Goal: Task Accomplishment & Management: Complete application form

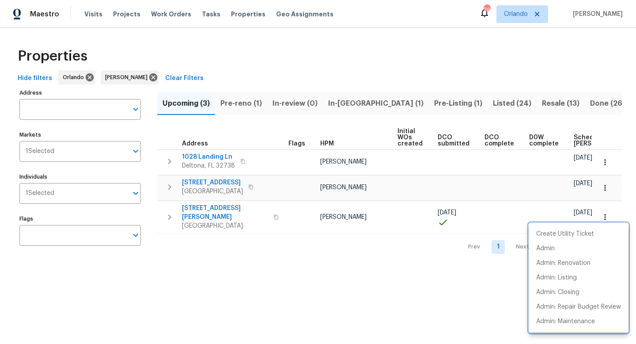
click at [214, 204] on div at bounding box center [318, 172] width 636 height 344
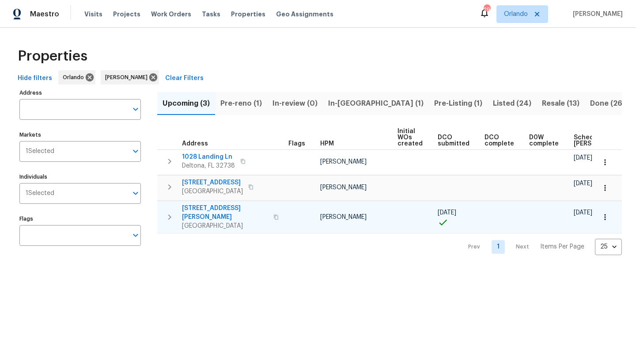
click at [215, 207] on span "1041 Hamilton Ave" at bounding box center [225, 213] width 86 height 18
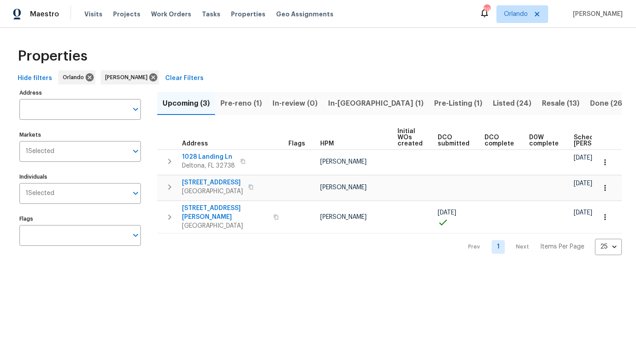
click at [241, 107] on span "Pre-reno (1)" at bounding box center [241, 103] width 42 height 12
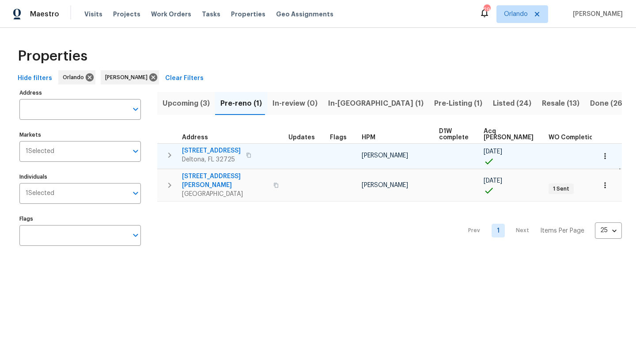
click at [230, 150] on span "1292 Buccaneer Ave" at bounding box center [211, 150] width 59 height 9
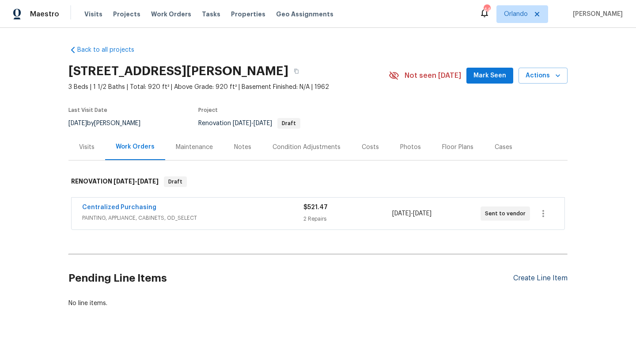
click at [536, 278] on div "Create Line Item" at bounding box center [540, 278] width 54 height 8
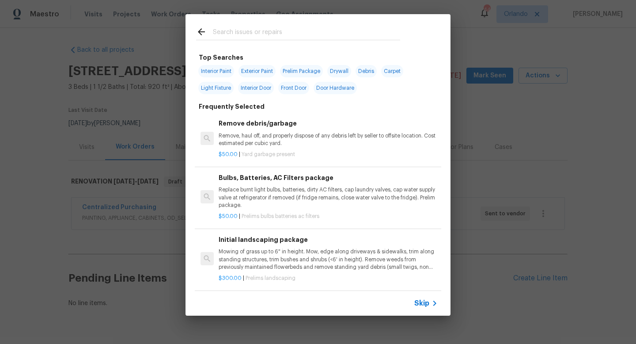
click at [201, 32] on icon at bounding box center [201, 31] width 7 height 7
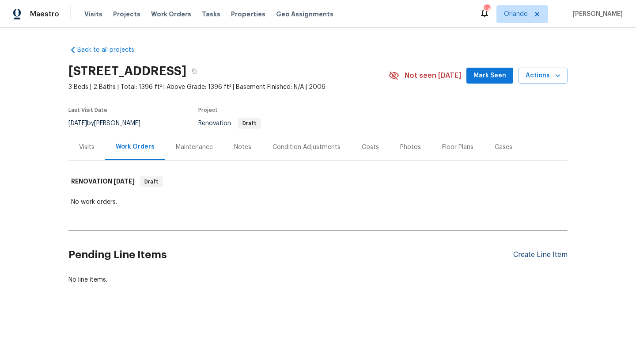
click at [549, 253] on div "Create Line Item" at bounding box center [540, 254] width 54 height 8
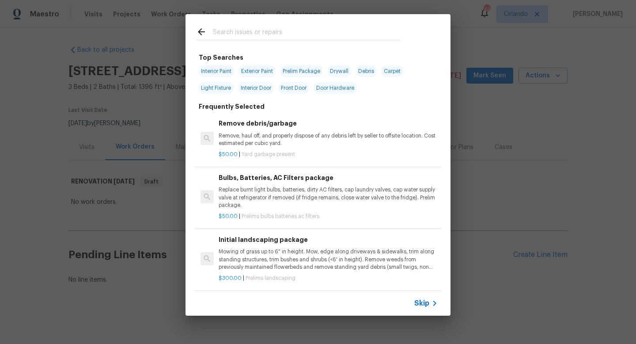
click at [283, 32] on input "text" at bounding box center [306, 32] width 187 height 13
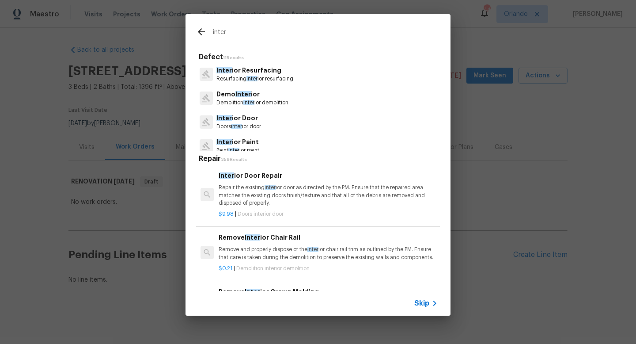
type input "inter"
click at [200, 37] on div at bounding box center [204, 32] width 17 height 13
click at [202, 25] on div "inter" at bounding box center [297, 31] width 225 height 35
click at [202, 28] on icon at bounding box center [201, 31] width 11 height 11
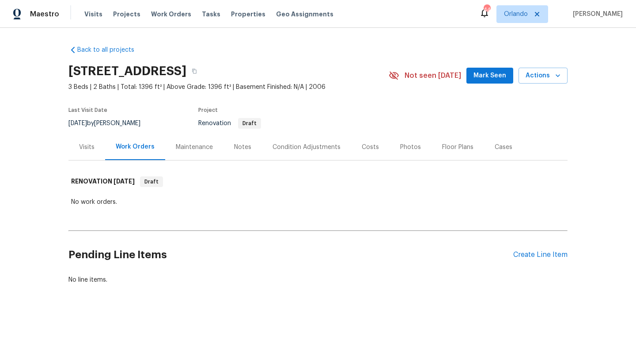
click at [527, 250] on div "Pending Line Items Create Line Item" at bounding box center [317, 254] width 499 height 41
click at [527, 252] on div "Create Line Item" at bounding box center [540, 254] width 54 height 8
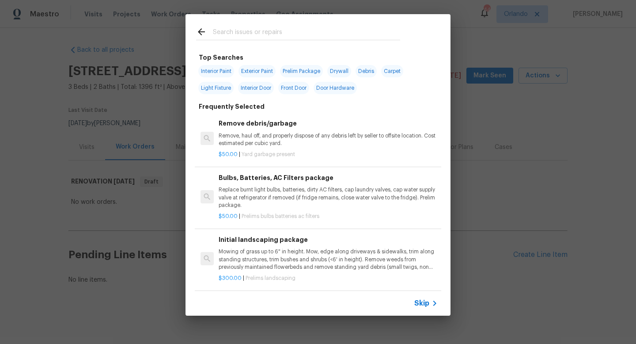
click at [221, 71] on span "Interior Paint" at bounding box center [216, 71] width 36 height 12
type input "Interior Paint"
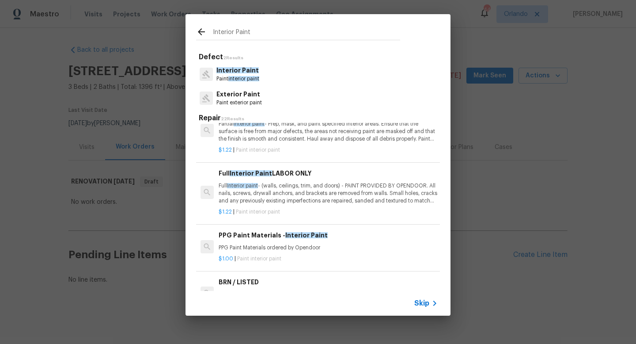
scroll to position [34, 0]
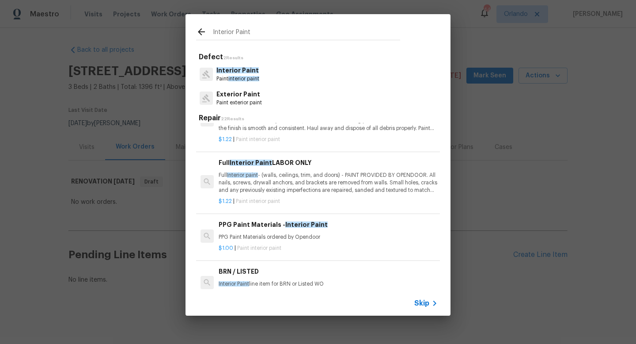
click at [319, 183] on p "Full Interior paint - (walls, ceilings, trim, and doors) - PAINT PROVIDED BY OP…" at bounding box center [328, 182] width 219 height 23
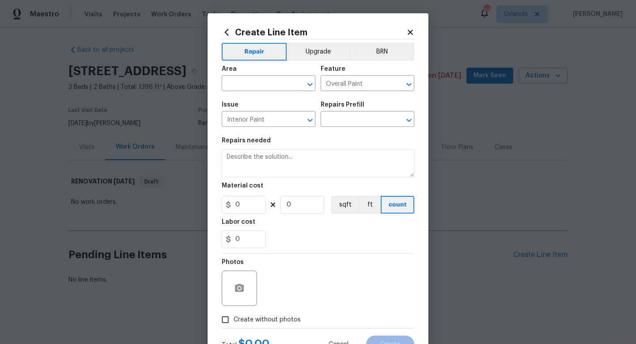
type input "Full Interior Paint LABOR ONLY $1.22"
type textarea "Full Interior paint - (walls, ceilings, trim, and doors) - PAINT PROVIDED BY OP…"
type input "1.22"
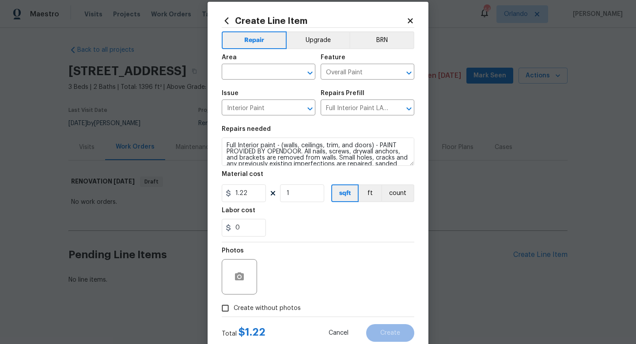
scroll to position [15, 0]
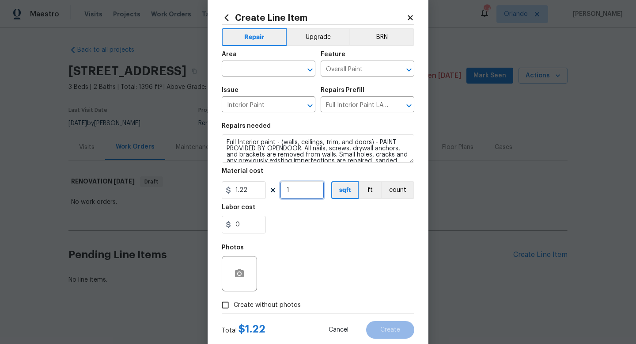
click at [303, 194] on input "1" at bounding box center [302, 190] width 44 height 18
type input "1396"
click at [277, 66] on input "text" at bounding box center [256, 70] width 69 height 14
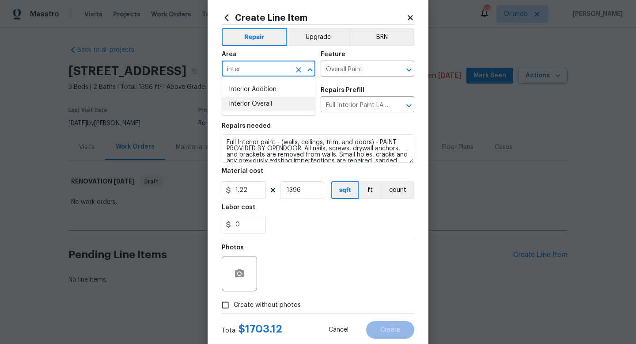
click at [267, 100] on li "Interior Overall" at bounding box center [269, 104] width 94 height 15
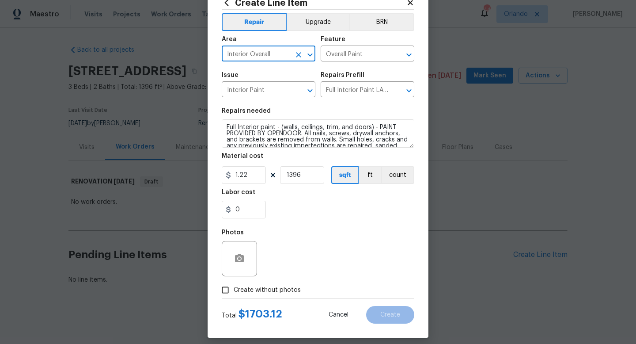
type input "Interior Overall"
click at [267, 287] on span "Create without photos" at bounding box center [267, 289] width 67 height 9
click at [234, 287] on input "Create without photos" at bounding box center [225, 289] width 17 height 17
checkbox input "true"
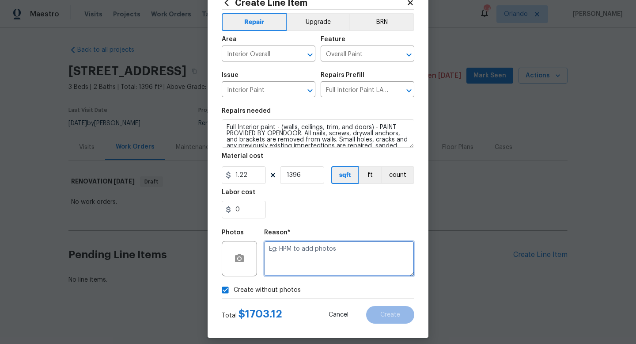
click at [308, 251] on textarea at bounding box center [339, 258] width 150 height 35
click at [277, 249] on textarea "ulpoaded in scout" at bounding box center [339, 258] width 150 height 35
click at [293, 247] on textarea "uploaded in scout" at bounding box center [339, 258] width 150 height 35
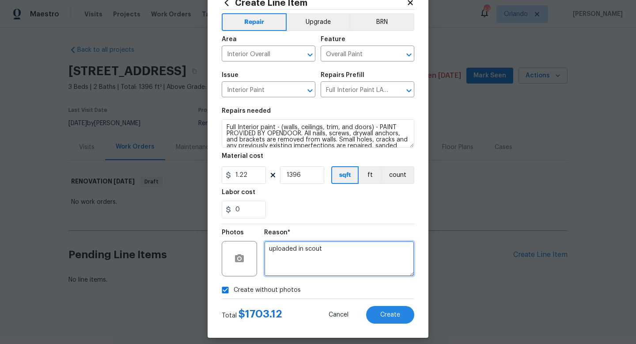
click at [293, 247] on textarea "uploaded in scout" at bounding box center [339, 258] width 150 height 35
type textarea "uploaded in scout"
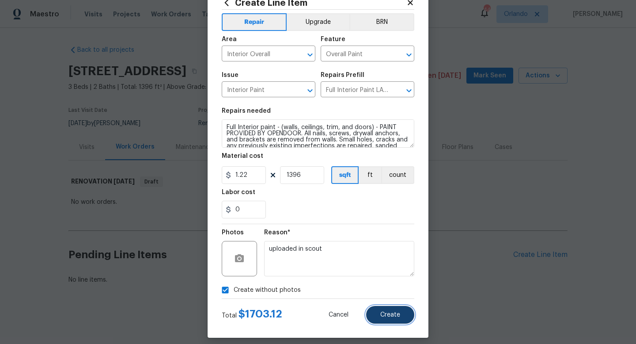
click at [404, 315] on button "Create" at bounding box center [390, 315] width 48 height 18
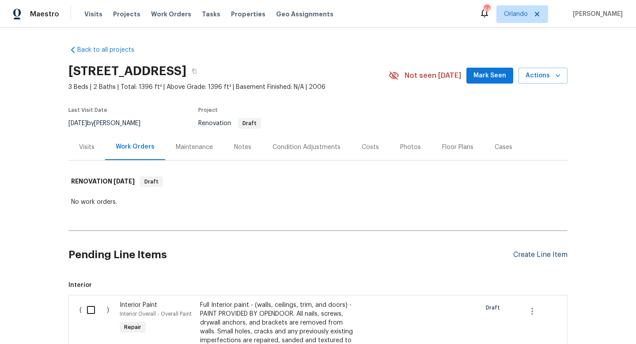
click at [528, 254] on div "Create Line Item" at bounding box center [540, 254] width 54 height 8
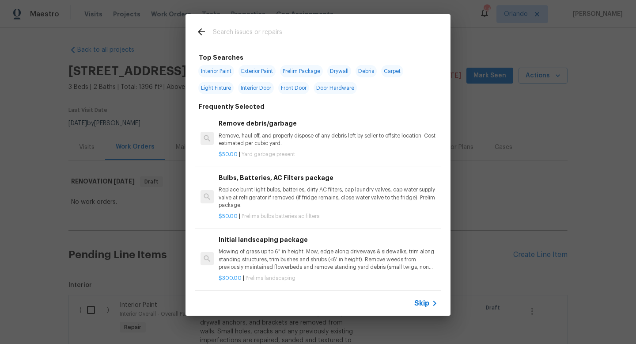
click at [317, 36] on input "text" at bounding box center [306, 32] width 187 height 13
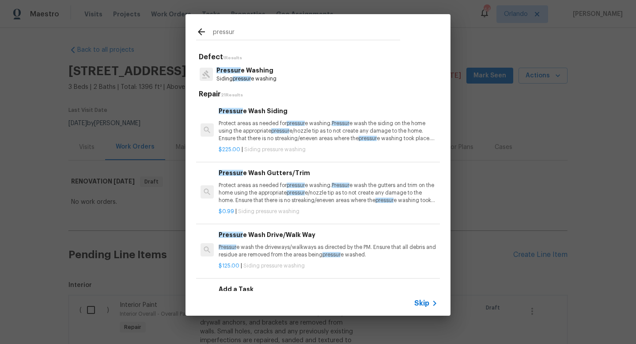
type input "pressur"
click at [321, 129] on p "Protect areas as needed for pressur e washing. Pressur e wash the siding on the…" at bounding box center [328, 131] width 219 height 23
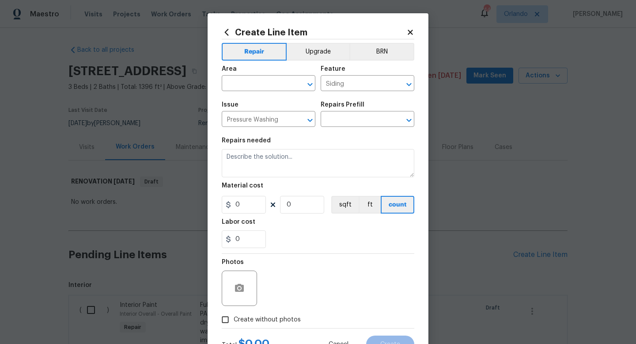
type input "Pressure Wash Siding $225.00"
type textarea "Protect areas as needed for pressure washing. Pressure wash the siding on the h…"
type input "225"
type input "1"
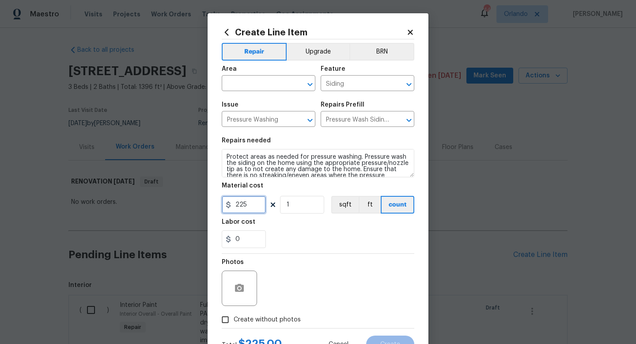
click at [240, 203] on input "225" at bounding box center [244, 205] width 44 height 18
type input "275"
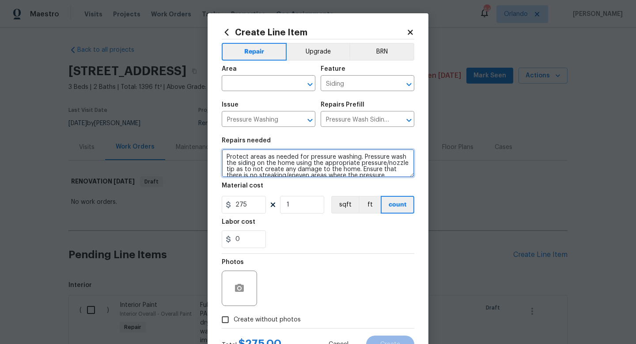
click at [371, 169] on textarea "Protect areas as needed for pressure washing. Pressure wash the siding on the h…" at bounding box center [318, 163] width 193 height 28
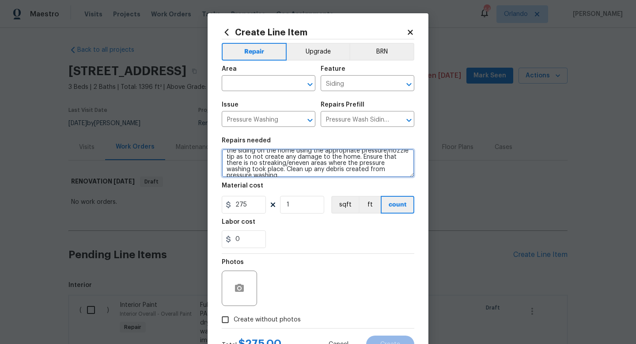
click at [401, 170] on textarea "Protect areas as needed for pressure washing. Pressure wash the siding on the h…" at bounding box center [318, 163] width 193 height 28
type textarea "Protect areas as needed for pressure washing. Pressure wash the siding on the h…"
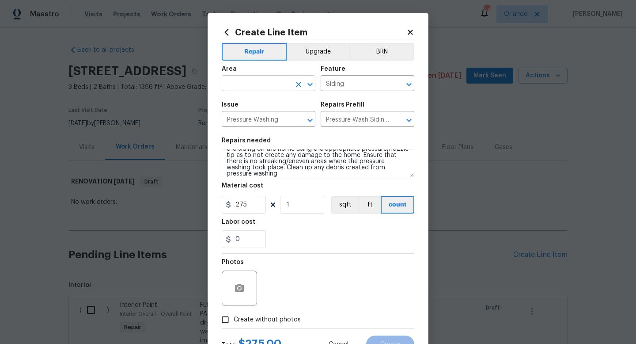
click at [290, 83] on input "text" at bounding box center [256, 84] width 69 height 14
click at [281, 117] on li "Exterior Overall" at bounding box center [269, 118] width 94 height 15
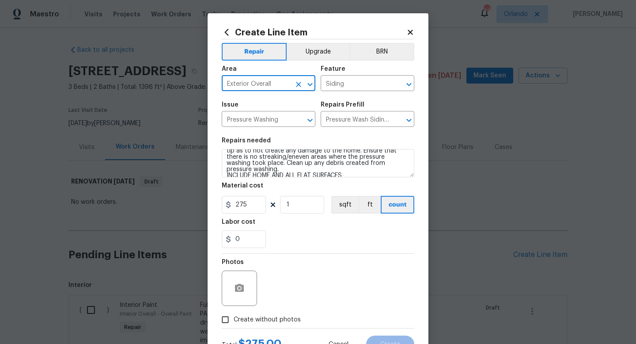
type input "Exterior Overall"
click at [268, 316] on span "Create without photos" at bounding box center [267, 319] width 67 height 9
click at [234, 316] on input "Create without photos" at bounding box center [225, 319] width 17 height 17
checkbox input "true"
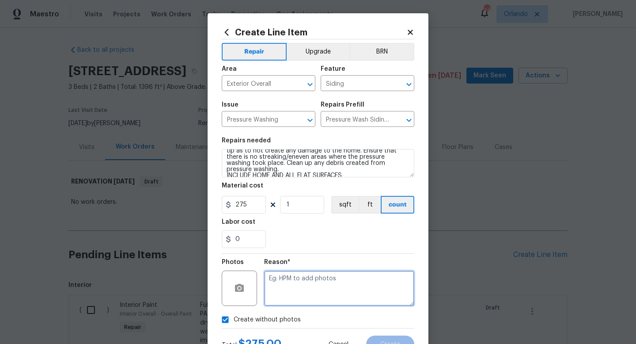
paste textarea "uploaded in scout"
type textarea "uploaded in scout"
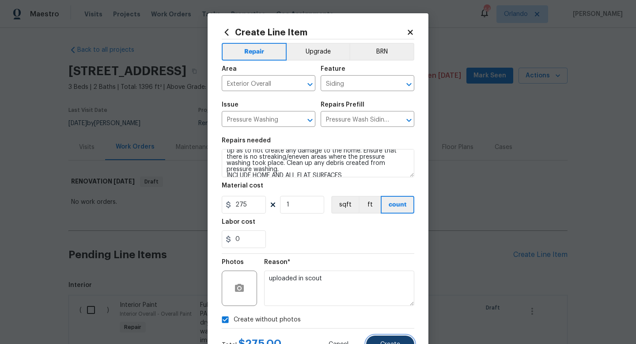
click at [389, 340] on button "Create" at bounding box center [390, 344] width 48 height 18
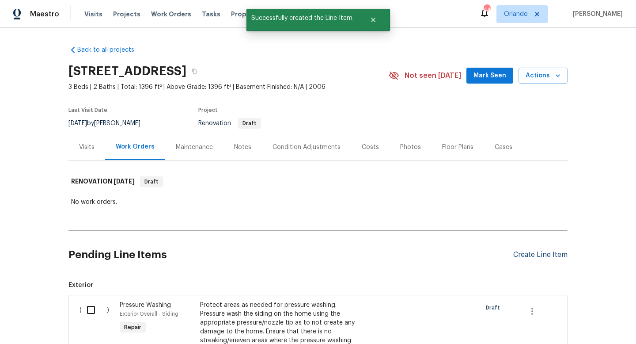
click at [530, 254] on div "Create Line Item" at bounding box center [540, 254] width 54 height 8
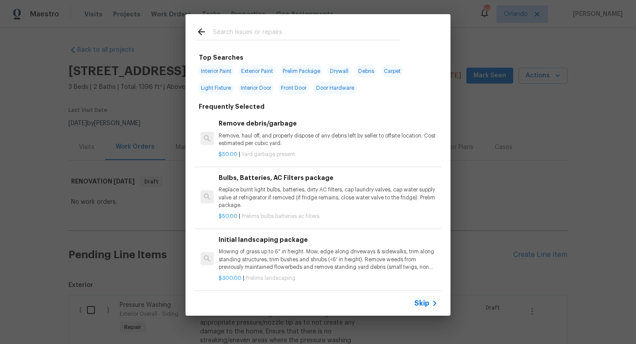
click at [267, 125] on h6 "Remove debris/garbage" at bounding box center [328, 123] width 219 height 10
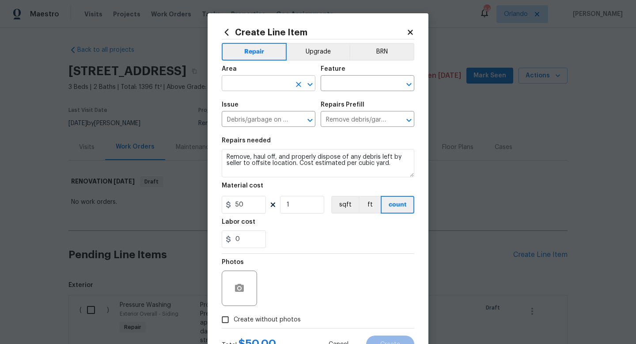
click at [252, 84] on input "text" at bounding box center [256, 84] width 69 height 14
click at [257, 117] on li "Exterior Overall" at bounding box center [269, 118] width 94 height 15
type input "Exterior Overall"
click at [386, 91] on input "text" at bounding box center [355, 84] width 69 height 14
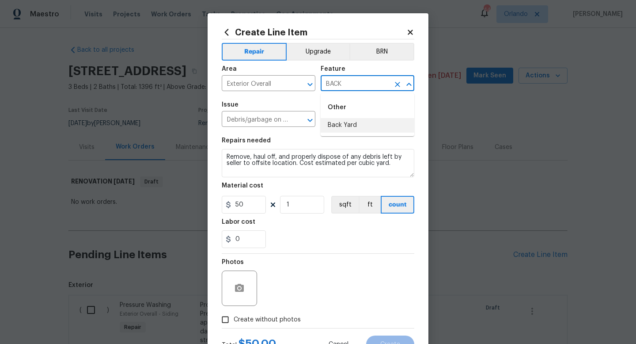
click at [355, 126] on li "Back Yard" at bounding box center [368, 125] width 94 height 15
type input "Back Yard"
click at [238, 208] on input "50" at bounding box center [244, 205] width 44 height 18
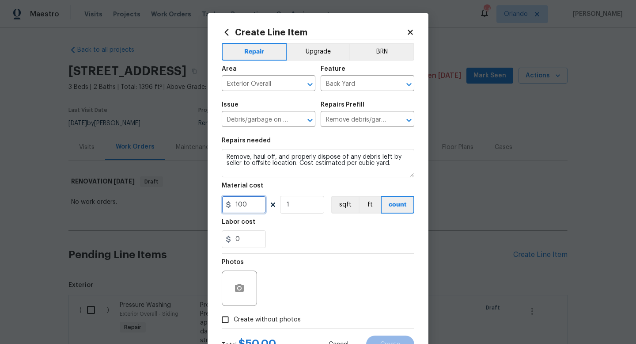
type input "100"
click at [285, 257] on div "Photos" at bounding box center [318, 281] width 193 height 57
click at [283, 317] on span "Create without photos" at bounding box center [267, 319] width 67 height 9
click at [234, 317] on input "Create without photos" at bounding box center [225, 319] width 17 height 17
checkbox input "true"
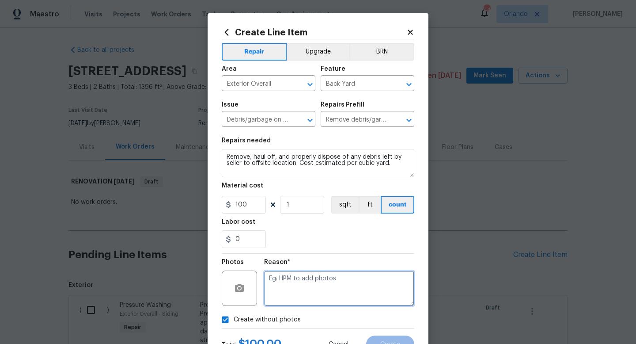
click at [304, 290] on textarea at bounding box center [339, 287] width 150 height 35
paste textarea "uploaded in scout"
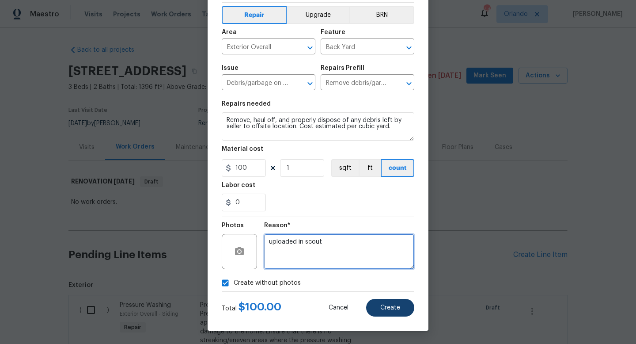
type textarea "uploaded in scout"
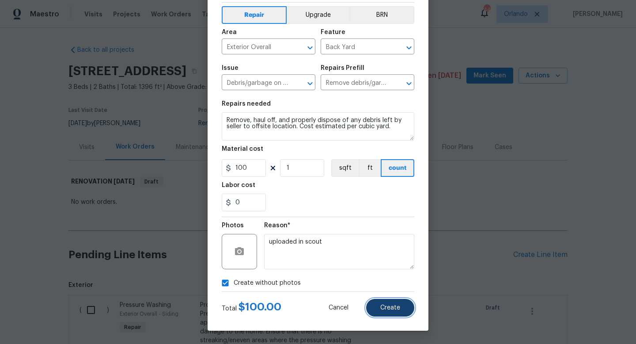
click at [392, 308] on span "Create" at bounding box center [390, 307] width 20 height 7
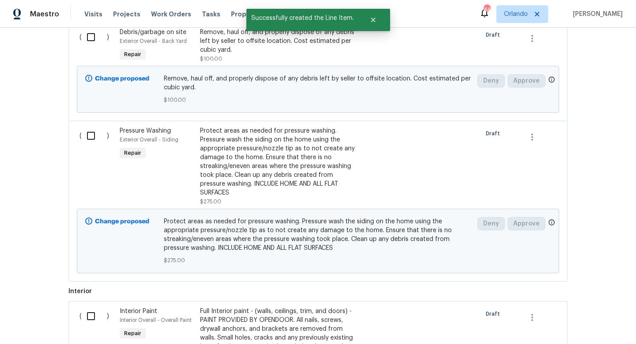
scroll to position [0, 0]
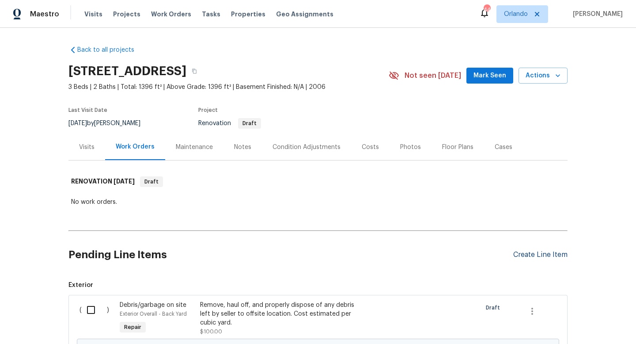
click at [536, 253] on div "Create Line Item" at bounding box center [540, 254] width 54 height 8
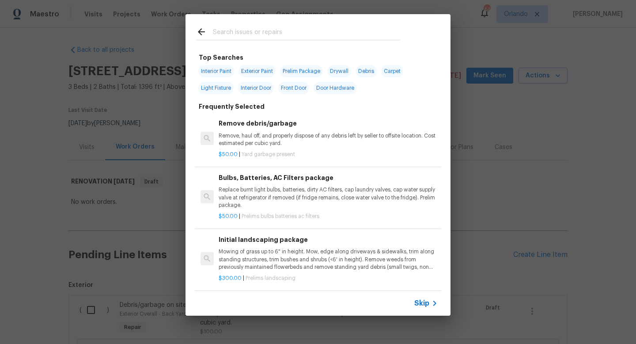
click at [313, 35] on input "text" at bounding box center [306, 32] width 187 height 13
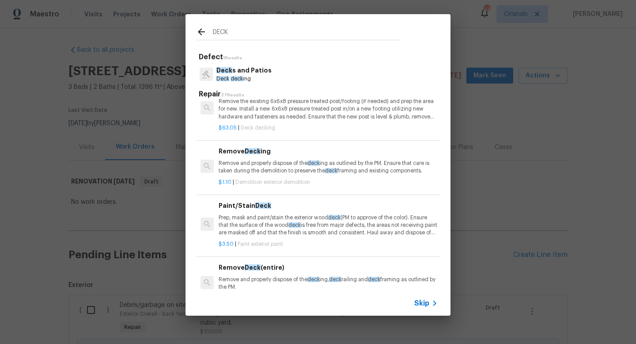
scroll to position [1050, 0]
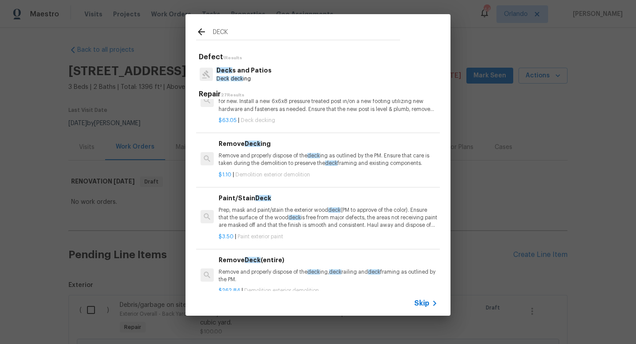
type input "DECK"
click at [310, 213] on p "Prep, mask and paint/stain the exterior wood deck (PM to approve of the color).…" at bounding box center [328, 217] width 219 height 23
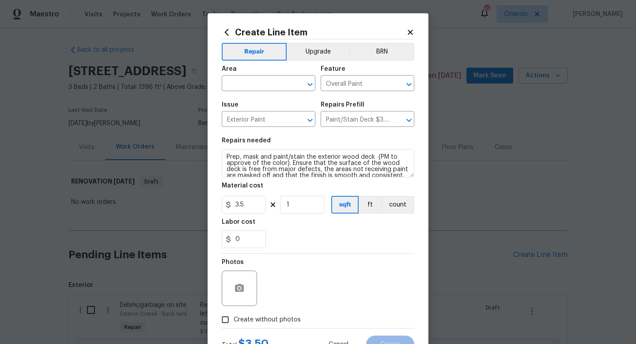
scroll to position [12, 0]
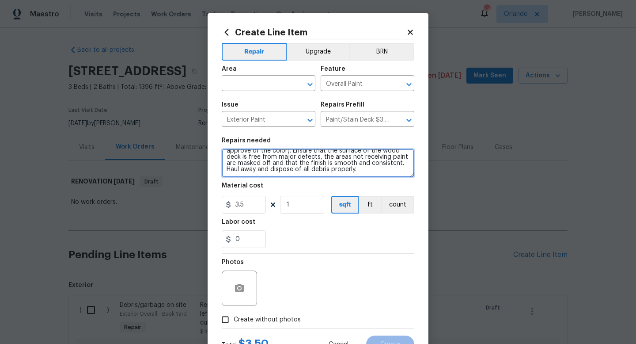
click at [368, 170] on textarea "Prep, mask and paint/stain the exterior wood deck (PM to approve of the color).…" at bounding box center [318, 163] width 193 height 28
type textarea "Prep, mask and paint/stain the exterior wood deck (PM to approve of the color).…"
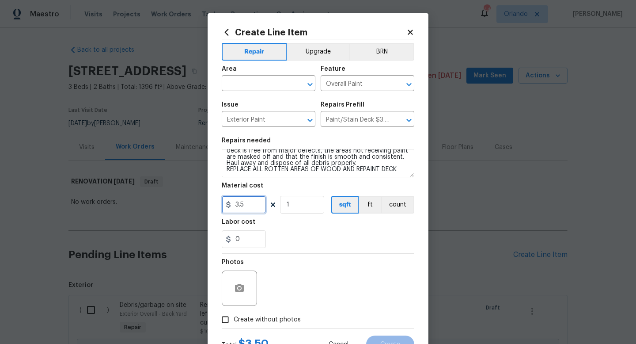
click at [259, 203] on input "3.5" at bounding box center [244, 205] width 44 height 18
click at [274, 247] on div "0" at bounding box center [318, 239] width 193 height 18
click at [253, 201] on input "3.5" at bounding box center [244, 205] width 44 height 18
type input "425"
click at [336, 272] on div "Photos" at bounding box center [318, 281] width 193 height 57
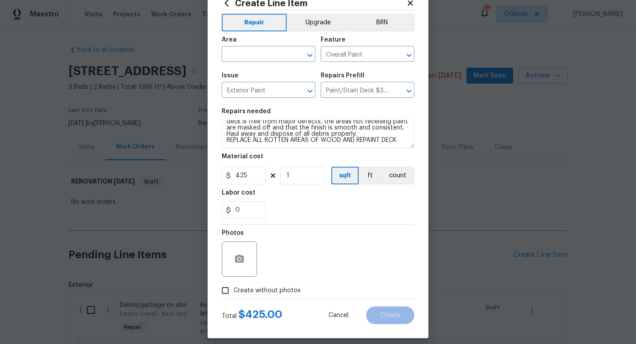
scroll to position [37, 0]
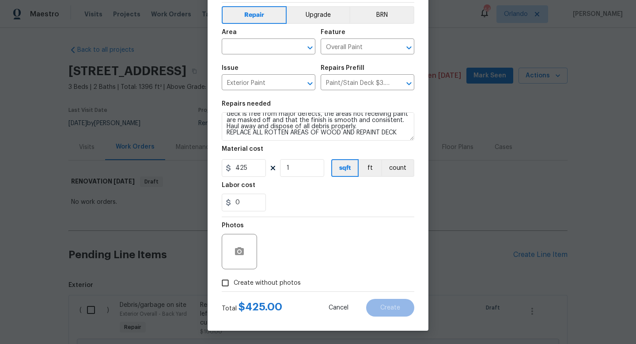
click at [285, 285] on span "Create without photos" at bounding box center [267, 282] width 67 height 9
click at [234, 285] on input "Create without photos" at bounding box center [225, 282] width 17 height 17
checkbox input "true"
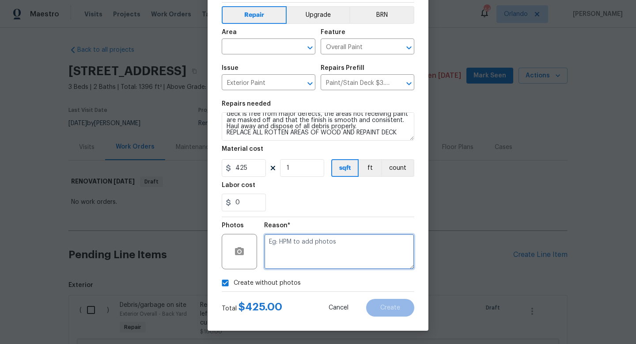
paste textarea "uploaded in scout"
type textarea "uploaded in scout"
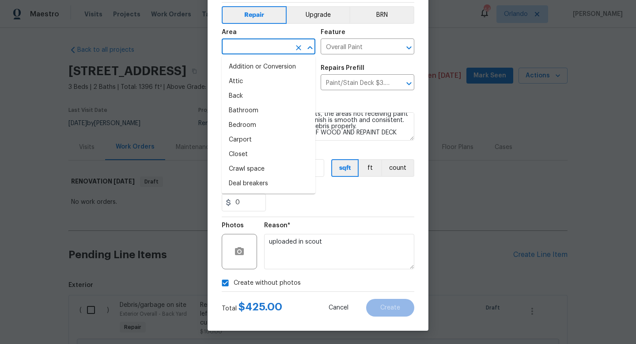
click at [266, 49] on input "text" at bounding box center [256, 48] width 69 height 14
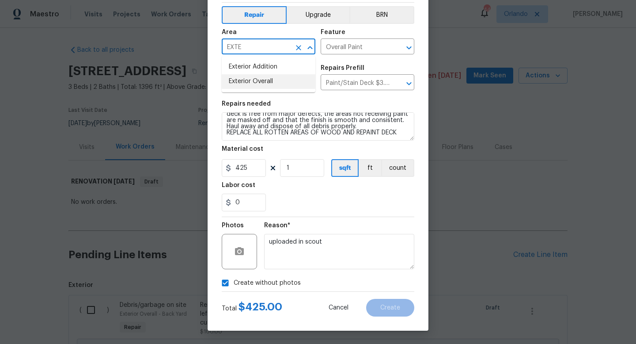
click at [264, 78] on li "Exterior Overall" at bounding box center [269, 81] width 94 height 15
type input "Exterior Overall"
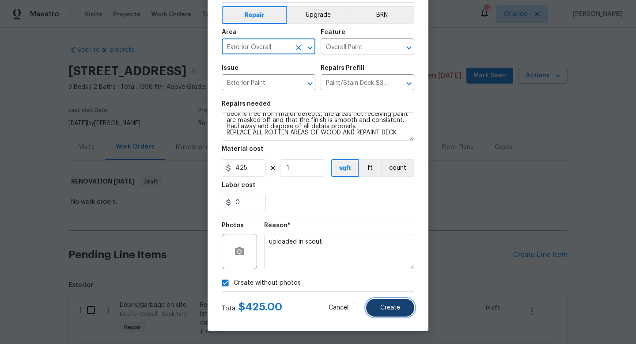
click at [400, 303] on button "Create" at bounding box center [390, 307] width 48 height 18
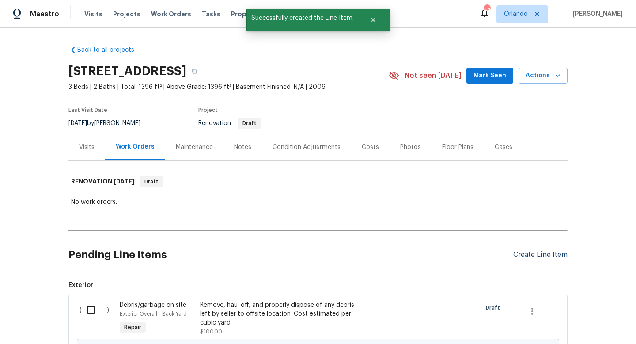
click at [540, 257] on div "Create Line Item" at bounding box center [540, 254] width 54 height 8
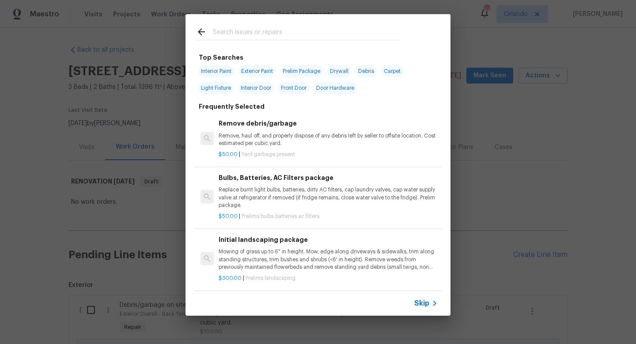
click at [309, 34] on input "text" at bounding box center [306, 32] width 187 height 13
type input "M"
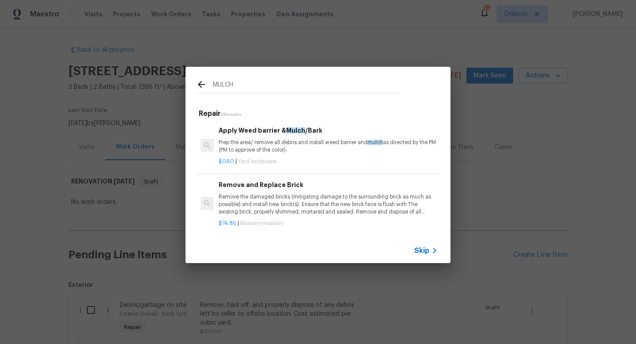
type input "MULCH"
click at [327, 136] on div "Apply Weed barrier & Mulch /Bark Prep the area/ remove all debris and install w…" at bounding box center [328, 139] width 219 height 29
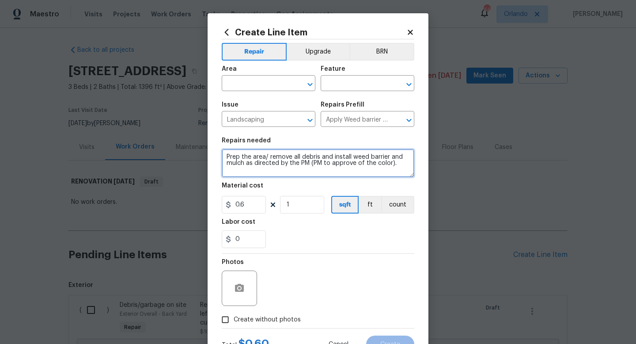
click at [404, 164] on textarea "Prep the area/ remove all debris and install weed barrier and mulch as directed…" at bounding box center [318, 163] width 193 height 28
type textarea "Prep the area/ remove all debris and install weed barrier and mulch as directed…"
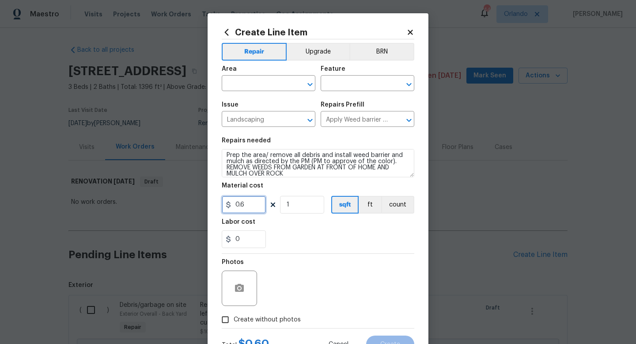
click at [257, 198] on input "0.6" at bounding box center [244, 205] width 44 height 18
type input "125"
click at [297, 251] on section "Repairs needed Prep the area/ remove all debris and install weed barrier and mu…" at bounding box center [318, 192] width 193 height 121
click at [280, 321] on span "Create without photos" at bounding box center [267, 319] width 67 height 9
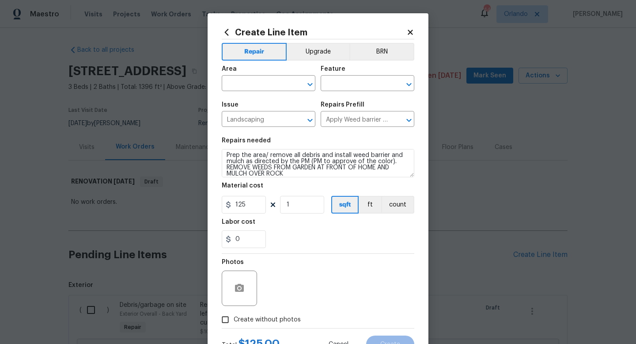
click at [234, 321] on input "Create without photos" at bounding box center [225, 319] width 17 height 17
checkbox input "true"
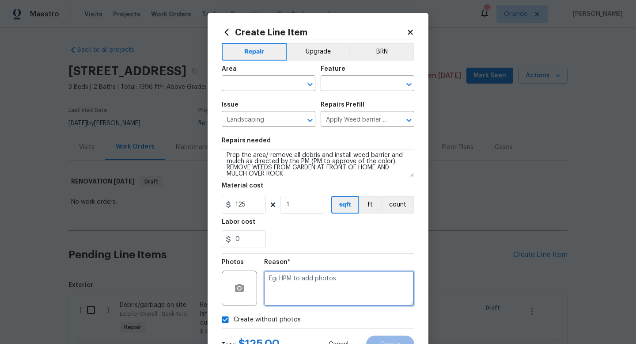
paste textarea "uploaded in scout"
type textarea "uploaded in scout"
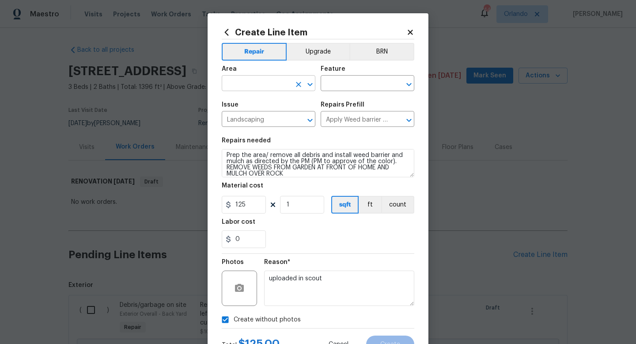
click at [272, 81] on input "text" at bounding box center [256, 84] width 69 height 14
click at [275, 115] on li "Exterior Overall" at bounding box center [269, 118] width 94 height 15
type input "Exterior Overall"
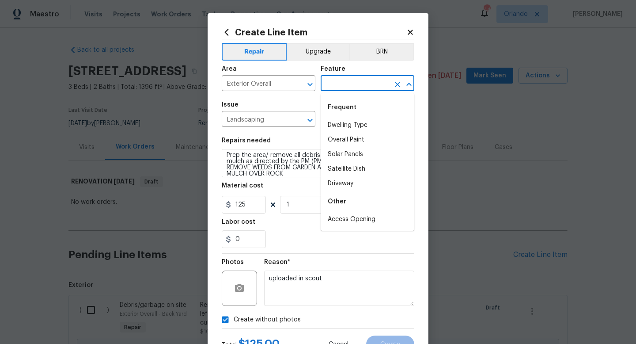
click at [349, 82] on input "text" at bounding box center [355, 84] width 69 height 14
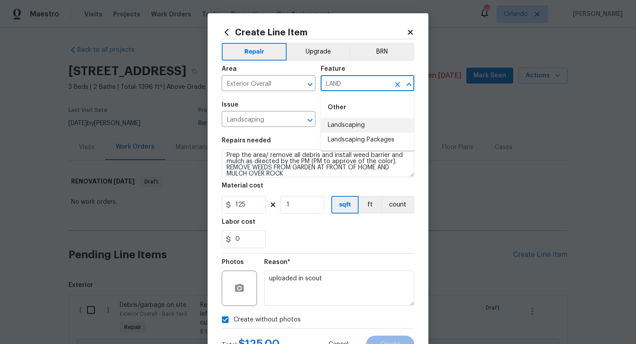
click at [359, 123] on li "Landscaping" at bounding box center [368, 125] width 94 height 15
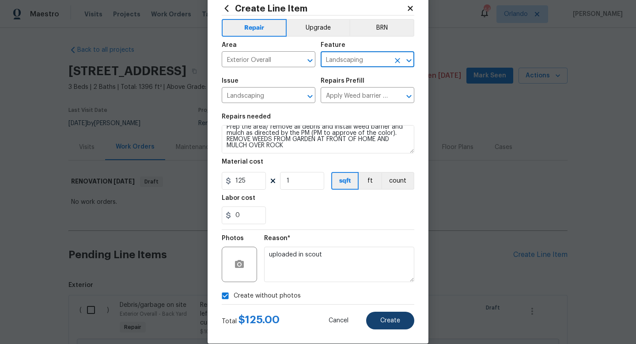
scroll to position [26, 0]
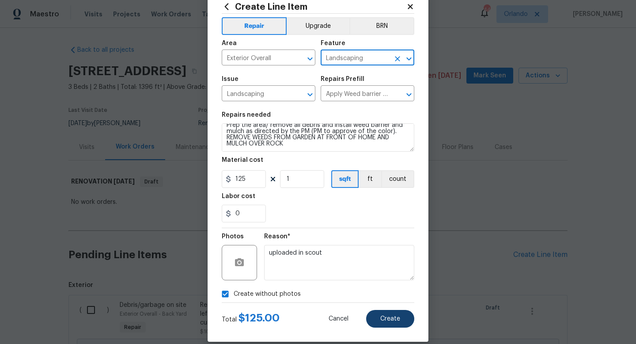
type input "Landscaping"
click at [399, 318] on span "Create" at bounding box center [390, 318] width 20 height 7
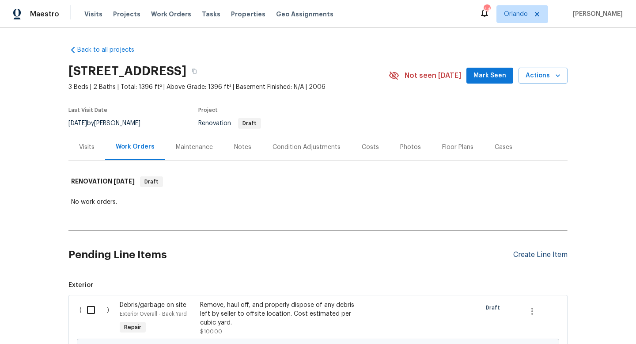
click at [559, 257] on div "Create Line Item" at bounding box center [540, 254] width 54 height 8
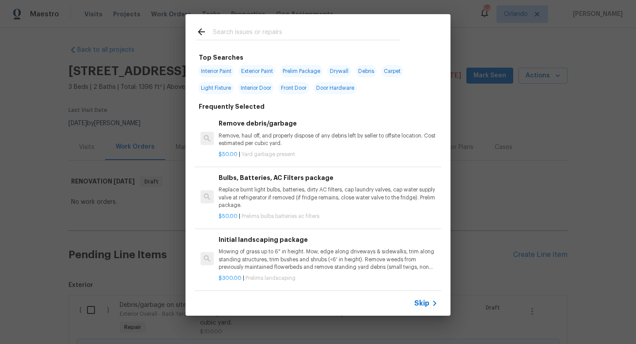
click at [343, 30] on input "text" at bounding box center [306, 32] width 187 height 13
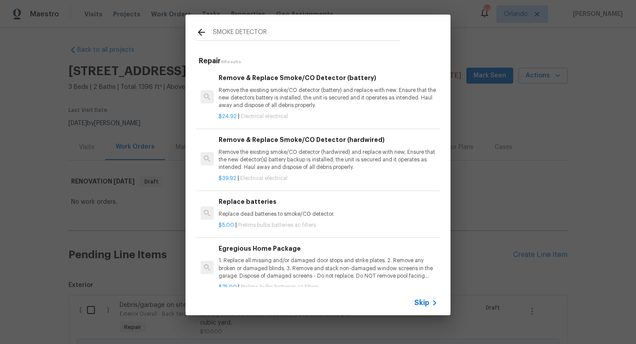
type input "SMOKE DETECTOR"
click at [371, 106] on p "Remove the existing smoke/CO detector (battery) and replace with new. Ensure th…" at bounding box center [328, 98] width 219 height 23
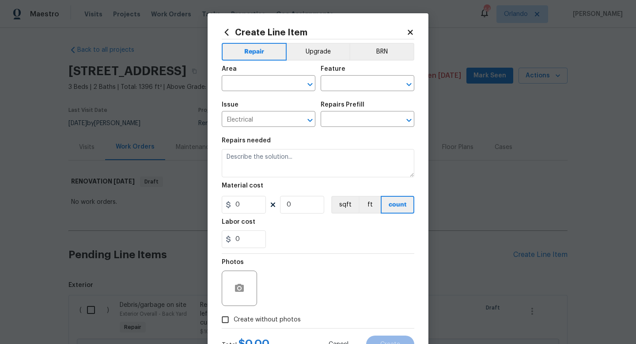
type input "Remove & Replace Smoke/CO Detector (battery) $24.92"
type textarea "Remove the existing smoke/CO detector (battery) and replace with new. Ensure th…"
type input "24.92"
type input "1"
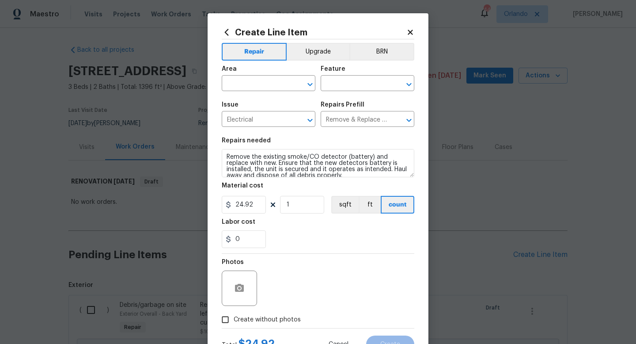
click at [285, 92] on span "Area ​" at bounding box center [269, 78] width 94 height 36
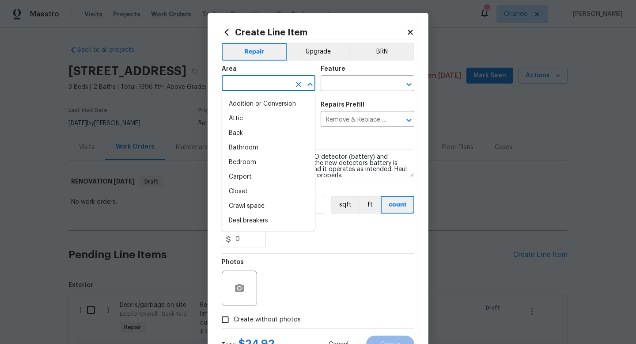
click at [286, 88] on input "text" at bounding box center [256, 84] width 69 height 14
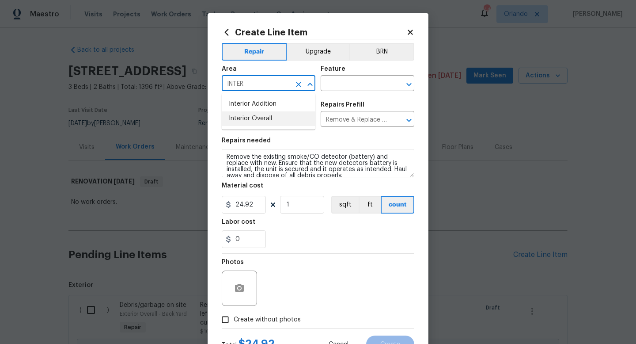
click at [279, 115] on li "Interior Overall" at bounding box center [269, 118] width 94 height 15
type input "Interior Overall"
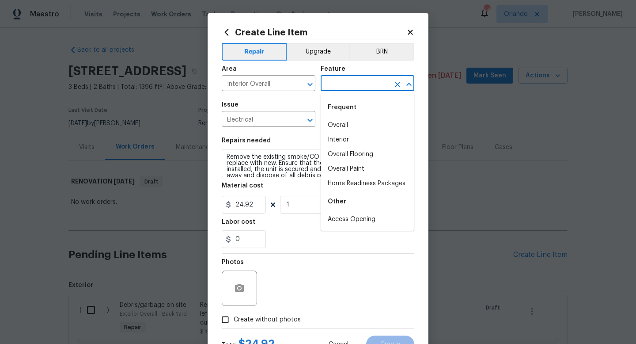
click at [351, 85] on input "text" at bounding box center [355, 84] width 69 height 14
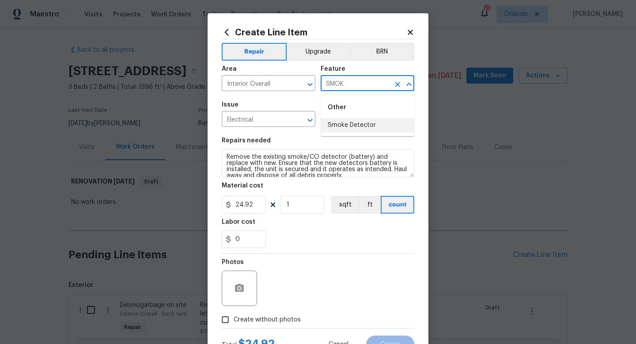
click at [347, 123] on li "Smoke Detector" at bounding box center [368, 125] width 94 height 15
type input "Smoke Detector"
click at [275, 320] on span "Create without photos" at bounding box center [267, 319] width 67 height 9
click at [234, 320] on input "Create without photos" at bounding box center [225, 319] width 17 height 17
checkbox input "true"
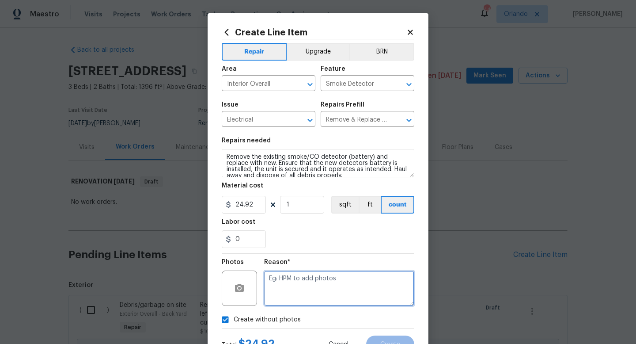
paste textarea "uploaded in scout"
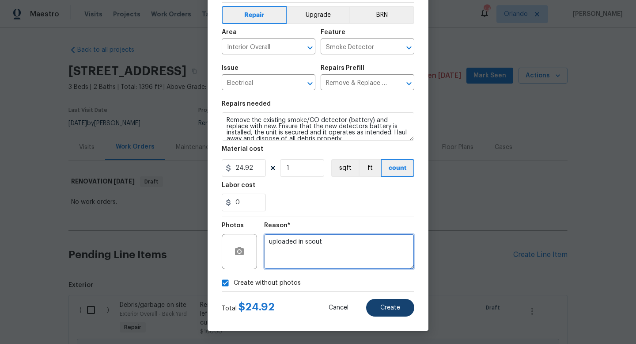
type textarea "uploaded in scout"
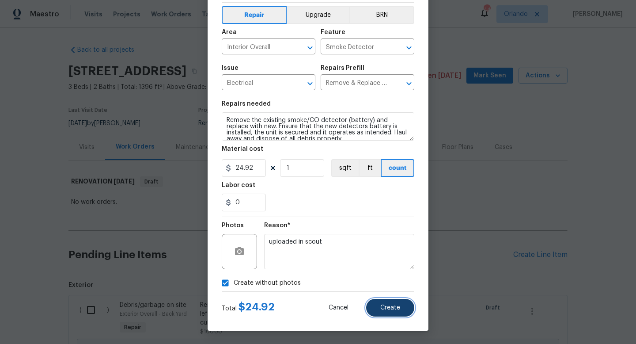
click at [388, 313] on button "Create" at bounding box center [390, 307] width 48 height 18
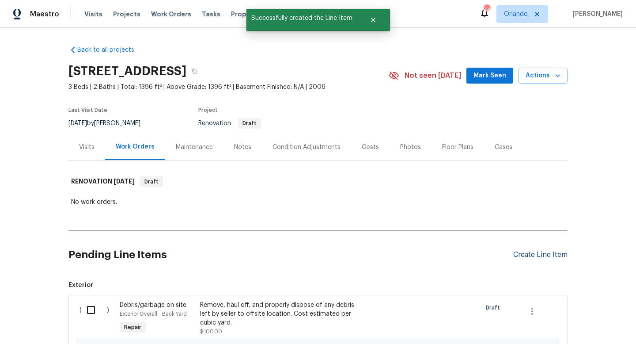
click at [529, 255] on div "Create Line Item" at bounding box center [540, 254] width 54 height 8
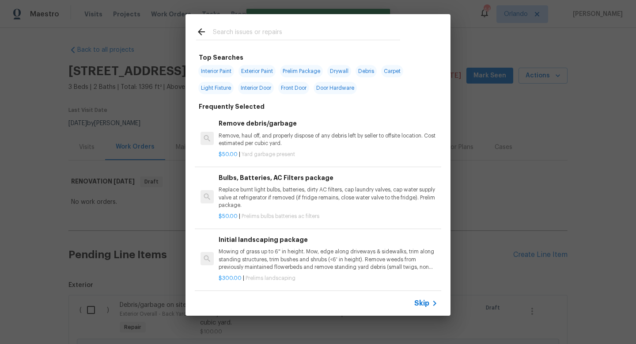
click at [338, 34] on input "text" at bounding box center [306, 32] width 187 height 13
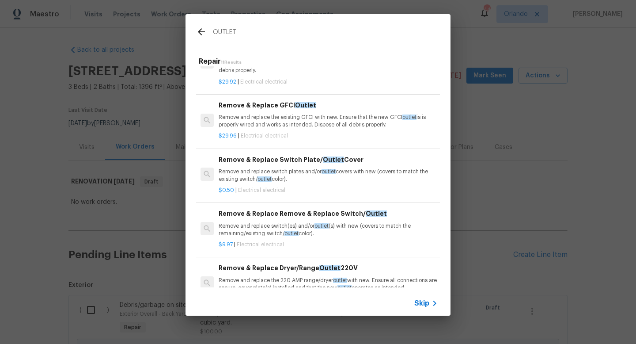
scroll to position [0, 0]
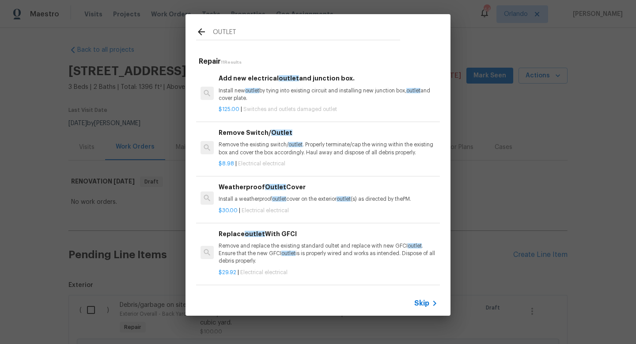
type input "OUTLET"
click at [327, 147] on p "Remove the existing switch/ outlet . Properly terminate/cap the wiring within t…" at bounding box center [328, 148] width 219 height 15
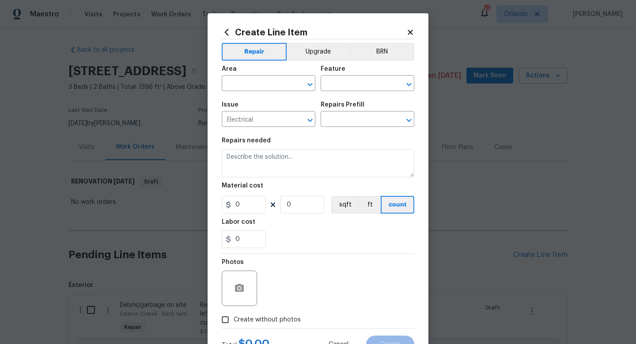
type input "Remove Switch/Outlet $8.98"
type textarea "Remove the existing switch/outlet. Properly terminate/cap the wiring within the…"
type input "8.98"
type input "1"
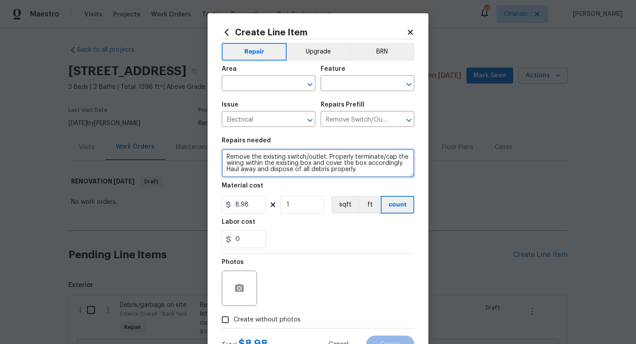
click at [327, 168] on textarea "Remove the existing switch/outlet. Properly terminate/cap the wiring within the…" at bounding box center [318, 163] width 193 height 28
type textarea "REPLACE ALL PAINTED OVER SWITCH AND OUTLET COVERS AND PAINT SWITCHES AND OUTLET…"
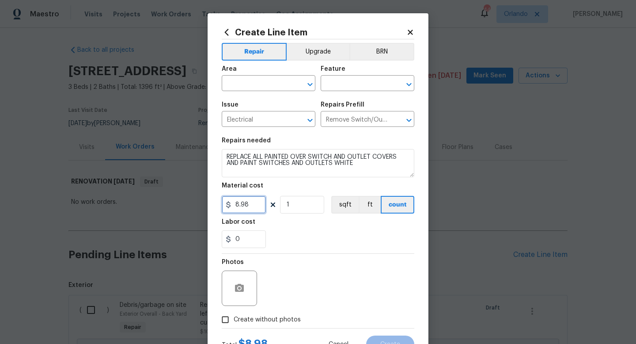
click at [257, 212] on input "8.98" at bounding box center [244, 205] width 44 height 18
type input "175"
click at [282, 265] on div "Photos" at bounding box center [318, 281] width 193 height 57
click at [288, 78] on input "text" at bounding box center [256, 84] width 69 height 14
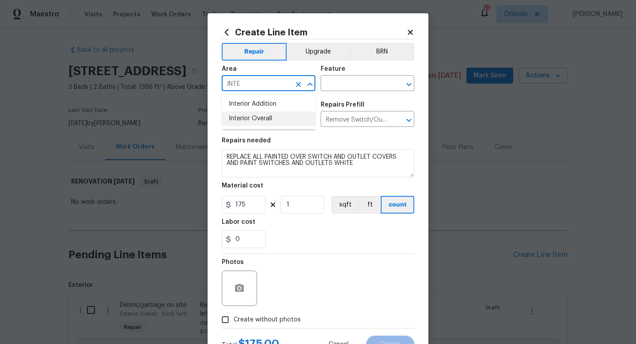
click at [276, 115] on li "Interior Overall" at bounding box center [269, 118] width 94 height 15
type input "Interior Overall"
click at [384, 76] on div "Feature" at bounding box center [368, 71] width 94 height 11
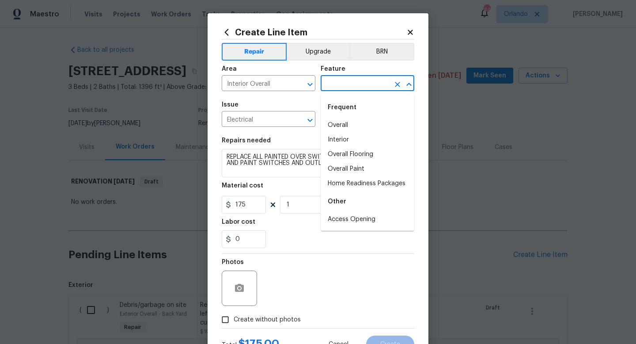
click at [384, 83] on input "text" at bounding box center [355, 84] width 69 height 14
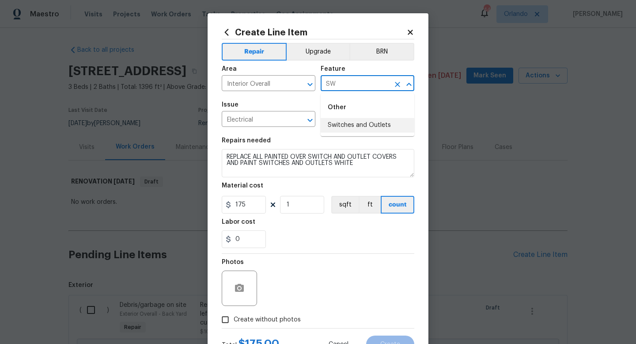
click at [379, 124] on li "Switches and Outlets" at bounding box center [368, 125] width 94 height 15
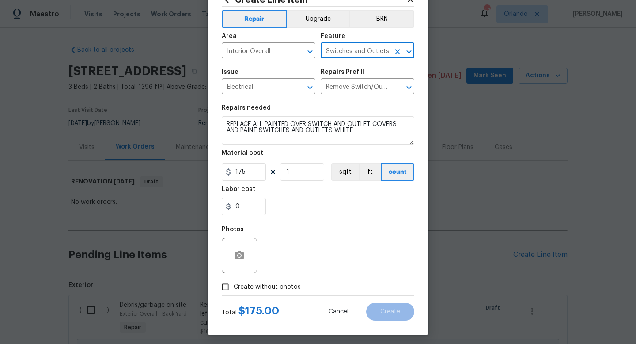
type input "Switches and Outlets"
click at [287, 282] on span "Create without photos" at bounding box center [267, 286] width 67 height 9
click at [234, 282] on input "Create without photos" at bounding box center [225, 286] width 17 height 17
checkbox input "true"
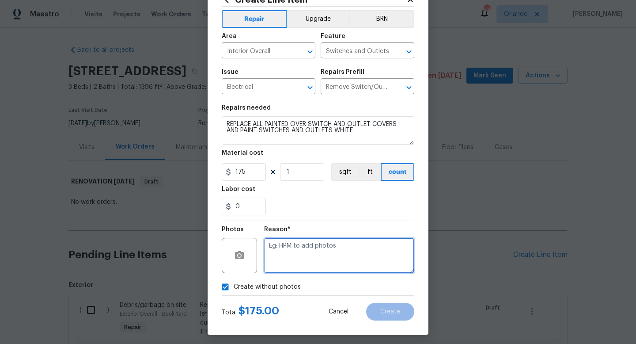
click at [279, 259] on textarea at bounding box center [339, 255] width 150 height 35
paste textarea "uploaded in scout"
type textarea "uploaded in scout"
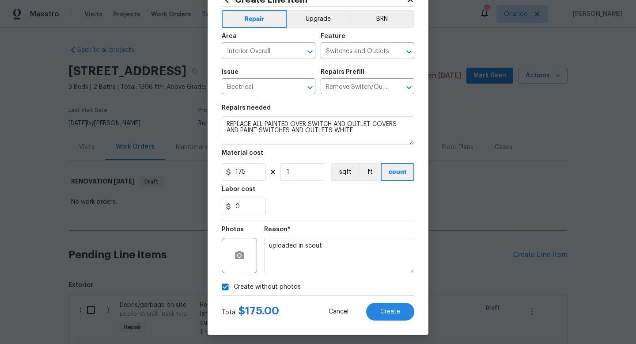
click at [324, 233] on div "Reason*" at bounding box center [339, 231] width 150 height 11
click at [404, 309] on button "Create" at bounding box center [390, 311] width 48 height 18
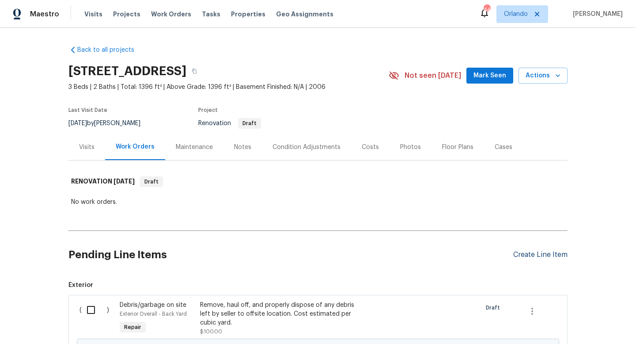
click at [526, 256] on div "Create Line Item" at bounding box center [540, 254] width 54 height 8
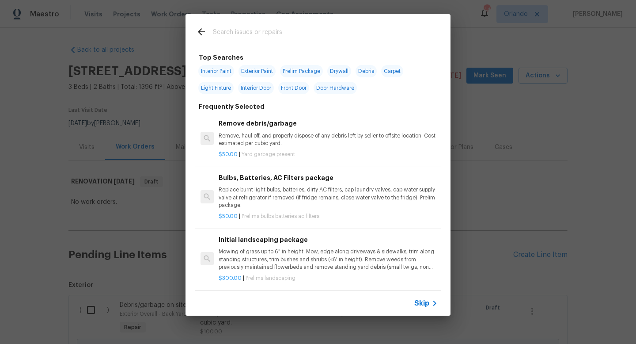
click at [287, 34] on input "text" at bounding box center [306, 32] width 187 height 13
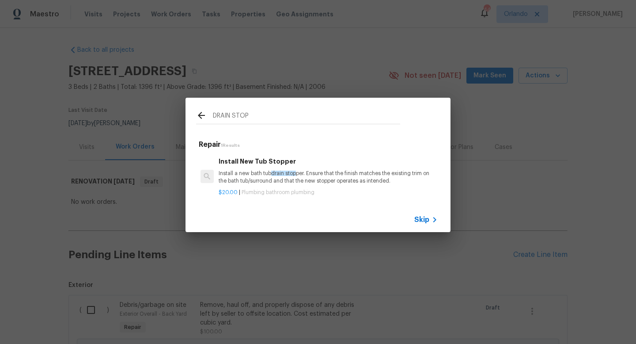
type input "DRAIN STOP"
click at [336, 182] on p "Install a new bath tub drain stop per. Ensure that the finish matches the exist…" at bounding box center [328, 177] width 219 height 15
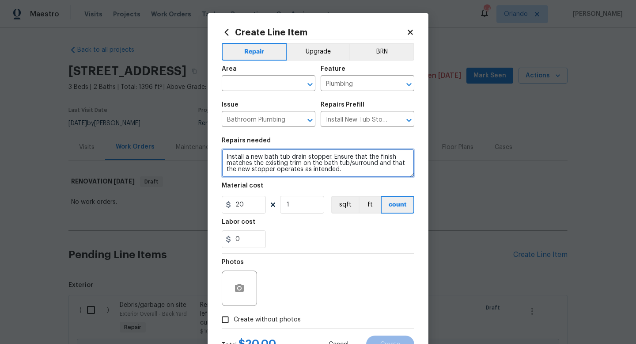
click at [355, 168] on textarea "Install a new bath tub drain stopper. Ensure that the finish matches the existi…" at bounding box center [318, 163] width 193 height 28
type textarea "Install a new bath tub drain stopper. Ensure that the finish matches the existi…"
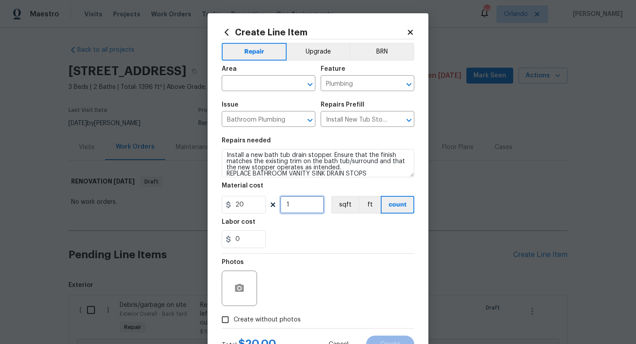
click at [306, 202] on input "1" at bounding box center [302, 205] width 44 height 18
type input "2"
click at [310, 282] on div "Photos" at bounding box center [318, 281] width 193 height 57
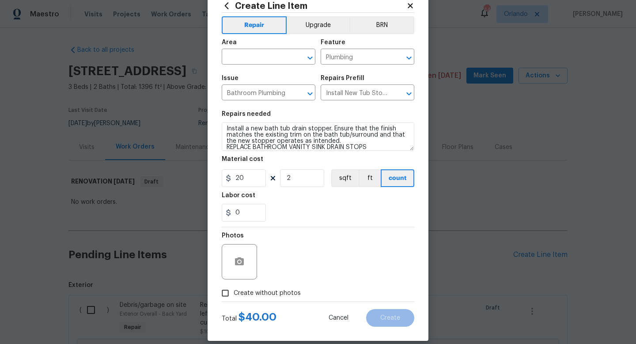
scroll to position [32, 0]
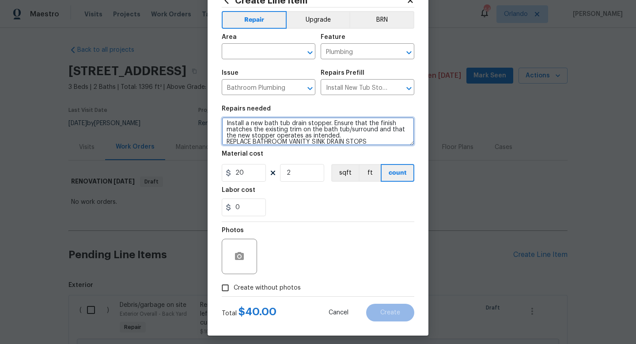
click at [254, 141] on textarea "Install a new bath tub drain stopper. Ensure that the finish matches the existi…" at bounding box center [318, 131] width 193 height 28
type textarea "Install a new bath tub drain stopper. Ensure that the finish matches the existi…"
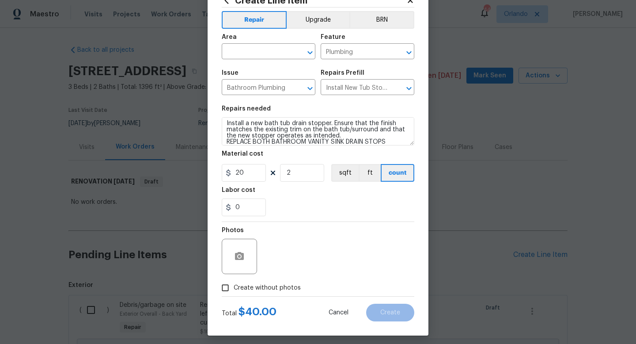
click at [274, 286] on span "Create without photos" at bounding box center [267, 287] width 67 height 9
click at [234, 286] on input "Create without photos" at bounding box center [225, 287] width 17 height 17
checkbox input "true"
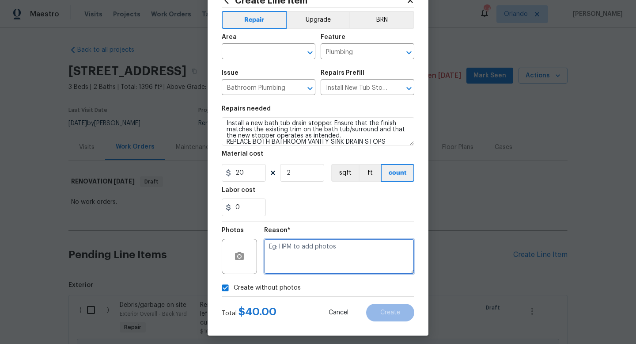
paste textarea "uploaded in scout"
type textarea "uploaded in scout"
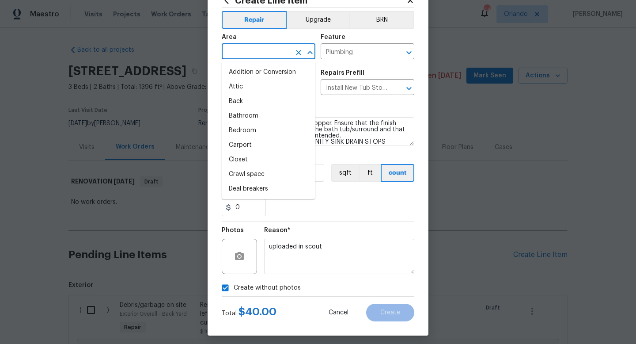
click at [259, 52] on input "text" at bounding box center [256, 52] width 69 height 14
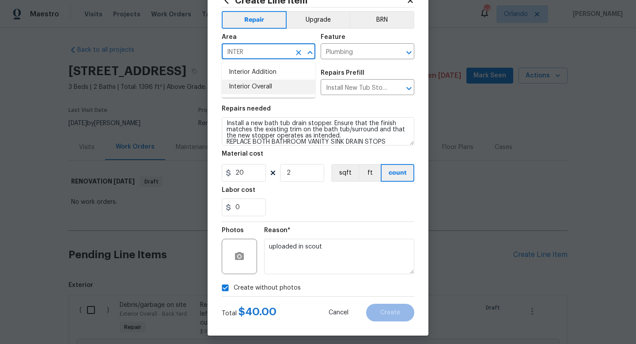
click at [264, 88] on li "Interior Overall" at bounding box center [269, 86] width 94 height 15
type input "Interior Overall"
click at [387, 308] on button "Create" at bounding box center [390, 312] width 48 height 18
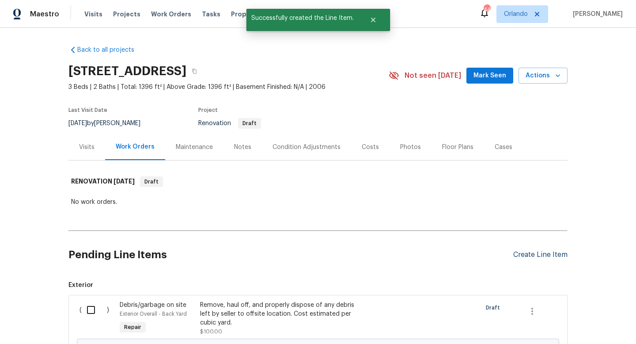
click at [536, 253] on div "Create Line Item" at bounding box center [540, 254] width 54 height 8
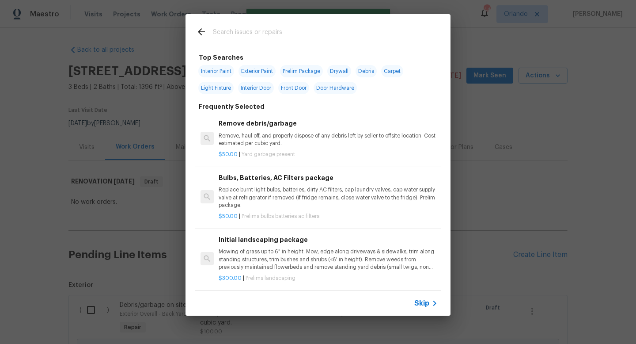
click at [316, 27] on input "text" at bounding box center [306, 32] width 187 height 13
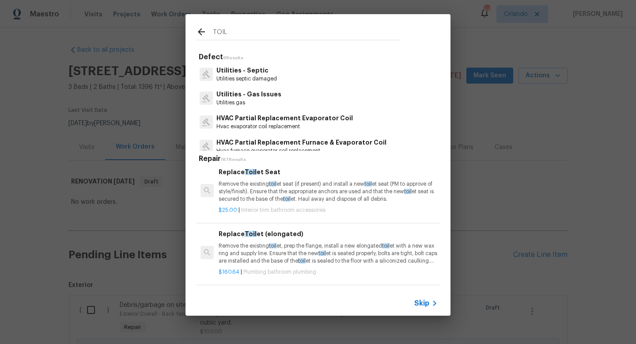
scroll to position [156, 0]
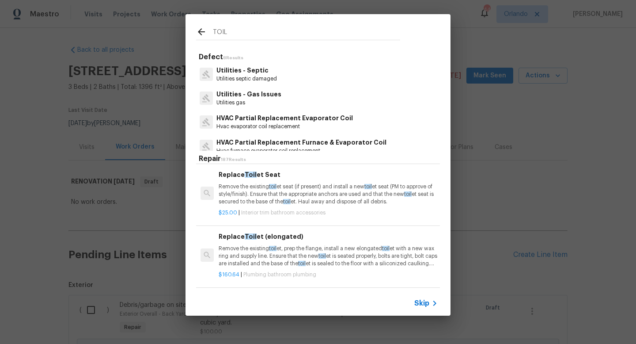
type input "TOIL"
click at [258, 199] on p "Remove the existing toil et seat (if present) and install a new toil et seat (P…" at bounding box center [328, 194] width 219 height 23
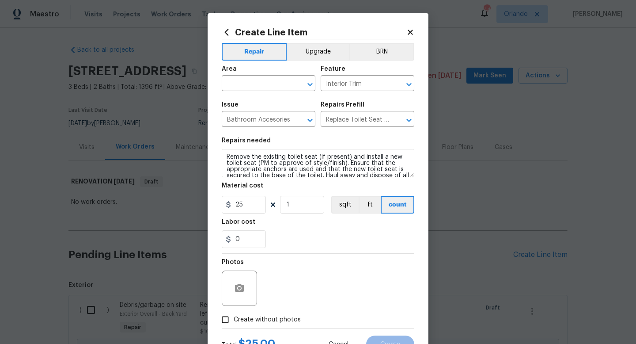
scroll to position [12, 0]
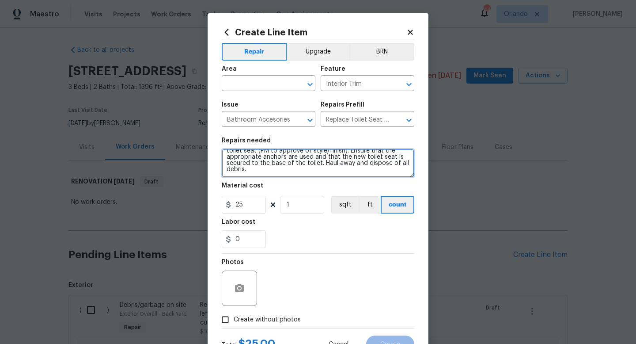
click at [336, 170] on textarea "Remove the existing toilet seat (if present) and install a new toilet seat (PM …" at bounding box center [318, 163] width 193 height 28
type textarea "Remove the existing toilet seat (if present) and install a new toilet seat (PM …"
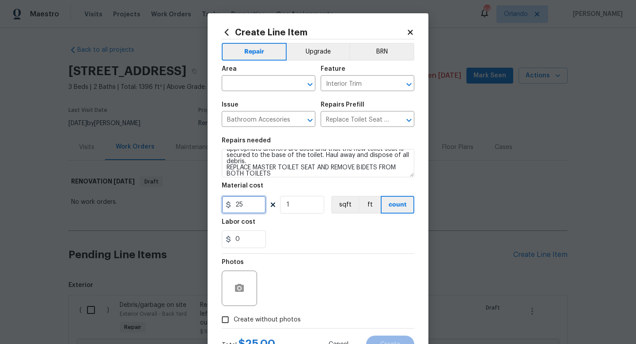
click at [264, 204] on input "25" at bounding box center [244, 205] width 44 height 18
type input "50"
click at [306, 257] on div "Photos" at bounding box center [318, 281] width 193 height 57
click at [286, 324] on span "Create without photos" at bounding box center [267, 319] width 67 height 9
click at [234, 324] on input "Create without photos" at bounding box center [225, 319] width 17 height 17
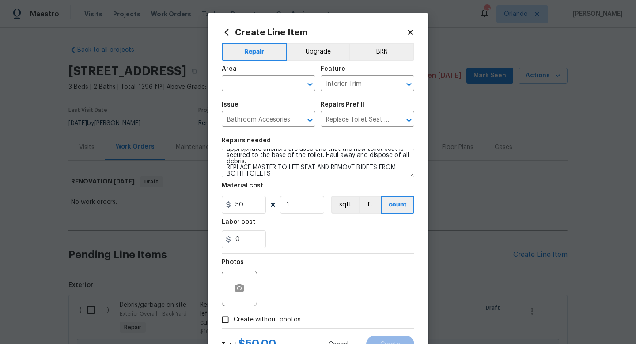
checkbox input "true"
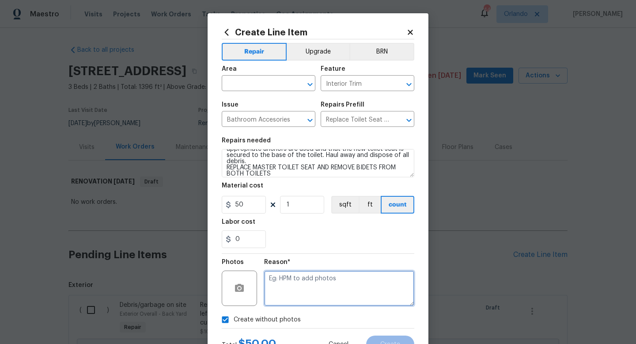
paste textarea "uploaded in scout"
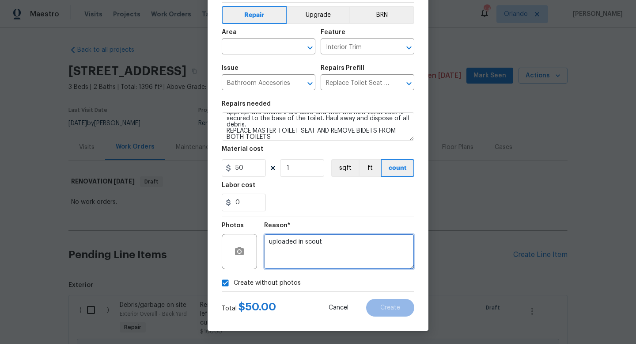
type textarea "uploaded in scout"
click at [273, 55] on span "Area ​" at bounding box center [269, 42] width 94 height 36
click at [280, 39] on div "Area" at bounding box center [269, 34] width 94 height 11
click at [284, 46] on input "text" at bounding box center [256, 48] width 69 height 14
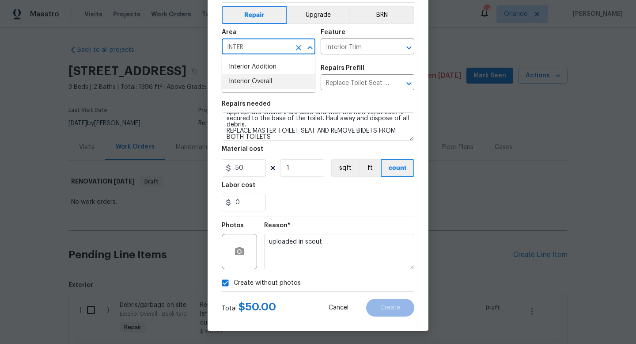
click at [269, 74] on li "Interior Overall" at bounding box center [269, 81] width 94 height 15
type input "Interior Overall"
click at [394, 308] on span "Create" at bounding box center [390, 307] width 20 height 7
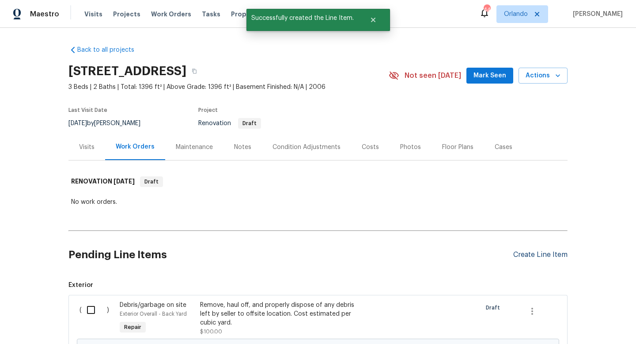
click at [558, 256] on div "Create Line Item" at bounding box center [540, 254] width 54 height 8
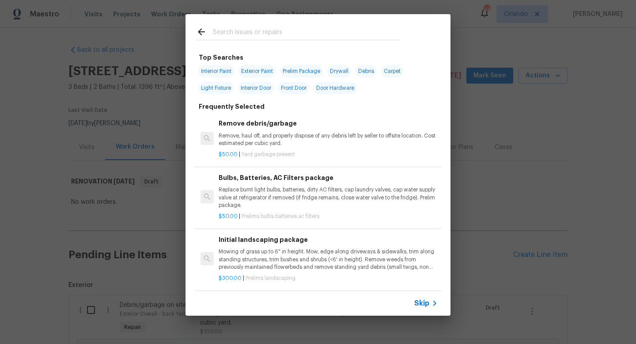
click at [358, 36] on input "text" at bounding box center [306, 32] width 187 height 13
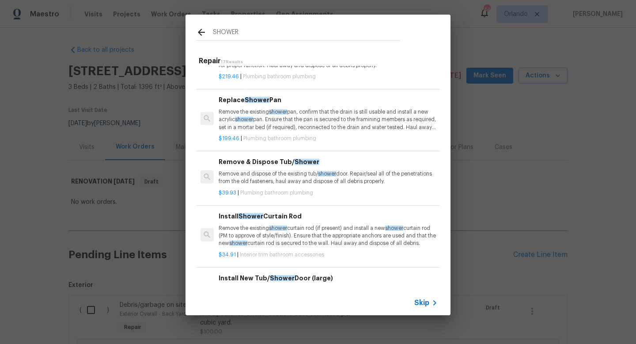
scroll to position [258, 0]
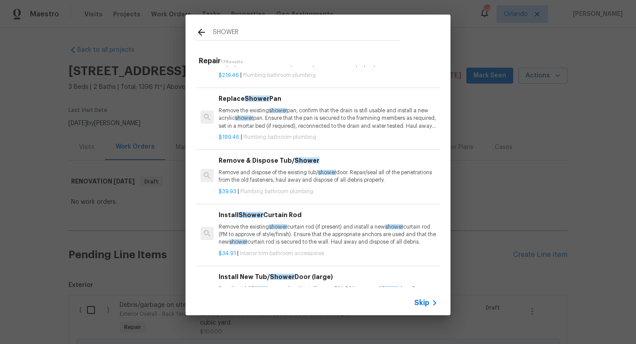
type input "SHOWER"
click at [372, 174] on p "Remove and dispose of the existing tub/ shower door. Repair/seal all of the pen…" at bounding box center [328, 176] width 219 height 15
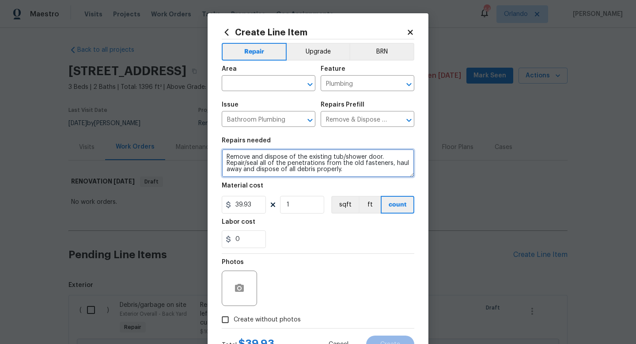
click at [347, 173] on textarea "Remove and dispose of the existing tub/shower door. Repair/seal all of the pene…" at bounding box center [318, 163] width 193 height 28
type textarea "Remove and dispose of the existing tub/shower door. Repair/seal all of the pene…"
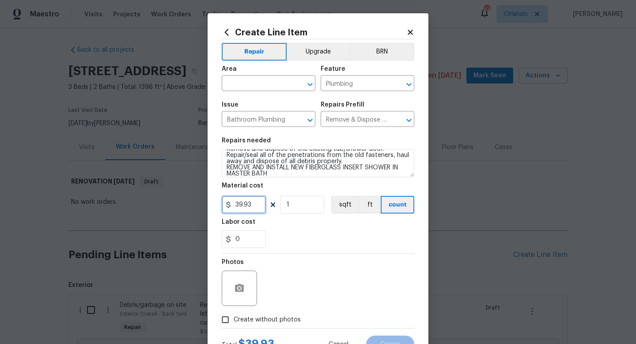
click at [252, 204] on input "39.93" at bounding box center [244, 205] width 44 height 18
type input "1750"
click at [359, 280] on div "Photos" at bounding box center [318, 281] width 193 height 57
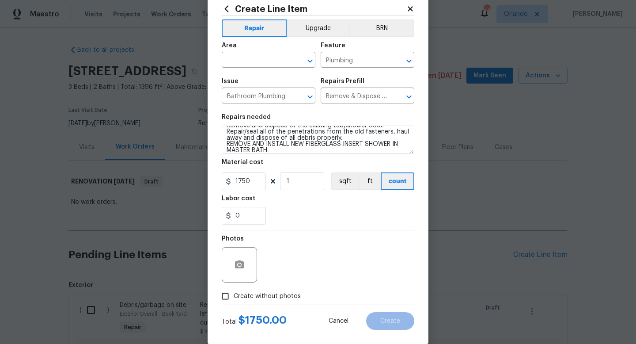
scroll to position [37, 0]
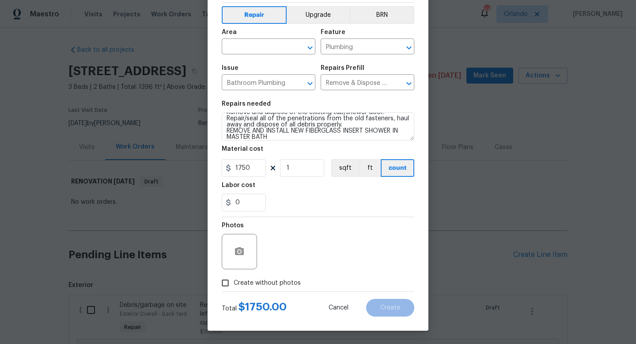
click at [273, 279] on span "Create without photos" at bounding box center [267, 282] width 67 height 9
click at [234, 279] on input "Create without photos" at bounding box center [225, 282] width 17 height 17
checkbox input "true"
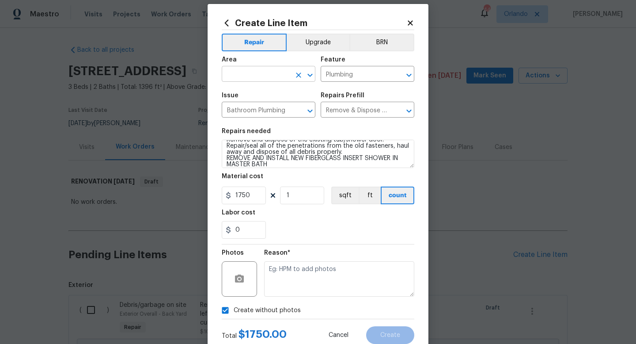
click at [273, 70] on input "text" at bounding box center [256, 75] width 69 height 14
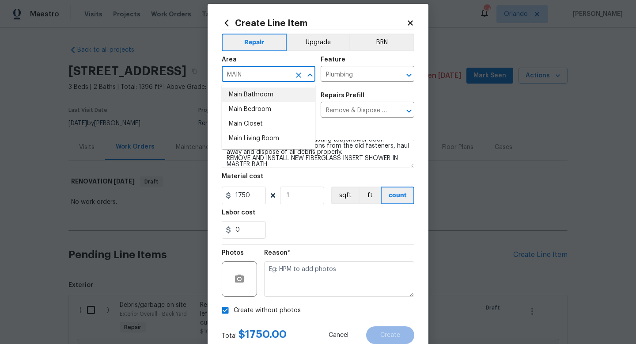
click at [265, 96] on li "Main Bathroom" at bounding box center [269, 94] width 94 height 15
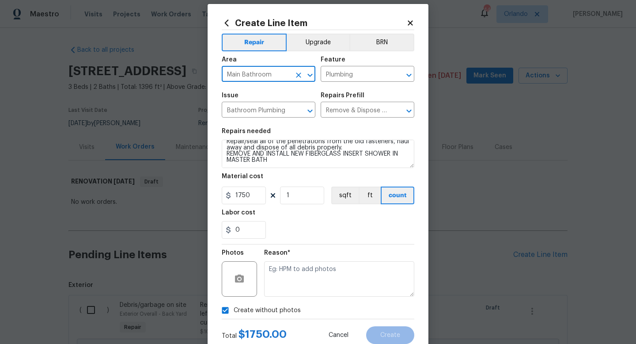
scroll to position [17, 0]
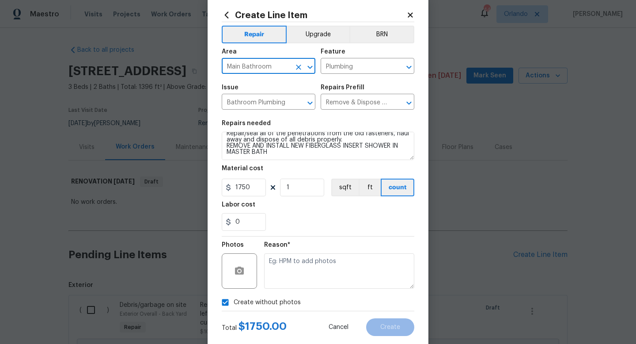
type input "Main Bathroom"
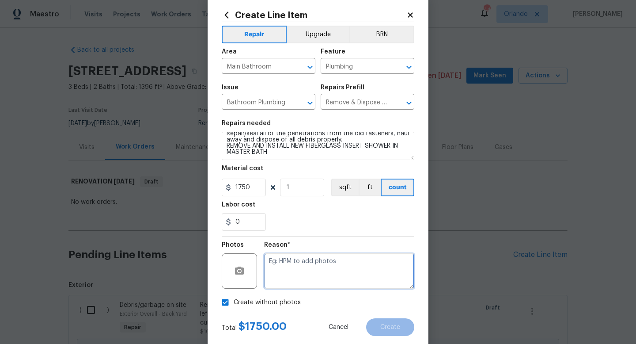
click at [361, 273] on textarea at bounding box center [339, 270] width 150 height 35
paste textarea "uploaded in scout"
type textarea "uploaded in scout"
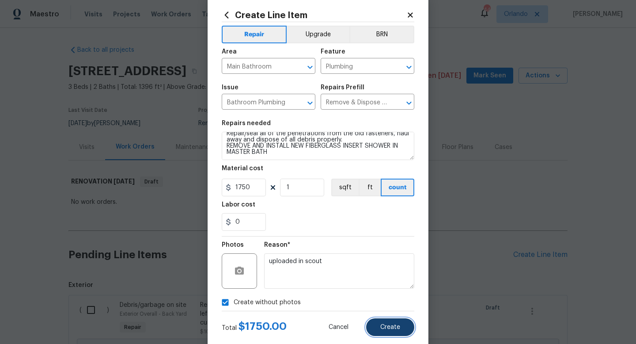
click at [390, 326] on span "Create" at bounding box center [390, 327] width 20 height 7
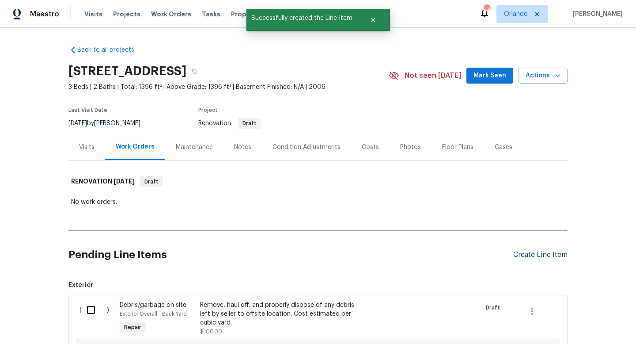
click at [543, 255] on div "Create Line Item" at bounding box center [540, 254] width 54 height 8
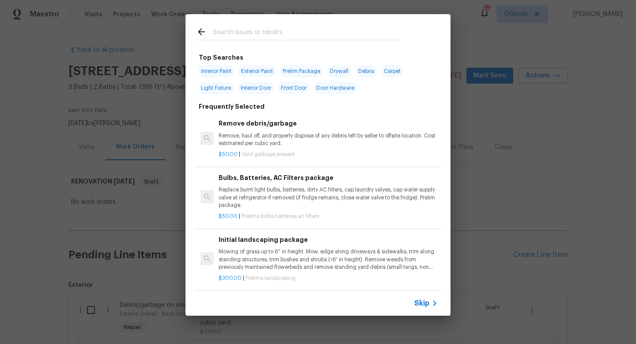
click at [317, 33] on input "text" at bounding box center [306, 32] width 187 height 13
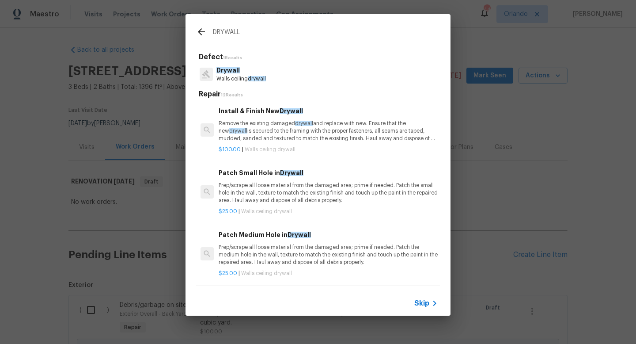
type input "DRYWALL"
click at [330, 183] on p "Prep/scrape all loose material from the damaged area; prime if needed. Patch th…" at bounding box center [328, 192] width 219 height 23
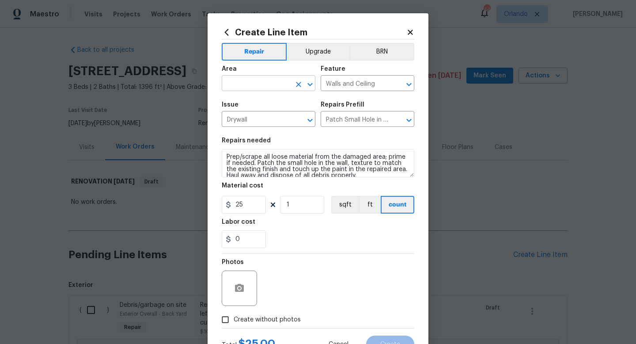
click at [288, 90] on input "text" at bounding box center [256, 84] width 69 height 14
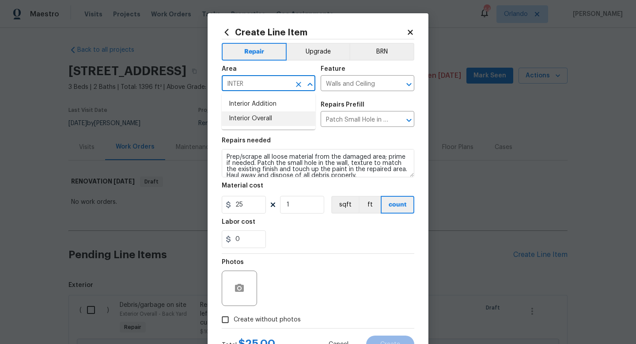
click at [271, 116] on li "Interior Overall" at bounding box center [269, 118] width 94 height 15
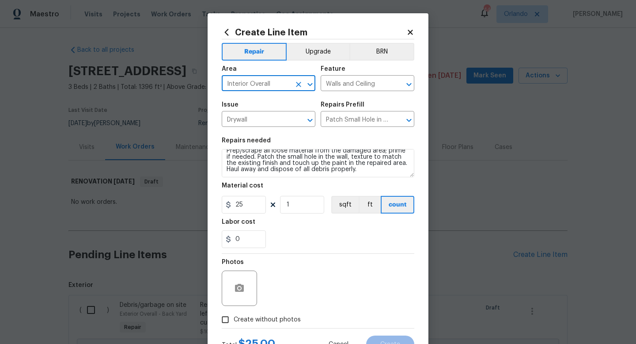
type input "Interior Overall"
click at [239, 210] on input "25" at bounding box center [244, 205] width 44 height 18
type input "75"
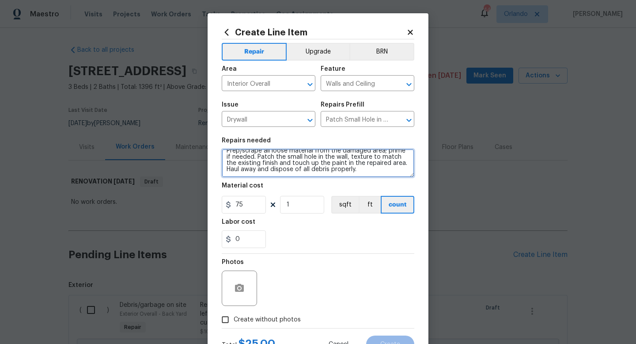
click at [360, 176] on textarea "Prep/scrape all loose material from the damaged area; prime if needed. Patch th…" at bounding box center [318, 163] width 193 height 28
type textarea "Prep/scrape all loose material from the damaged area; prime if needed. Patch th…"
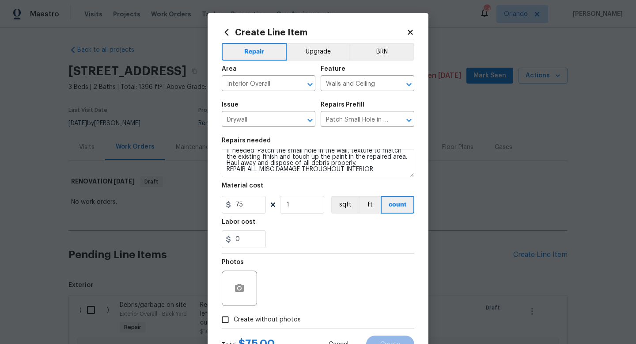
click at [280, 313] on label "Create without photos" at bounding box center [259, 319] width 84 height 17
click at [234, 313] on input "Create without photos" at bounding box center [225, 319] width 17 height 17
checkbox input "true"
drag, startPoint x: 292, startPoint y: 306, endPoint x: 268, endPoint y: 280, distance: 35.3
click at [268, 280] on div "Reason*" at bounding box center [339, 281] width 150 height 57
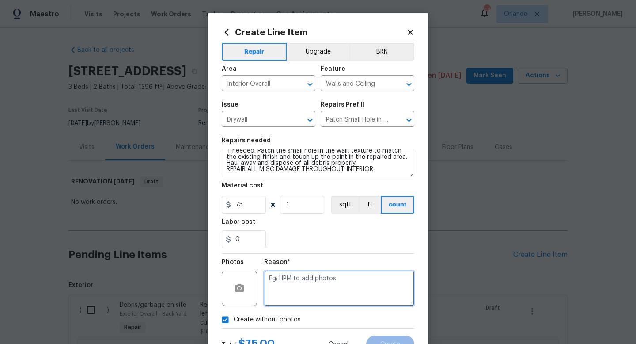
click at [268, 280] on textarea at bounding box center [339, 287] width 150 height 35
paste textarea "uploaded in scout"
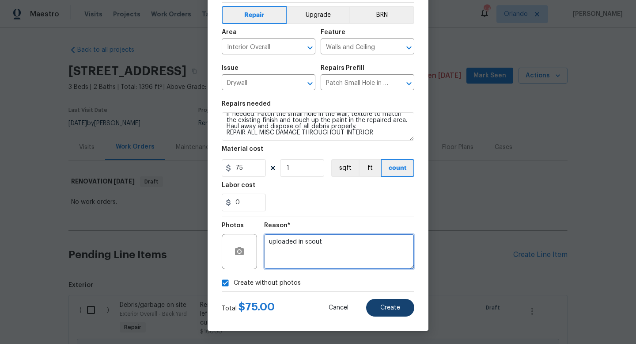
type textarea "uploaded in scout"
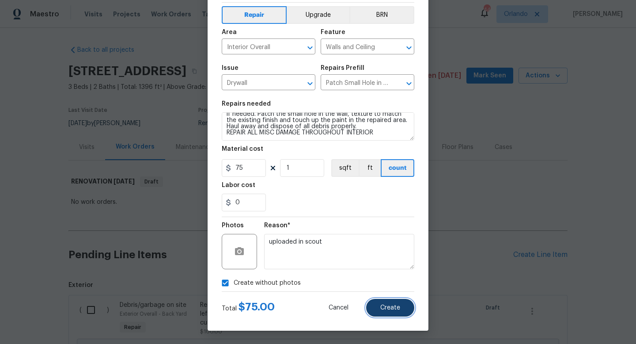
click at [406, 303] on button "Create" at bounding box center [390, 307] width 48 height 18
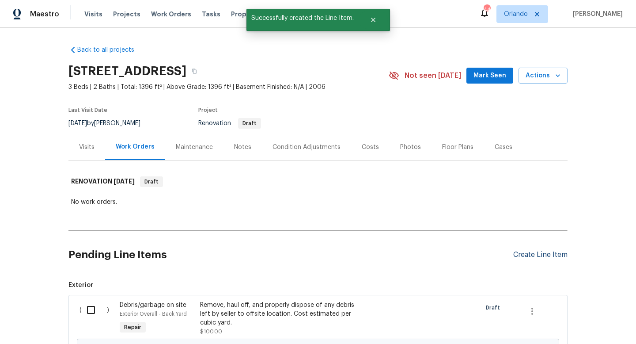
click at [550, 251] on div "Create Line Item" at bounding box center [540, 254] width 54 height 8
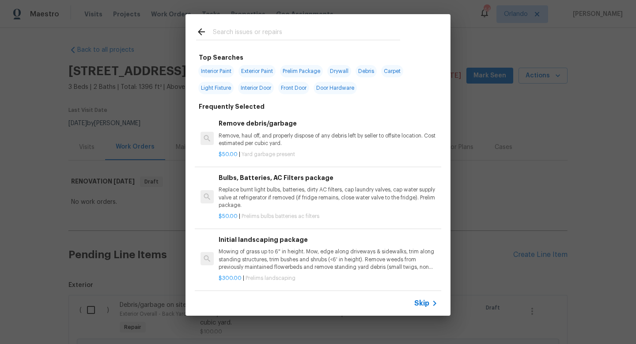
click at [319, 30] on input "text" at bounding box center [306, 32] width 187 height 13
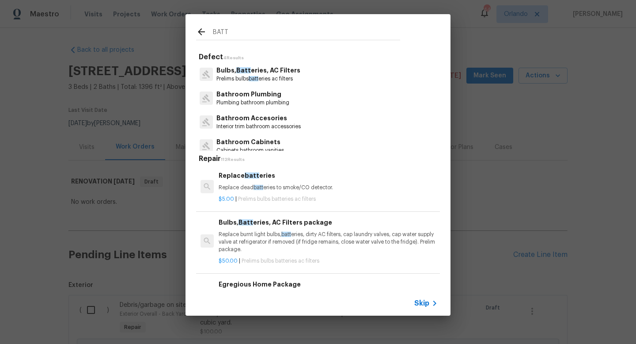
type input "BATT"
click at [298, 76] on div "Bulbs, Batt eries, AC Filters Prelims bulbs batt eries ac filters" at bounding box center [318, 74] width 244 height 24
click at [286, 74] on p "Bulbs, Batt eries, AC Filters" at bounding box center [258, 70] width 84 height 9
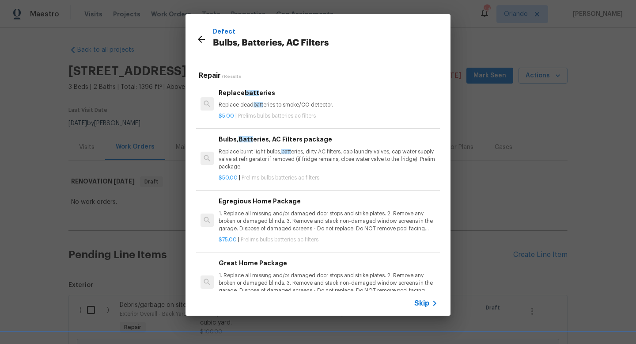
scroll to position [19, 0]
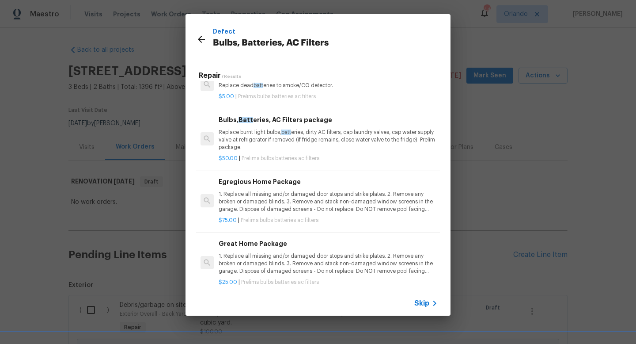
click at [319, 207] on p "1. Replace all missing and/or damaged door stops and strike plates. 2. Remove a…" at bounding box center [328, 201] width 219 height 23
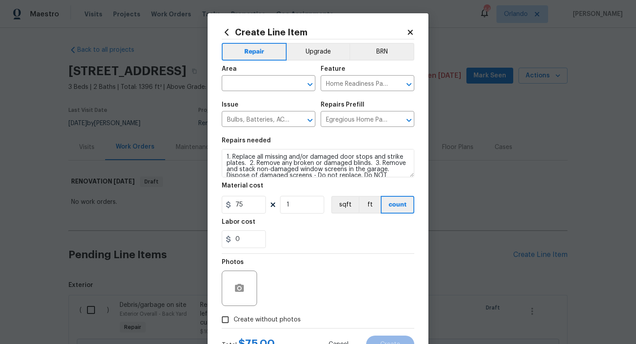
scroll to position [4, 0]
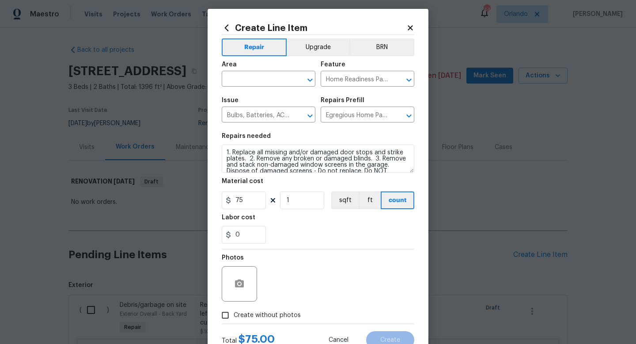
click at [271, 312] on span "Create without photos" at bounding box center [267, 314] width 67 height 9
click at [234, 312] on input "Create without photos" at bounding box center [225, 314] width 17 height 17
checkbox input "true"
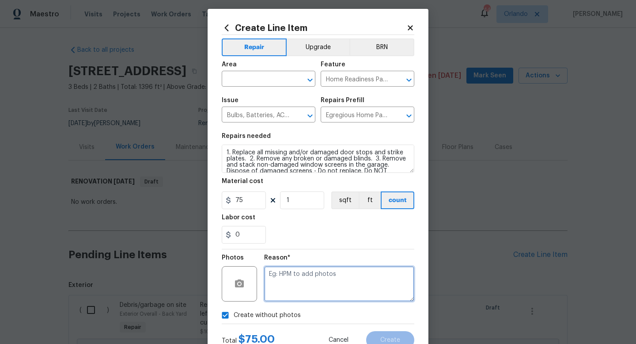
paste textarea "uploaded in scout"
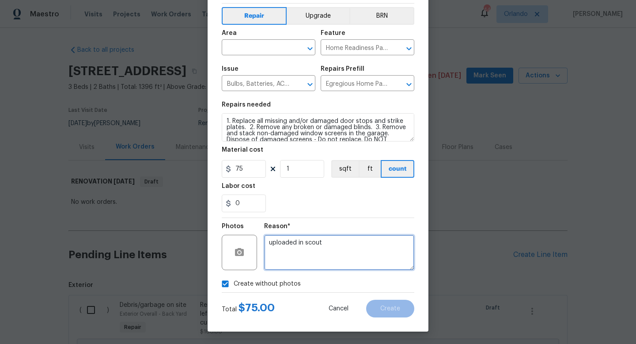
scroll to position [37, 0]
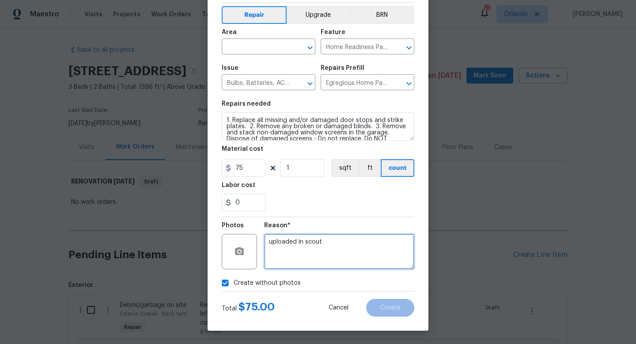
type textarea "uploaded in scout"
click at [271, 34] on div "Area" at bounding box center [269, 34] width 94 height 11
click at [271, 41] on input "text" at bounding box center [256, 48] width 69 height 14
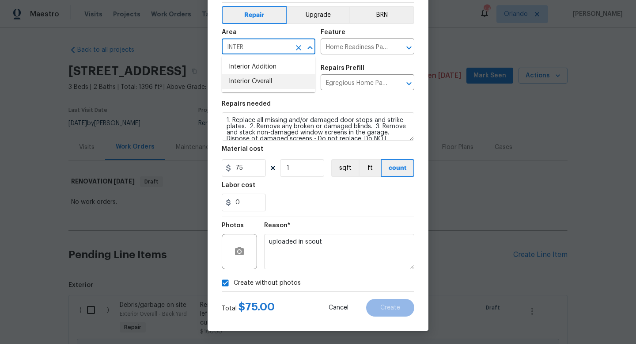
click at [258, 83] on li "Interior Overall" at bounding box center [269, 81] width 94 height 15
type input "Interior Overall"
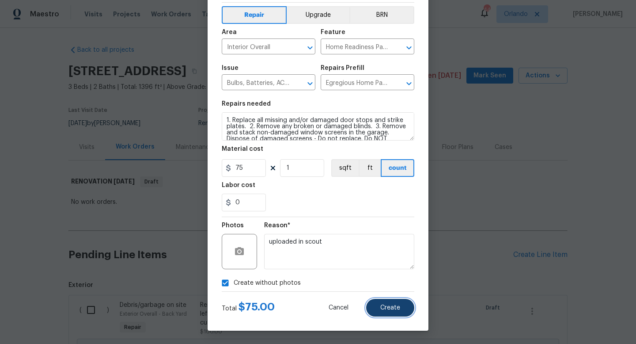
click at [406, 305] on button "Create" at bounding box center [390, 307] width 48 height 18
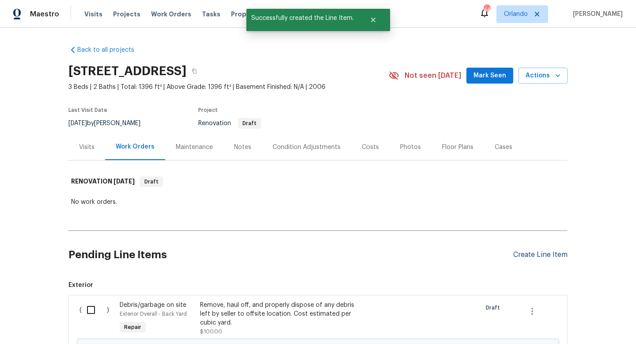
click at [525, 252] on div "Create Line Item" at bounding box center [540, 254] width 54 height 8
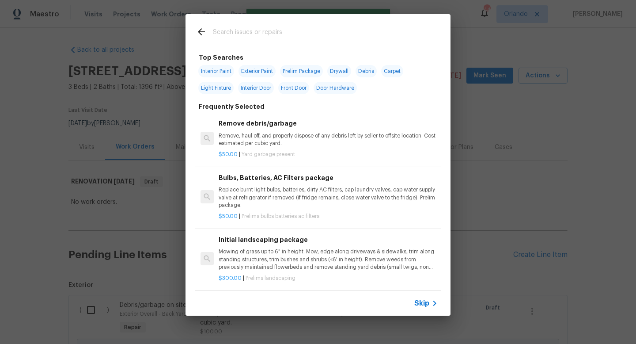
click at [323, 37] on input "text" at bounding box center [306, 32] width 187 height 13
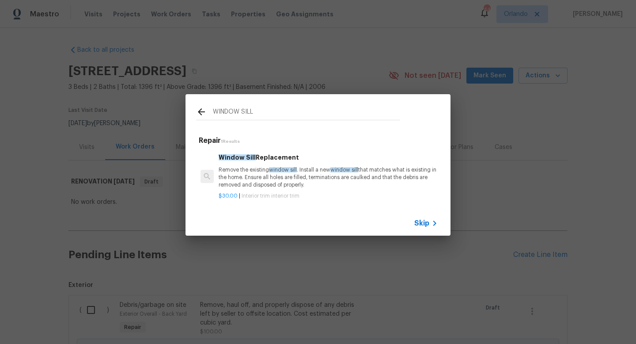
type input "WINDOW SILL"
click at [321, 163] on div "Window Sill Replacement Remove the existing window sill . Install a new window …" at bounding box center [328, 170] width 219 height 36
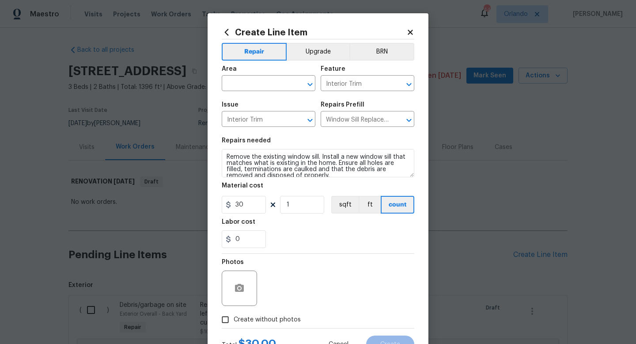
scroll to position [6, 0]
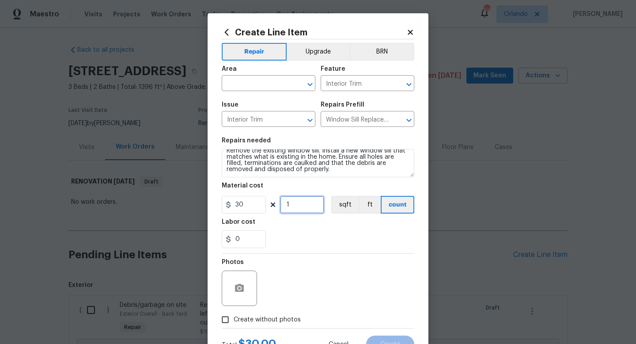
click at [307, 199] on input "1" at bounding box center [302, 205] width 44 height 18
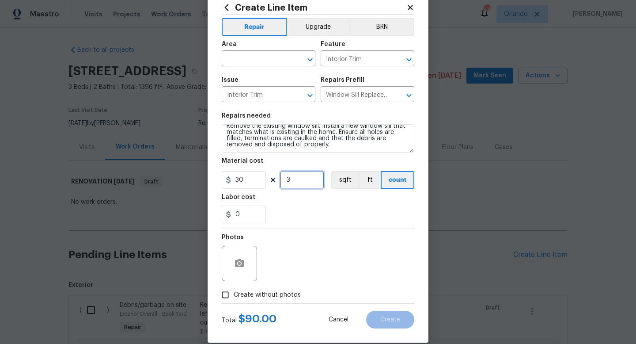
scroll to position [27, 0]
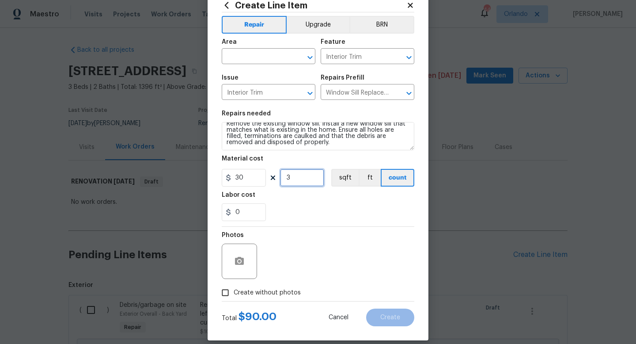
type input "3"
click at [348, 154] on section "Repairs needed Remove the existing window sill. Install a new window sill that …" at bounding box center [318, 165] width 193 height 121
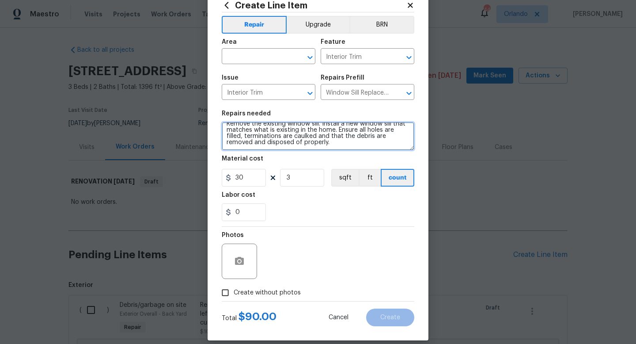
click at [351, 150] on textarea "Remove the existing window sill. Install a new window sill that matches what is…" at bounding box center [318, 136] width 193 height 28
type textarea "Remove the existing window sill. Install a new window sill that matches what is…"
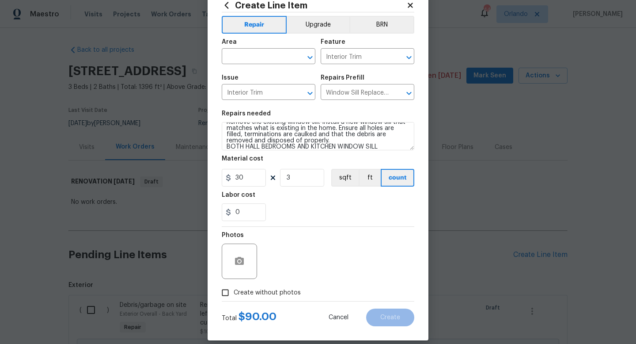
click at [344, 217] on div "0" at bounding box center [318, 212] width 193 height 18
click at [268, 63] on input "text" at bounding box center [256, 57] width 69 height 14
click at [257, 91] on li "Interior Overall" at bounding box center [269, 91] width 94 height 15
type input "Interior Overall"
click at [284, 286] on label "Create without photos" at bounding box center [259, 292] width 84 height 17
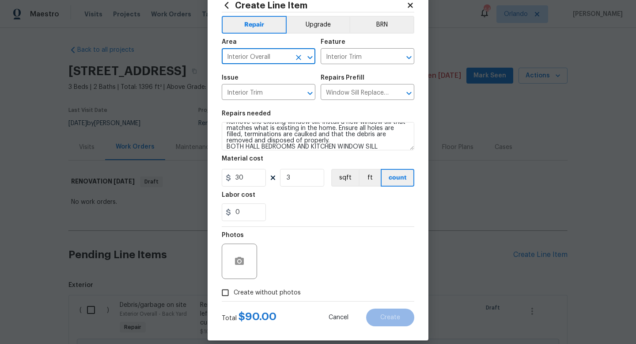
click at [234, 286] on input "Create without photos" at bounding box center [225, 292] width 17 height 17
checkbox input "true"
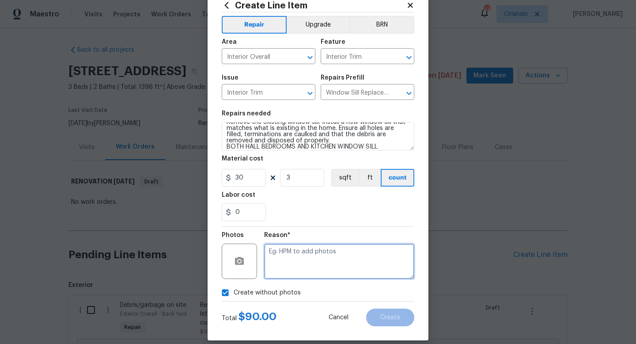
paste textarea "uploaded in scout"
type textarea "uploaded in scout"
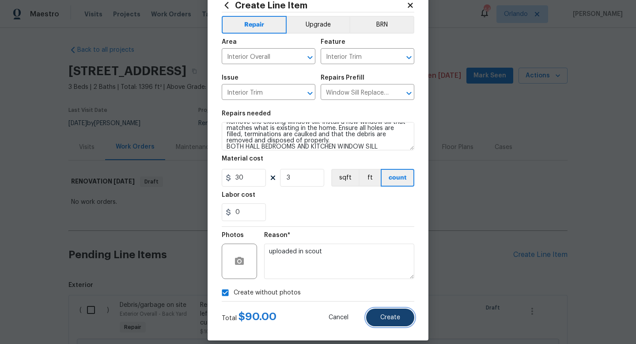
click at [399, 315] on span "Create" at bounding box center [390, 317] width 20 height 7
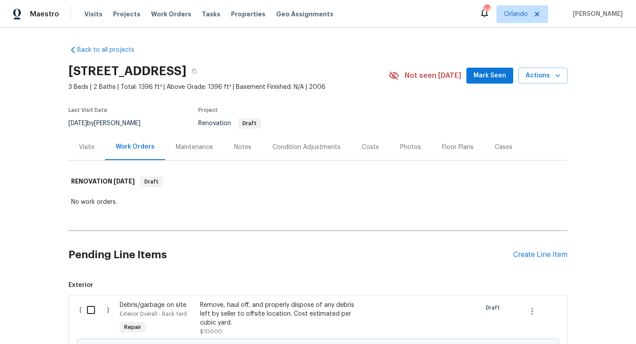
click at [530, 261] on div "Pending Line Items Create Line Item" at bounding box center [317, 254] width 499 height 41
click at [533, 257] on div "Create Line Item" at bounding box center [540, 254] width 54 height 8
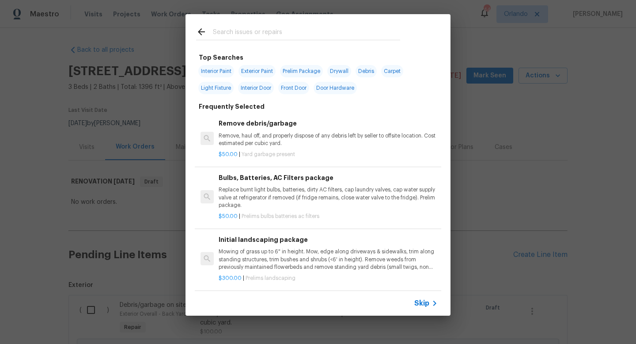
click at [306, 35] on input "text" at bounding box center [306, 32] width 187 height 13
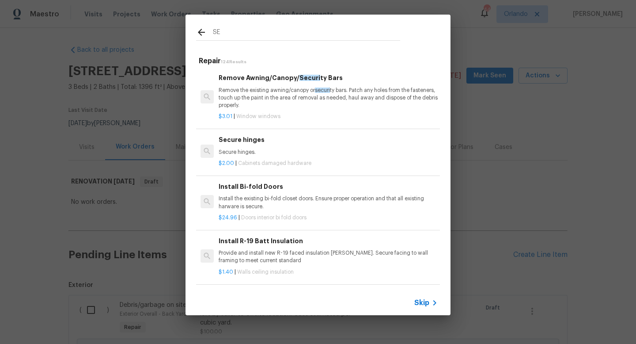
type input "S"
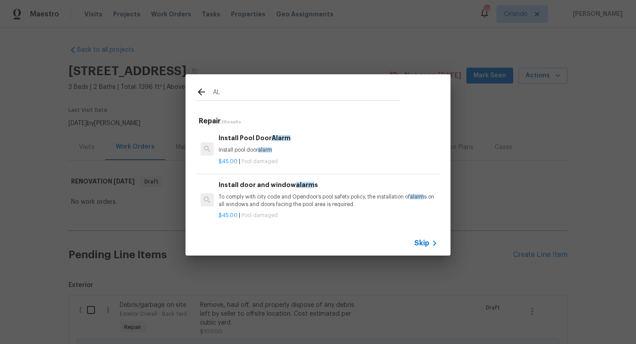
type input "A"
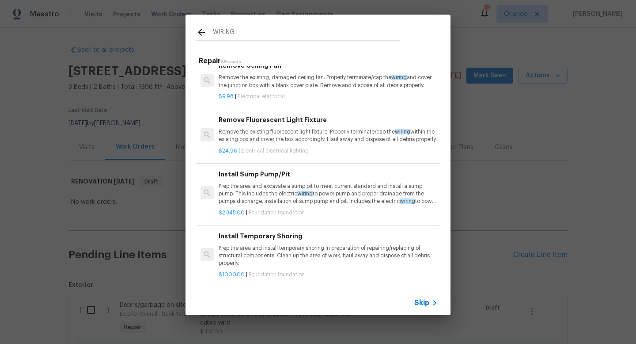
scroll to position [0, 0]
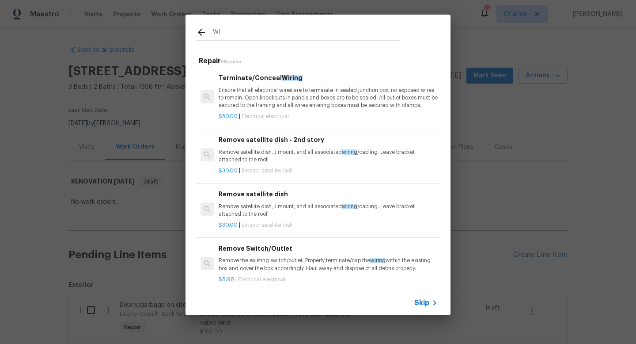
type input "W"
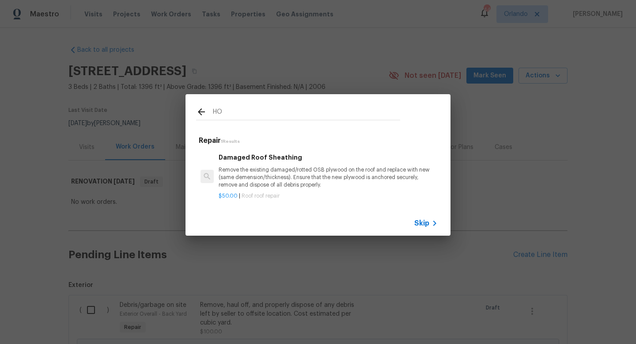
type input "H"
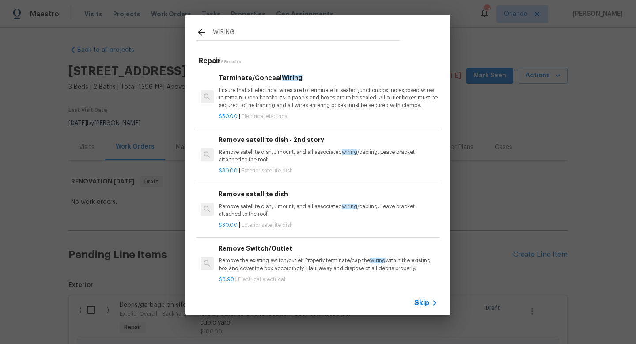
type input "WIRING"
click at [313, 104] on p "Ensure that all electrical wires are to terminate in sealed junction box, no ex…" at bounding box center [328, 98] width 219 height 23
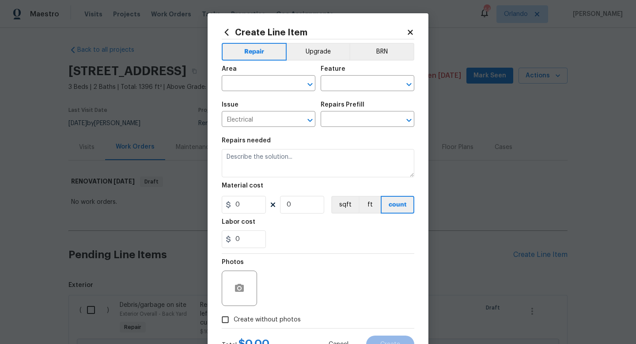
type input "Terminate/Conceal Wiring $50.00"
type textarea "Ensure that all electrical wires are to terminate in sealed junction box, no ex…"
type input "50"
type input "1"
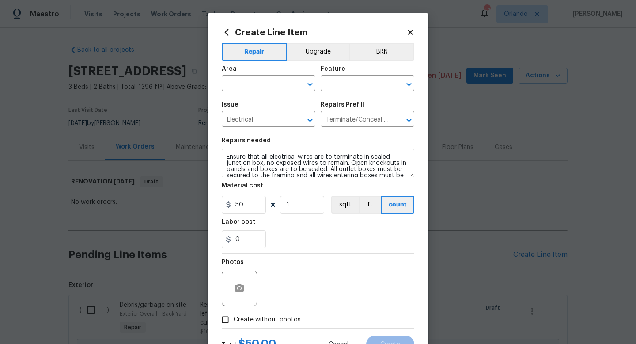
scroll to position [12, 0]
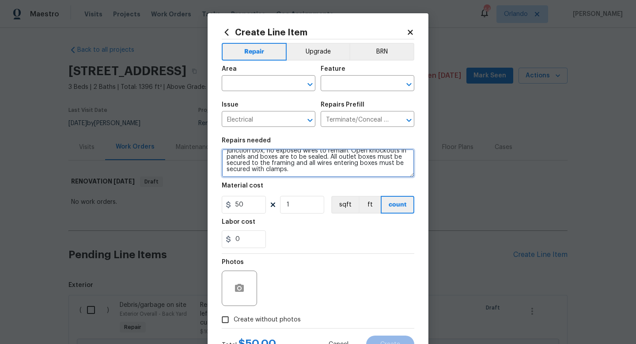
click at [345, 176] on textarea "Ensure that all electrical wires are to terminate in sealed junction box, no ex…" at bounding box center [318, 163] width 193 height 28
type textarea "Ensure that all electrical wires are to terminate in sealed junction box, no ex…"
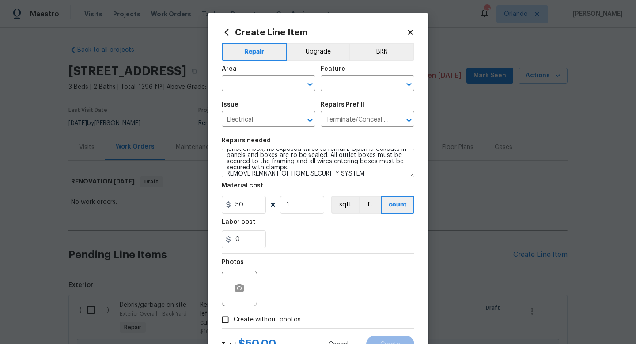
click at [310, 238] on div "0" at bounding box center [318, 239] width 193 height 18
click at [242, 203] on input "50" at bounding box center [244, 205] width 44 height 18
type input "35"
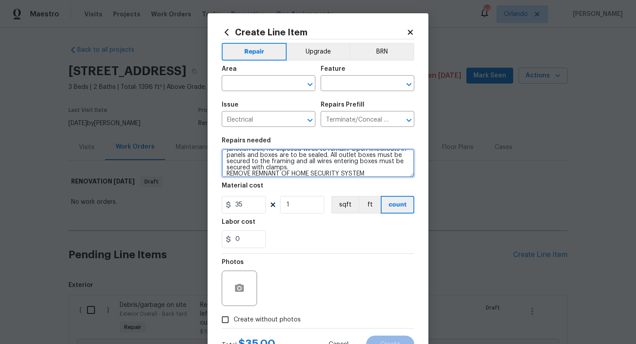
click at [392, 177] on textarea "Ensure that all electrical wires are to terminate in sealed junction box, no ex…" at bounding box center [318, 163] width 193 height 28
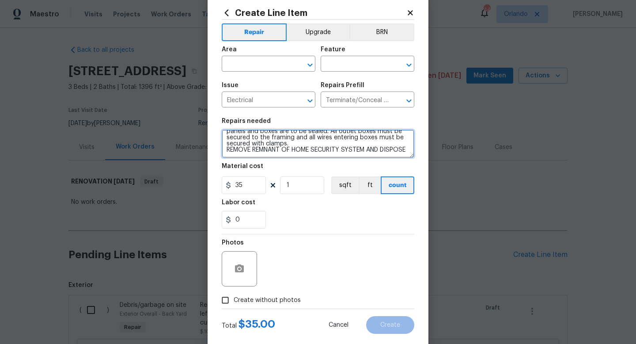
scroll to position [37, 0]
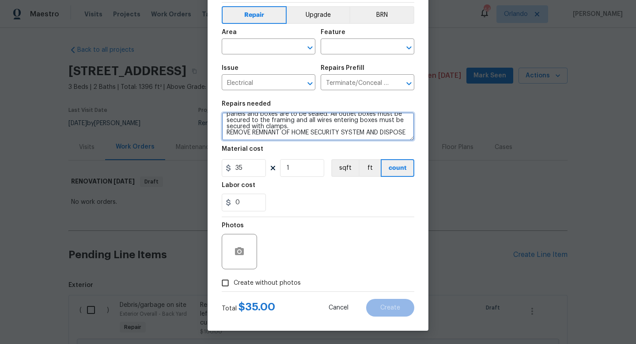
type textarea "Ensure that all electrical wires are to terminate in sealed junction box, no ex…"
click at [277, 273] on div "Photos" at bounding box center [318, 245] width 193 height 57
click at [279, 278] on span "Create without photos" at bounding box center [267, 282] width 67 height 9
click at [234, 278] on input "Create without photos" at bounding box center [225, 282] width 17 height 17
checkbox input "true"
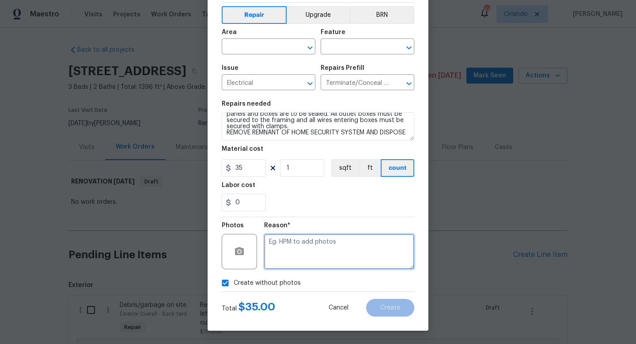
paste textarea "uploaded in scout"
type textarea "uploaded in scout"
click at [276, 54] on input "text" at bounding box center [256, 48] width 69 height 14
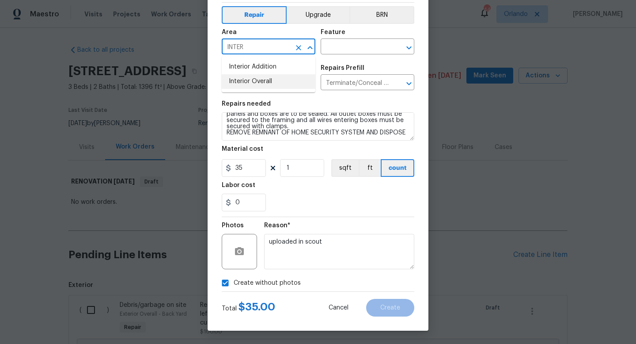
click at [274, 80] on li "Interior Overall" at bounding box center [269, 81] width 94 height 15
type input "Interior Overall"
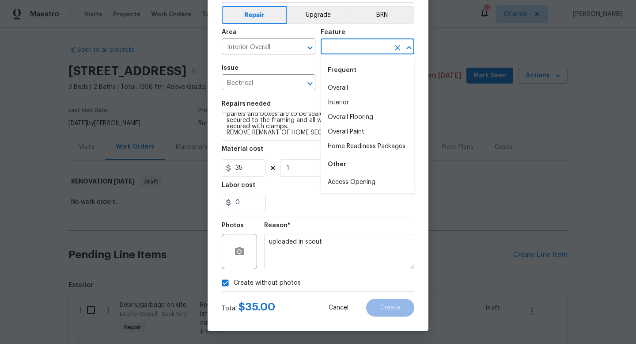
click at [359, 48] on input "text" at bounding box center [355, 48] width 69 height 14
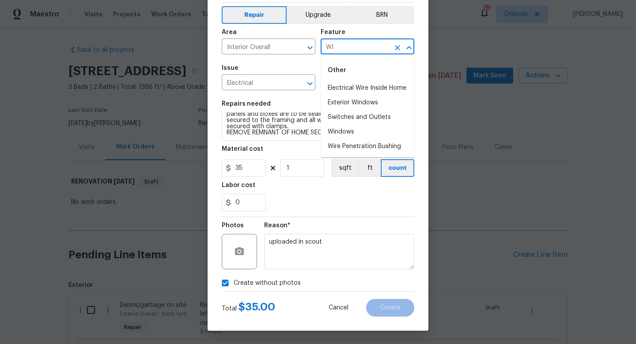
type input "W"
click at [370, 117] on li "Electrical Wire Inside Home" at bounding box center [368, 117] width 94 height 15
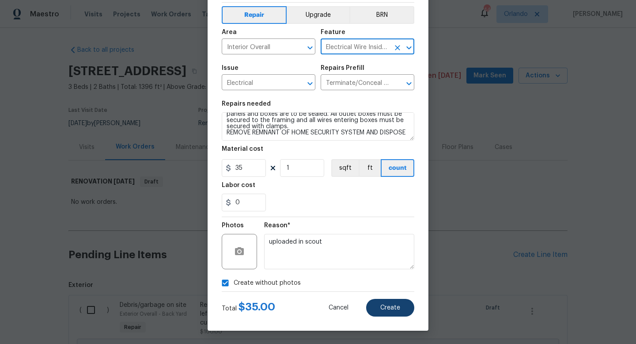
type input "Electrical Wire Inside Home"
click at [400, 303] on button "Create" at bounding box center [390, 307] width 48 height 18
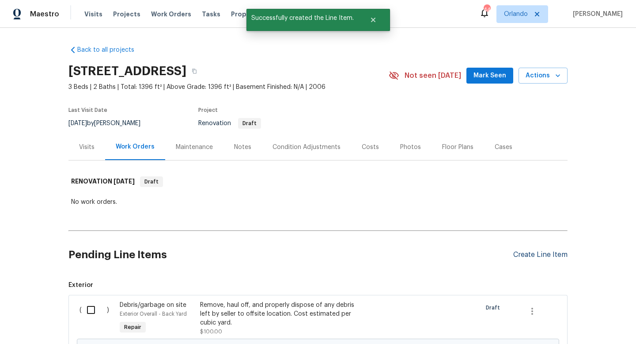
click at [540, 256] on div "Create Line Item" at bounding box center [540, 254] width 54 height 8
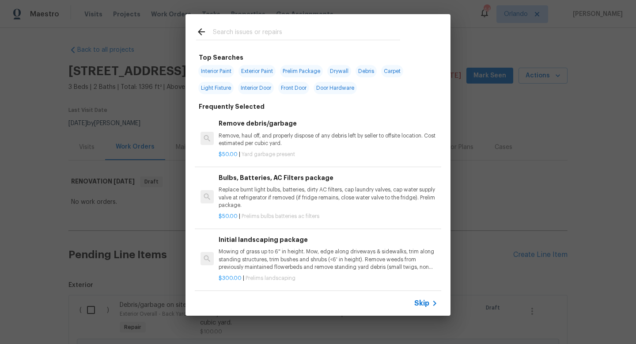
click at [318, 30] on input "text" at bounding box center [306, 32] width 187 height 13
type input "DOOR"
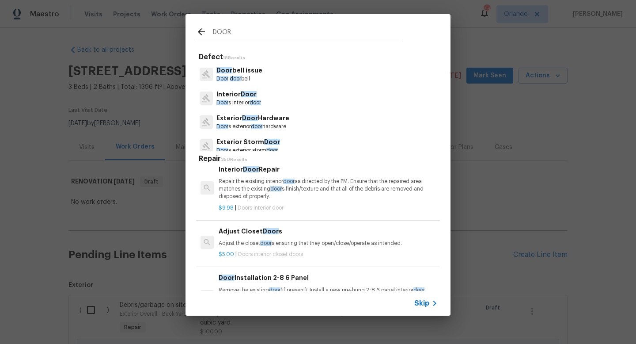
scroll to position [253, 0]
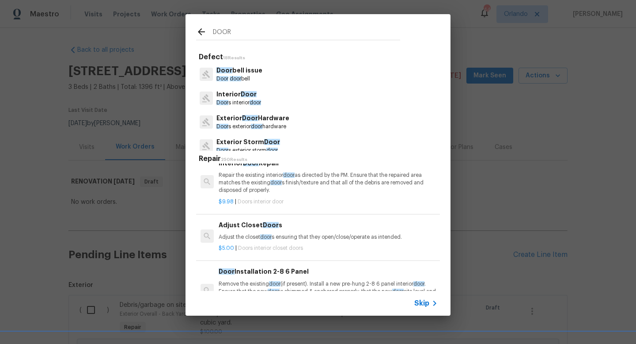
click at [250, 180] on p "Repair the existing interior door as directed by the PM. Ensure that the repair…" at bounding box center [328, 182] width 219 height 23
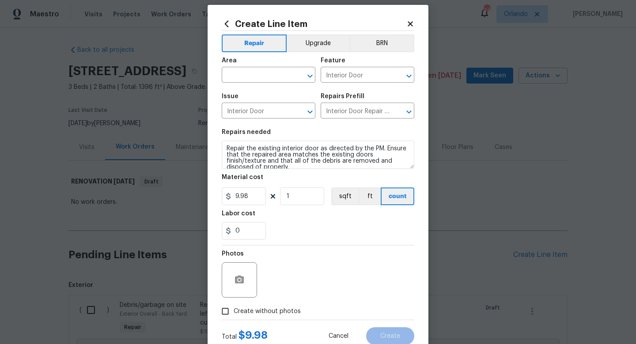
scroll to position [5, 0]
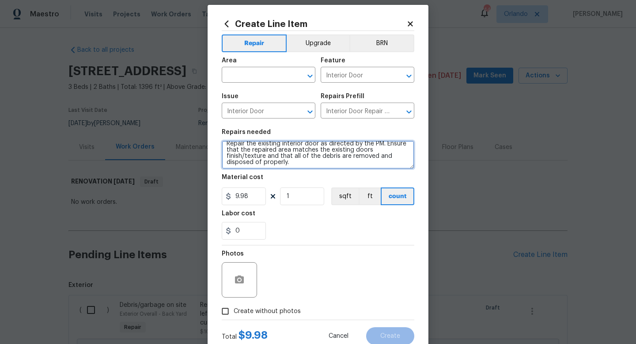
click at [321, 166] on textarea "Repair the existing interior door as directed by the PM. Ensure that the repair…" at bounding box center [318, 154] width 193 height 28
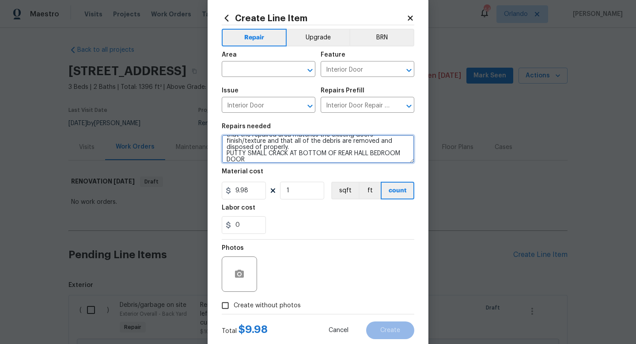
type textarea "Repair the existing interior door as directed by the PM. Ensure that the repair…"
click at [272, 306] on span "Create without photos" at bounding box center [267, 305] width 67 height 9
click at [234, 306] on input "Create without photos" at bounding box center [225, 305] width 17 height 17
checkbox input "true"
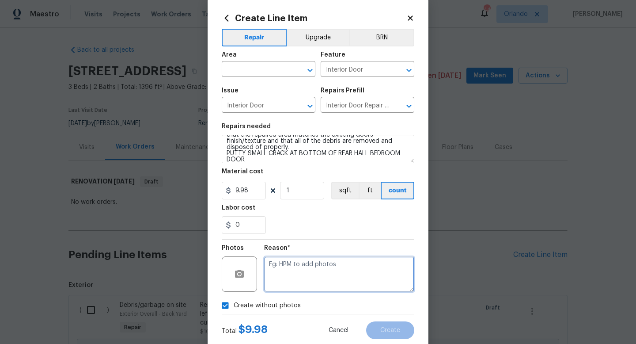
paste textarea "uploaded in scout"
type textarea "uploaded in scout"
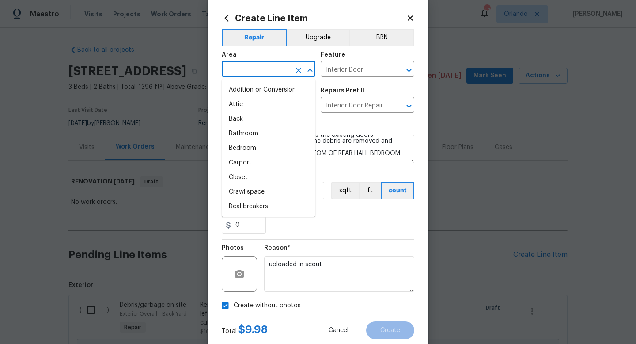
click at [258, 65] on input "text" at bounding box center [256, 70] width 69 height 14
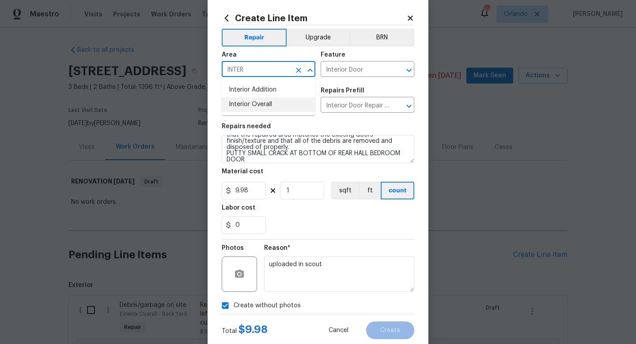
click at [252, 102] on li "Interior Overall" at bounding box center [269, 104] width 94 height 15
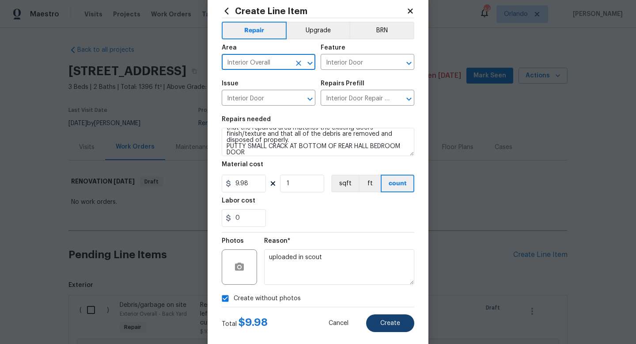
type input "Interior Overall"
click at [392, 321] on span "Create" at bounding box center [390, 323] width 20 height 7
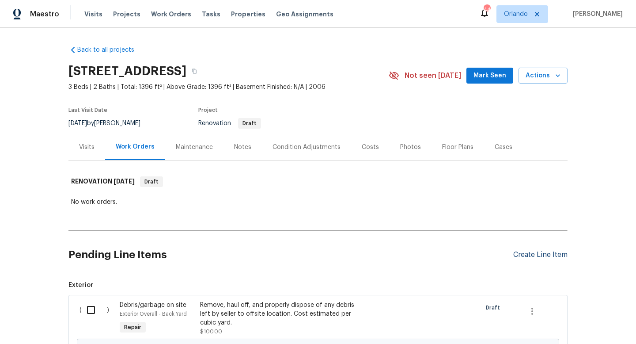
click at [536, 254] on div "Create Line Item" at bounding box center [540, 254] width 54 height 8
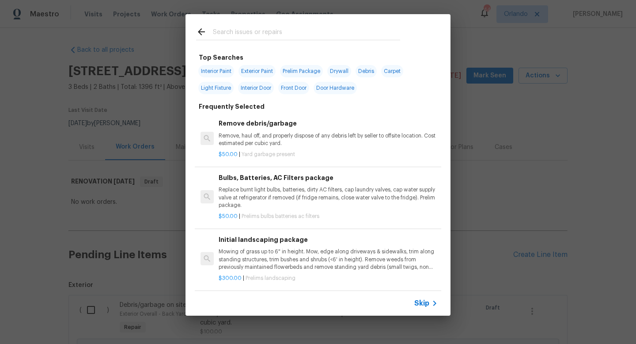
click at [325, 36] on input "text" at bounding box center [306, 32] width 187 height 13
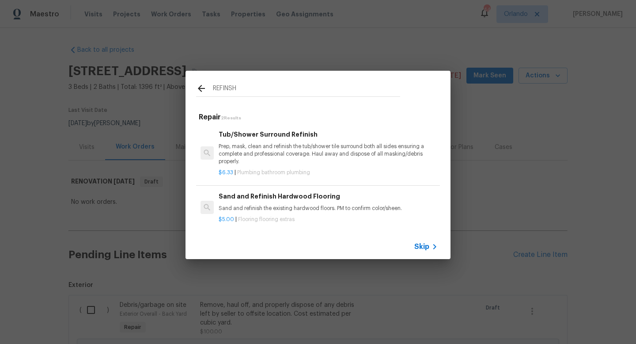
type input "REFINSH"
click at [324, 140] on div "Tub/Shower Surround Refinish Prep, mask, clean and refinish the tub/shower tile…" at bounding box center [328, 147] width 219 height 36
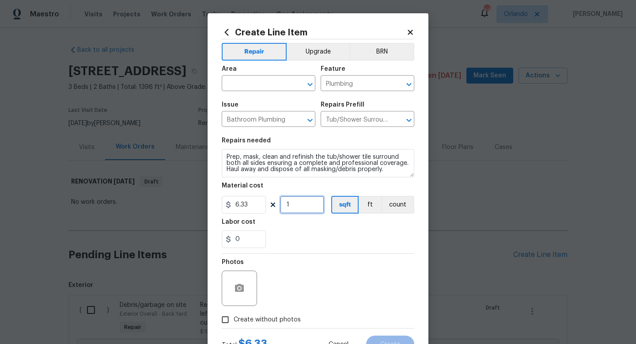
click at [297, 204] on input "1" at bounding box center [302, 205] width 44 height 18
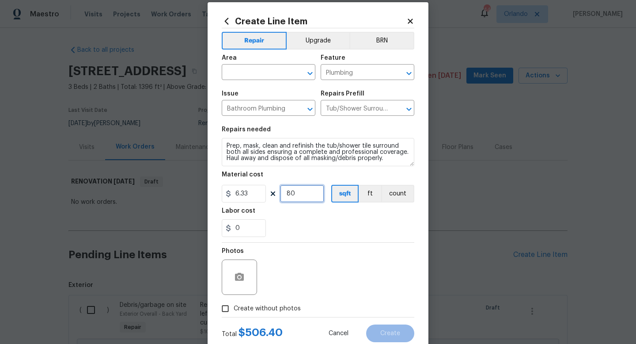
scroll to position [11, 0]
type input "80"
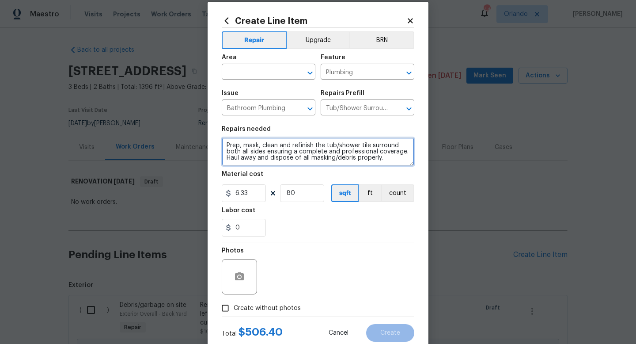
click at [393, 155] on textarea "Prep, mask, clean and refinish the tub/shower tile surround both all sides ensu…" at bounding box center [318, 151] width 193 height 28
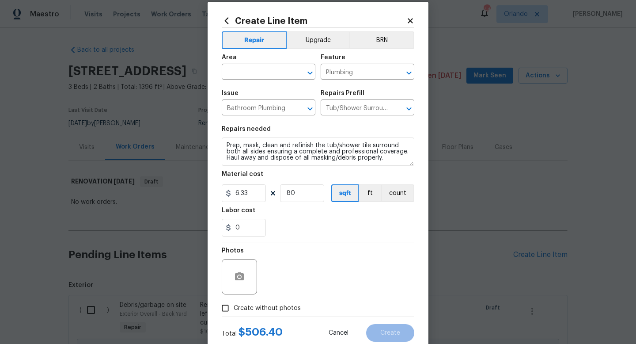
click at [391, 167] on section "Repairs needed Prep, mask, clean and refinish the tub/shower tile surround both…" at bounding box center [318, 181] width 193 height 121
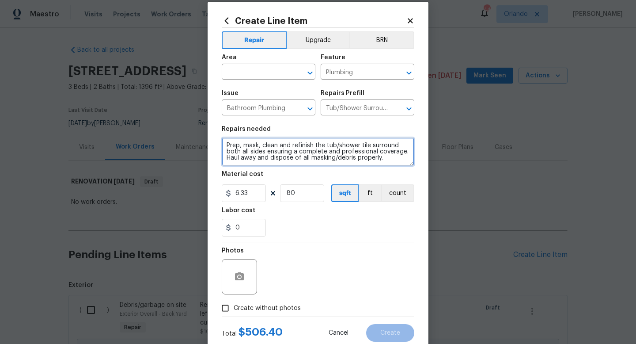
click at [385, 154] on textarea "Prep, mask, clean and refinish the tub/shower tile surround both all sides ensu…" at bounding box center [318, 151] width 193 height 28
click at [412, 164] on textarea "Prep, mask, clean and refinish the tub/shower tile surround both all sides ensu…" at bounding box center [318, 151] width 193 height 28
click at [401, 162] on textarea "Prep, mask, clean and refinish the tub/shower tile surround both all sides ensu…" at bounding box center [318, 151] width 193 height 28
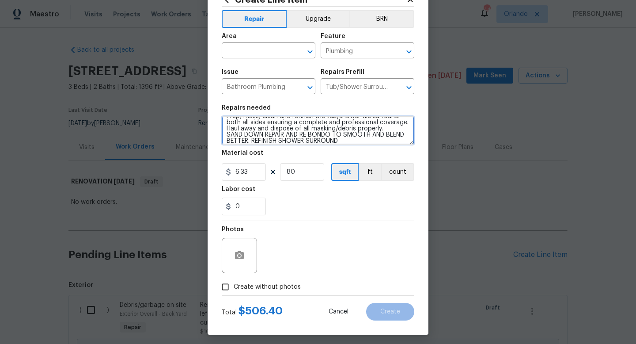
scroll to position [37, 0]
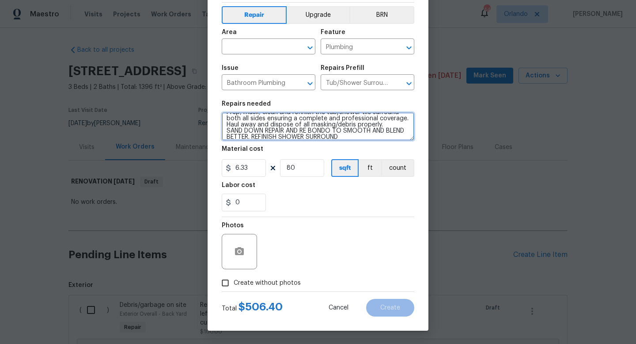
type textarea "Prep, mask, clean and refinish the tub/shower tile surround both all sides ensu…"
click at [295, 276] on label "Create without photos" at bounding box center [259, 282] width 84 height 17
click at [234, 276] on input "Create without photos" at bounding box center [225, 282] width 17 height 17
checkbox input "true"
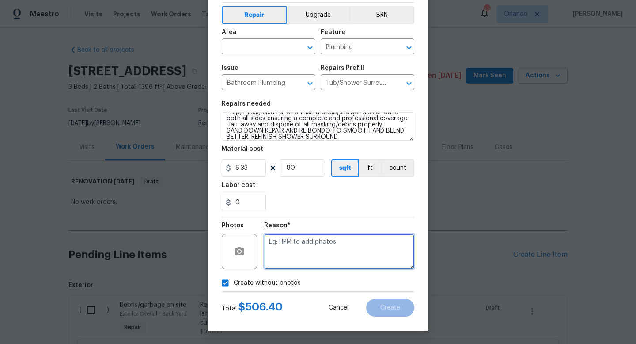
click at [311, 263] on textarea at bounding box center [339, 251] width 150 height 35
click at [328, 259] on textarea at bounding box center [339, 251] width 150 height 35
click at [338, 252] on textarea at bounding box center [339, 251] width 150 height 35
paste textarea "uploaded in scout"
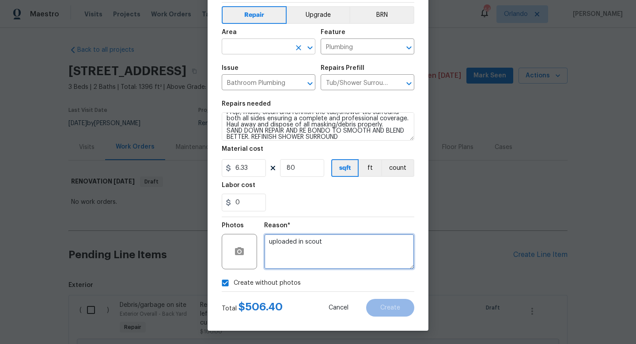
type textarea "uploaded in scout"
click at [279, 48] on input "text" at bounding box center [256, 48] width 69 height 14
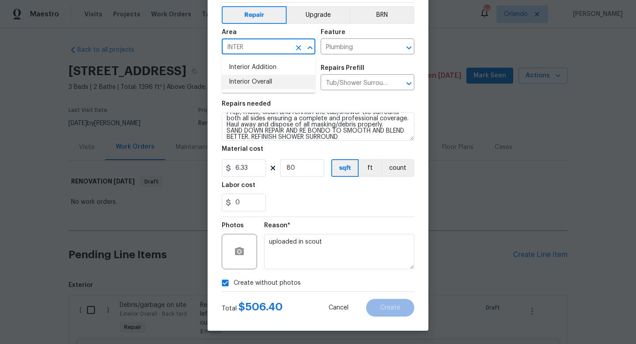
click at [274, 77] on li "Interior Overall" at bounding box center [269, 82] width 94 height 15
type input "Interior Overall"
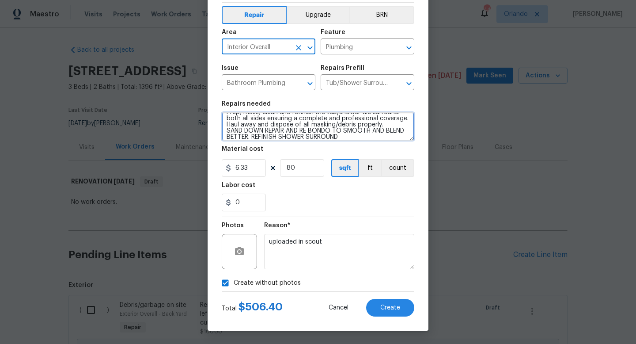
click at [374, 133] on textarea "Prep, mask, clean and refinish the tub/shower tile surround both all sides ensu…" at bounding box center [318, 126] width 193 height 28
click at [359, 136] on textarea "Prep, mask, clean and refinish the tub/shower tile surround both all sides ensu…" at bounding box center [318, 126] width 193 height 28
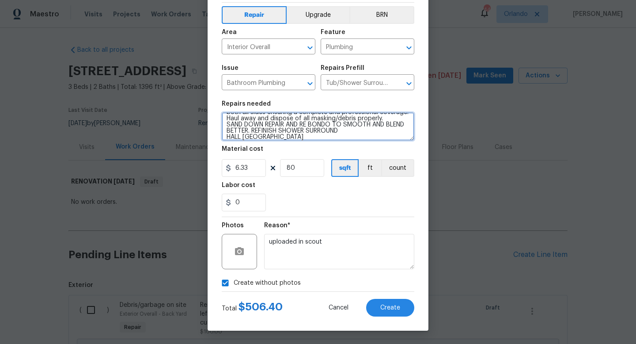
type textarea "Prep, mask, clean and refinish the tub/shower tile surround both all sides ensu…"
click at [394, 209] on div "0" at bounding box center [318, 202] width 193 height 18
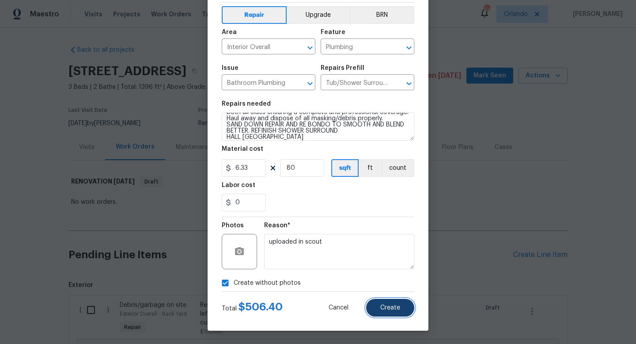
click at [394, 309] on span "Create" at bounding box center [390, 307] width 20 height 7
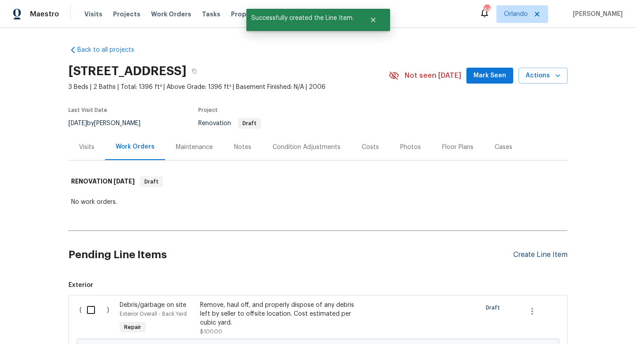
click at [529, 256] on div "Create Line Item" at bounding box center [540, 254] width 54 height 8
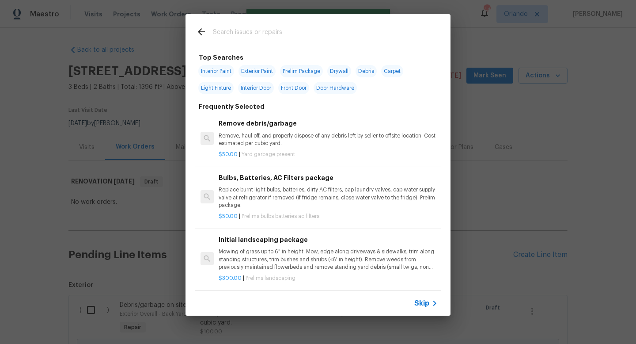
click at [340, 30] on input "text" at bounding box center [306, 32] width 187 height 13
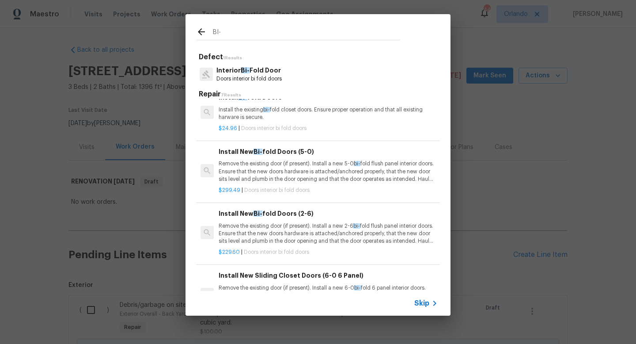
scroll to position [15, 0]
type input "BI-"
click at [300, 170] on p "Remove the existing door (if present). Install a new 5-0 bi- fold flush panel i…" at bounding box center [328, 170] width 219 height 23
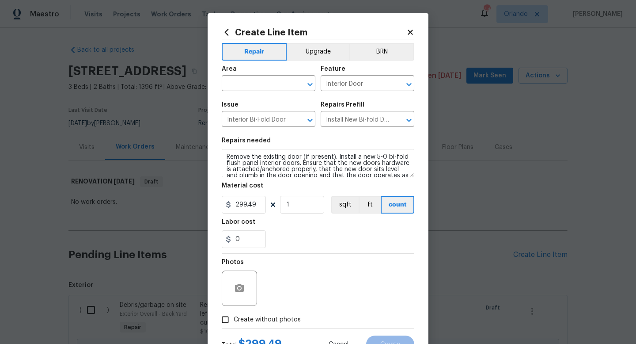
scroll to position [12, 0]
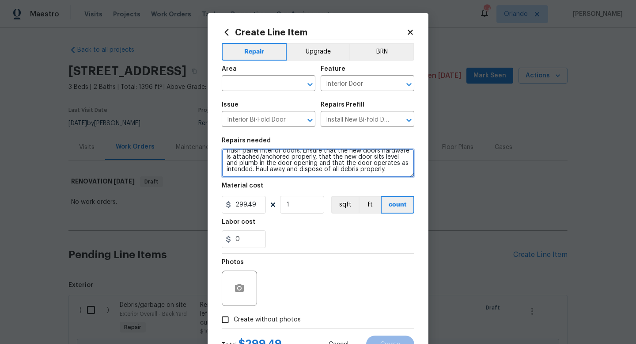
click at [398, 172] on textarea "Remove the existing door (if present). Install a new 5-0 bi-fold flush panel in…" at bounding box center [318, 163] width 193 height 28
type textarea "Remove the existing door (if present). Install a new 5-0 bi-fold flush panel in…"
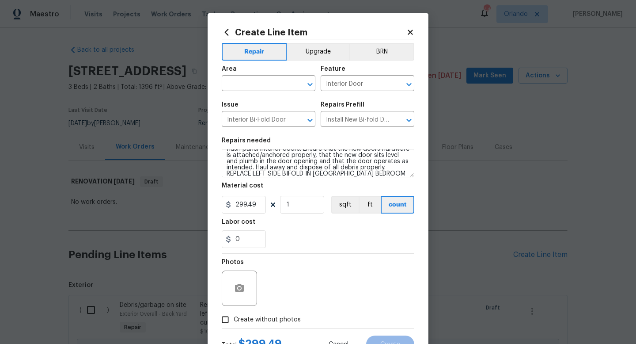
click at [352, 249] on section "Repairs needed Remove the existing door (if present). Install a new 5-0 bi-fold…" at bounding box center [318, 192] width 193 height 121
click at [260, 208] on input "299.49" at bounding box center [244, 205] width 44 height 18
type input "125"
click at [312, 248] on section "Repairs needed Remove the existing door (if present). Install a new 5-0 bi-fold…" at bounding box center [318, 192] width 193 height 121
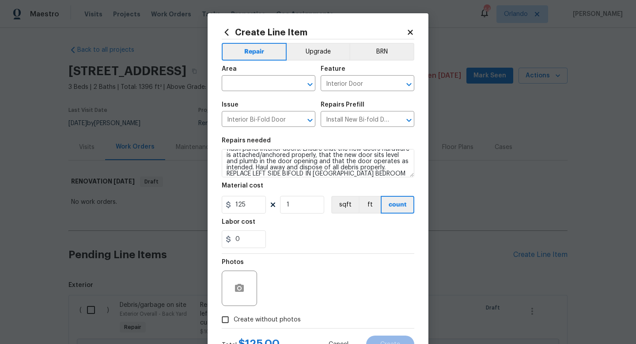
click at [281, 314] on label "Create without photos" at bounding box center [259, 319] width 84 height 17
click at [234, 314] on input "Create without photos" at bounding box center [225, 319] width 17 height 17
checkbox input "true"
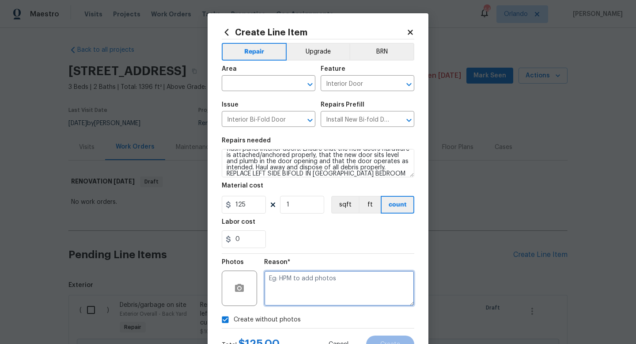
paste textarea "uploaded in scout"
type textarea "uploaded in scout"
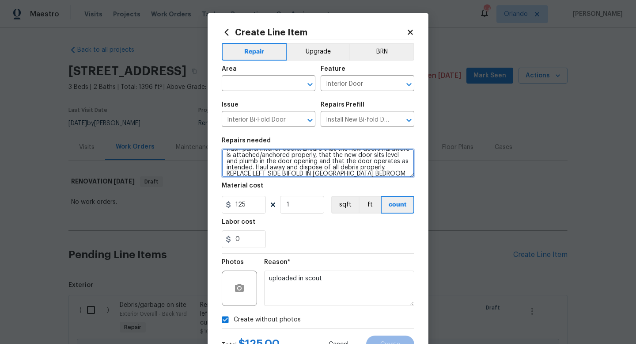
click at [390, 173] on textarea "Remove the existing door (if present). Install a new 5-0 bi-fold flush panel in…" at bounding box center [318, 163] width 193 height 28
type textarea "Remove the existing door (if present). Install a new 5-0 bi-fold flush panel in…"
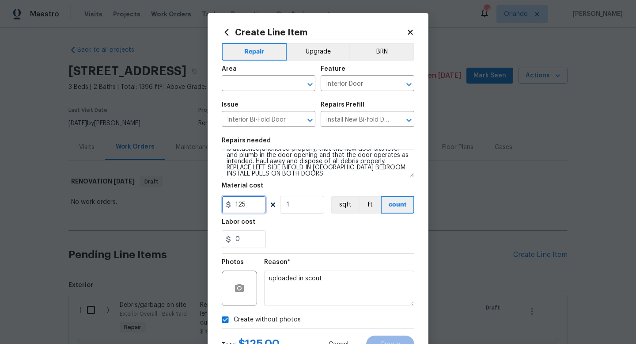
click at [246, 207] on input "125" at bounding box center [244, 205] width 44 height 18
type input "140"
click at [268, 242] on div "0" at bounding box center [318, 239] width 193 height 18
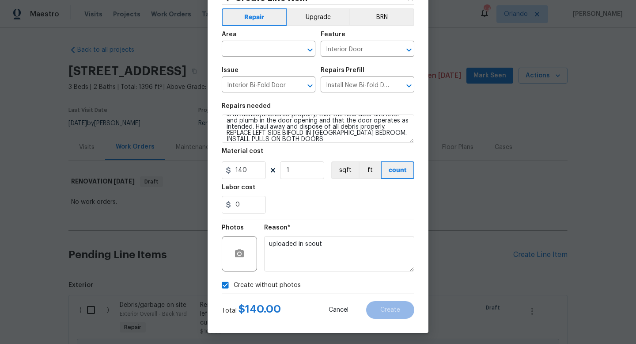
scroll to position [36, 0]
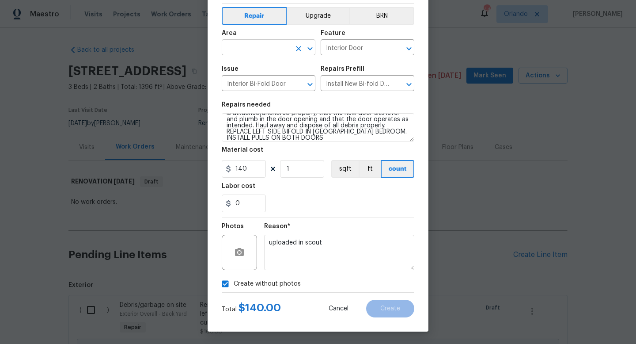
click at [272, 46] on input "text" at bounding box center [256, 49] width 69 height 14
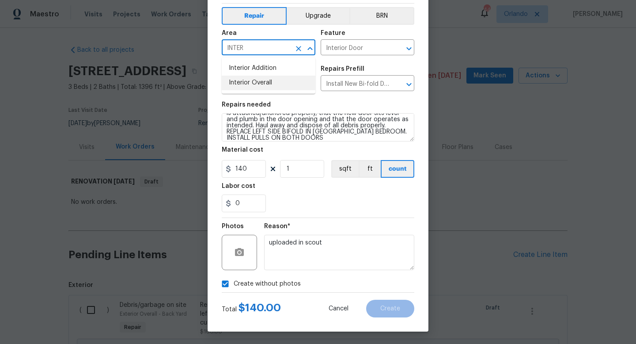
click at [267, 81] on li "Interior Overall" at bounding box center [269, 83] width 94 height 15
type input "Interior Overall"
click at [397, 313] on button "Create" at bounding box center [390, 308] width 48 height 18
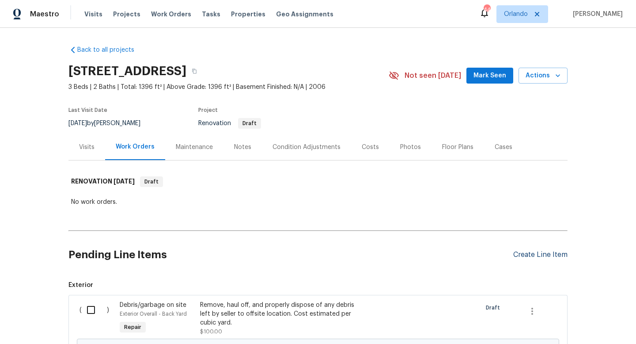
click at [540, 251] on div "Create Line Item" at bounding box center [540, 254] width 54 height 8
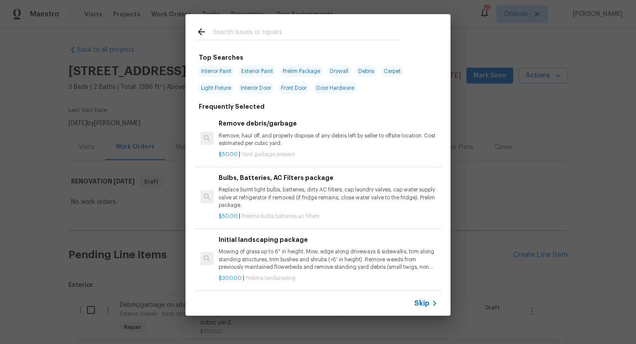
click at [327, 27] on input "text" at bounding box center [306, 32] width 187 height 13
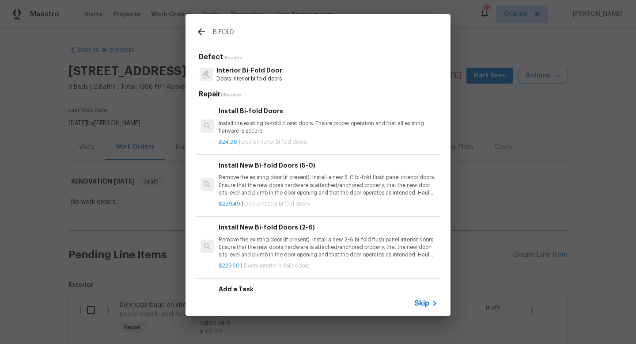
type input "BIFOLD"
click at [305, 189] on p "Remove the existing door (if present). Install a new 5-0 bi-fold flush panel in…" at bounding box center [328, 185] width 219 height 23
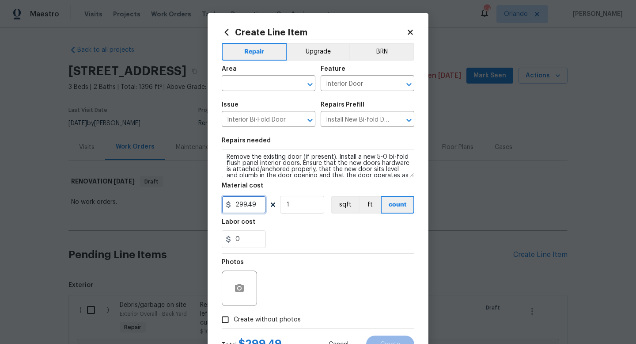
click at [250, 204] on input "299.49" at bounding box center [244, 205] width 44 height 18
type input "125"
click at [300, 206] on input "1" at bounding box center [302, 205] width 44 height 18
type input "2"
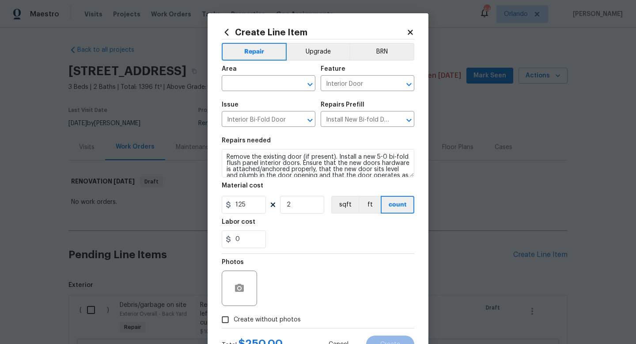
click at [325, 232] on div "0" at bounding box center [318, 239] width 193 height 18
click at [273, 319] on span "Create without photos" at bounding box center [267, 319] width 67 height 9
click at [234, 319] on input "Create without photos" at bounding box center [225, 319] width 17 height 17
checkbox input "true"
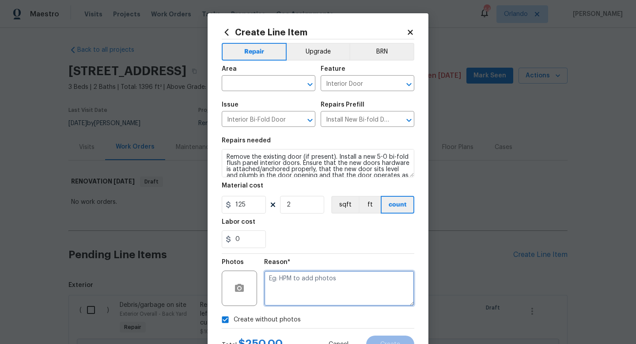
paste textarea "uploaded in scout"
type textarea "uploaded in scout"
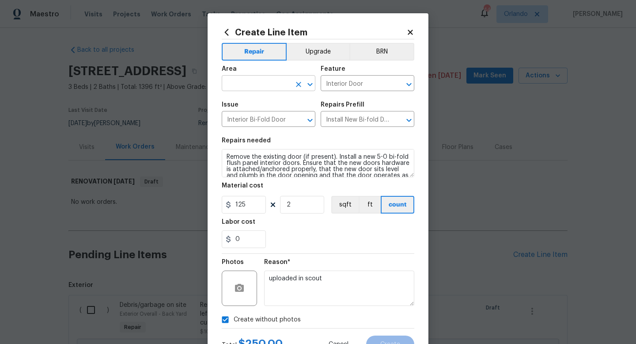
click at [261, 84] on input "text" at bounding box center [256, 84] width 69 height 14
click at [258, 120] on li "Interior Overall" at bounding box center [269, 118] width 94 height 15
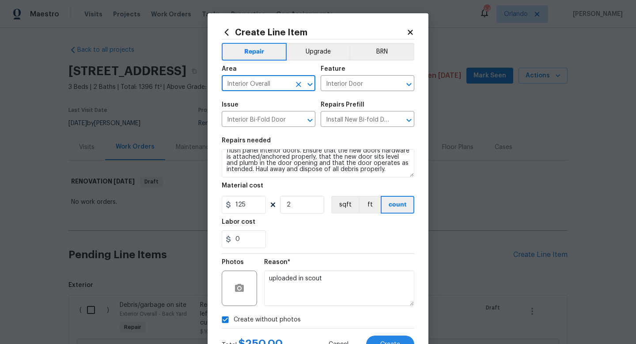
type input "Interior Overall"
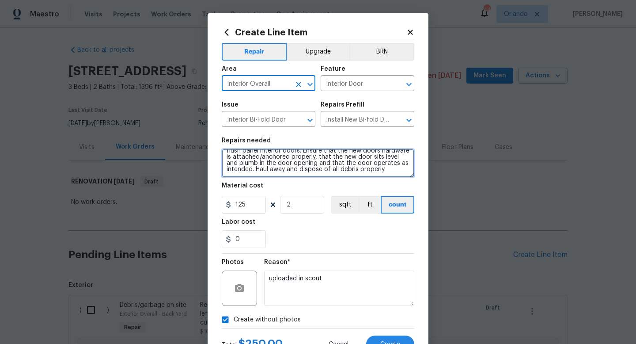
click at [396, 170] on textarea "Remove the existing door (if present). Install a new 5-0 bi-fold flush panel in…" at bounding box center [318, 163] width 193 height 28
type textarea "Remove the existing door (if present). Install a new 5-0 bi-fold flush panel in…"
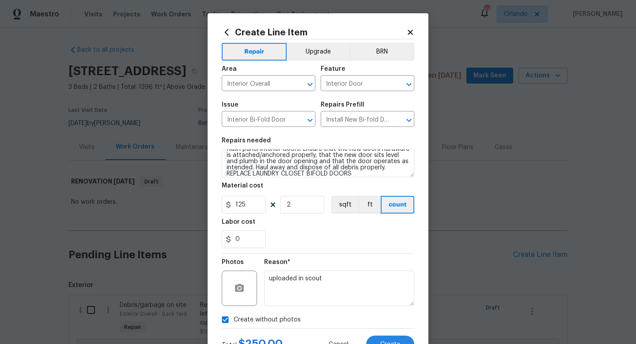
click at [394, 259] on div "Reason* uploaded in scout" at bounding box center [339, 281] width 150 height 57
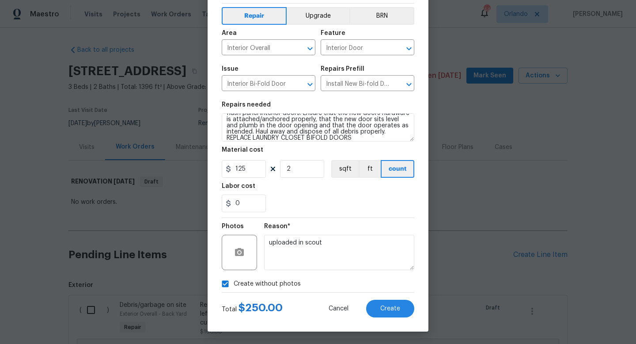
scroll to position [37, 0]
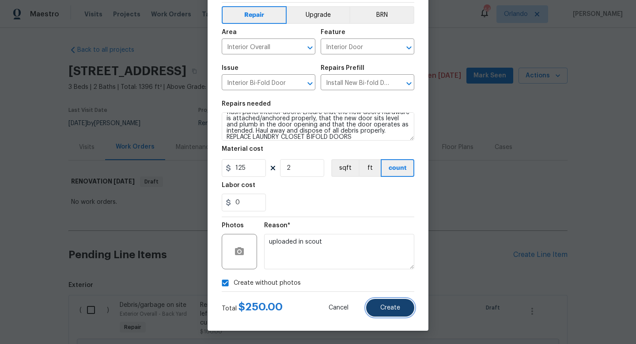
click at [400, 310] on span "Create" at bounding box center [390, 307] width 20 height 7
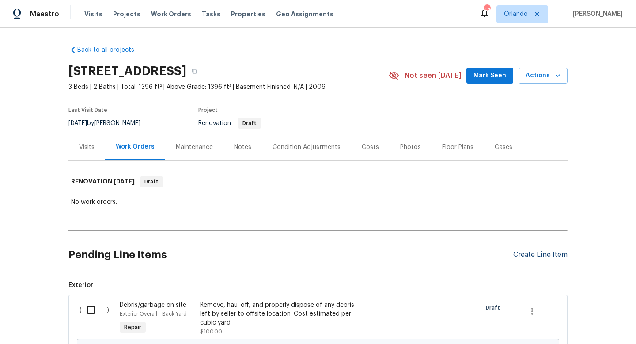
click at [548, 254] on div "Create Line Item" at bounding box center [540, 254] width 54 height 8
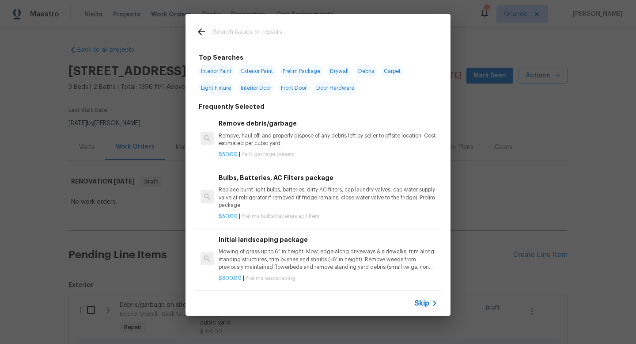
click at [340, 37] on input "text" at bounding box center [306, 32] width 187 height 13
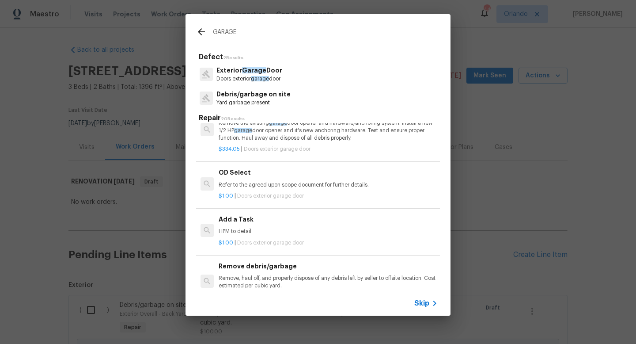
scroll to position [450, 0]
type input "GARAGE"
click at [281, 219] on h6 "Add a Task" at bounding box center [328, 219] width 219 height 10
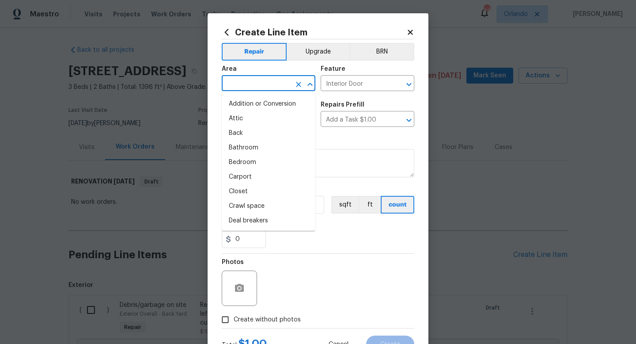
click at [280, 91] on input "text" at bounding box center [256, 84] width 69 height 14
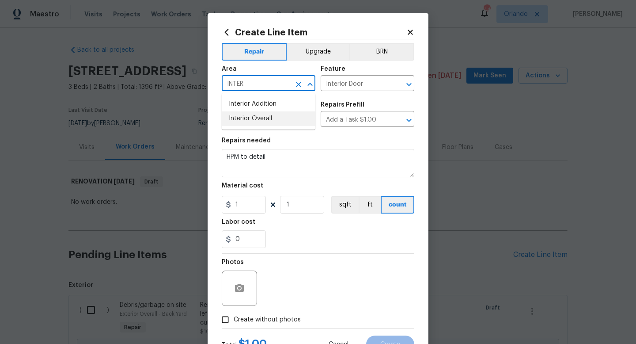
click at [279, 119] on li "Interior Overall" at bounding box center [269, 118] width 94 height 15
type input "Interior Overall"
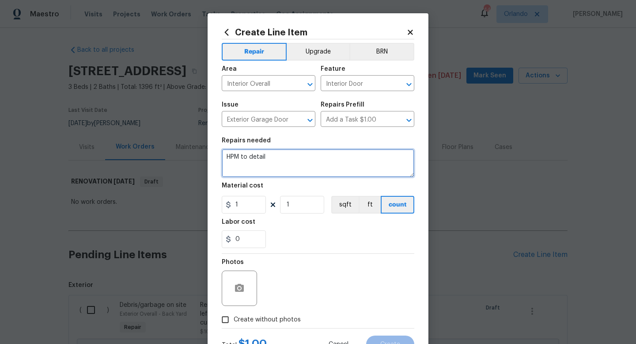
click at [280, 166] on textarea "HPM to detail" at bounding box center [318, 163] width 193 height 28
type textarea "HPM to detail REPAIR DAMAGED DRYWALL IN GARAGE AND PAINT WALLS CEILING TRIM DOO…"
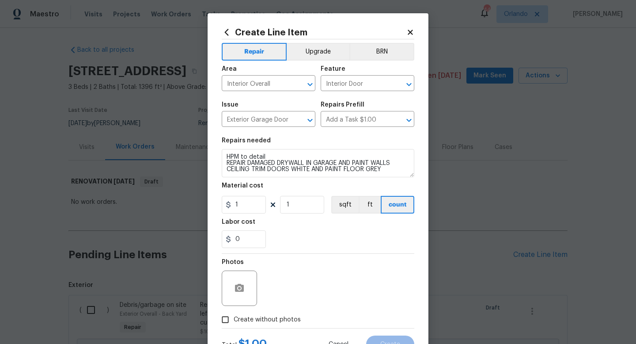
click at [234, 195] on figure "Material cost 1 1 sqft ft count" at bounding box center [318, 197] width 193 height 31
click at [241, 200] on input "1" at bounding box center [244, 205] width 44 height 18
type input "575"
click at [271, 232] on div "0" at bounding box center [318, 239] width 193 height 18
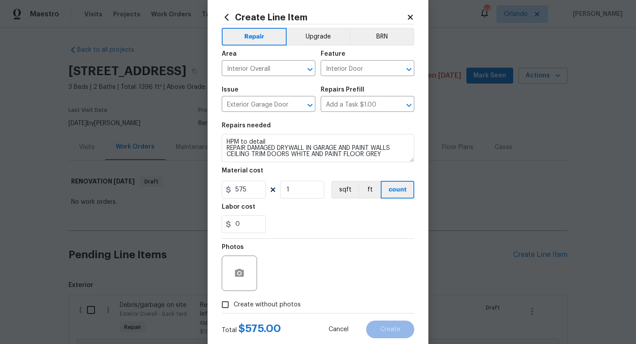
scroll to position [15, 0]
click at [283, 300] on span "Create without photos" at bounding box center [267, 303] width 67 height 9
click at [234, 300] on input "Create without photos" at bounding box center [225, 303] width 17 height 17
checkbox input "true"
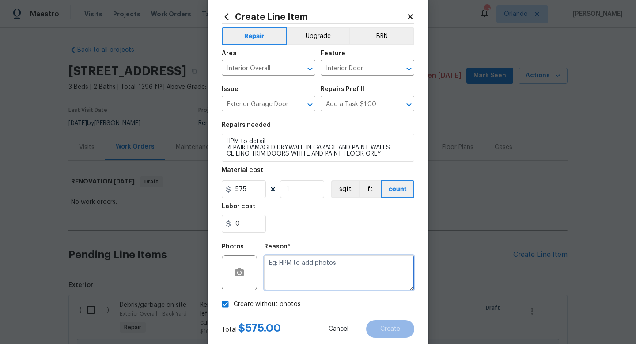
paste textarea "uploaded in scout"
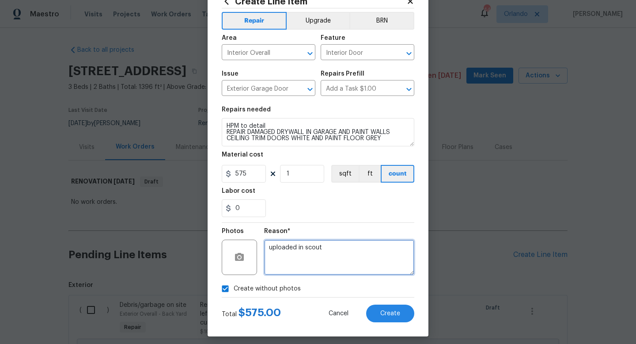
scroll to position [37, 0]
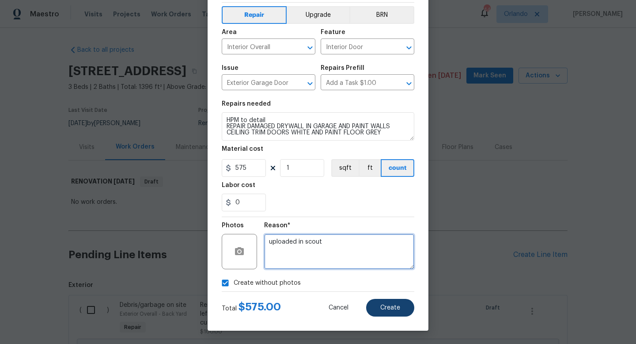
type textarea "uploaded in scout"
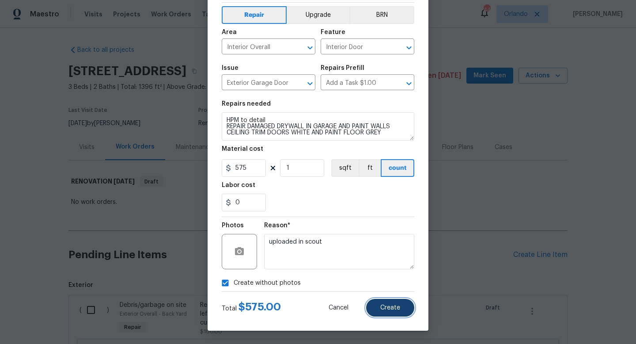
click at [385, 306] on span "Create" at bounding box center [390, 307] width 20 height 7
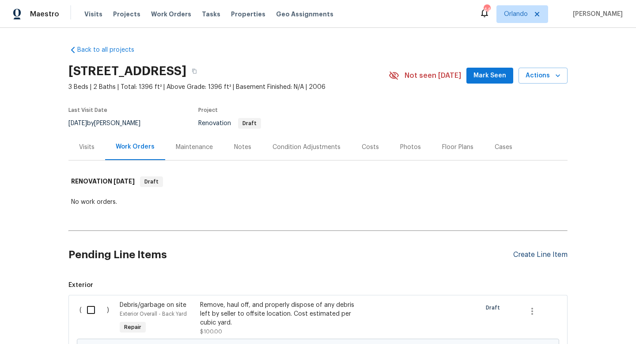
click at [535, 255] on div "Create Line Item" at bounding box center [540, 254] width 54 height 8
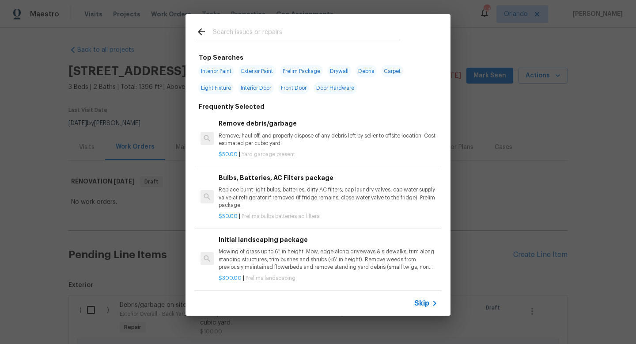
click at [351, 38] on input "text" at bounding box center [306, 32] width 187 height 13
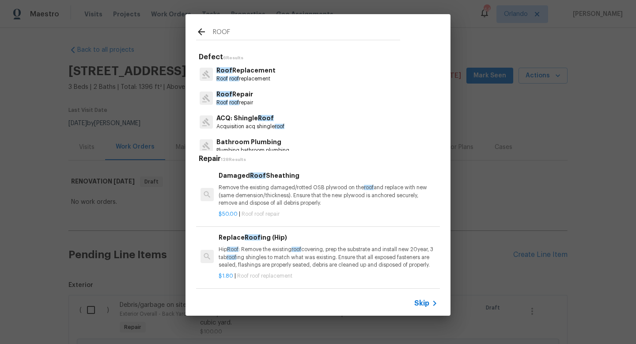
type input "ROOF"
click at [260, 69] on p "Roof Replacement" at bounding box center [245, 70] width 59 height 9
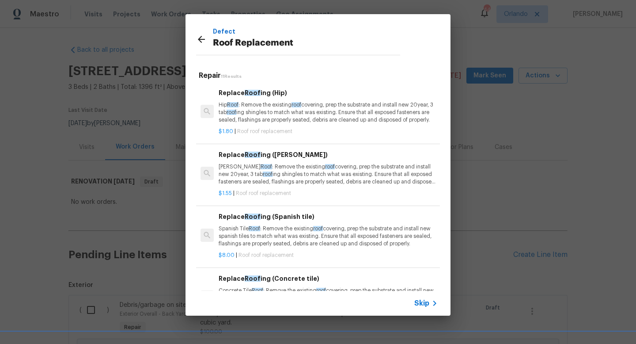
click at [277, 176] on p "Gable Roof : Remove the existing roof covering, prep the substrate and install …" at bounding box center [328, 174] width 219 height 23
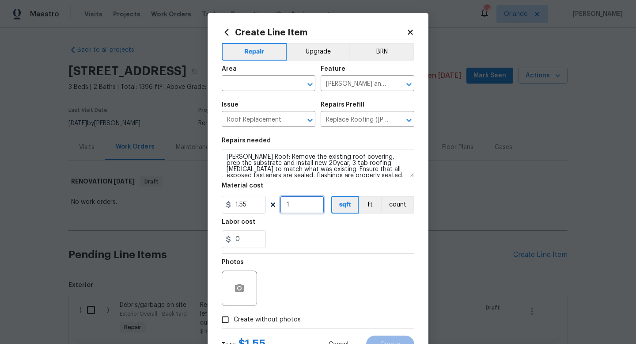
click at [304, 203] on input "1" at bounding box center [302, 205] width 44 height 18
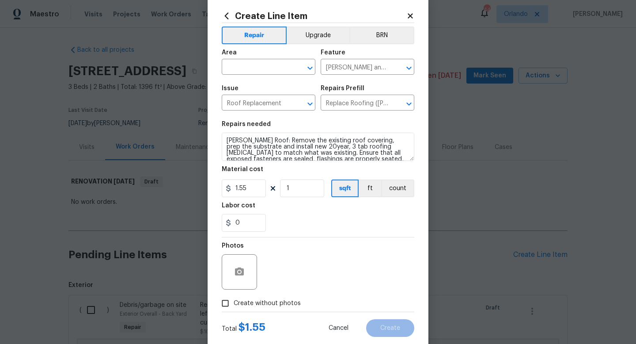
click at [270, 304] on span "Create without photos" at bounding box center [267, 302] width 67 height 9
click at [234, 304] on input "Create without photos" at bounding box center [225, 303] width 17 height 17
checkbox input "true"
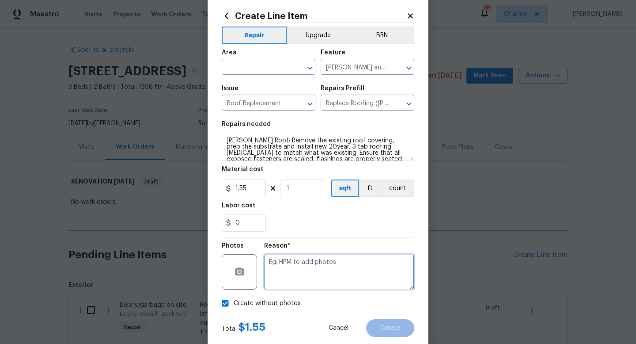
click at [310, 276] on textarea at bounding box center [339, 271] width 150 height 35
click at [324, 282] on textarea at bounding box center [339, 271] width 150 height 35
paste textarea "uploaded in scout"
type textarea "uploaded in scout"
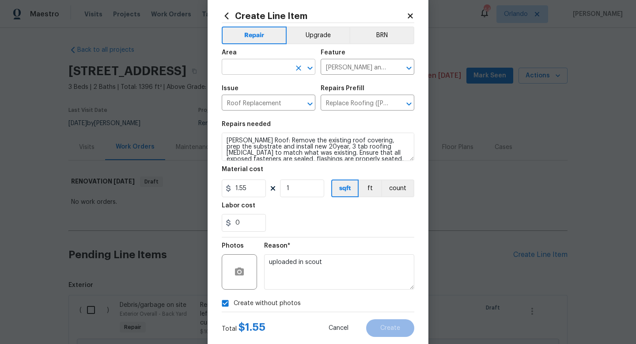
click at [266, 65] on input "text" at bounding box center [256, 68] width 69 height 14
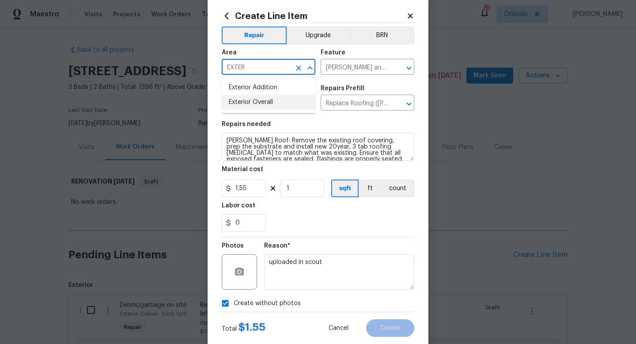
click at [251, 102] on li "Exterior Overall" at bounding box center [269, 102] width 94 height 15
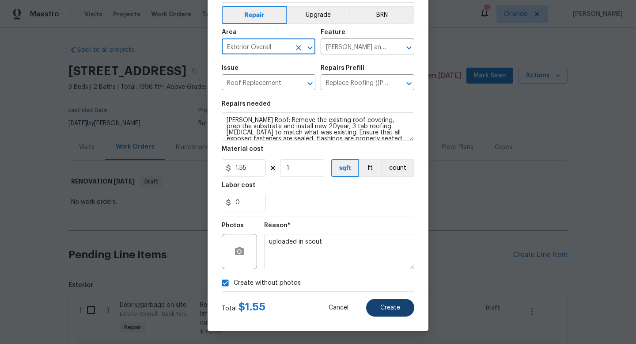
type input "Exterior Overall"
click at [390, 302] on button "Create" at bounding box center [390, 307] width 48 height 18
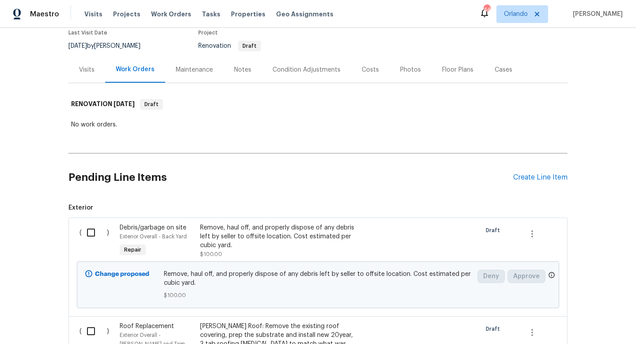
scroll to position [89, 0]
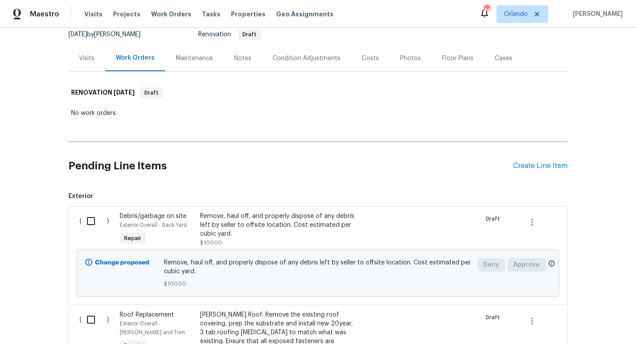
click at [91, 219] on input "checkbox" at bounding box center [94, 220] width 25 height 19
checkbox input "true"
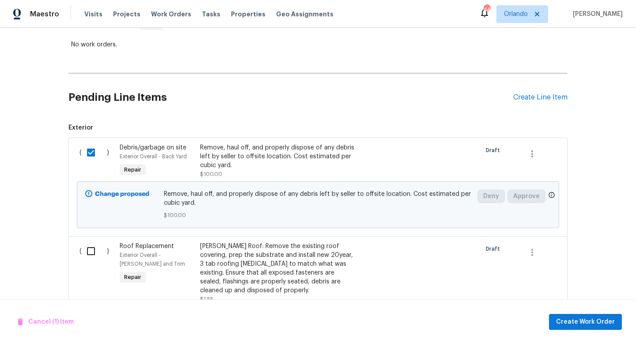
scroll to position [167, 0]
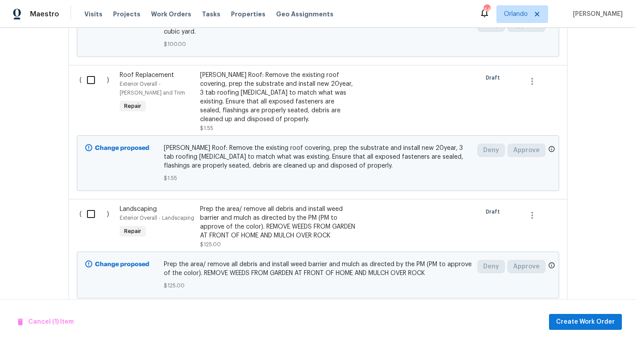
click at [87, 216] on input "checkbox" at bounding box center [94, 213] width 25 height 19
checkbox input "true"
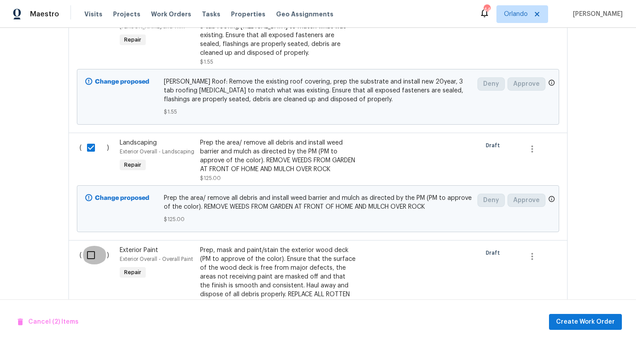
click at [93, 264] on input "checkbox" at bounding box center [94, 254] width 25 height 19
checkbox input "true"
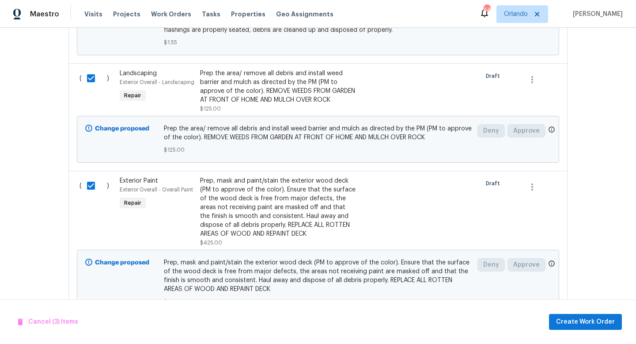
scroll to position [478, 0]
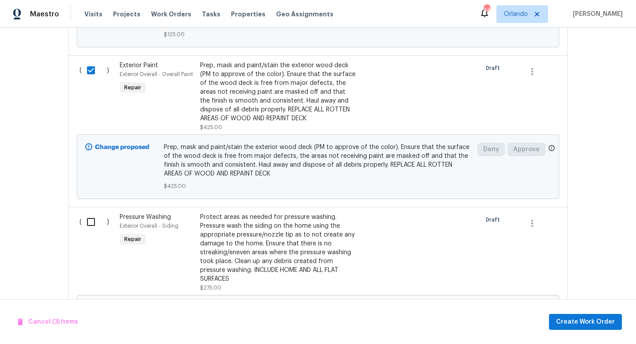
click at [91, 231] on input "checkbox" at bounding box center [94, 221] width 25 height 19
checkbox input "true"
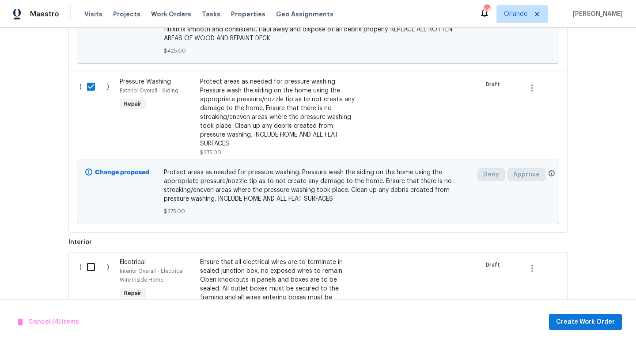
scroll to position [720, 0]
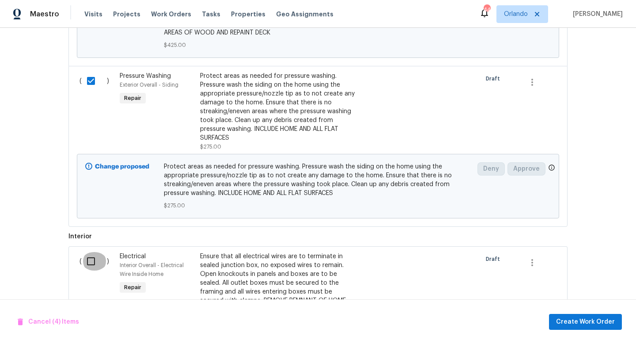
click at [85, 268] on input "checkbox" at bounding box center [94, 261] width 25 height 19
checkbox input "true"
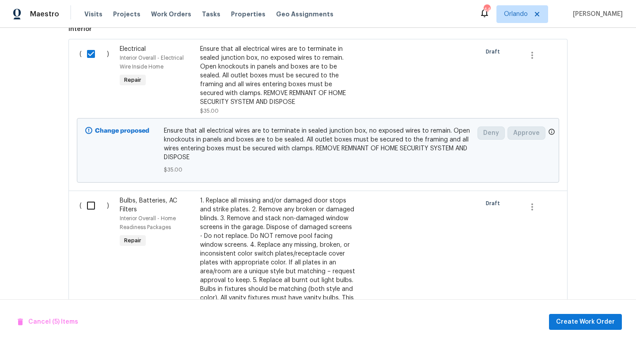
click at [87, 215] on input "checkbox" at bounding box center [94, 205] width 25 height 19
checkbox input "true"
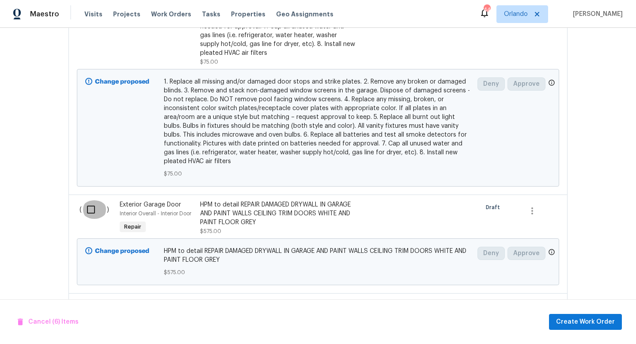
click at [89, 219] on input "checkbox" at bounding box center [94, 209] width 25 height 19
checkbox input "true"
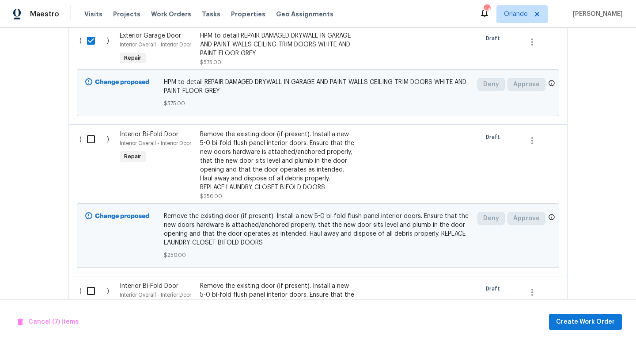
scroll to position [1405, 0]
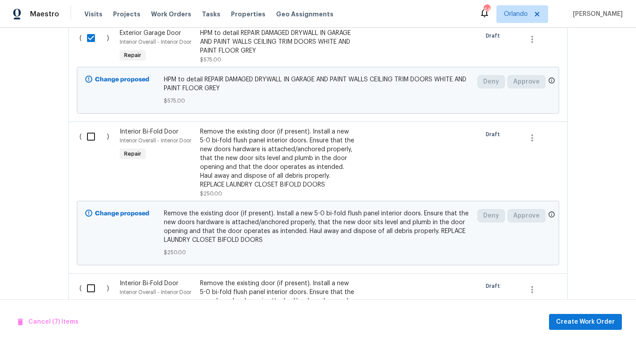
click at [90, 146] on input "checkbox" at bounding box center [94, 136] width 25 height 19
checkbox input "true"
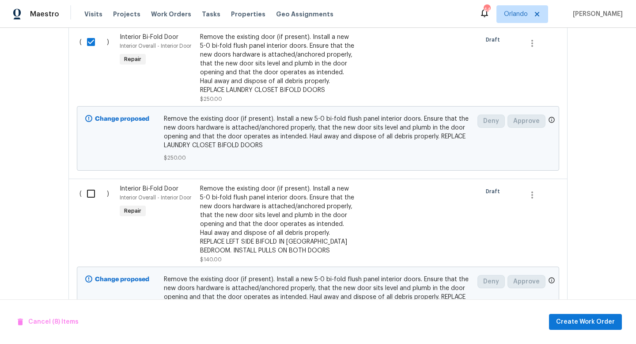
click at [87, 200] on input "checkbox" at bounding box center [94, 193] width 25 height 19
checkbox input "true"
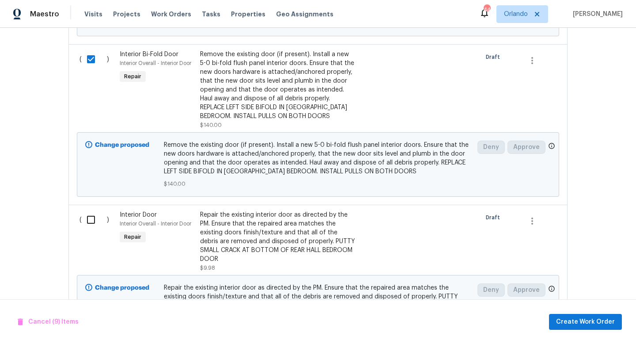
click at [92, 229] on input "checkbox" at bounding box center [94, 219] width 25 height 19
checkbox input "true"
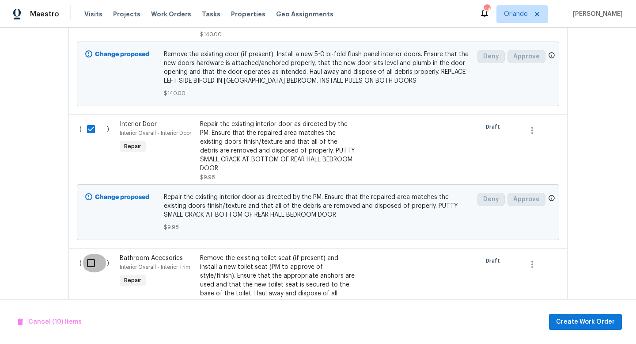
click at [84, 261] on input "checkbox" at bounding box center [94, 262] width 25 height 19
checkbox input "true"
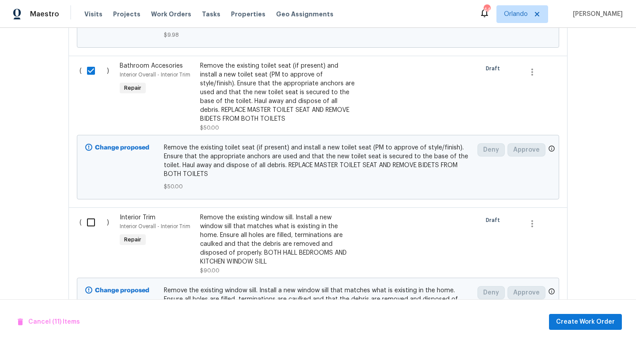
click at [93, 223] on input "checkbox" at bounding box center [94, 222] width 25 height 19
checkbox input "true"
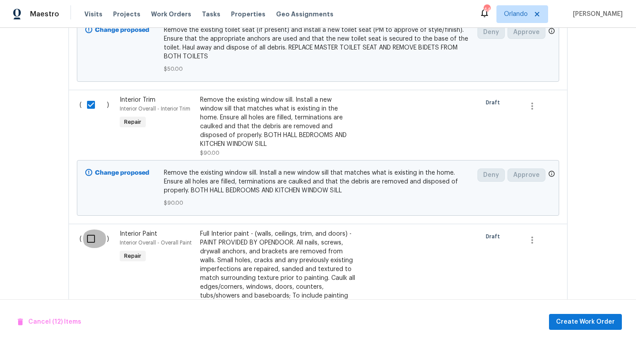
click at [83, 246] on input "checkbox" at bounding box center [94, 238] width 25 height 19
checkbox input "true"
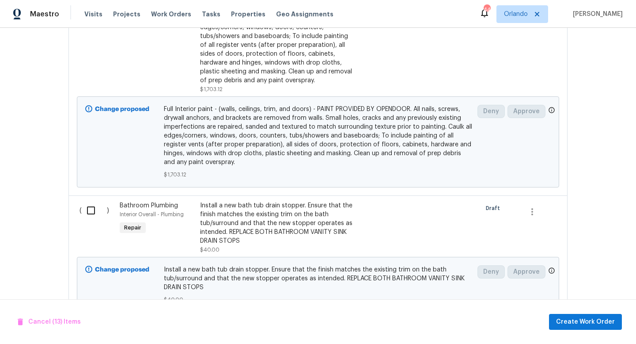
scroll to position [2310, 0]
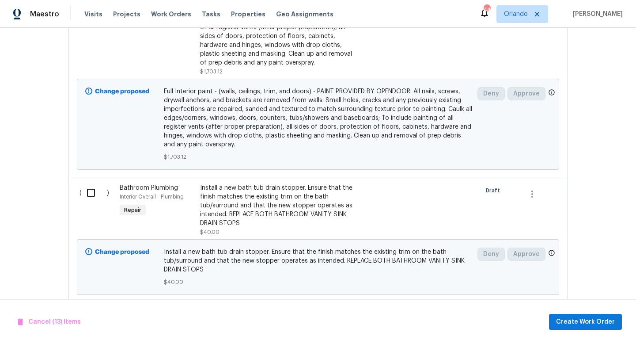
click at [97, 207] on div "( )" at bounding box center [97, 210] width 40 height 58
click at [94, 190] on input "checkbox" at bounding box center [94, 192] width 25 height 19
checkbox input "true"
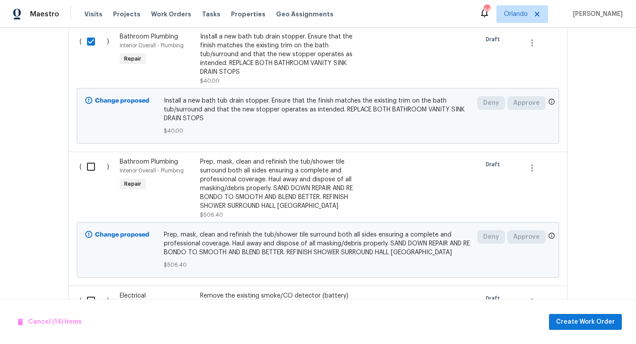
click at [92, 169] on input "checkbox" at bounding box center [94, 166] width 25 height 19
checkbox input "true"
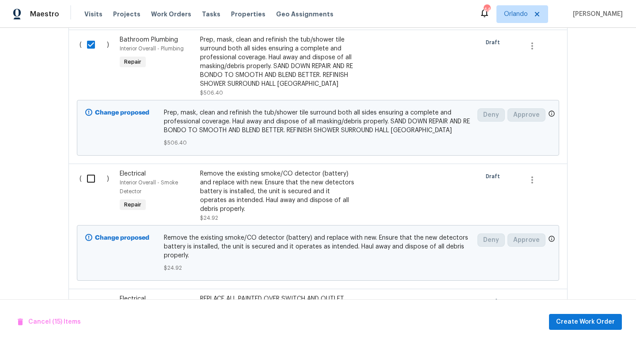
click at [92, 182] on input "checkbox" at bounding box center [94, 178] width 25 height 19
checkbox input "true"
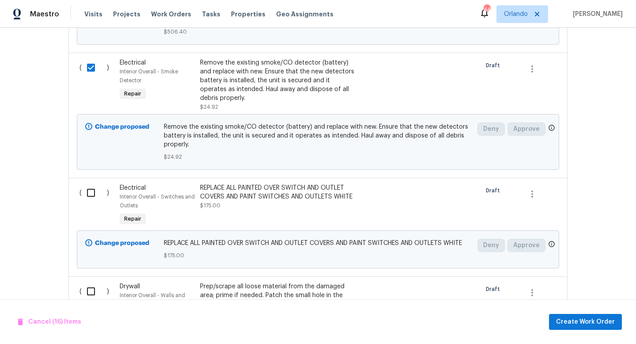
scroll to position [2694, 0]
click at [87, 205] on div "( )" at bounding box center [97, 204] width 40 height 49
click at [87, 201] on input "checkbox" at bounding box center [94, 192] width 25 height 19
checkbox input "true"
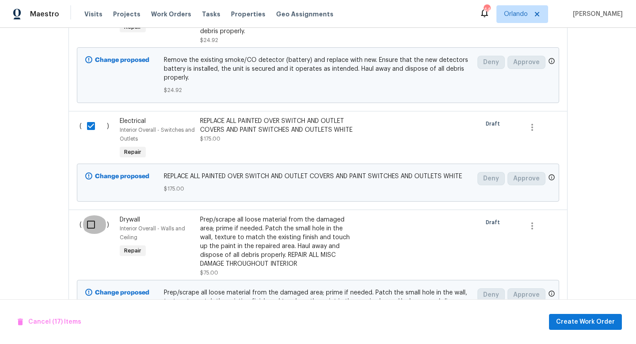
click at [92, 234] on input "checkbox" at bounding box center [94, 224] width 25 height 19
checkbox input "true"
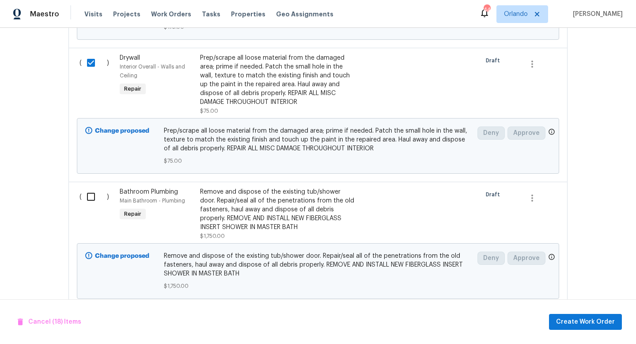
click at [92, 198] on input "checkbox" at bounding box center [94, 196] width 25 height 19
checkbox input "true"
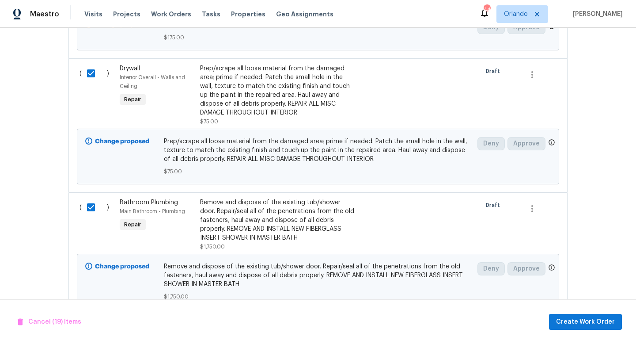
scroll to position [2950, 0]
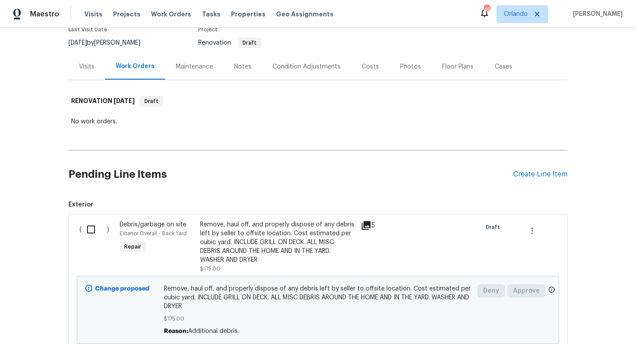
scroll to position [113, 0]
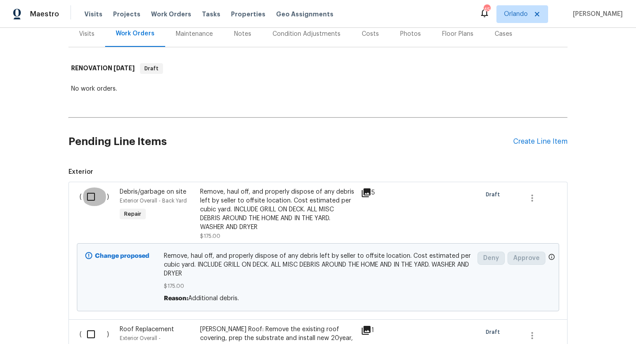
click at [98, 195] on input "checkbox" at bounding box center [94, 196] width 25 height 19
checkbox input "true"
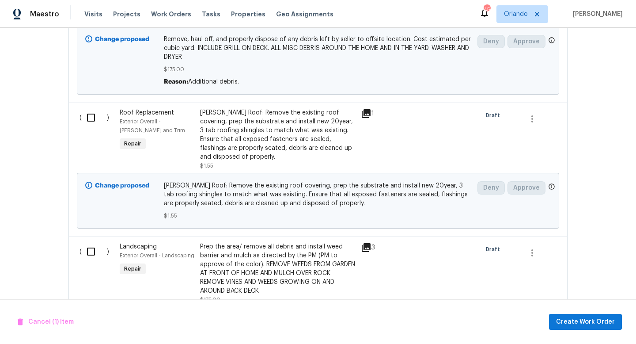
scroll to position [333, 0]
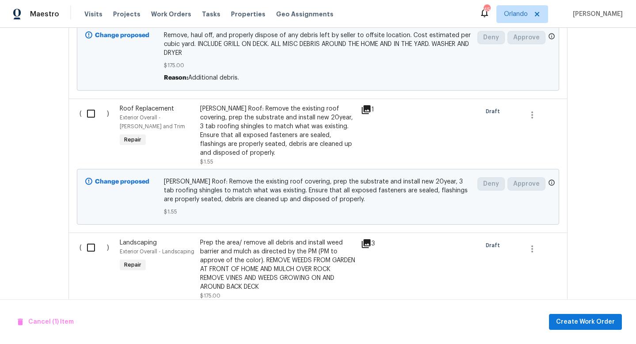
click at [91, 246] on input "checkbox" at bounding box center [94, 247] width 25 height 19
checkbox input "true"
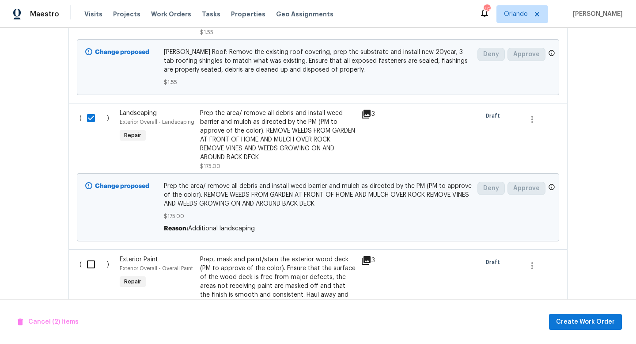
click at [82, 261] on input "checkbox" at bounding box center [94, 264] width 25 height 19
checkbox input "true"
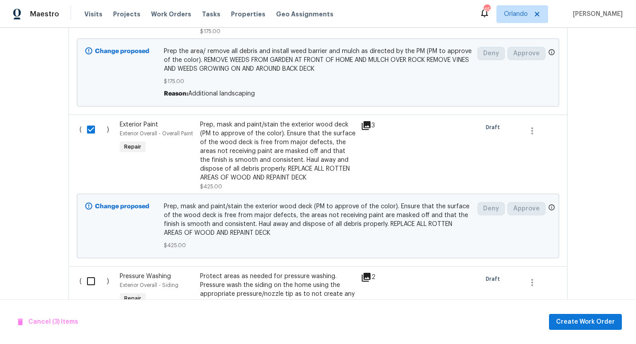
scroll to position [609, 0]
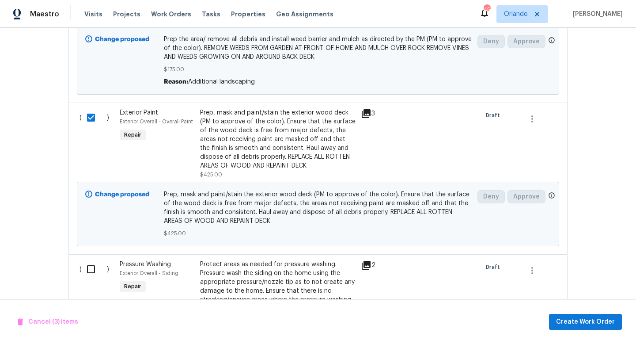
click at [90, 264] on input "checkbox" at bounding box center [94, 269] width 25 height 19
checkbox input "true"
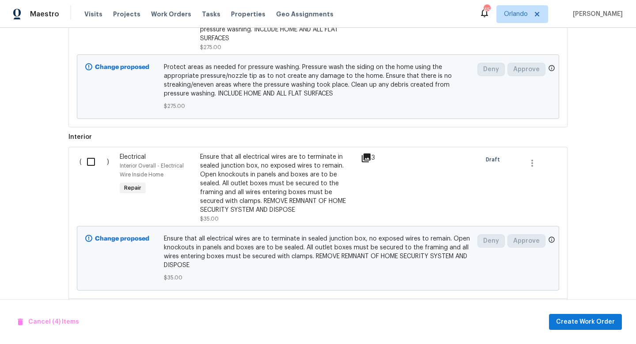
scroll to position [899, 0]
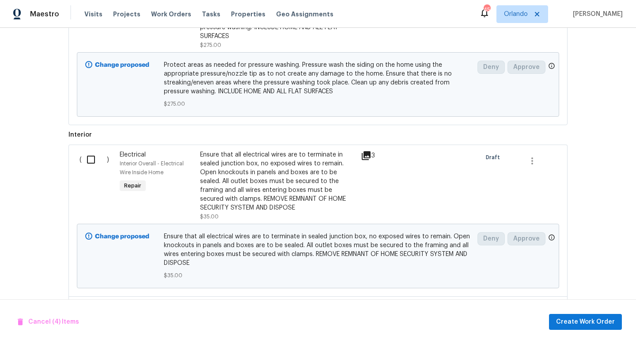
click at [91, 159] on input "checkbox" at bounding box center [94, 159] width 25 height 19
checkbox input "true"
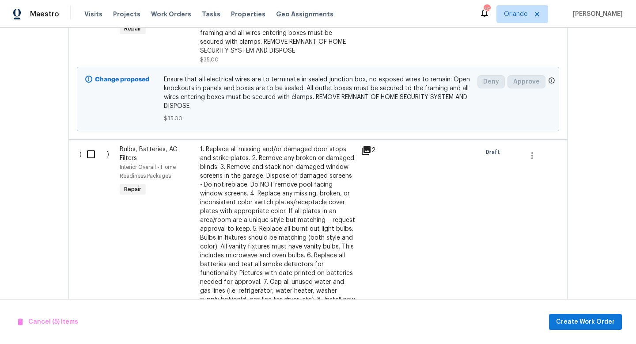
click at [91, 159] on input "checkbox" at bounding box center [94, 154] width 25 height 19
checkbox input "true"
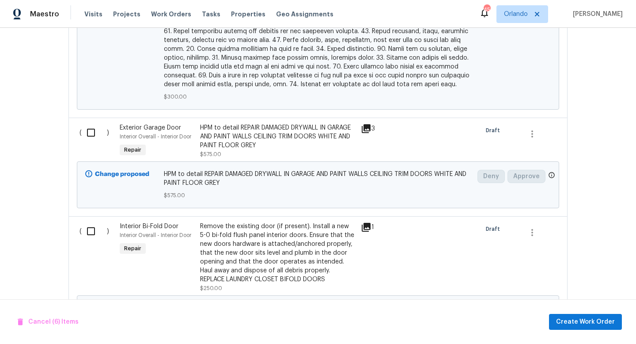
scroll to position [1798, 0]
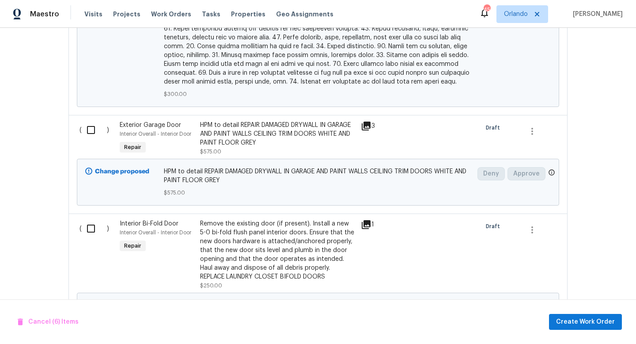
click at [92, 121] on input "checkbox" at bounding box center [94, 130] width 25 height 19
checkbox input "true"
click at [94, 219] on input "checkbox" at bounding box center [94, 228] width 25 height 19
checkbox input "true"
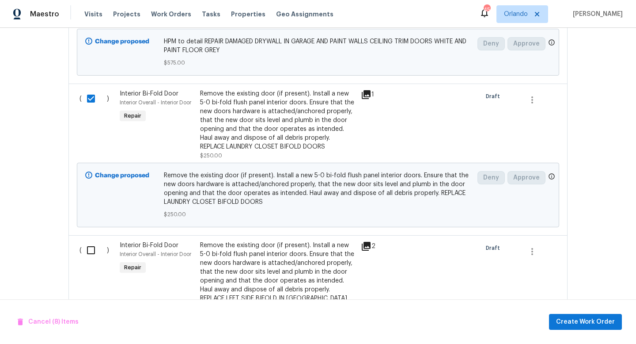
scroll to position [2009, 0]
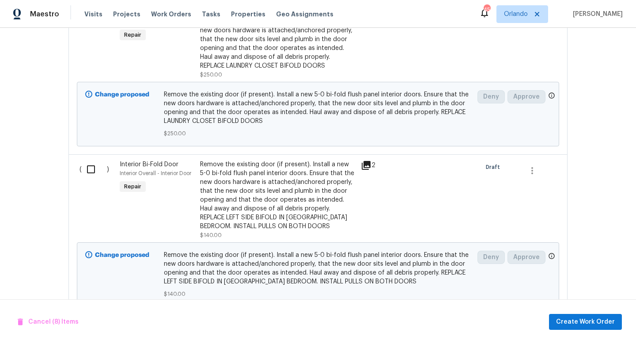
click at [91, 166] on input "checkbox" at bounding box center [94, 169] width 25 height 19
checkbox input "true"
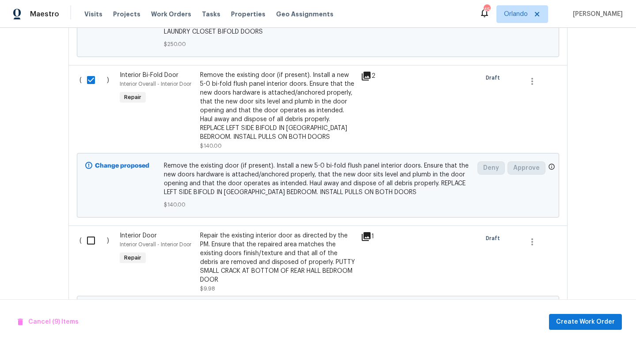
scroll to position [2119, 0]
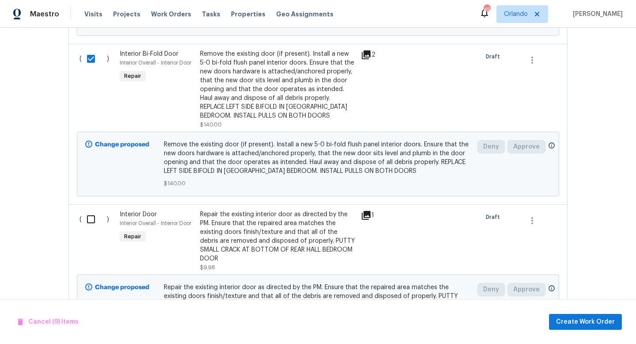
click at [94, 207] on div "( )" at bounding box center [97, 240] width 40 height 67
click at [92, 211] on input "checkbox" at bounding box center [94, 219] width 25 height 19
checkbox input "true"
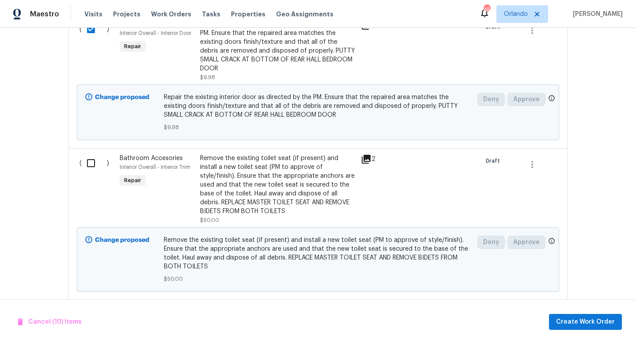
scroll to position [2310, 0]
click at [93, 153] on input "checkbox" at bounding box center [94, 162] width 25 height 19
checkbox input "true"
click at [92, 304] on input "checkbox" at bounding box center [94, 313] width 25 height 19
checkbox input "true"
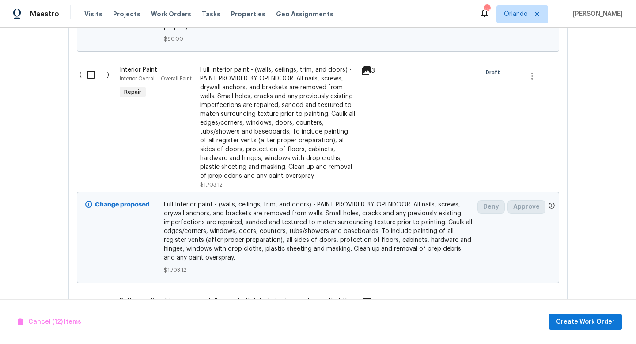
scroll to position [2697, 0]
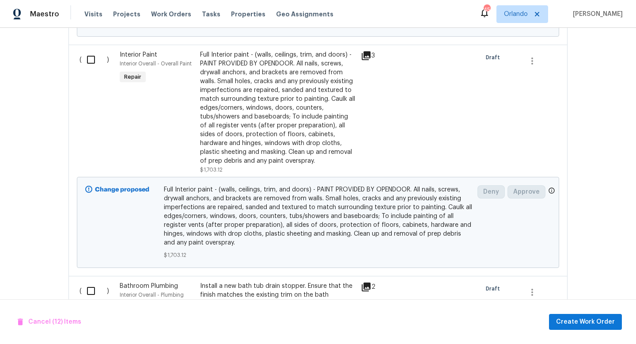
click at [96, 50] on input "checkbox" at bounding box center [94, 59] width 25 height 19
checkbox input "true"
click at [89, 281] on input "checkbox" at bounding box center [94, 290] width 25 height 19
checkbox input "true"
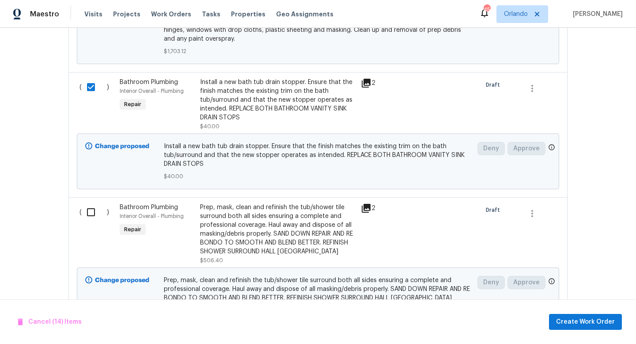
scroll to position [2914, 0]
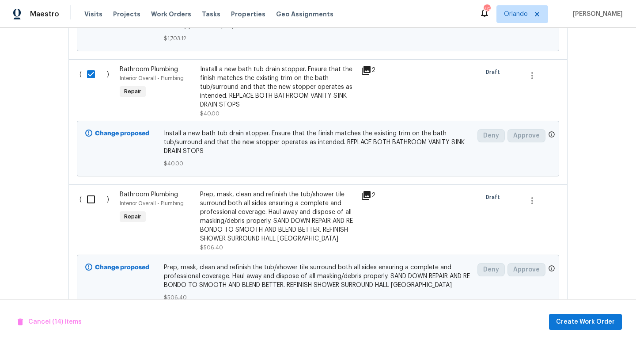
click at [98, 190] on input "checkbox" at bounding box center [94, 199] width 25 height 19
checkbox input "true"
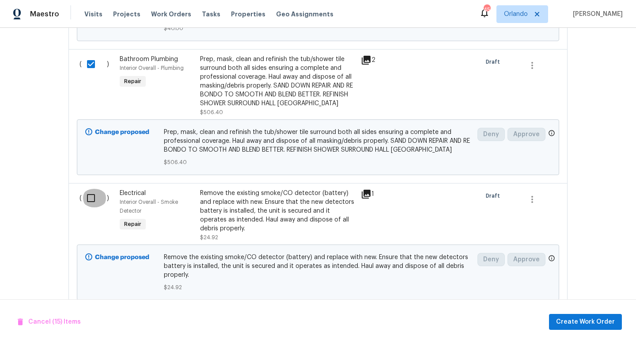
click at [87, 189] on input "checkbox" at bounding box center [94, 198] width 25 height 19
checkbox input "true"
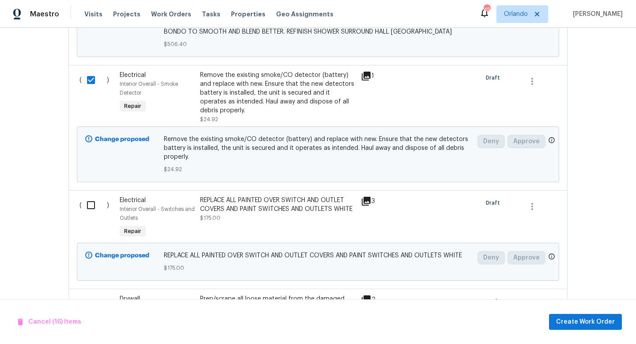
scroll to position [3198, 0]
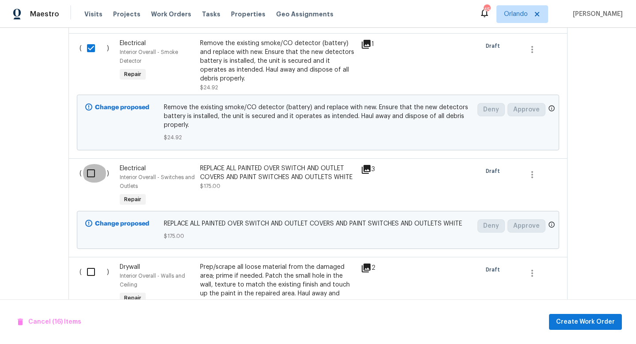
click at [93, 164] on input "checkbox" at bounding box center [94, 173] width 25 height 19
checkbox input "true"
click at [94, 262] on input "checkbox" at bounding box center [94, 271] width 25 height 19
checkbox input "true"
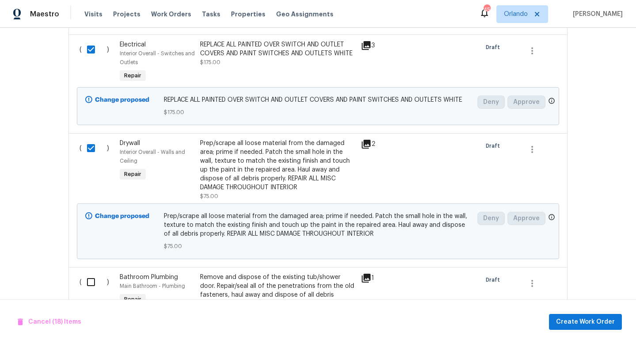
scroll to position [3352, 0]
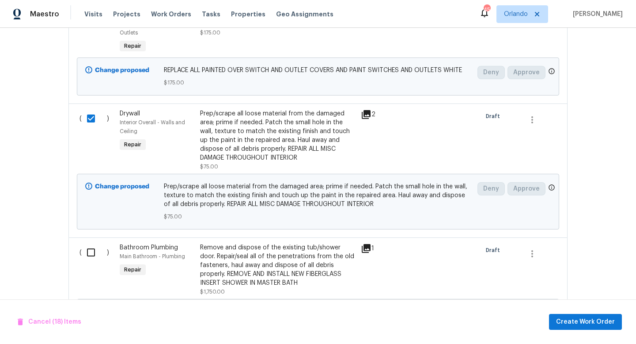
click at [98, 243] on input "checkbox" at bounding box center [94, 252] width 25 height 19
checkbox input "true"
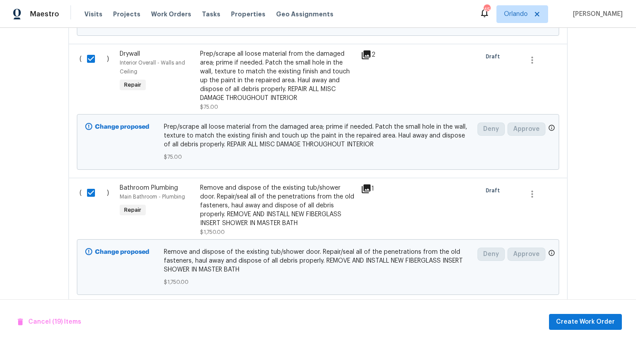
scroll to position [3418, 0]
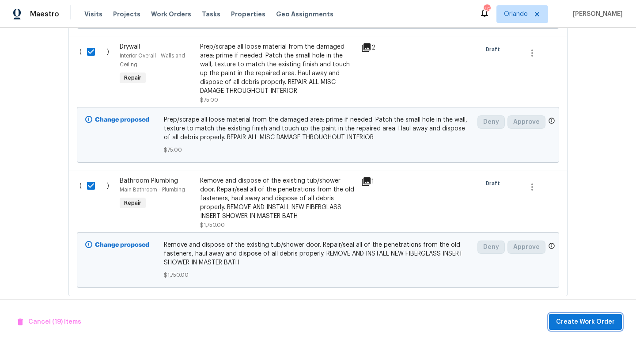
click at [571, 322] on span "Create Work Order" at bounding box center [585, 321] width 59 height 11
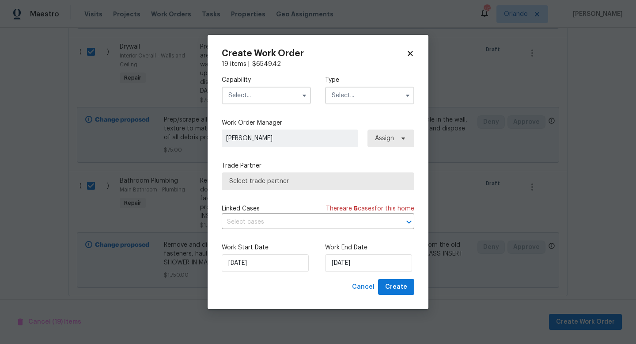
click at [270, 96] on input "text" at bounding box center [266, 96] width 89 height 18
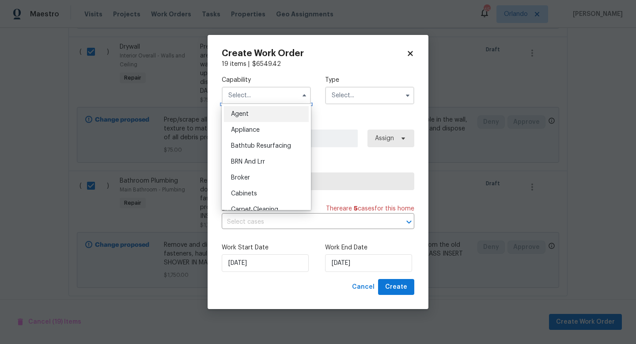
click at [270, 96] on input "text" at bounding box center [266, 96] width 89 height 18
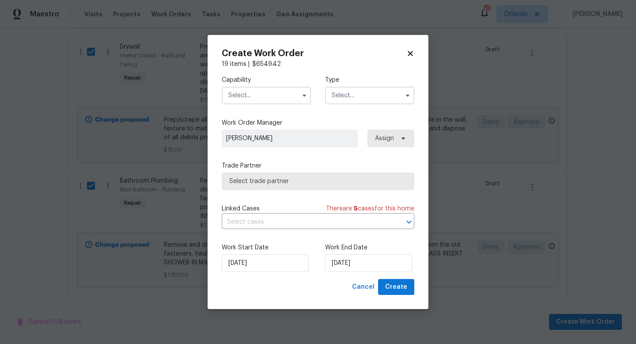
click at [264, 91] on input "text" at bounding box center [266, 96] width 89 height 18
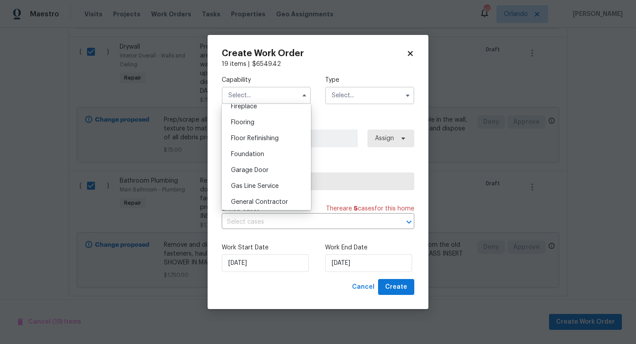
scroll to position [401, 0]
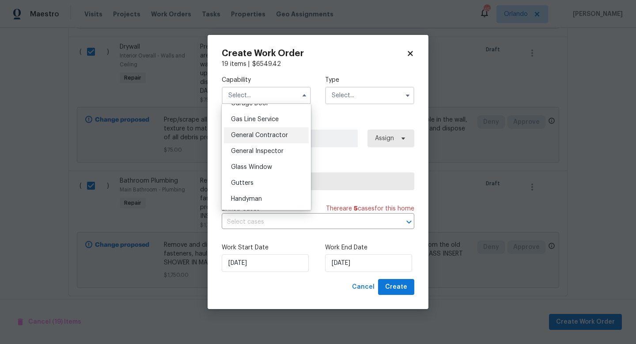
click at [279, 138] on div "General Contractor" at bounding box center [266, 135] width 85 height 16
type input "General Contractor"
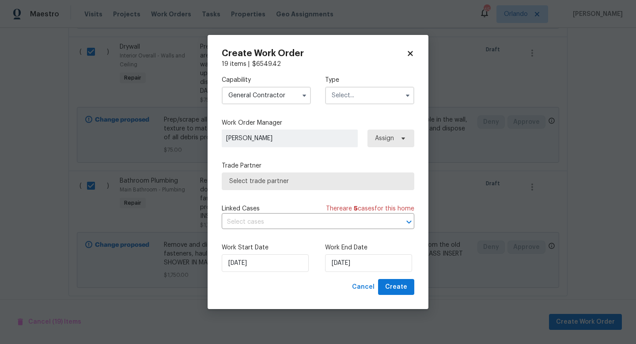
click at [382, 102] on input "text" at bounding box center [369, 96] width 89 height 18
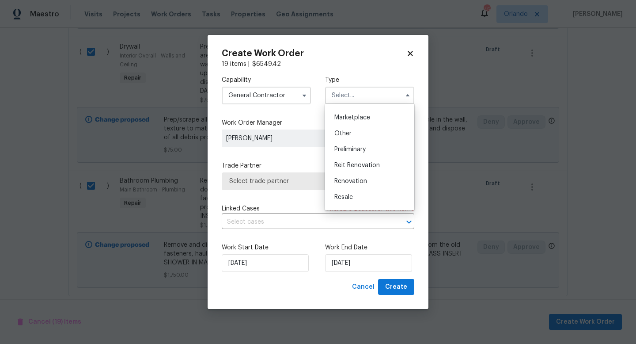
scroll to position [156, 0]
click at [370, 179] on div "Renovation" at bounding box center [369, 180] width 85 height 16
type input "Renovation"
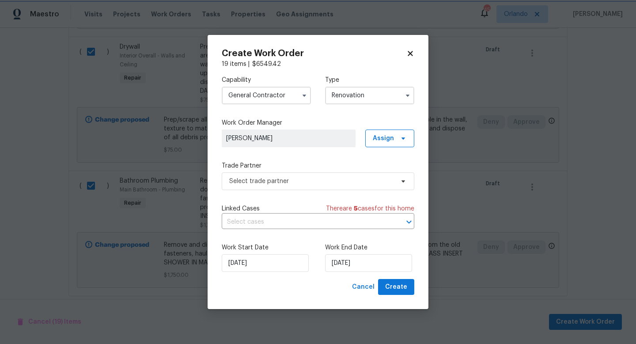
scroll to position [0, 0]
click at [325, 188] on span "Select trade partner" at bounding box center [318, 181] width 193 height 18
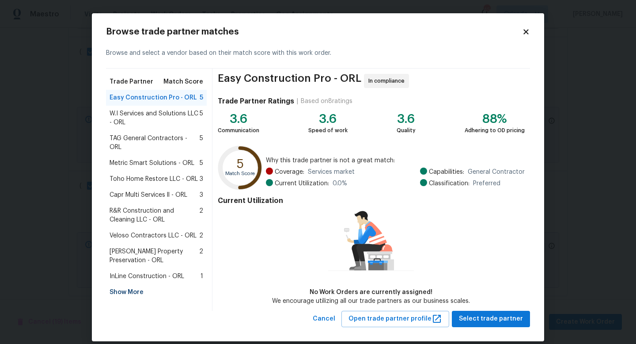
click at [160, 272] on span "InLine Construction - ORL" at bounding box center [147, 276] width 75 height 9
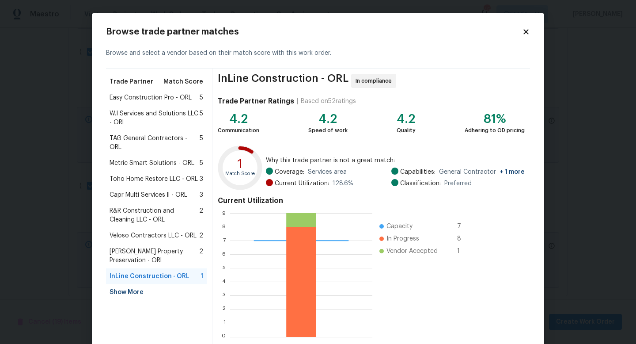
scroll to position [46, 0]
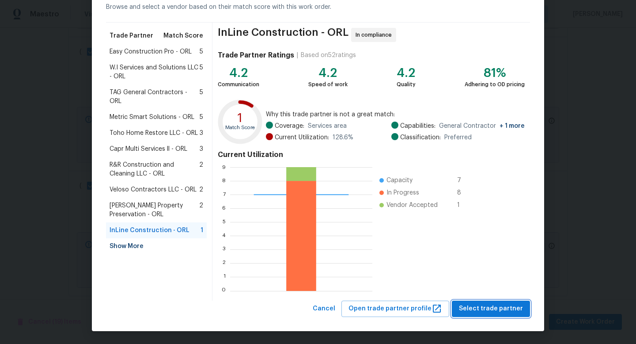
click at [495, 307] on span "Select trade partner" at bounding box center [491, 308] width 64 height 11
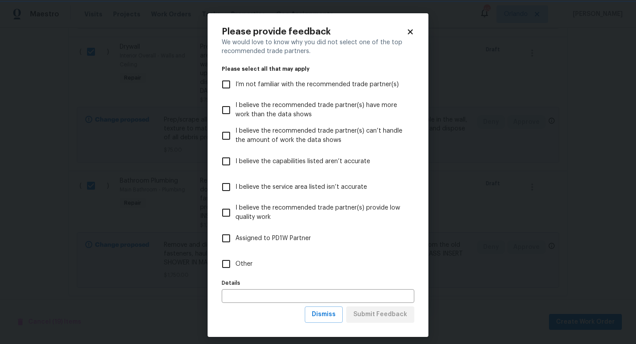
scroll to position [0, 0]
click at [241, 261] on span "Other" at bounding box center [243, 263] width 17 height 9
click at [235, 261] on input "Other" at bounding box center [226, 263] width 19 height 19
checkbox input "true"
click at [396, 314] on span "Submit Feedback" at bounding box center [380, 314] width 54 height 11
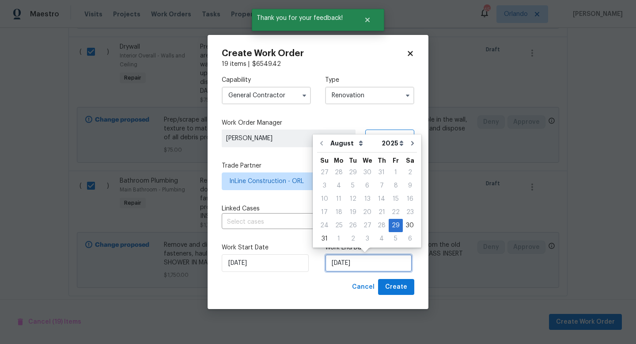
click at [352, 265] on input "8/29/2025" at bounding box center [368, 263] width 87 height 18
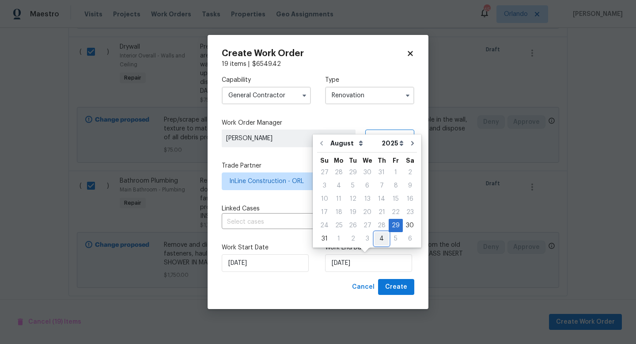
click at [381, 236] on div "4" at bounding box center [381, 238] width 14 height 12
type input "9/4/2025"
select select "8"
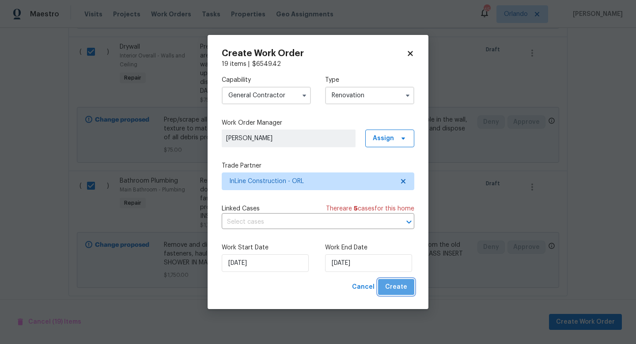
click at [400, 286] on span "Create" at bounding box center [396, 286] width 22 height 11
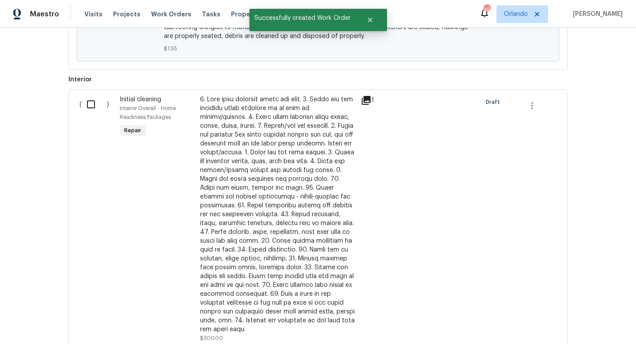
scroll to position [377, 0]
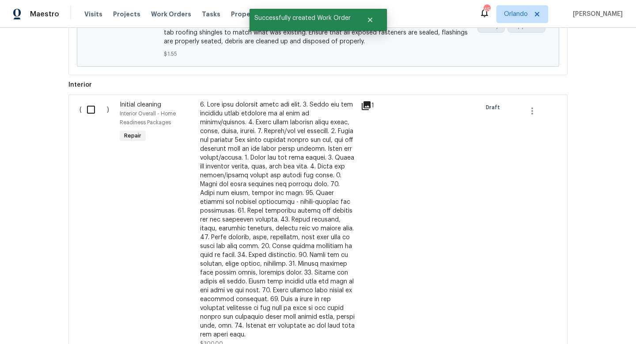
click at [92, 111] on input "checkbox" at bounding box center [94, 109] width 25 height 19
checkbox input "true"
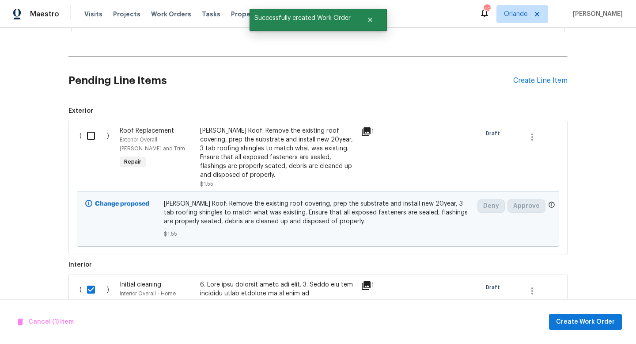
scroll to position [194, 0]
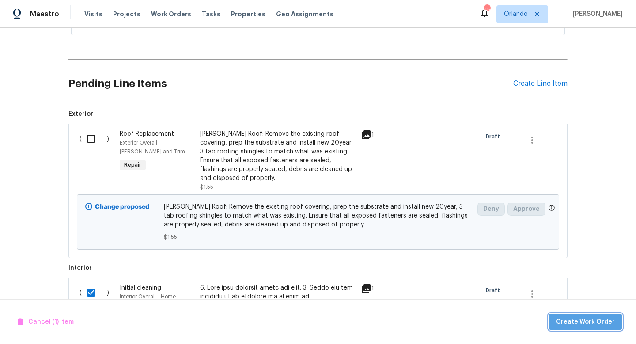
click at [598, 325] on span "Create Work Order" at bounding box center [585, 321] width 59 height 11
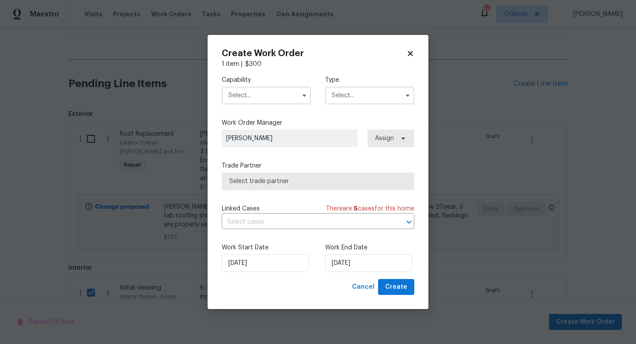
click at [284, 100] on input "text" at bounding box center [266, 96] width 89 height 18
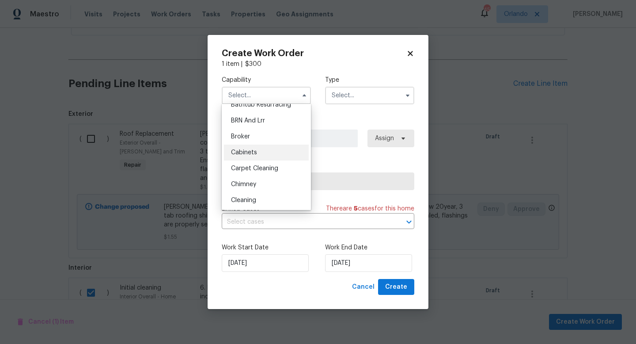
scroll to position [46, 0]
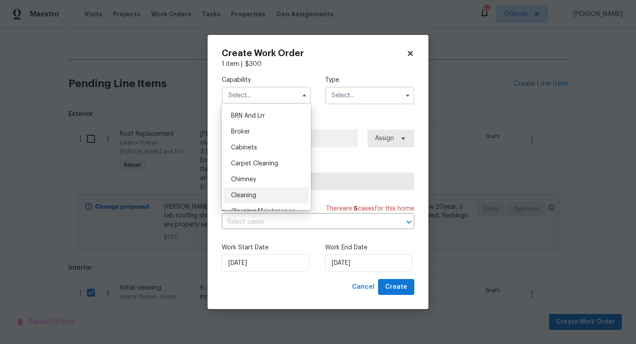
click at [257, 195] on div "Cleaning" at bounding box center [266, 195] width 85 height 16
type input "Cleaning"
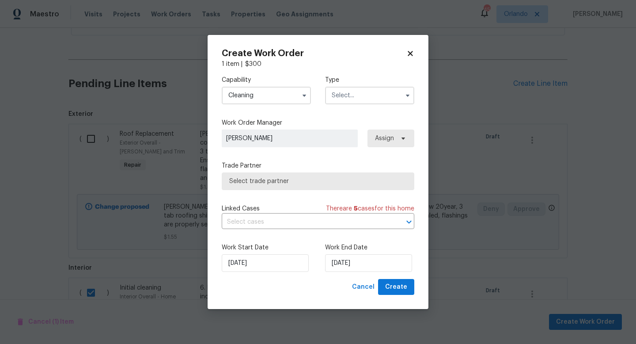
click at [356, 102] on input "text" at bounding box center [369, 96] width 89 height 18
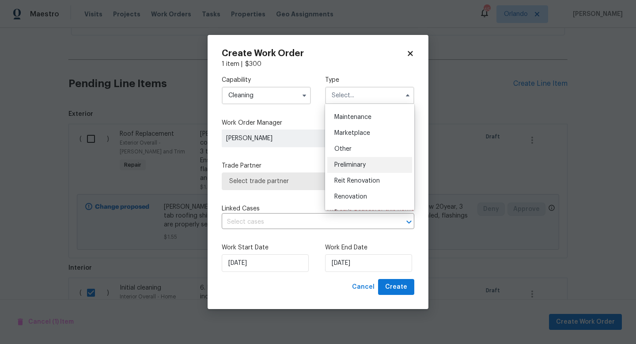
scroll to position [143, 0]
click at [359, 193] on span "Renovation" at bounding box center [350, 194] width 33 height 6
type input "Renovation"
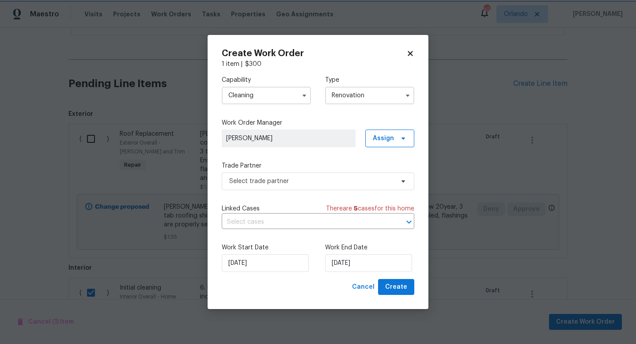
scroll to position [0, 0]
click at [358, 174] on span "Select trade partner" at bounding box center [318, 181] width 193 height 18
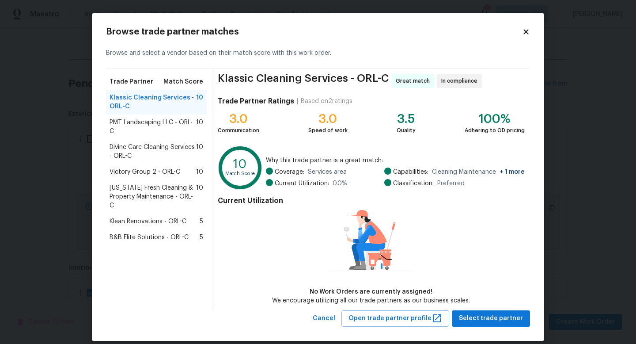
click at [172, 196] on span "Florida Fresh Cleaning & Property Maintenance - ORL-C" at bounding box center [153, 196] width 87 height 26
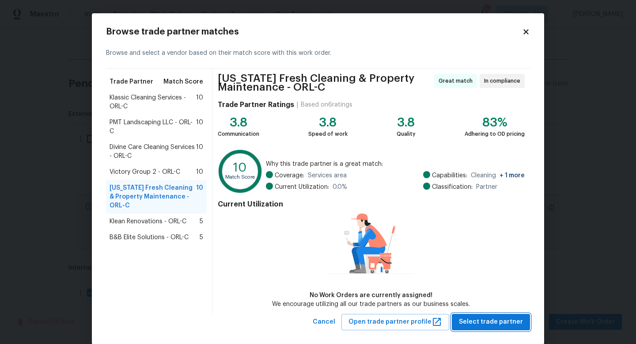
click at [500, 321] on span "Select trade partner" at bounding box center [491, 321] width 64 height 11
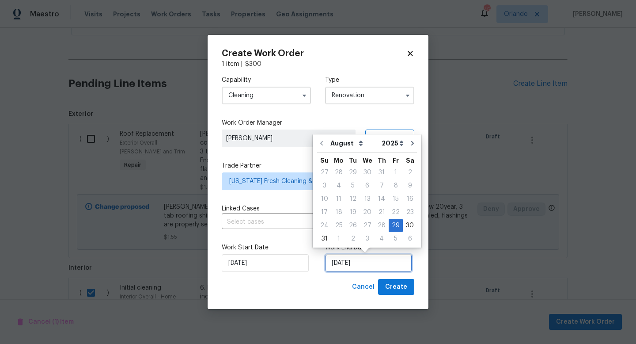
click at [369, 258] on input "8/29/2025" at bounding box center [368, 263] width 87 height 18
click at [410, 142] on icon "Go to next month" at bounding box center [412, 143] width 7 height 7
type input "9/29/2025"
select select "8"
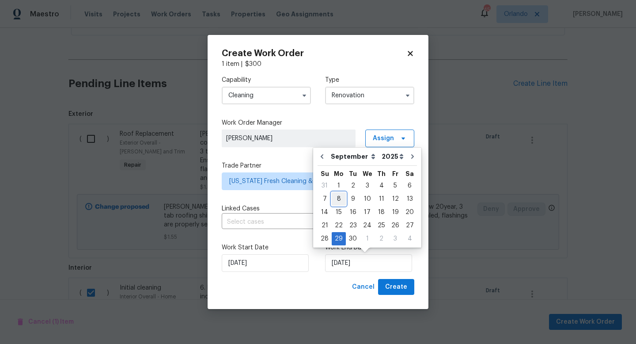
click at [339, 197] on div "8" at bounding box center [339, 199] width 14 height 12
type input "9/8/2025"
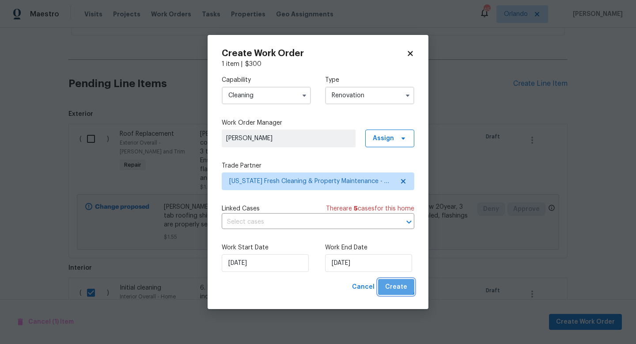
click at [391, 282] on span "Create" at bounding box center [396, 286] width 22 height 11
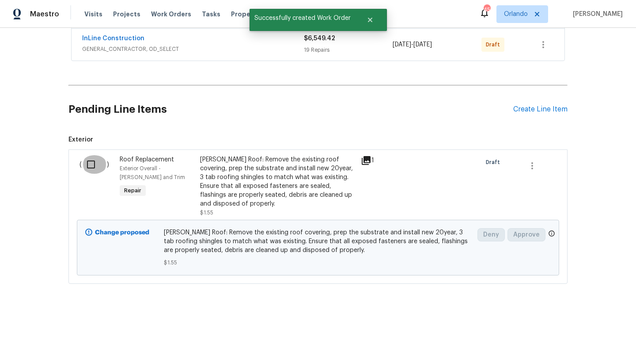
click at [87, 161] on input "checkbox" at bounding box center [94, 164] width 25 height 19
checkbox input "true"
click at [614, 320] on span "Create Work Order" at bounding box center [585, 321] width 59 height 11
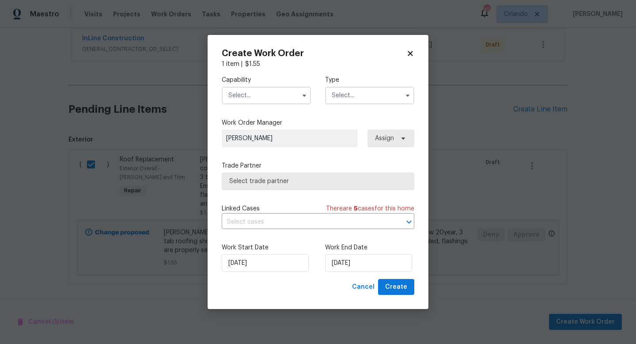
click at [263, 97] on input "text" at bounding box center [266, 96] width 89 height 18
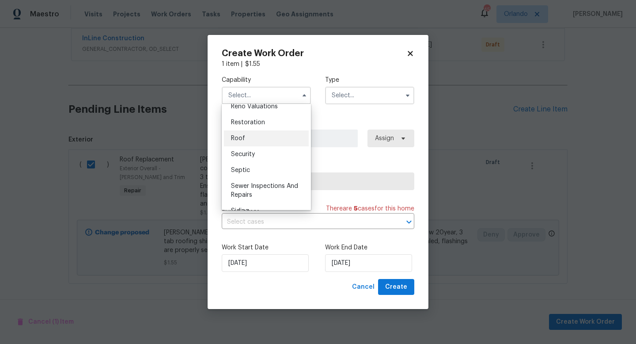
scroll to position [857, 0]
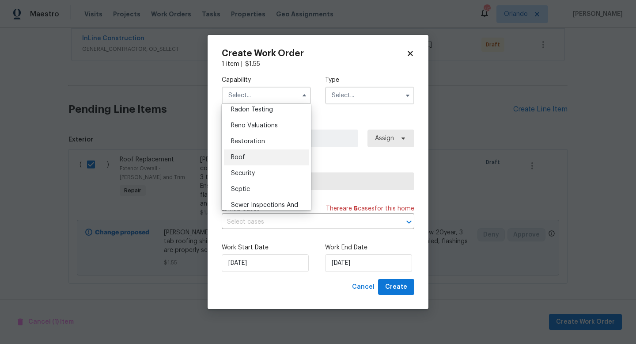
click at [262, 151] on div "Roof" at bounding box center [266, 157] width 85 height 16
type input "Roof"
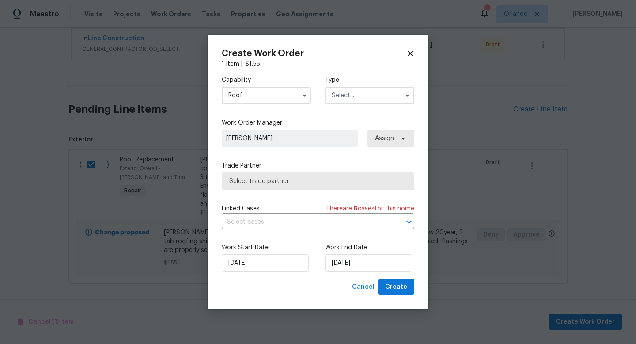
click at [378, 92] on input "text" at bounding box center [369, 96] width 89 height 18
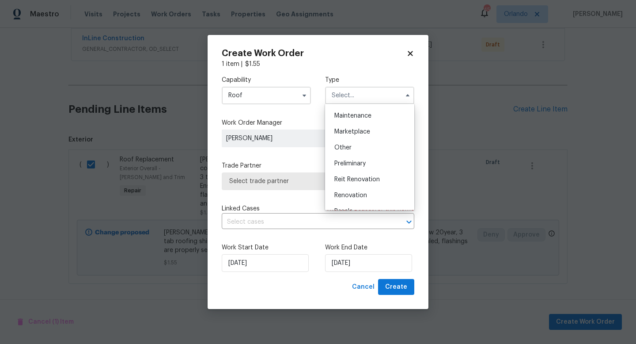
scroll to position [143, 0]
click at [370, 189] on div "Renovation" at bounding box center [369, 193] width 85 height 16
type input "Renovation"
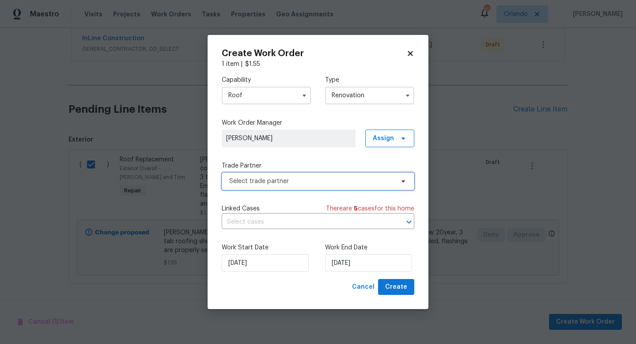
click at [368, 173] on span "Select trade partner" at bounding box center [318, 181] width 193 height 18
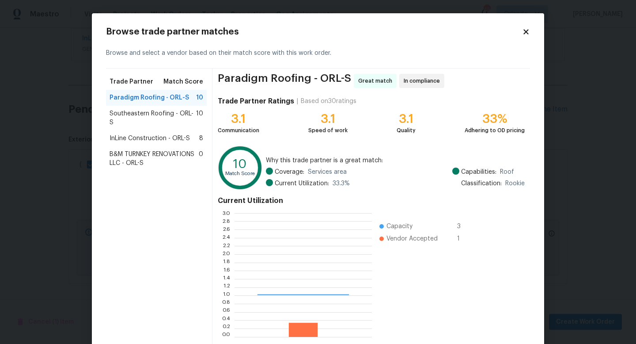
scroll to position [124, 137]
click at [174, 130] on div "InLine Construction - ORL-S 8" at bounding box center [156, 138] width 101 height 16
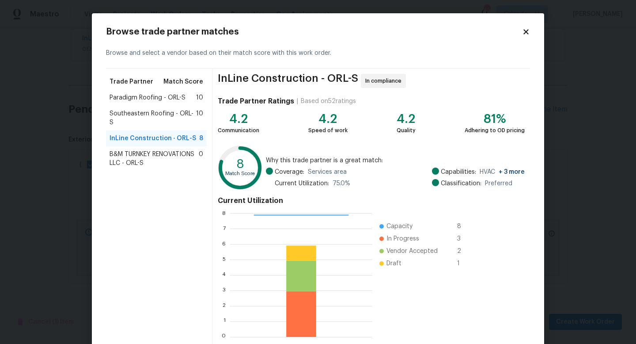
scroll to position [46, 0]
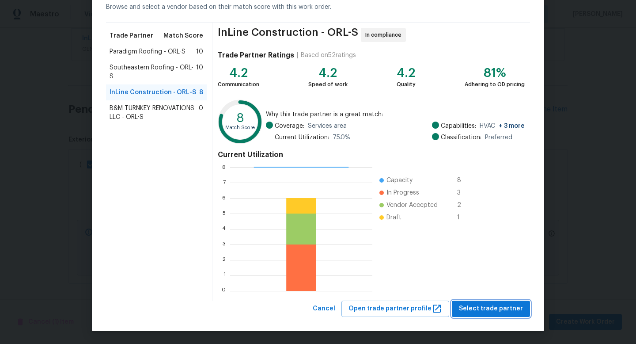
click at [474, 313] on button "Select trade partner" at bounding box center [491, 308] width 78 height 16
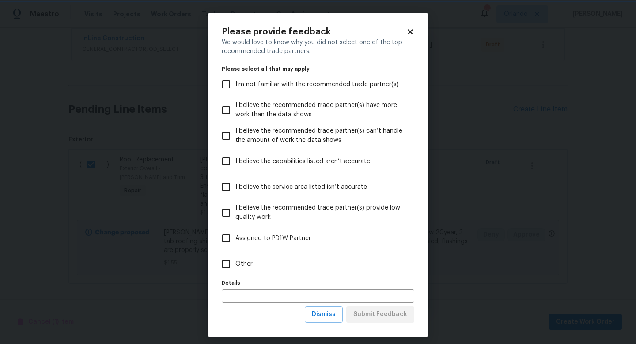
scroll to position [0, 0]
click at [234, 271] on input "Other" at bounding box center [226, 263] width 19 height 19
checkbox input "true"
click at [381, 313] on span "Submit Feedback" at bounding box center [380, 314] width 54 height 11
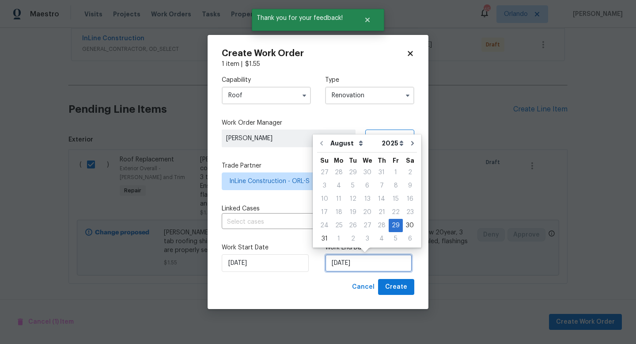
click at [375, 262] on input "8/29/2025" at bounding box center [368, 263] width 87 height 18
click at [406, 144] on button "Go to next month" at bounding box center [412, 143] width 13 height 18
type input "9/29/2025"
select select "8"
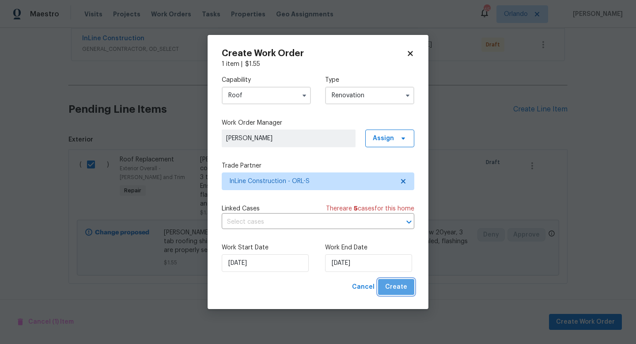
click at [404, 286] on span "Create" at bounding box center [396, 286] width 22 height 11
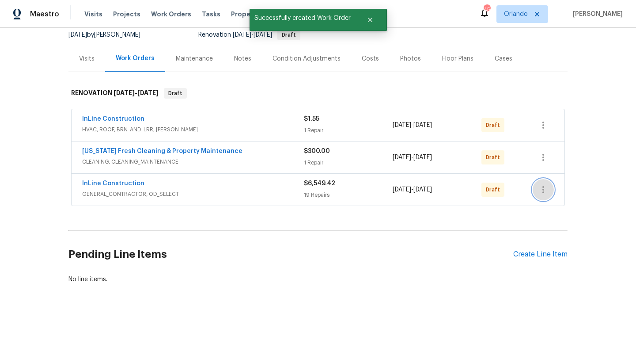
click at [542, 191] on icon "button" at bounding box center [543, 189] width 11 height 11
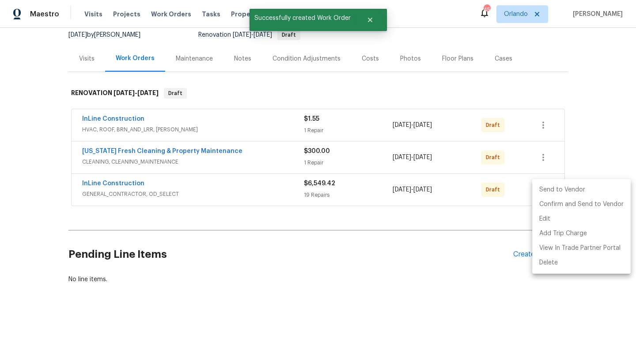
click at [544, 190] on li "Send to Vendor" at bounding box center [581, 189] width 98 height 15
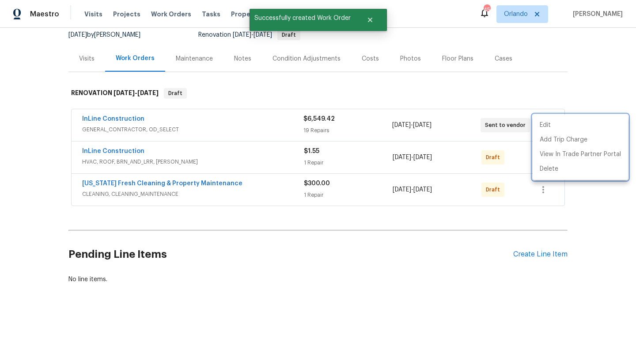
click at [548, 185] on div at bounding box center [318, 172] width 636 height 344
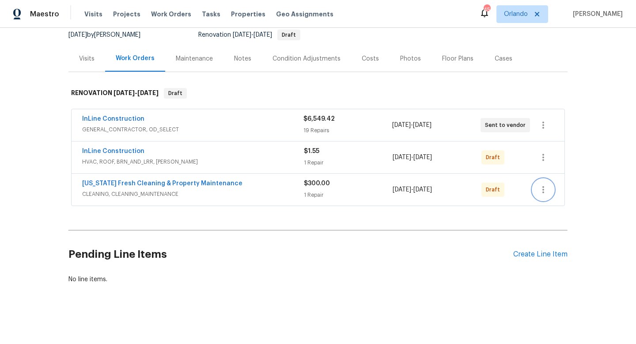
click at [546, 187] on icon "button" at bounding box center [543, 189] width 11 height 11
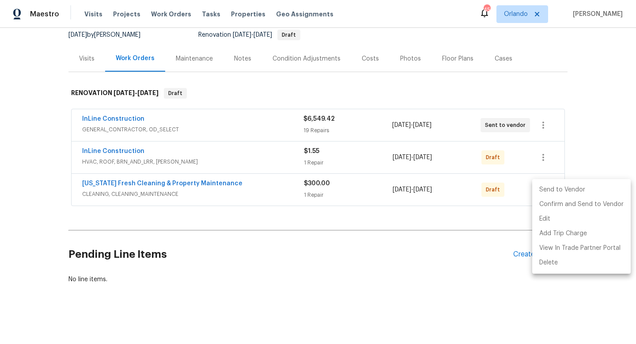
click at [561, 192] on li "Send to Vendor" at bounding box center [581, 189] width 98 height 15
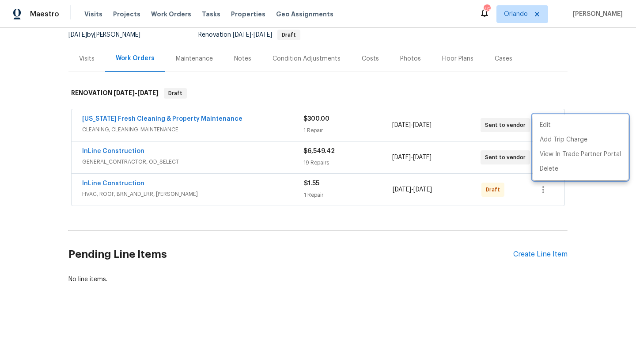
click at [544, 189] on div at bounding box center [318, 172] width 636 height 344
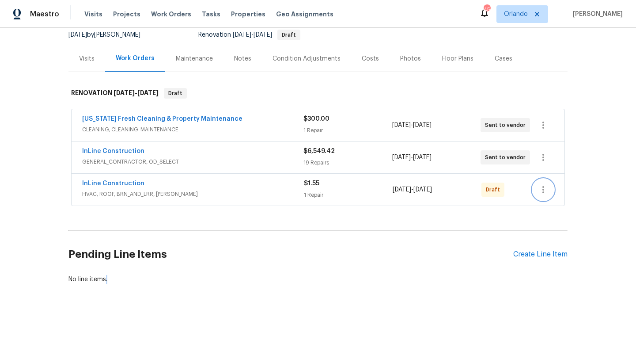
click at [544, 189] on icon "button" at bounding box center [543, 189] width 2 height 7
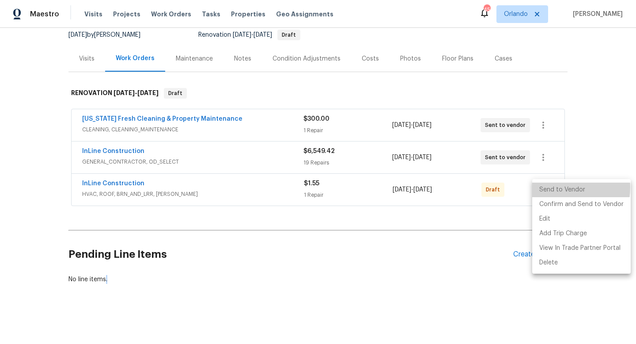
click at [555, 187] on li "Send to Vendor" at bounding box center [581, 189] width 98 height 15
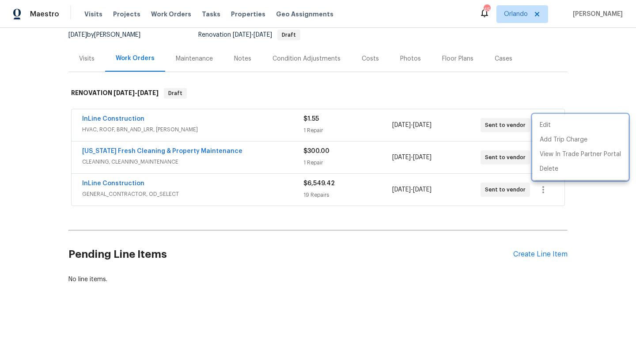
click at [499, 245] on div at bounding box center [318, 172] width 636 height 344
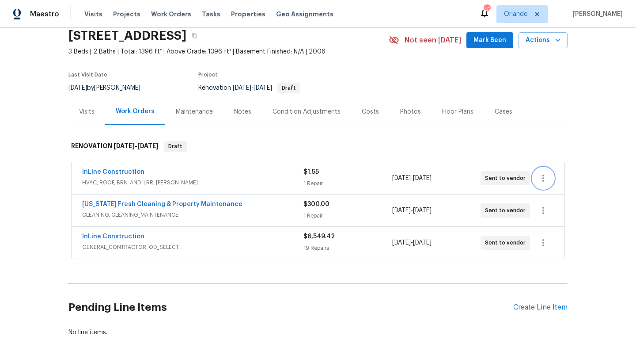
scroll to position [0, 0]
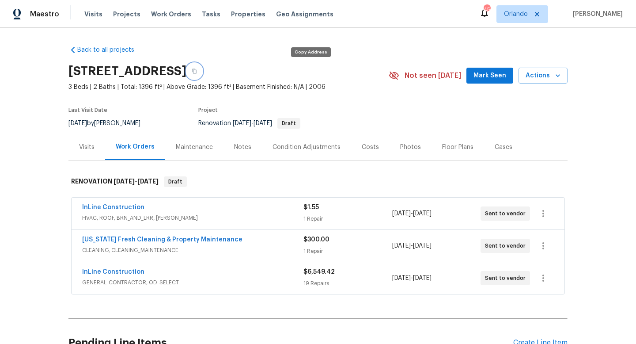
click at [202, 73] on button "button" at bounding box center [194, 71] width 16 height 16
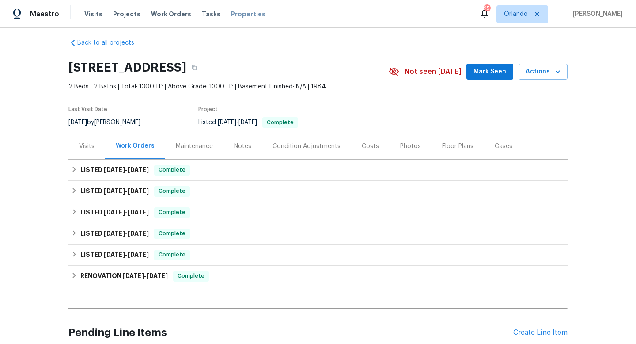
click at [231, 11] on span "Properties" at bounding box center [248, 14] width 34 height 8
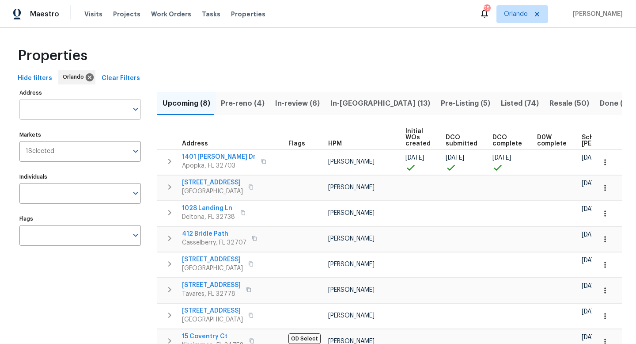
click at [83, 108] on input "Address" at bounding box center [73, 109] width 108 height 21
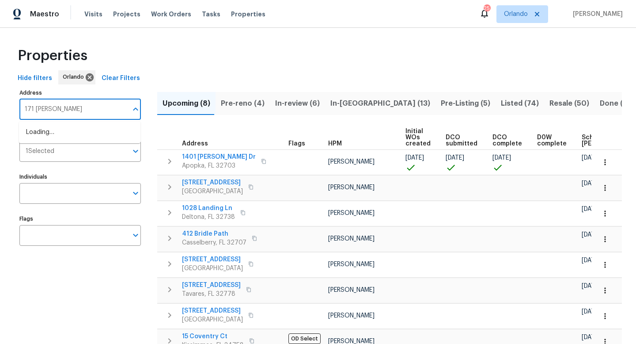
type input "171 [PERSON_NAME]"
click at [77, 143] on li "[STREET_ADDRESS][PERSON_NAME][PERSON_NAME]" at bounding box center [79, 137] width 121 height 24
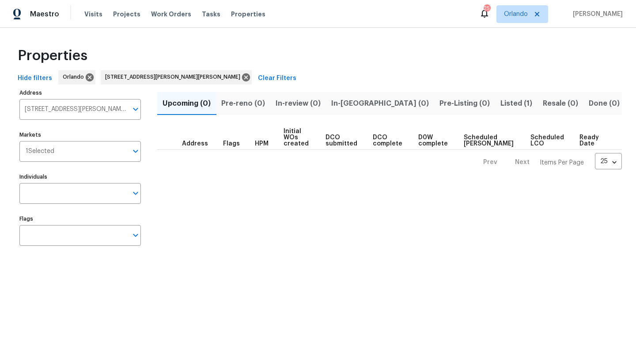
click at [500, 109] on span "Listed (1)" at bounding box center [516, 103] width 32 height 12
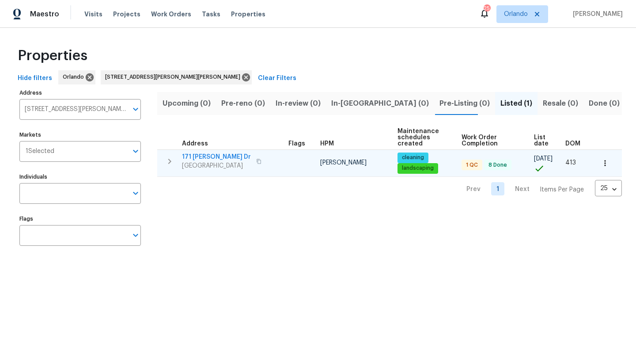
click at [219, 150] on td "171 Ronnie Dr Altamonte Springs, FL 32714" at bounding box center [221, 161] width 128 height 23
click at [215, 155] on span "171 [PERSON_NAME] Dr" at bounding box center [216, 156] width 69 height 9
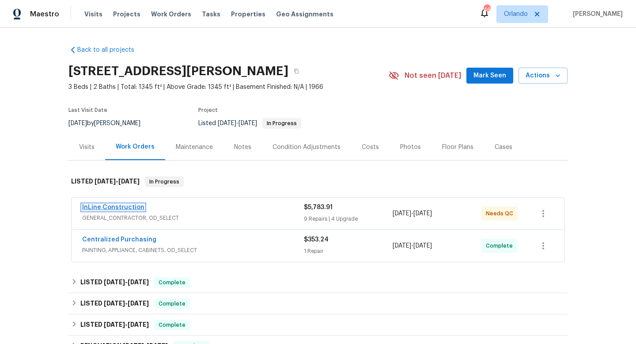
click at [122, 206] on link "InLine Construction" at bounding box center [113, 207] width 62 height 6
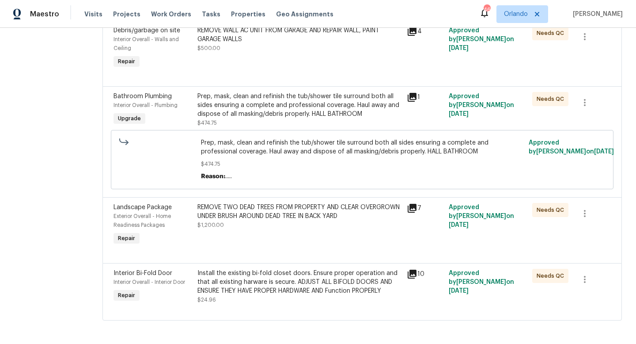
scroll to position [1133, 0]
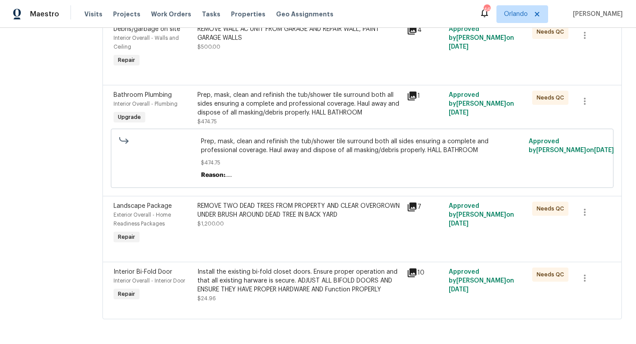
click at [162, 209] on div "Landscape Package" at bounding box center [152, 205] width 79 height 9
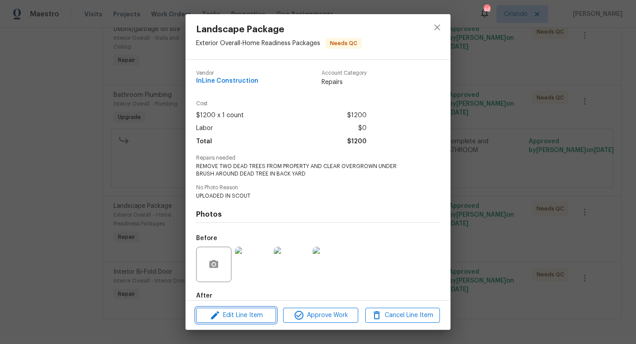
click at [254, 313] on span "Edit Line Item" at bounding box center [236, 315] width 75 height 11
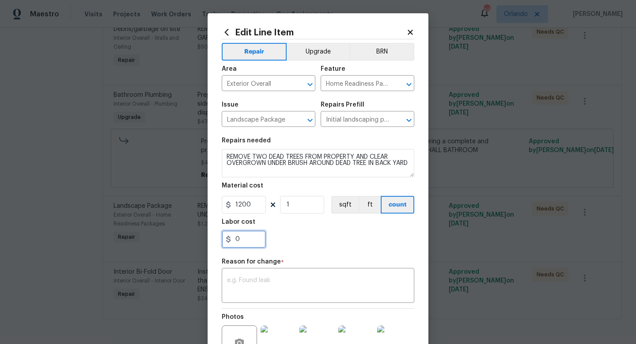
click at [245, 242] on input "0" at bounding box center [244, 239] width 44 height 18
type input "450"
click at [319, 226] on div "Labor cost" at bounding box center [318, 224] width 193 height 11
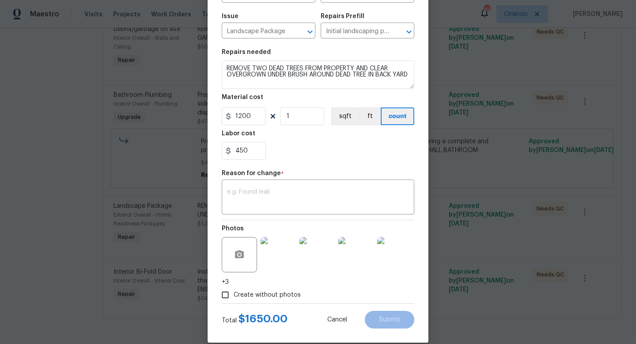
scroll to position [101, 0]
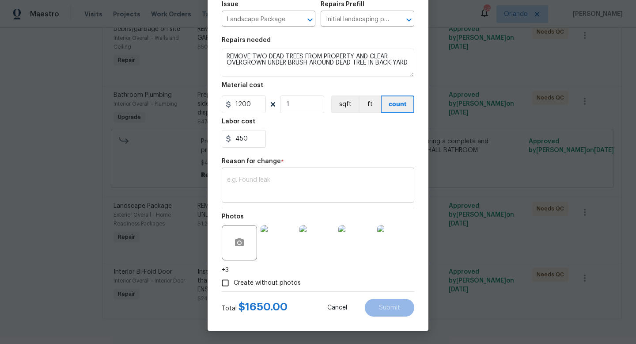
click at [317, 186] on textarea at bounding box center [318, 186] width 182 height 19
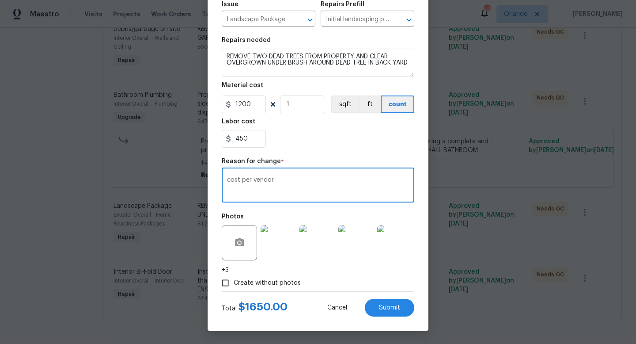
type textarea "cost per vendor"
click at [339, 145] on div "450" at bounding box center [318, 139] width 193 height 18
click at [283, 256] on img at bounding box center [278, 242] width 35 height 35
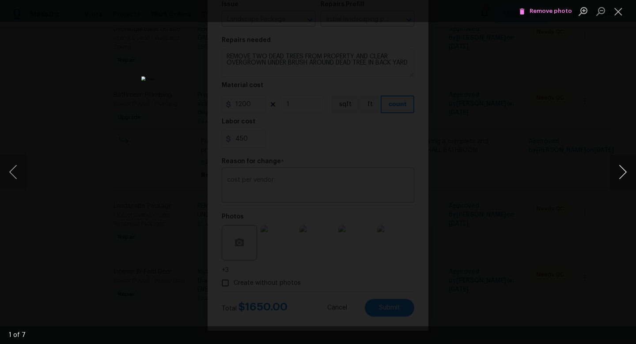
click at [634, 176] on button "Next image" at bounding box center [622, 171] width 26 height 35
click at [632, 175] on button "Next image" at bounding box center [622, 171] width 26 height 35
click at [632, 176] on button "Next image" at bounding box center [622, 171] width 26 height 35
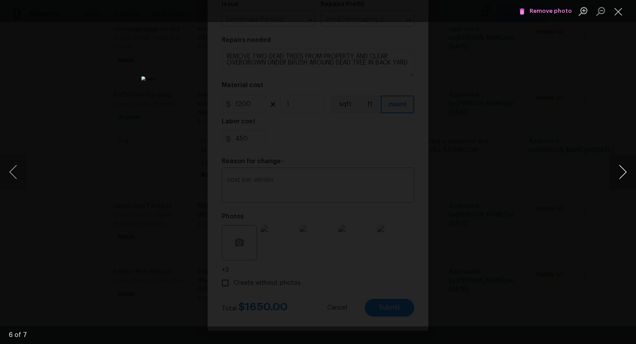
click at [632, 176] on button "Next image" at bounding box center [622, 171] width 26 height 35
click at [619, 13] on button "Close lightbox" at bounding box center [618, 11] width 18 height 15
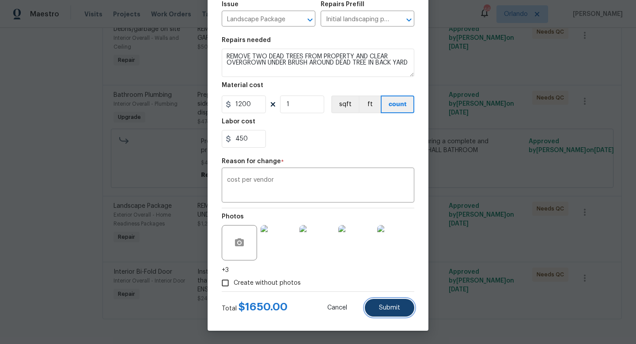
click at [398, 313] on button "Submit" at bounding box center [389, 307] width 49 height 18
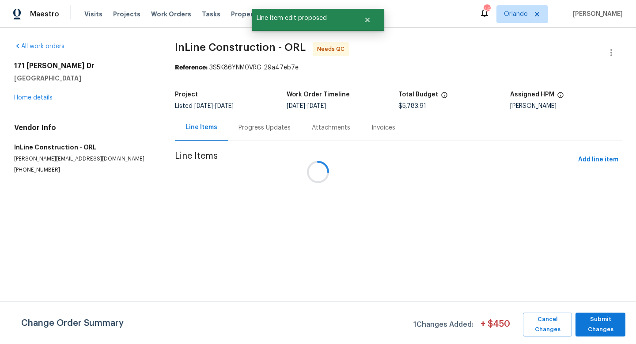
scroll to position [0, 0]
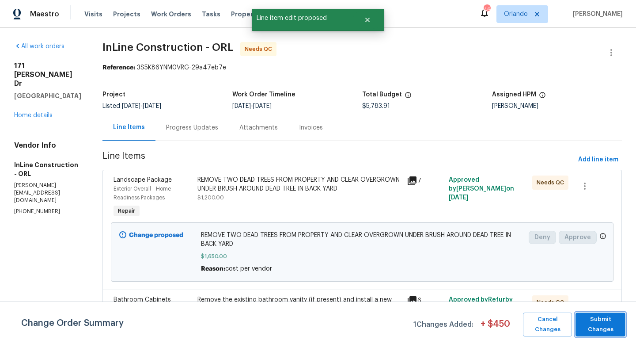
click at [607, 325] on span "Submit Changes" at bounding box center [600, 324] width 41 height 20
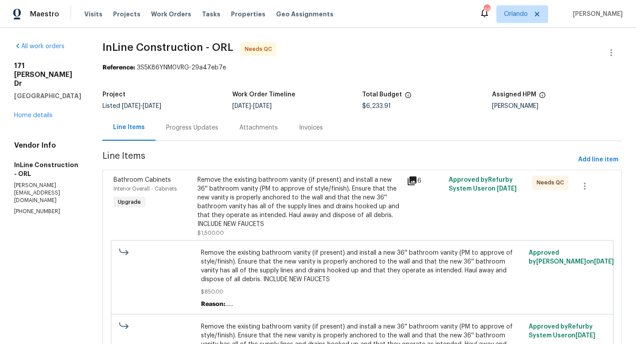
click at [344, 219] on div "Remove the existing bathroom vanity (if present) and install a new 36'' bathroo…" at bounding box center [299, 201] width 204 height 53
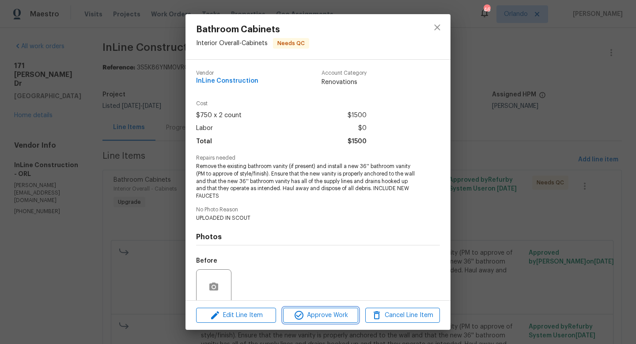
click at [337, 313] on span "Approve Work" at bounding box center [320, 315] width 69 height 11
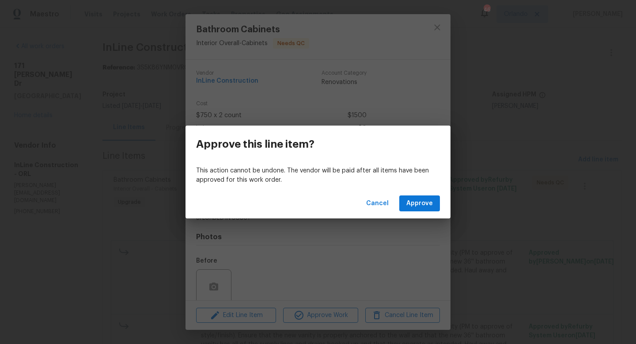
click at [415, 211] on div "Cancel Approve" at bounding box center [317, 203] width 265 height 30
click at [417, 206] on span "Approve" at bounding box center [419, 203] width 26 height 11
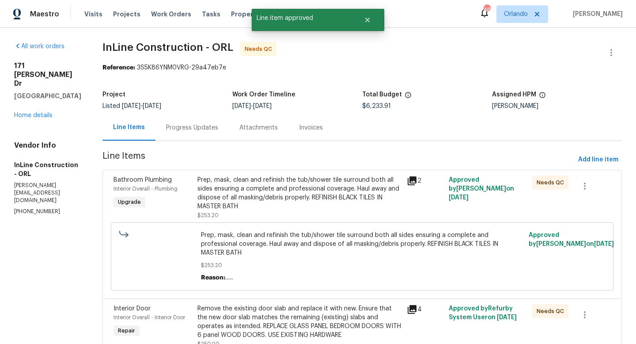
click at [338, 205] on div "Prep, mask, clean and refinish the tub/shower tile surround both all sides ensu…" at bounding box center [299, 192] width 204 height 35
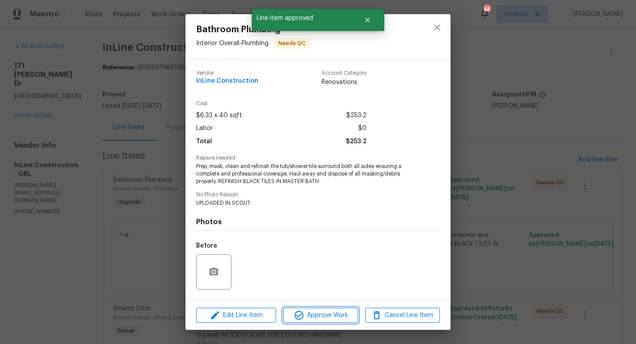
click at [325, 314] on span "Approve Work" at bounding box center [320, 315] width 69 height 11
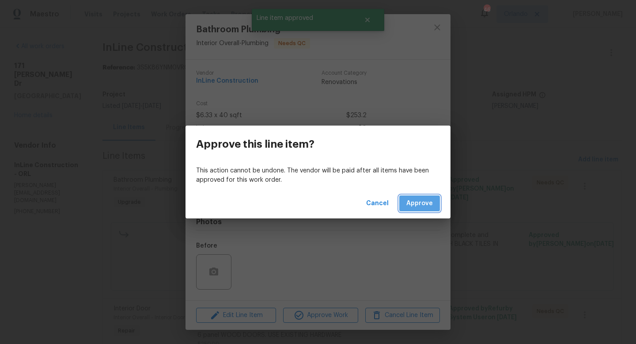
click at [423, 198] on span "Approve" at bounding box center [419, 203] width 26 height 11
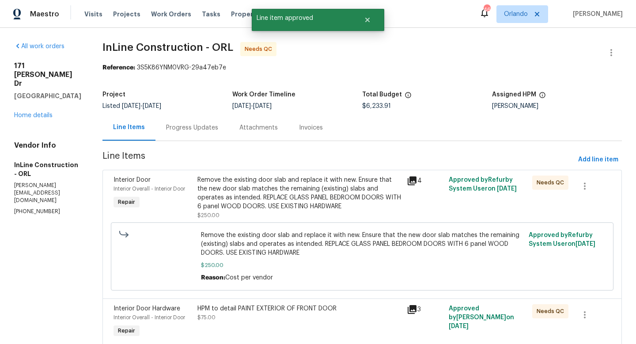
click at [337, 204] on div "Remove the existing door slab and replace it with new. Ensure that the new door…" at bounding box center [299, 192] width 204 height 35
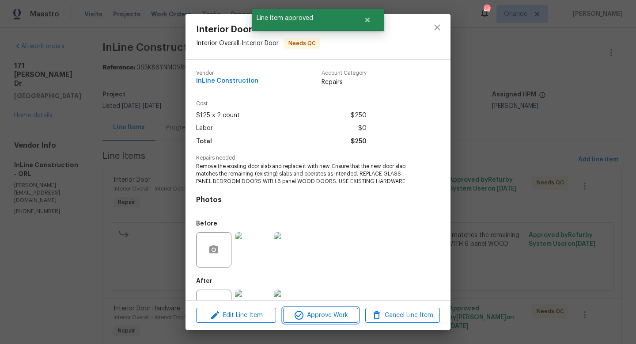
click at [337, 316] on span "Approve Work" at bounding box center [320, 315] width 69 height 11
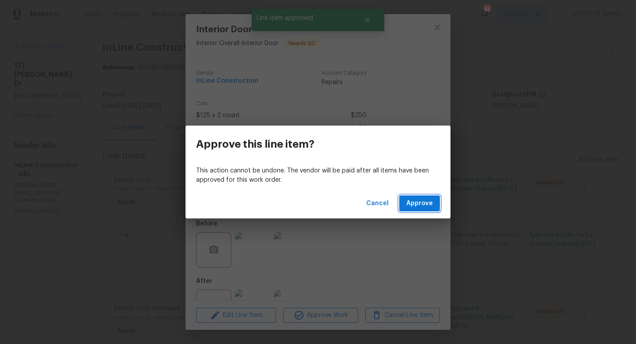
click at [423, 204] on span "Approve" at bounding box center [419, 203] width 26 height 11
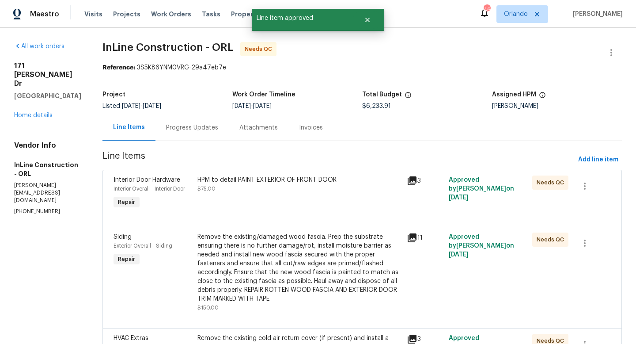
click at [343, 211] on div at bounding box center [361, 216] width 497 height 11
click at [333, 197] on div "HPM to detail PAINT EXTERIOR OF FRONT DOOR $75.00" at bounding box center [299, 193] width 209 height 41
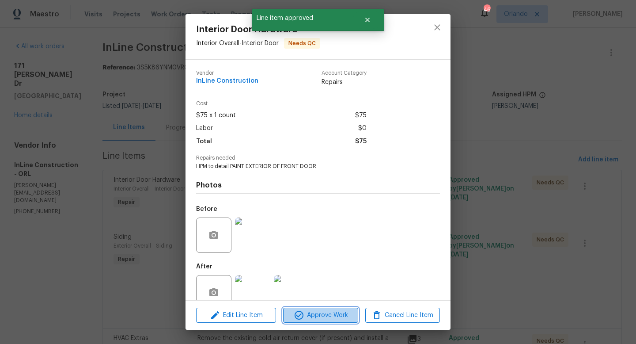
click at [336, 311] on span "Approve Work" at bounding box center [320, 315] width 69 height 11
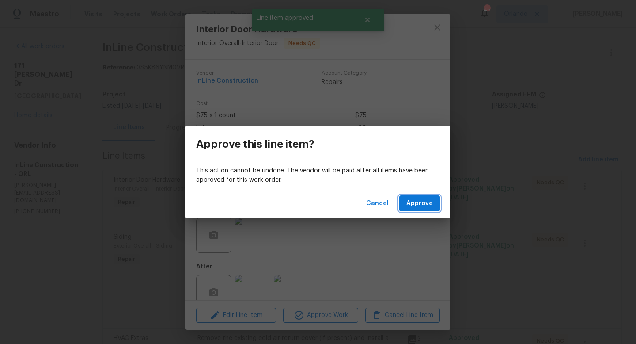
click at [416, 200] on span "Approve" at bounding box center [419, 203] width 26 height 11
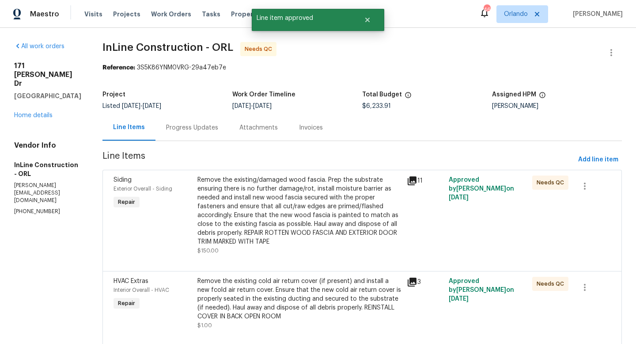
click at [338, 217] on div "Remove the existing/damaged wood fascia. Prep the substrate ensuring there is n…" at bounding box center [299, 210] width 204 height 71
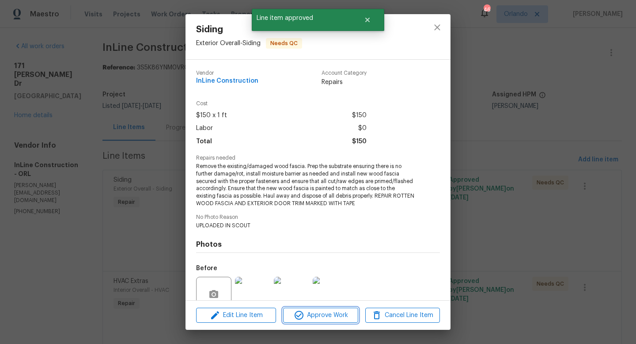
click at [340, 319] on span "Approve Work" at bounding box center [320, 315] width 69 height 11
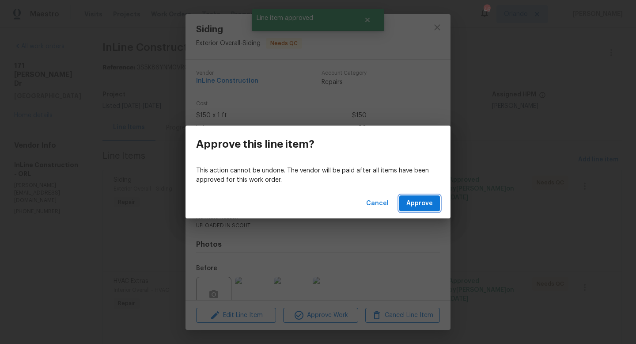
click at [418, 204] on span "Approve" at bounding box center [419, 203] width 26 height 11
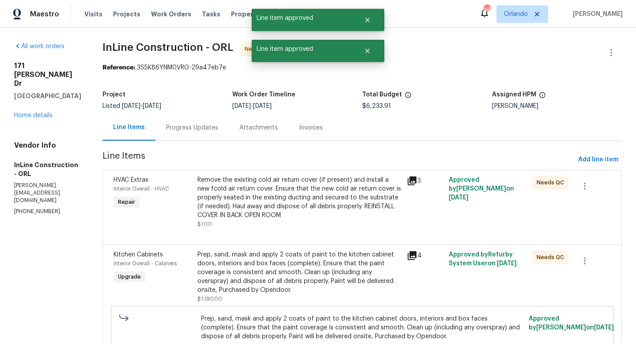
click at [340, 197] on div "Remove the existing cold air return cover (if present) and install a new fcold …" at bounding box center [299, 197] width 204 height 44
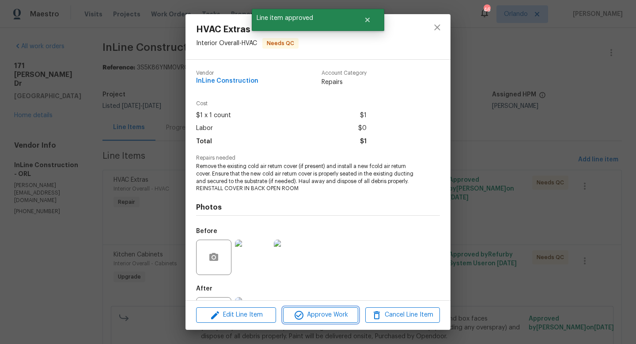
click at [343, 316] on span "Approve Work" at bounding box center [320, 314] width 69 height 11
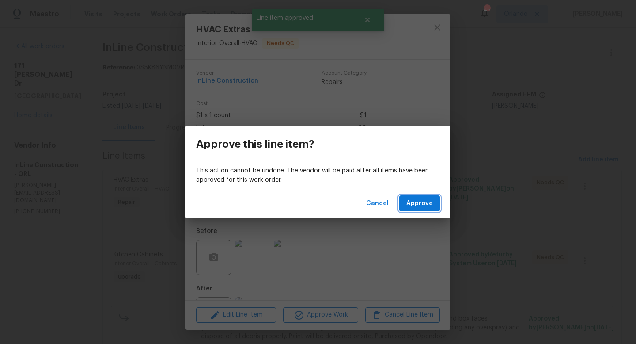
click at [412, 204] on span "Approve" at bounding box center [419, 203] width 26 height 11
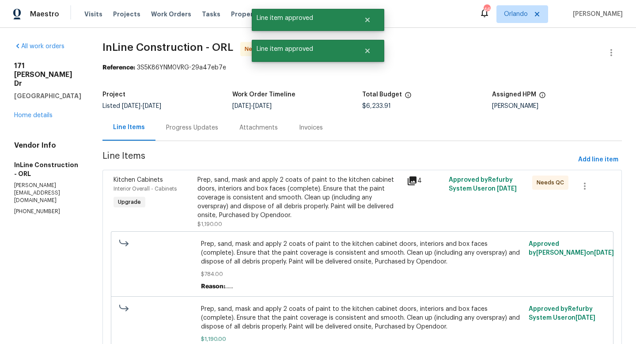
click at [338, 197] on div "Prep, sand, mask and apply 2 coats of paint to the kitchen cabinet doors, inter…" at bounding box center [299, 197] width 204 height 44
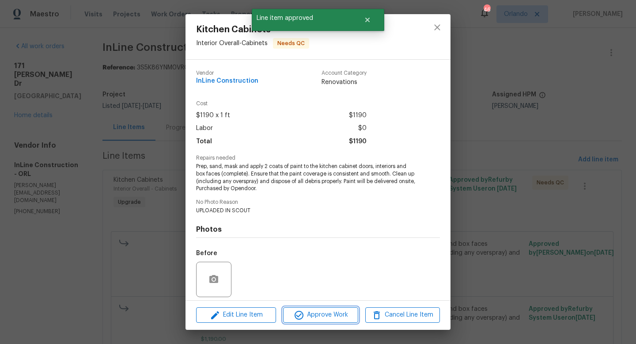
click at [343, 314] on span "Approve Work" at bounding box center [320, 314] width 69 height 11
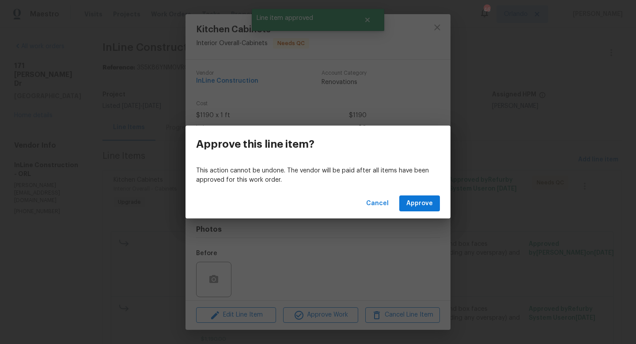
click at [420, 190] on div "Cancel Approve" at bounding box center [317, 203] width 265 height 30
click at [421, 200] on span "Approve" at bounding box center [419, 203] width 26 height 11
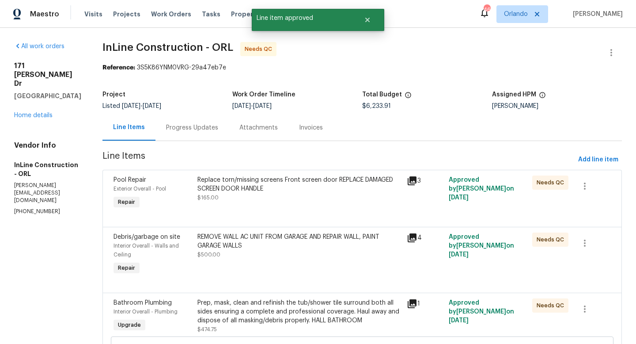
click at [347, 203] on div "Replace torn/missing screens Front screen door REPLACE DAMAGED SCREEN DOOR HAND…" at bounding box center [299, 193] width 209 height 41
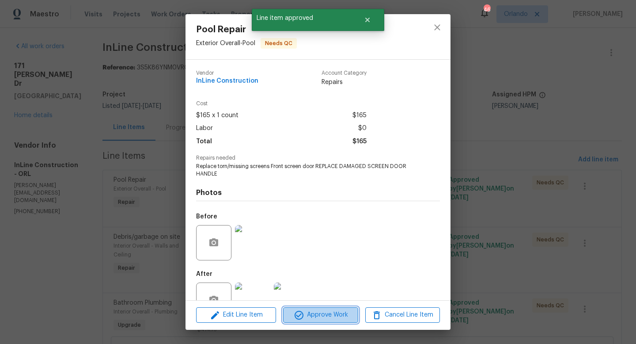
click at [329, 317] on span "Approve Work" at bounding box center [320, 314] width 69 height 11
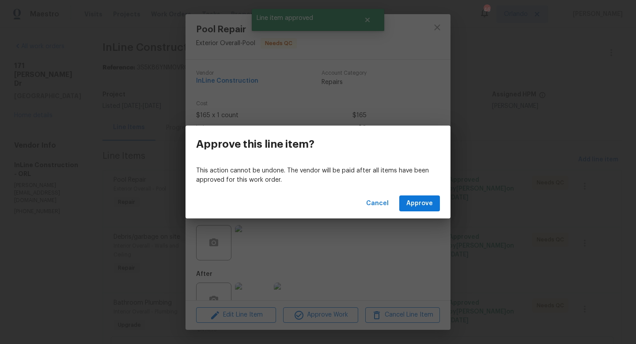
click at [417, 212] on div "Cancel Approve" at bounding box center [317, 203] width 265 height 30
click at [417, 205] on span "Approve" at bounding box center [419, 203] width 26 height 11
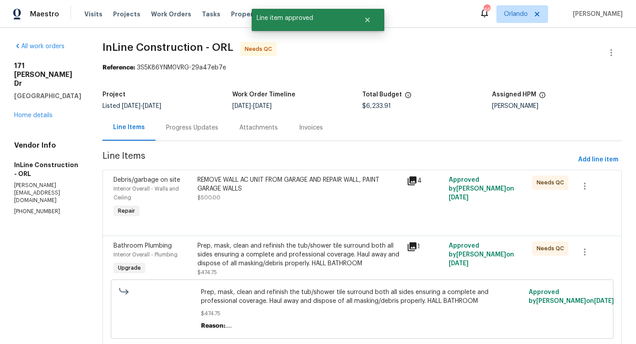
click at [336, 203] on div "REMOVE WALL AC UNIT FROM GARAGE AND REPAIR WALL, PAINT GARAGE WALLS $500.00" at bounding box center [299, 197] width 209 height 49
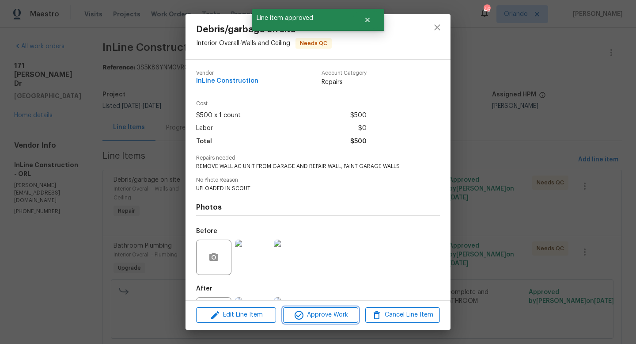
click at [326, 310] on span "Approve Work" at bounding box center [320, 314] width 69 height 11
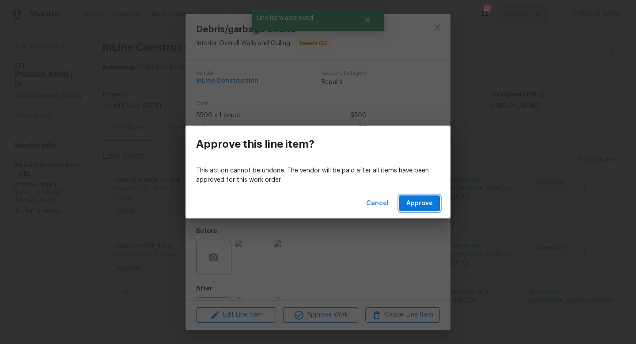
click at [418, 203] on span "Approve" at bounding box center [419, 203] width 26 height 11
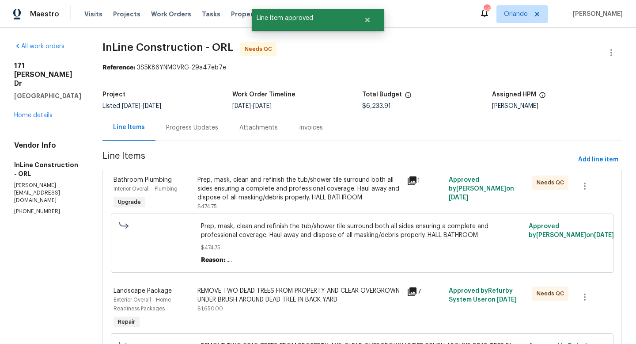
click at [378, 201] on div "Prep, mask, clean and refinish the tub/shower tile surround both all sides ensu…" at bounding box center [299, 188] width 204 height 26
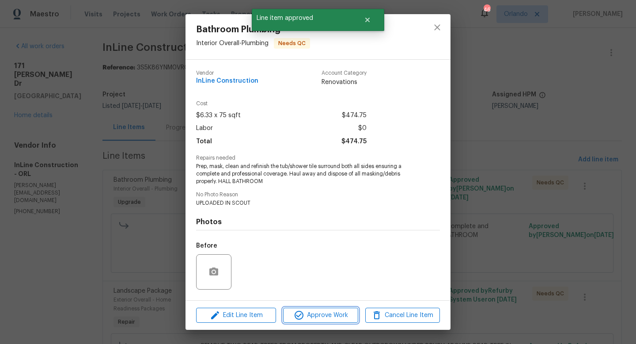
click at [297, 316] on icon "button" at bounding box center [299, 315] width 11 height 11
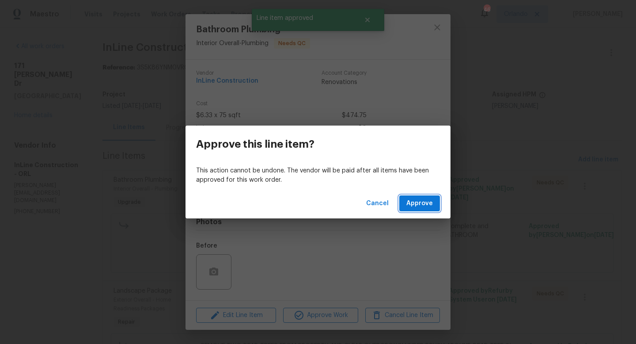
click at [410, 208] on span "Approve" at bounding box center [419, 203] width 26 height 11
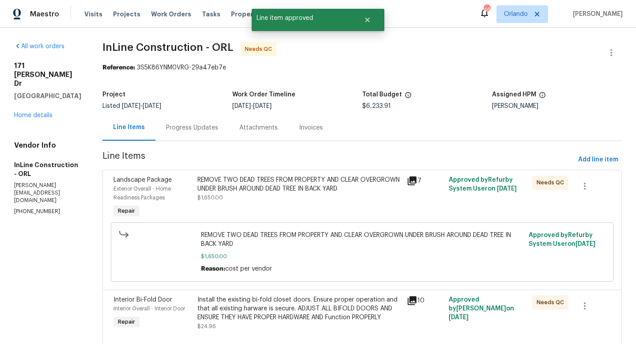
click at [333, 211] on div "REMOVE TWO DEAD TREES FROM PROPERTY AND CLEAR OVERGROWN UNDER BRUSH AROUND DEAD…" at bounding box center [299, 197] width 209 height 49
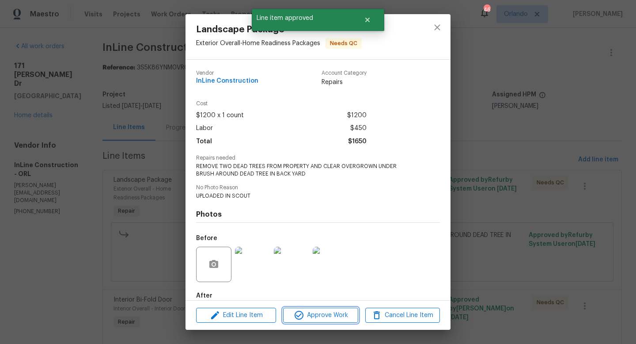
click at [323, 313] on span "Approve Work" at bounding box center [320, 315] width 69 height 11
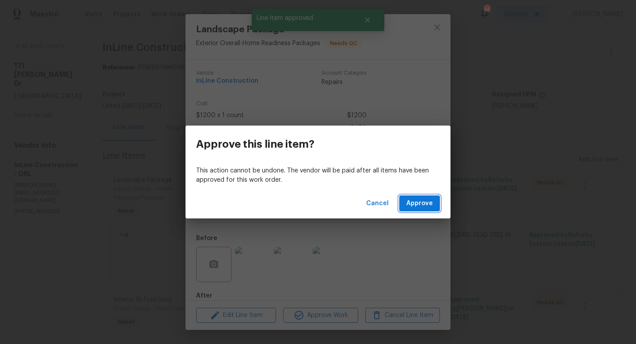
click at [415, 210] on button "Approve" at bounding box center [419, 203] width 41 height 16
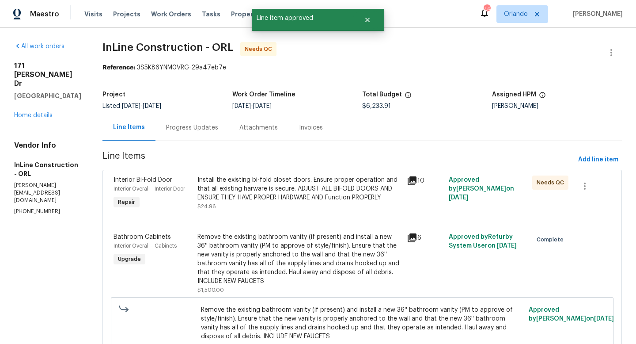
click at [359, 184] on div "Install the existing bi-fold closet doors. Ensure proper operation and that all…" at bounding box center [299, 188] width 204 height 26
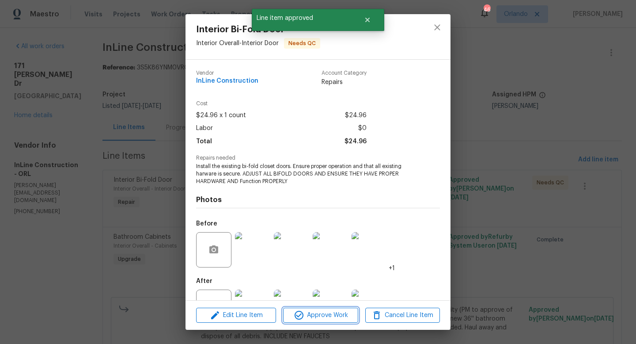
click at [325, 313] on span "Approve Work" at bounding box center [320, 315] width 69 height 11
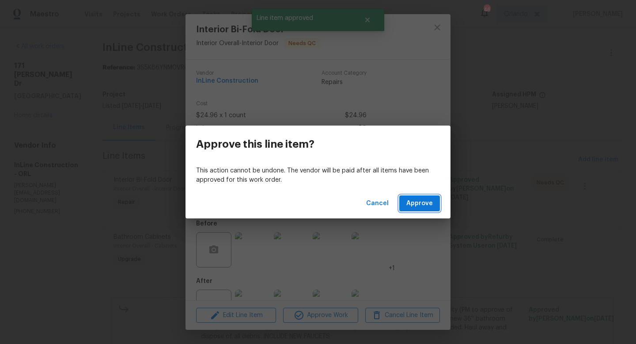
click at [409, 208] on span "Approve" at bounding box center [419, 203] width 26 height 11
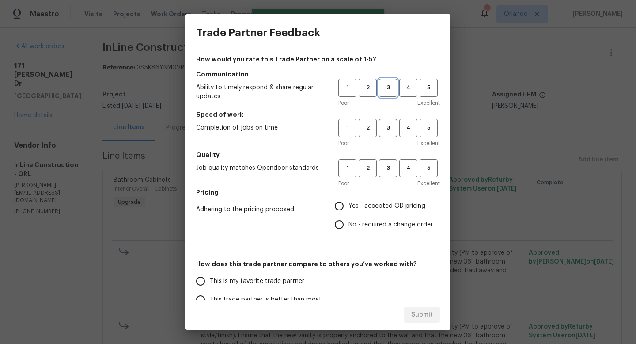
click at [394, 93] on button "3" at bounding box center [388, 88] width 18 height 18
click at [386, 132] on span "3" at bounding box center [388, 128] width 16 height 10
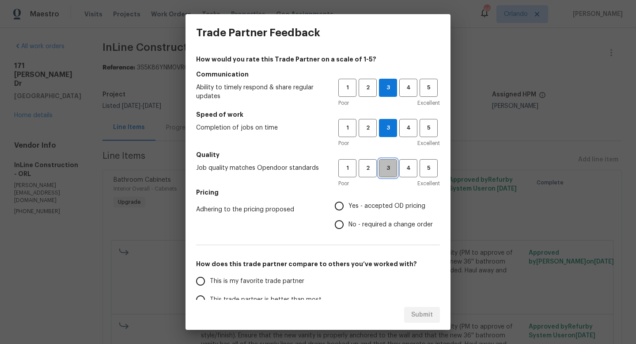
click at [385, 168] on span "3" at bounding box center [388, 168] width 16 height 10
click at [383, 221] on span "No - required a change order" at bounding box center [390, 224] width 84 height 9
click at [348, 221] on input "No - required a change order" at bounding box center [339, 224] width 19 height 19
radio input "true"
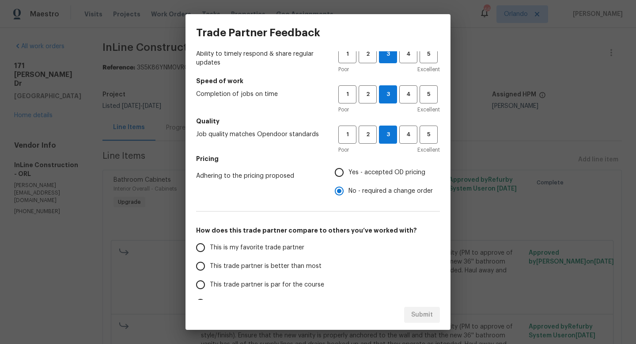
click at [299, 263] on span "This trade partner is better than most" at bounding box center [266, 265] width 112 height 9
click at [210, 263] on input "This trade partner is better than most" at bounding box center [200, 266] width 19 height 19
click at [410, 315] on button "Submit" at bounding box center [422, 314] width 36 height 16
radio input "true"
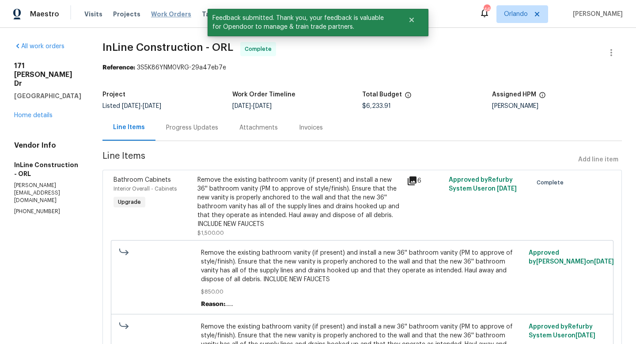
click at [154, 11] on span "Work Orders" at bounding box center [171, 14] width 40 height 9
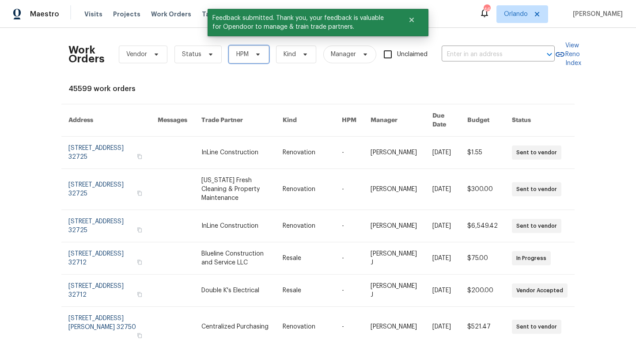
click at [257, 58] on span "HPM" at bounding box center [249, 54] width 40 height 18
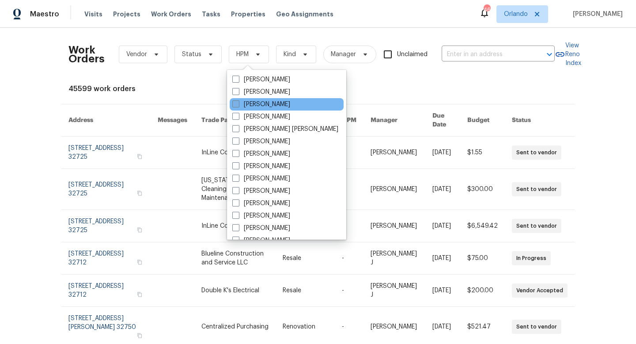
click at [242, 101] on label "[PERSON_NAME]" at bounding box center [261, 104] width 58 height 9
click at [238, 101] on input "[PERSON_NAME]" at bounding box center [235, 103] width 6 height 6
checkbox input "true"
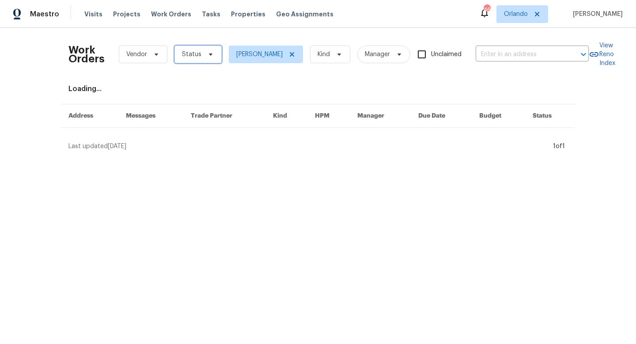
click at [212, 60] on span "Status" at bounding box center [197, 54] width 47 height 18
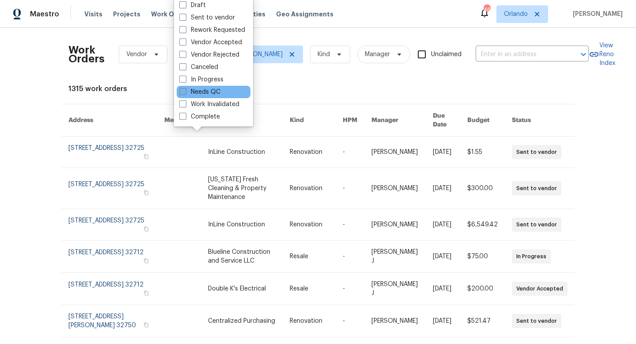
click at [184, 94] on span at bounding box center [182, 91] width 7 height 7
click at [184, 93] on input "Needs QC" at bounding box center [182, 90] width 6 height 6
checkbox input "true"
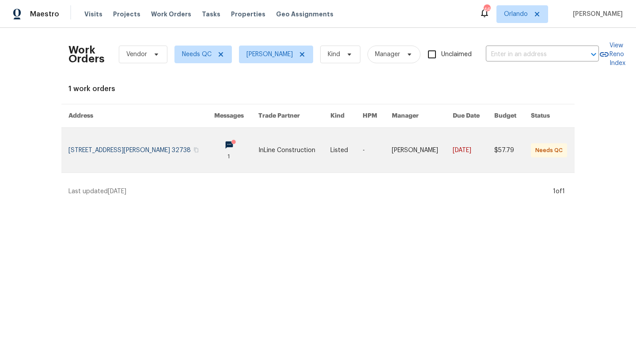
click at [167, 151] on link at bounding box center [141, 150] width 146 height 45
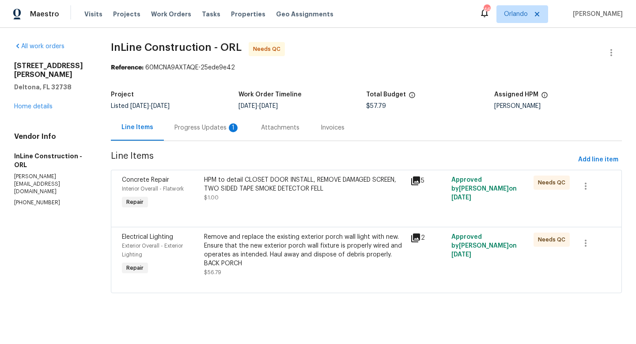
click at [208, 133] on div "Progress Updates 1" at bounding box center [207, 127] width 87 height 26
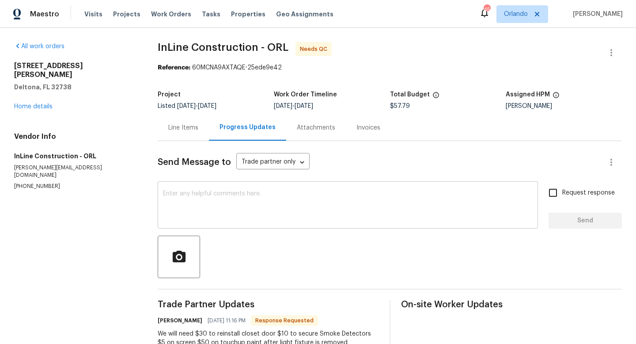
scroll to position [9, 0]
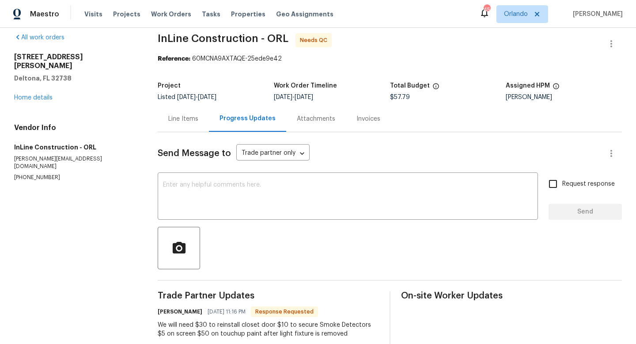
click at [184, 117] on div "Line Items" at bounding box center [183, 118] width 30 height 9
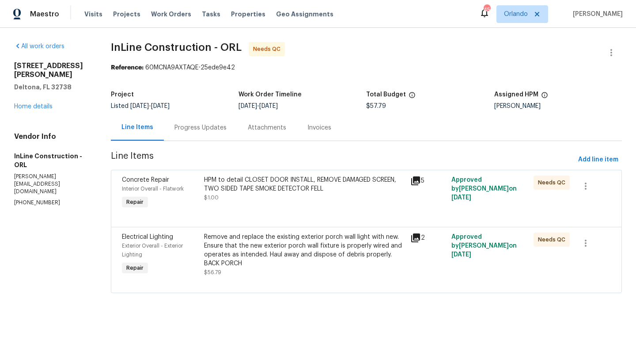
click at [274, 193] on div "HPM to detail CLOSET DOOR INSTALL, REMOVE DAMAGED SCREEN, TWO SIDED TAPE SMOKE …" at bounding box center [304, 188] width 200 height 26
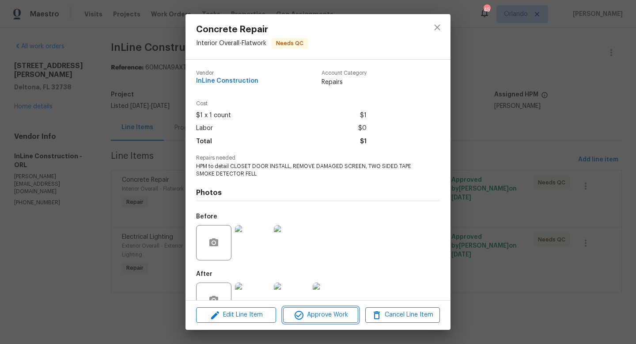
click at [307, 318] on span "Approve Work" at bounding box center [320, 314] width 69 height 11
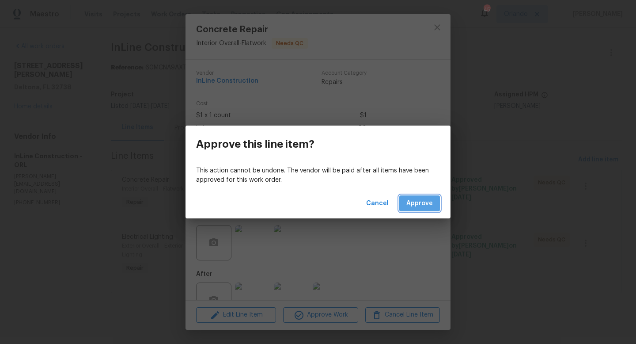
click at [417, 200] on span "Approve" at bounding box center [419, 203] width 26 height 11
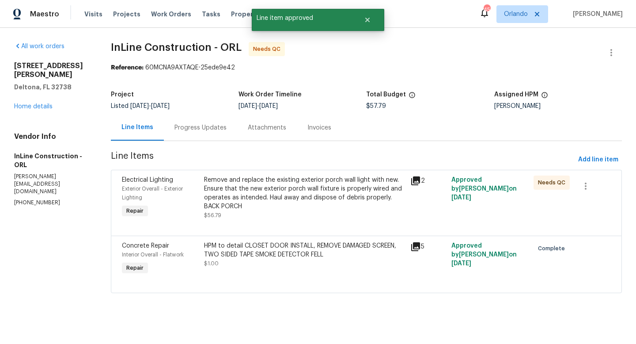
click at [379, 193] on div "Remove and replace the existing exterior porch wall light with new. Ensure that…" at bounding box center [304, 192] width 200 height 35
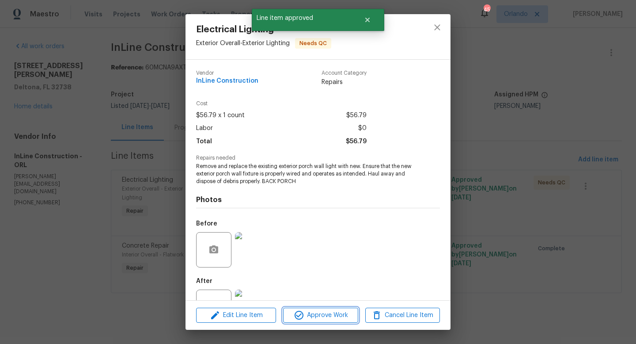
click at [340, 316] on span "Approve Work" at bounding box center [320, 315] width 69 height 11
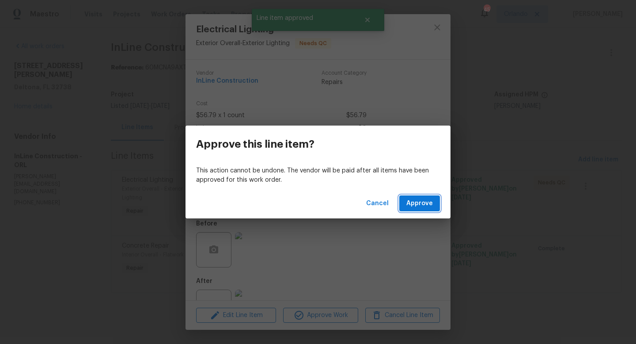
click at [415, 205] on span "Approve" at bounding box center [419, 203] width 26 height 11
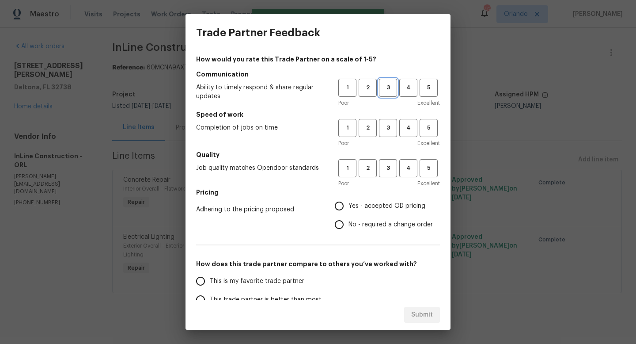
click at [392, 87] on span "3" at bounding box center [388, 88] width 16 height 10
click at [392, 122] on button "3" at bounding box center [388, 128] width 18 height 18
click at [412, 173] on span "4" at bounding box center [408, 168] width 16 height 10
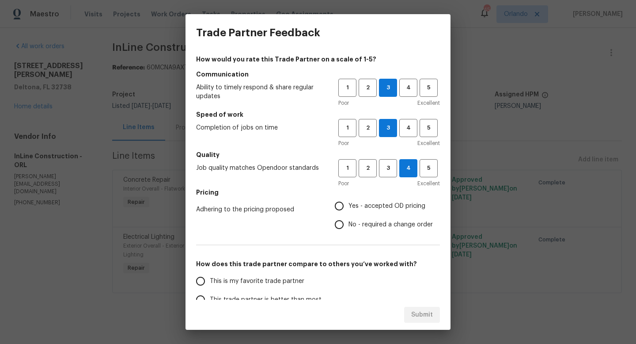
click at [393, 223] on span "No - required a change order" at bounding box center [390, 224] width 84 height 9
click at [348, 223] on input "No - required a change order" at bounding box center [339, 224] width 19 height 19
radio input "true"
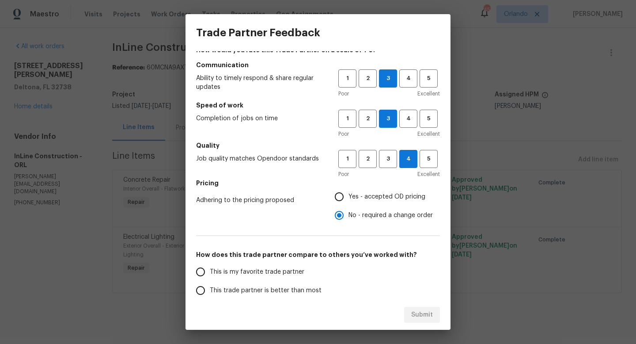
scroll to position [11, 0]
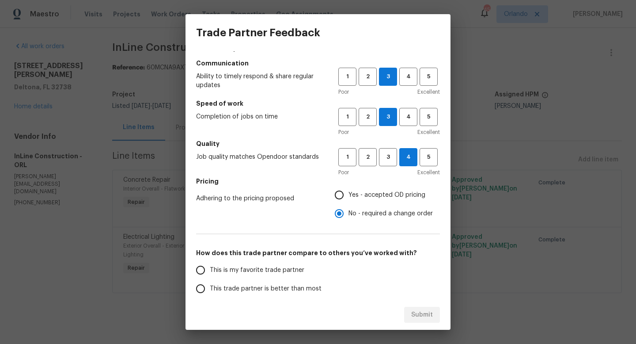
click at [293, 287] on span "This trade partner is better than most" at bounding box center [266, 288] width 112 height 9
click at [210, 287] on input "This trade partner is better than most" at bounding box center [200, 288] width 19 height 19
click at [423, 316] on span "Submit" at bounding box center [422, 314] width 22 height 11
radio input "true"
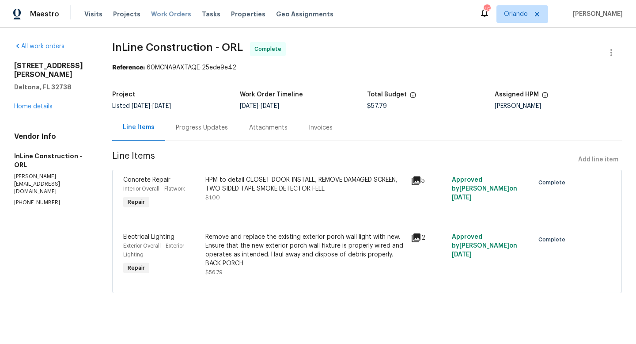
click at [157, 15] on span "Work Orders" at bounding box center [171, 14] width 40 height 9
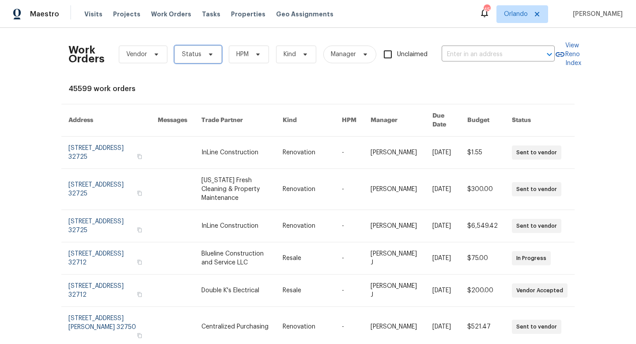
click at [202, 50] on span "Status" at bounding box center [197, 54] width 47 height 18
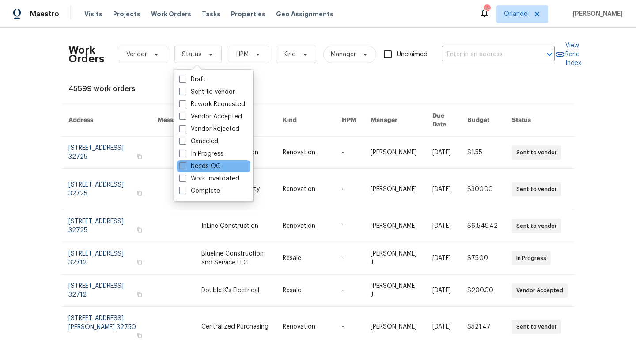
click at [185, 167] on span at bounding box center [182, 165] width 7 height 7
click at [185, 167] on input "Needs QC" at bounding box center [182, 165] width 6 height 6
checkbox input "true"
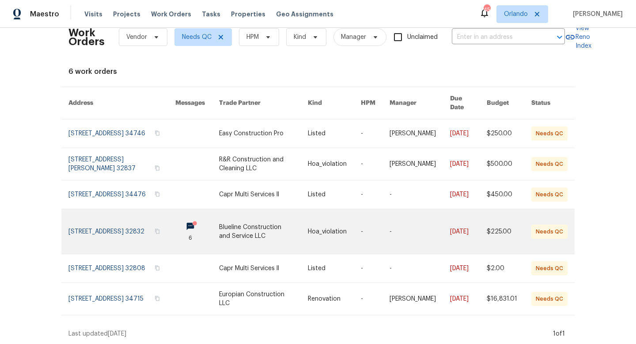
scroll to position [20, 0]
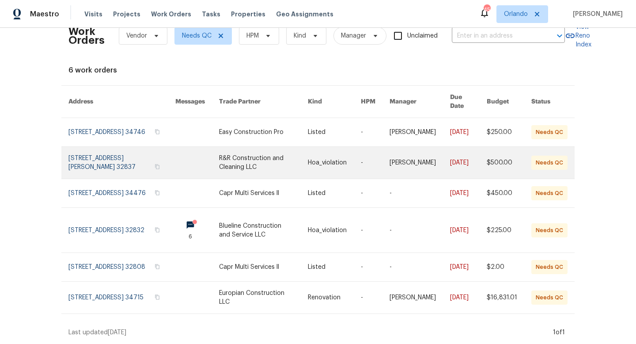
click at [253, 166] on link at bounding box center [263, 163] width 89 height 32
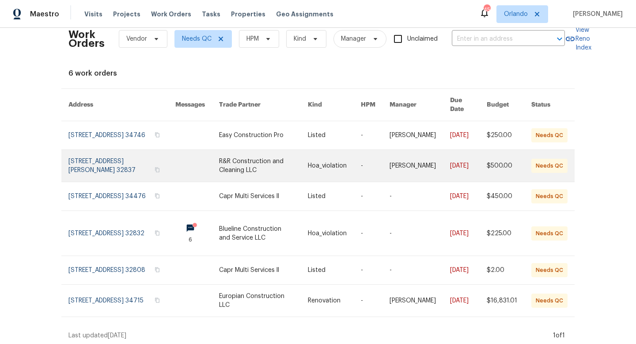
scroll to position [20, 0]
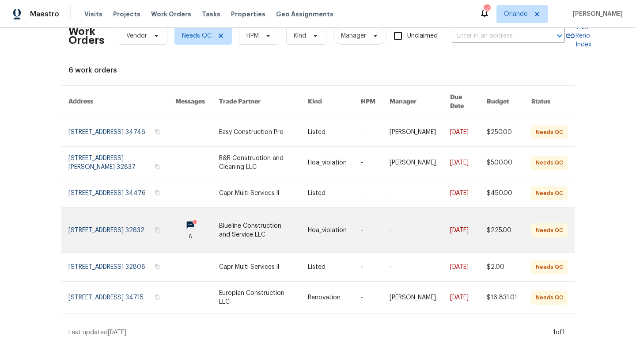
click at [262, 215] on link at bounding box center [263, 230] width 89 height 45
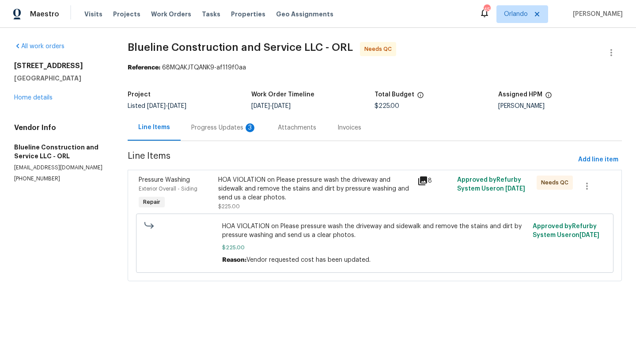
click at [217, 131] on div "Progress Updates 3" at bounding box center [223, 127] width 65 height 9
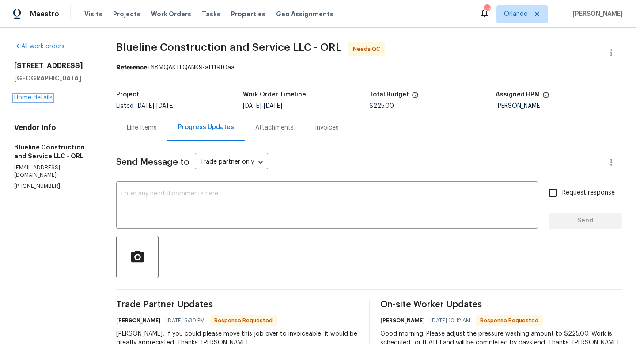
click at [21, 97] on link "Home details" at bounding box center [33, 97] width 38 height 6
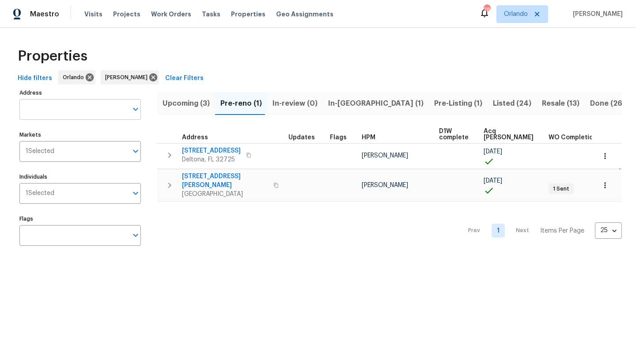
click at [38, 110] on input "Address" at bounding box center [73, 109] width 108 height 21
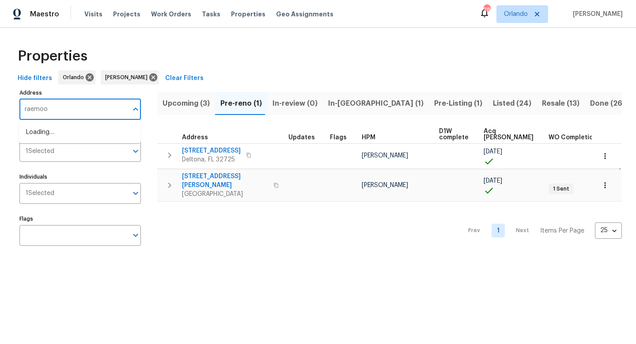
type input "raemoor"
click at [29, 141] on ul "[STREET_ADDRESS]" at bounding box center [79, 132] width 121 height 22
click at [38, 135] on li "[STREET_ADDRESS]" at bounding box center [79, 132] width 121 height 15
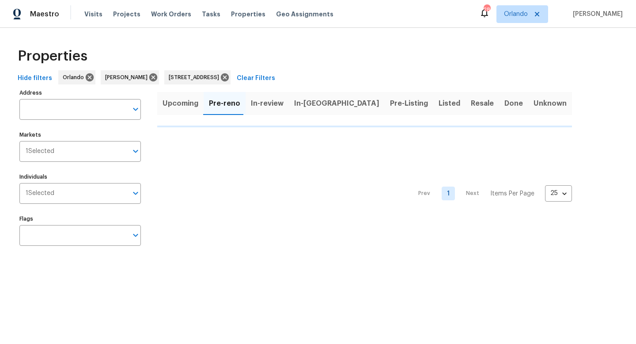
type input "[STREET_ADDRESS]"
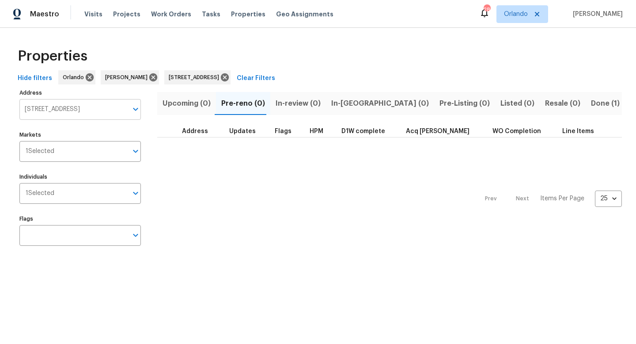
click at [108, 109] on input "[STREET_ADDRESS]" at bounding box center [73, 109] width 108 height 21
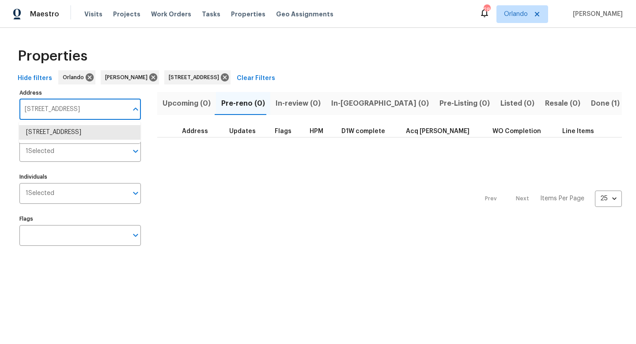
click at [108, 109] on input "[STREET_ADDRESS]" at bounding box center [73, 109] width 108 height 21
type input "persimmon"
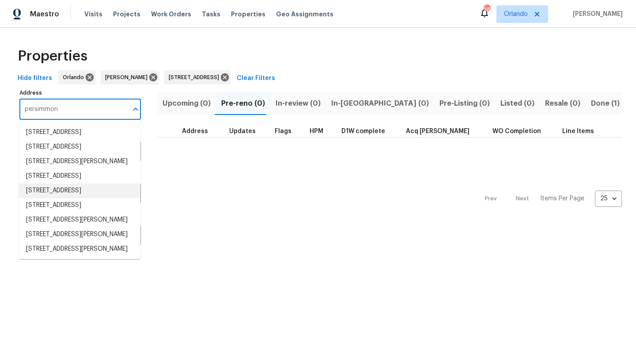
click at [109, 198] on li "[STREET_ADDRESS]" at bounding box center [79, 190] width 121 height 15
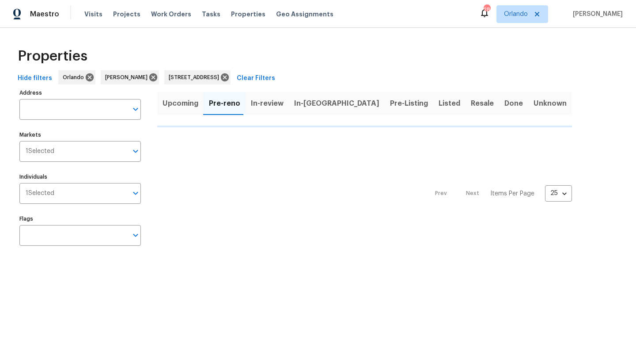
type input "[STREET_ADDRESS]"
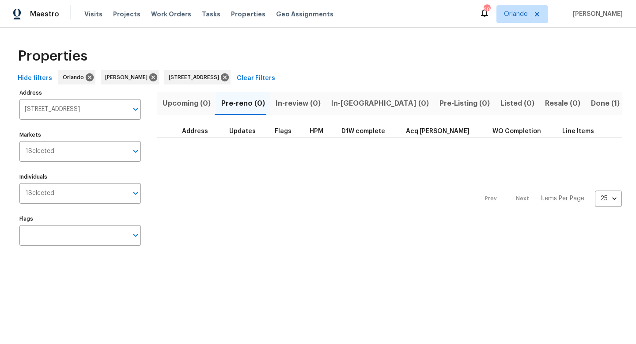
click at [591, 101] on span "Done (1)" at bounding box center [605, 103] width 29 height 12
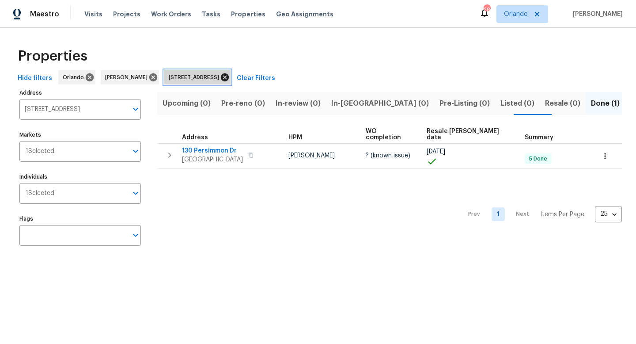
click at [230, 79] on icon at bounding box center [225, 77] width 10 height 10
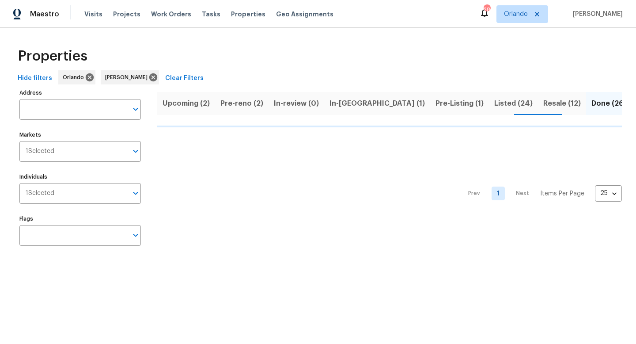
click at [353, 103] on span "In-reno (1)" at bounding box center [376, 103] width 95 height 12
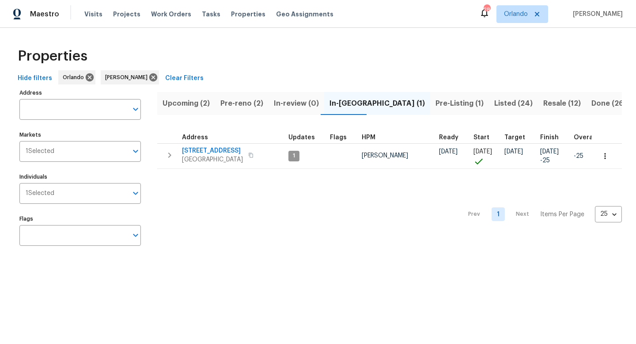
click at [249, 103] on span "Pre-reno (2)" at bounding box center [241, 103] width 43 height 12
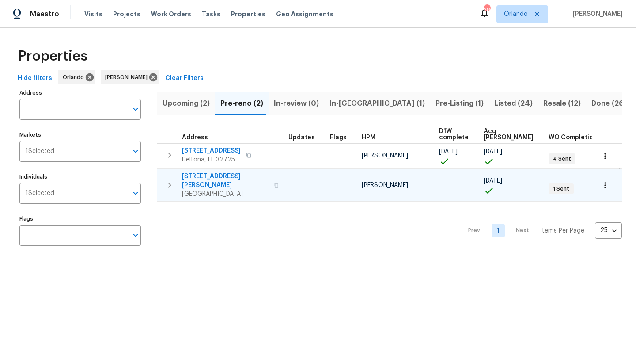
click at [227, 175] on span "1041 Hamilton Ave" at bounding box center [225, 181] width 86 height 18
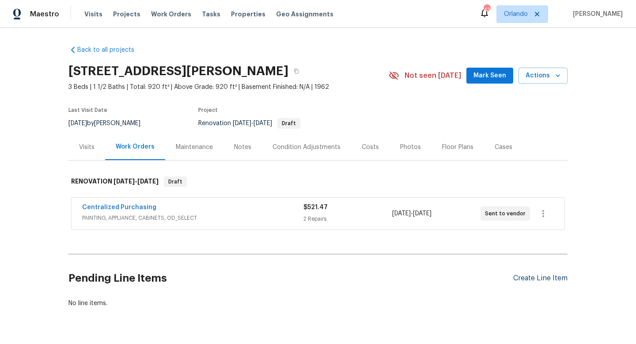
click at [533, 277] on div "Create Line Item" at bounding box center [540, 278] width 54 height 8
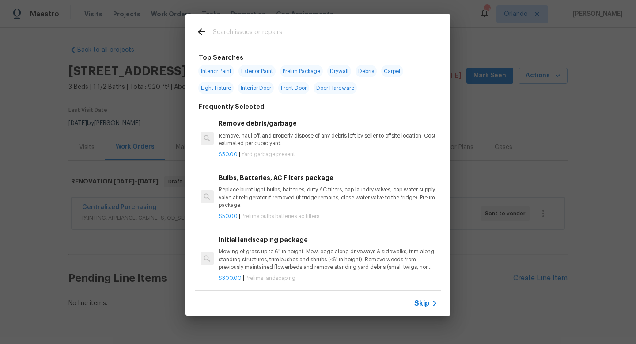
click at [324, 33] on input "text" at bounding box center [306, 32] width 187 height 13
click at [220, 75] on span "Interior Paint" at bounding box center [216, 71] width 36 height 12
type input "Interior Paint"
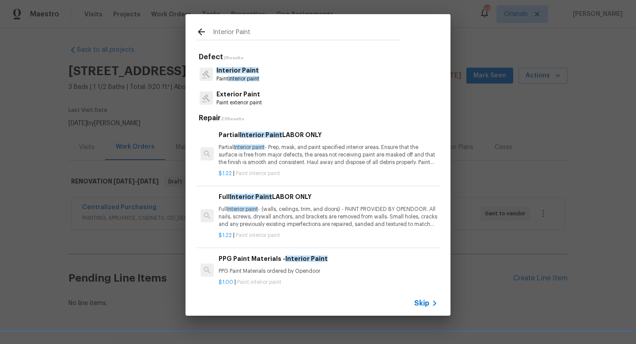
click at [298, 151] on p "Partial Interior paint - Prep, mask, and paint specified interior areas. Ensure…" at bounding box center [328, 154] width 219 height 23
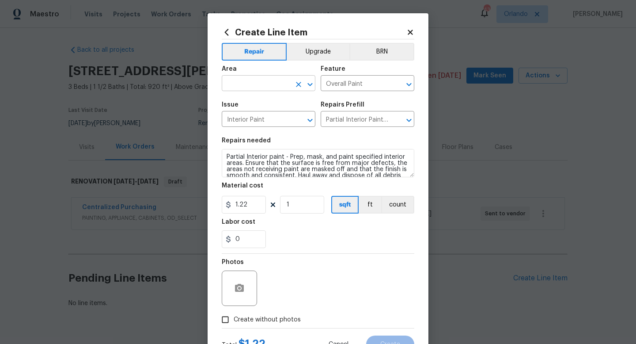
click at [270, 91] on input "text" at bounding box center [256, 84] width 69 height 14
click at [272, 117] on li "Interior Overall" at bounding box center [269, 118] width 94 height 15
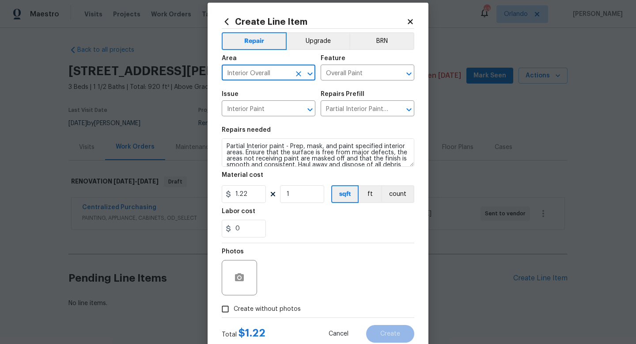
scroll to position [37, 0]
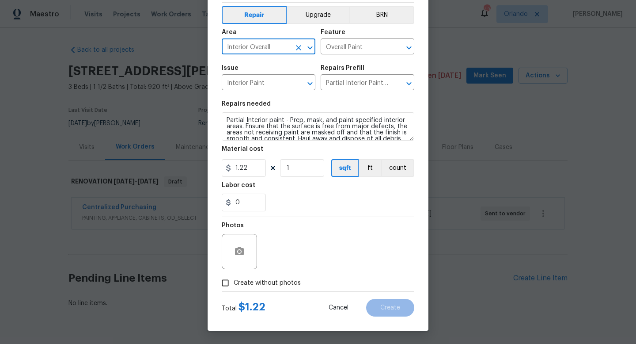
type input "Interior Overall"
click at [299, 170] on input "1" at bounding box center [302, 168] width 44 height 18
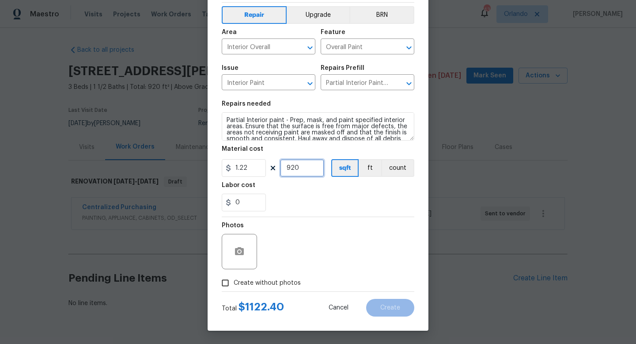
type input "920"
click at [315, 226] on div "Photos" at bounding box center [318, 245] width 193 height 57
click at [285, 281] on span "Create without photos" at bounding box center [267, 282] width 67 height 9
click at [234, 281] on input "Create without photos" at bounding box center [225, 282] width 17 height 17
checkbox input "true"
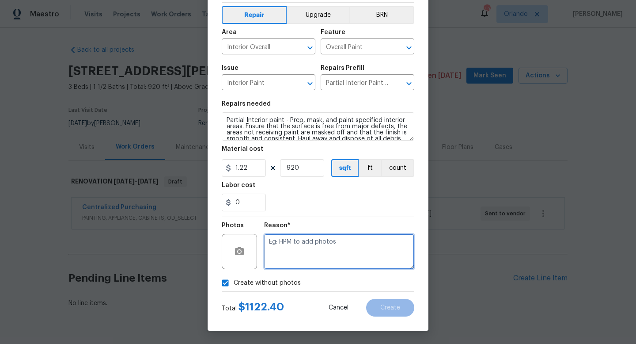
paste textarea "[STREET_ADDRESS]"
click at [353, 242] on textarea "[STREET_ADDRESS]" at bounding box center [339, 251] width 150 height 35
click at [312, 242] on textarea "uploaded in scout" at bounding box center [339, 251] width 150 height 35
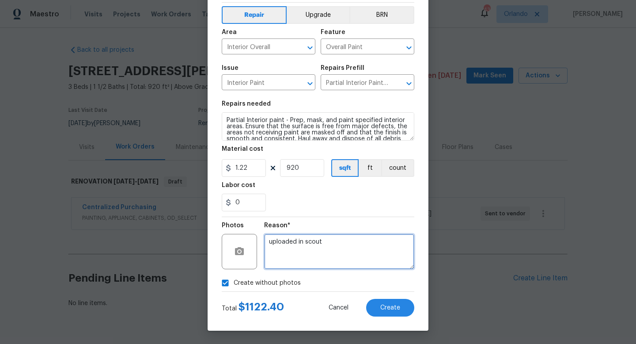
click at [312, 242] on textarea "uploaded in scout" at bounding box center [339, 251] width 150 height 35
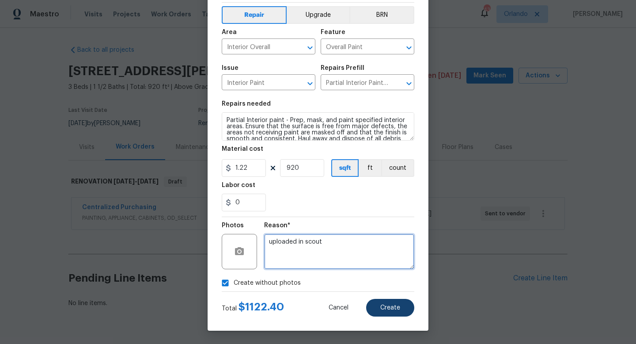
type textarea "uploaded in scout"
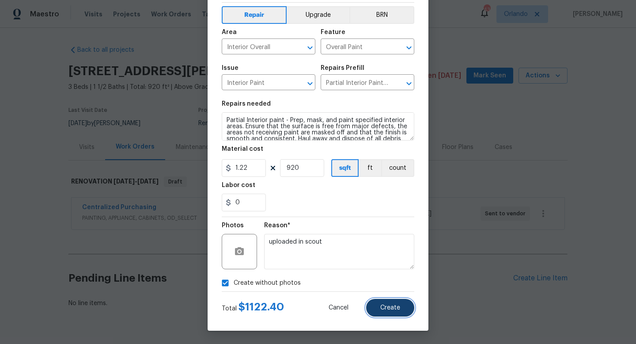
click at [383, 306] on span "Create" at bounding box center [390, 307] width 20 height 7
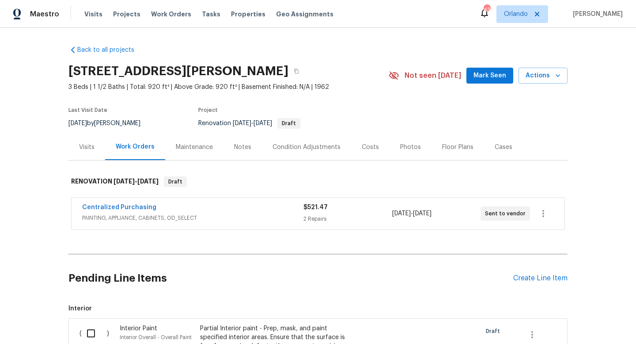
scroll to position [17, 0]
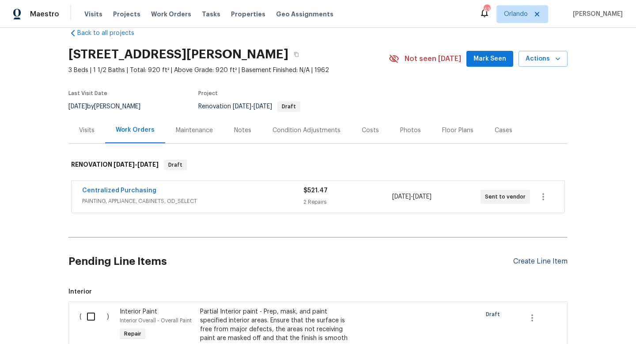
click at [562, 262] on div "Create Line Item" at bounding box center [540, 261] width 54 height 8
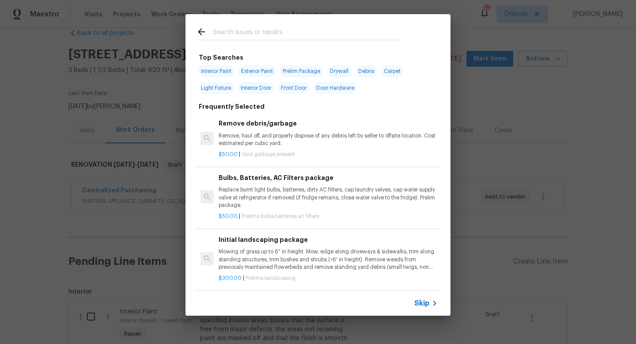
click at [270, 75] on span "Exterior Paint" at bounding box center [256, 71] width 37 height 12
type input "Exterior Paint"
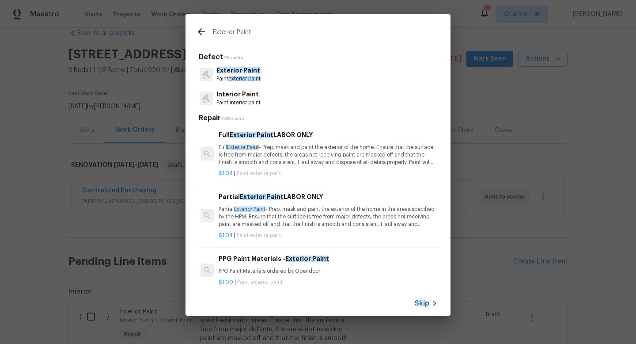
click at [327, 162] on p "Full Exterior Paint - Prep, mask and paint the exterior of the home. Ensure tha…" at bounding box center [328, 154] width 219 height 23
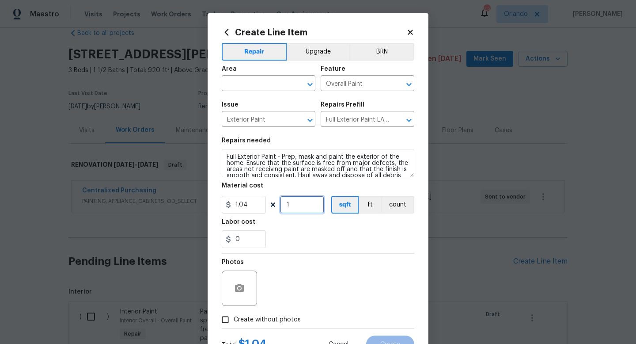
click at [295, 207] on input "1" at bounding box center [302, 205] width 44 height 18
type input "1120"
click at [335, 234] on div "0" at bounding box center [318, 239] width 193 height 18
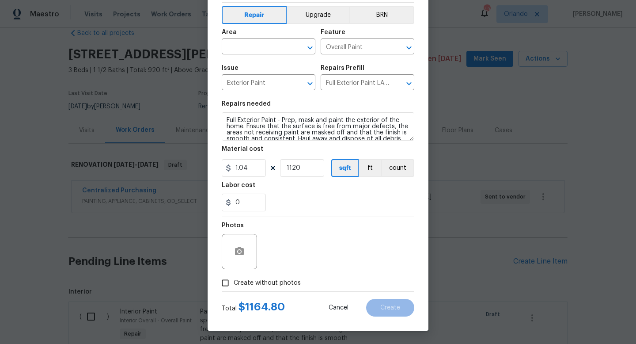
click at [294, 283] on span "Create without photos" at bounding box center [267, 282] width 67 height 9
click at [234, 283] on input "Create without photos" at bounding box center [225, 282] width 17 height 17
checkbox input "true"
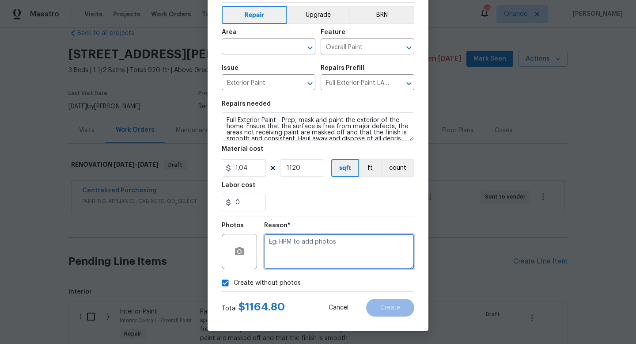
click at [326, 246] on textarea at bounding box center [339, 251] width 150 height 35
paste textarea "uploaded in scout"
type textarea "uploaded in scout"
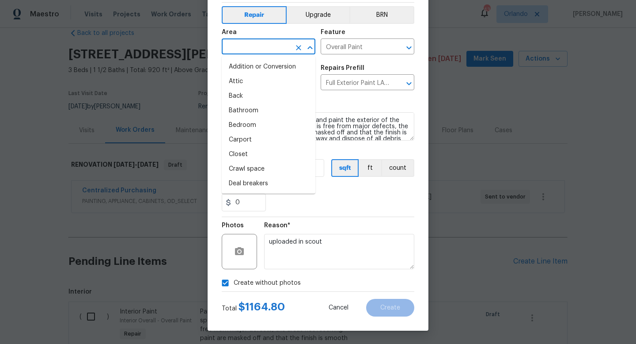
paste input "uploaded in scout"
type input "uploaded in scout"
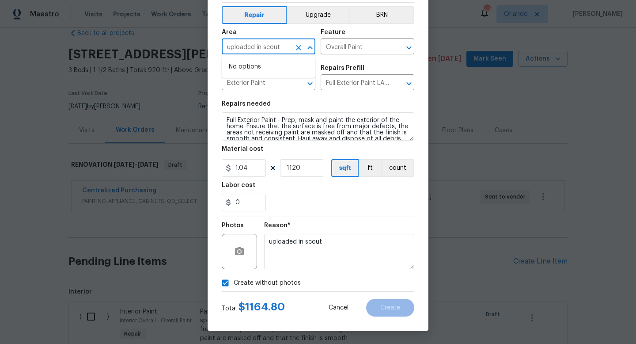
click at [270, 50] on input "uploaded in scout" at bounding box center [256, 48] width 69 height 14
click at [262, 79] on li "Exterior Overall" at bounding box center [269, 81] width 94 height 15
type input "Exterior Overall"
click at [385, 304] on span "Create" at bounding box center [390, 307] width 20 height 7
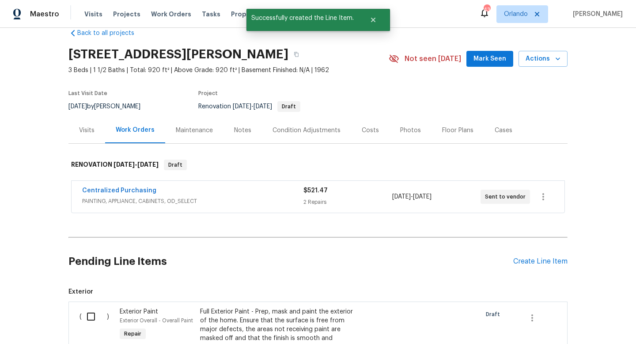
click at [557, 272] on div "Pending Line Items Create Line Item" at bounding box center [317, 261] width 499 height 41
click at [557, 270] on div "Pending Line Items Create Line Item" at bounding box center [317, 261] width 499 height 41
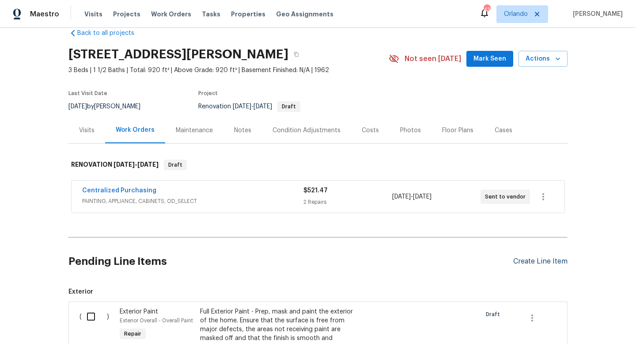
click at [555, 265] on div "Create Line Item" at bounding box center [540, 261] width 54 height 8
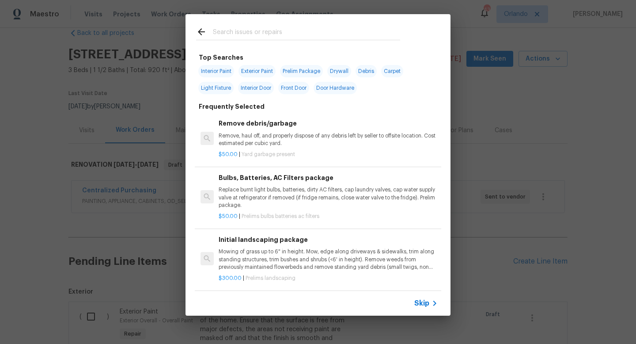
click at [335, 34] on input "text" at bounding box center [306, 32] width 187 height 13
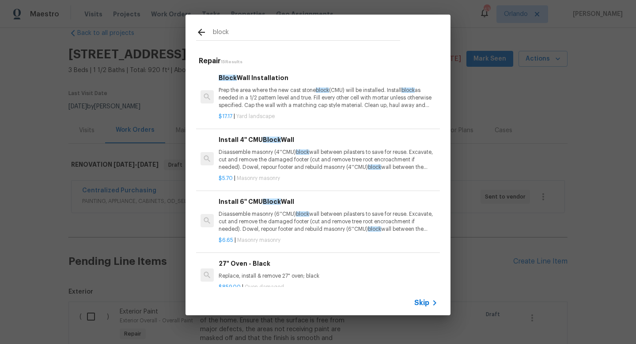
type input "block"
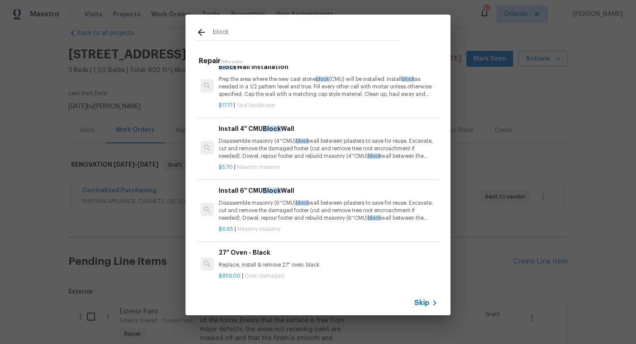
scroll to position [0, 0]
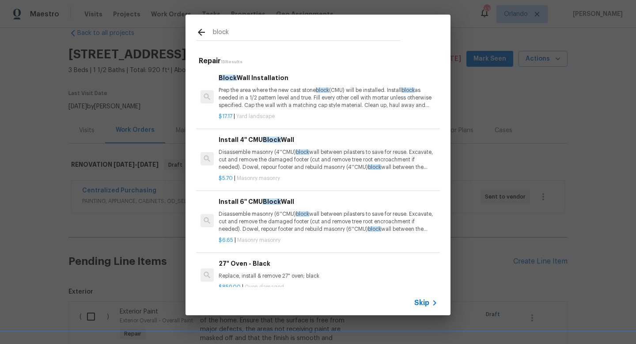
click at [305, 102] on p "Prep the area where the new cast stone block (CMU) will be installed. Install b…" at bounding box center [328, 98] width 219 height 23
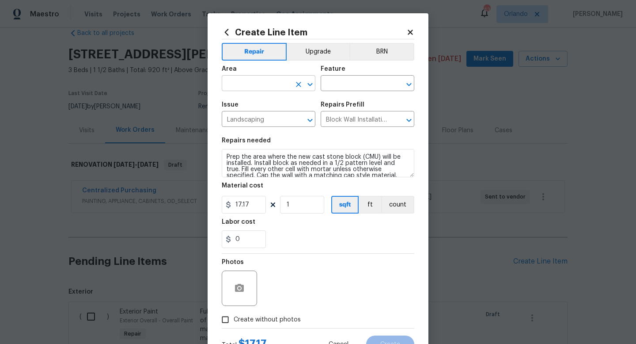
click at [283, 79] on input "text" at bounding box center [256, 84] width 69 height 14
click at [276, 112] on li "Interior Overall" at bounding box center [269, 118] width 94 height 15
type input "Interior Overall"
click at [356, 86] on input "text" at bounding box center [355, 84] width 69 height 14
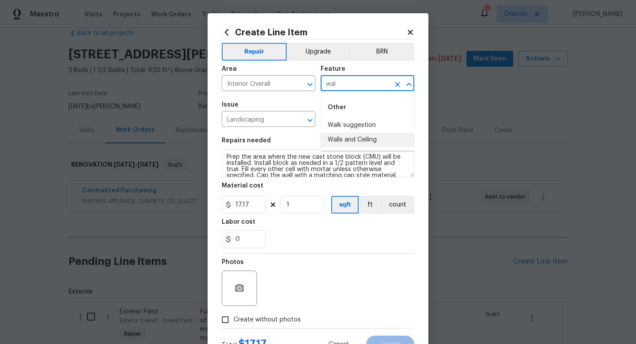
click at [353, 144] on li "Walls and Ceiling" at bounding box center [368, 139] width 94 height 15
type input "Walls and Ceiling"
click at [285, 118] on input "Landscaping" at bounding box center [256, 120] width 69 height 14
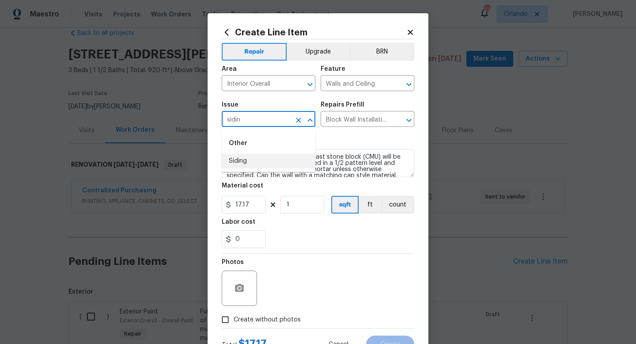
click at [259, 161] on li "Siding" at bounding box center [269, 161] width 94 height 15
type input "Siding"
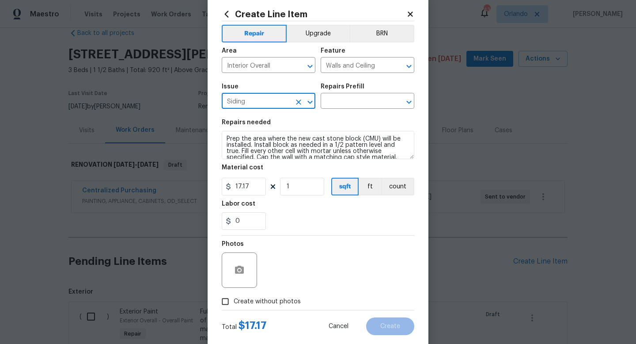
scroll to position [21, 0]
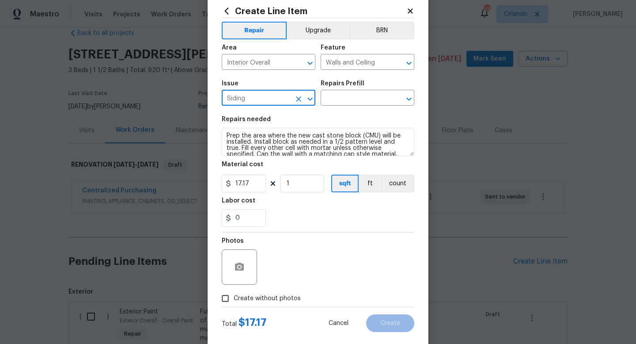
type input "Siding"
click at [271, 295] on span "Create without photos" at bounding box center [267, 298] width 67 height 9
click at [234, 295] on input "Create without photos" at bounding box center [225, 298] width 17 height 17
checkbox input "true"
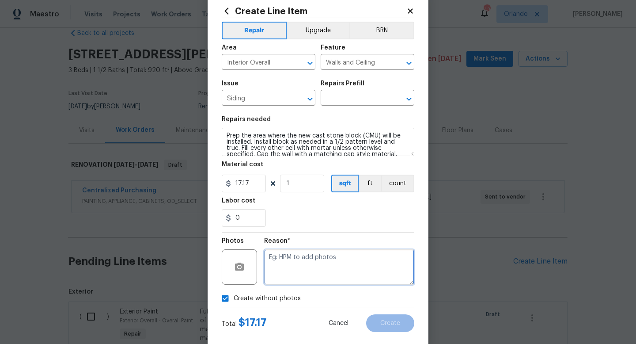
paste textarea "uploaded in scout"
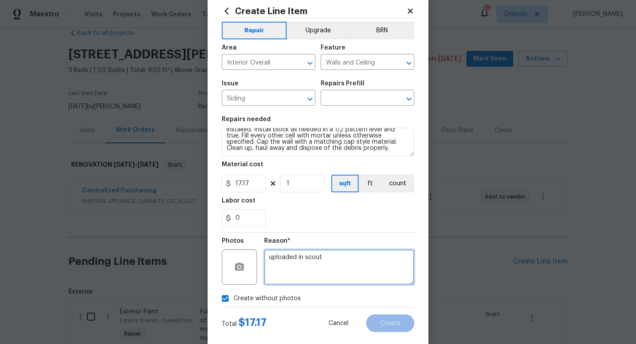
type textarea "uploaded in scout"
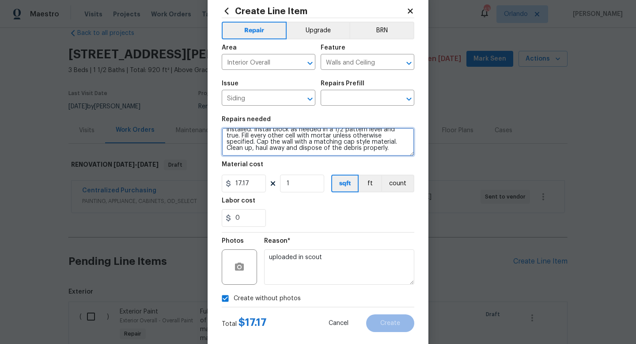
click at [353, 151] on textarea "Prep the area where the new cast stone block (CMU) will be installed. Install b…" at bounding box center [318, 142] width 193 height 28
type textarea "Prep the area where the new cast stone block (CMU) will be installed. Install b…"
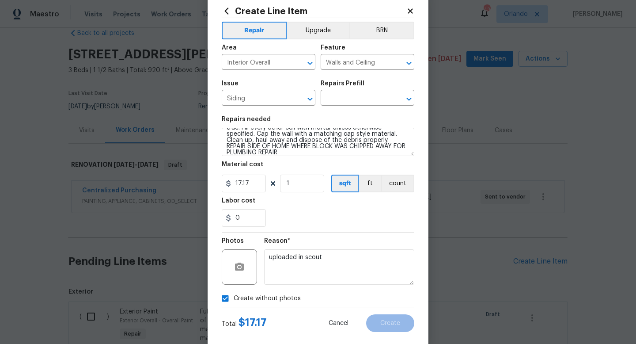
click at [266, 186] on div "17.17 1 sqft ft count" at bounding box center [318, 183] width 193 height 18
click at [262, 185] on input "17.17" at bounding box center [244, 183] width 44 height 18
type input "175"
click at [302, 236] on div "Reason* uploaded in scout" at bounding box center [339, 260] width 150 height 57
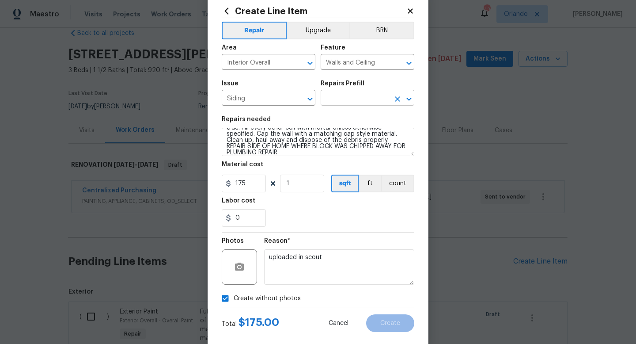
click at [367, 104] on input "text" at bounding box center [355, 99] width 69 height 14
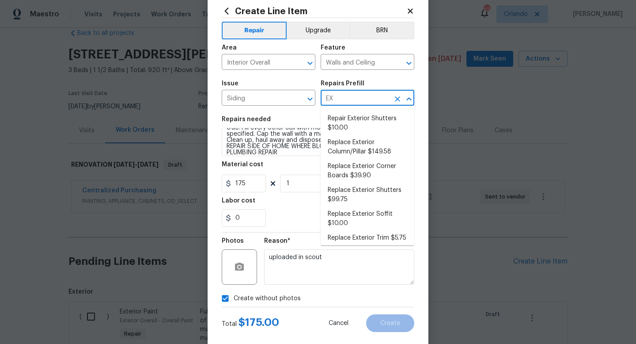
type input "E"
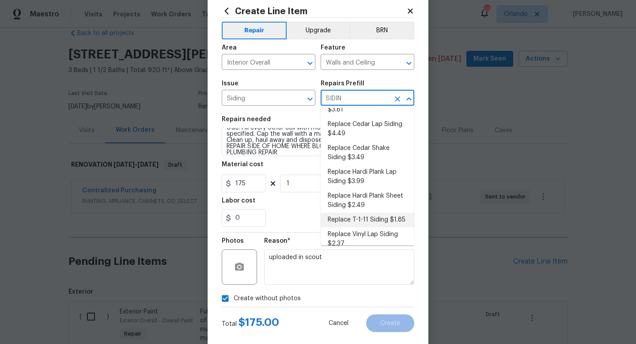
scroll to position [0, 0]
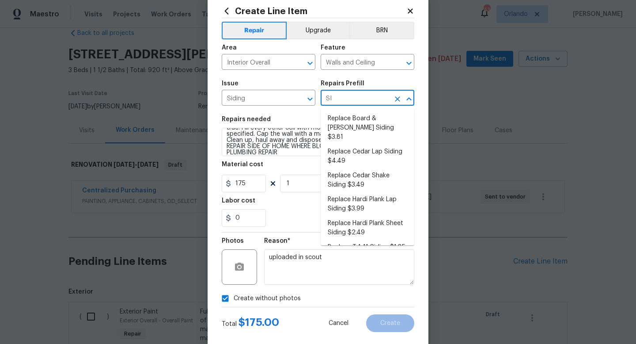
type input "S"
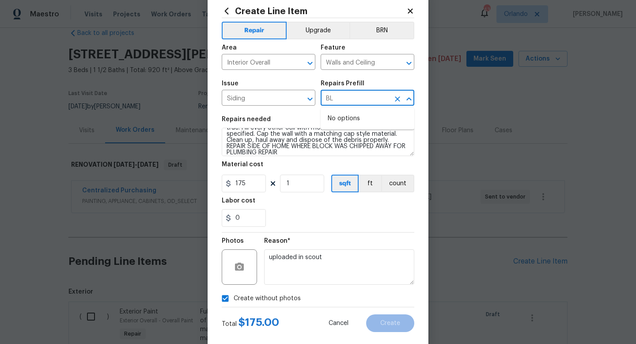
type input "B"
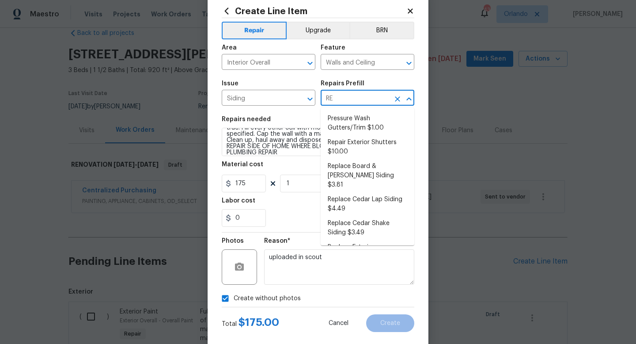
type input "REP"
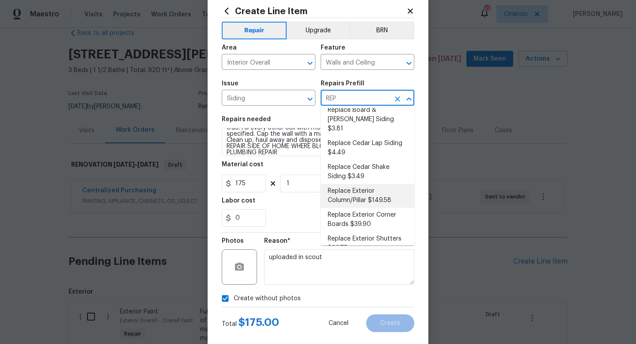
scroll to position [38, 0]
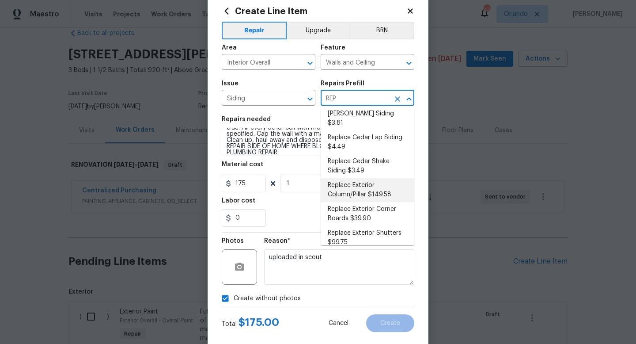
click at [370, 188] on li "Replace Exterior Column/Pillar $149.58" at bounding box center [368, 190] width 94 height 24
type input "Siding"
type input "Replace Exterior Column/Pillar $149.58"
type textarea "Remove the existing/damaged wood column/pillar. Prep the substrate ensuring the…"
type input "149.58"
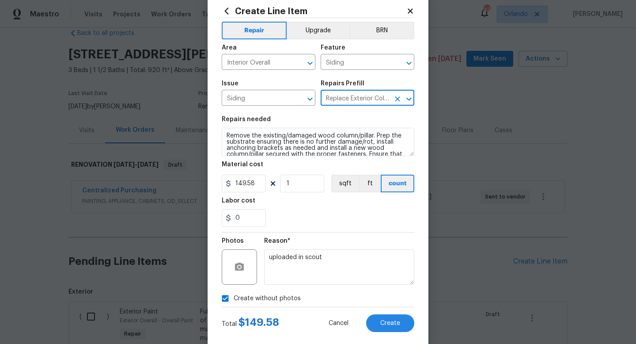
scroll to position [25, 0]
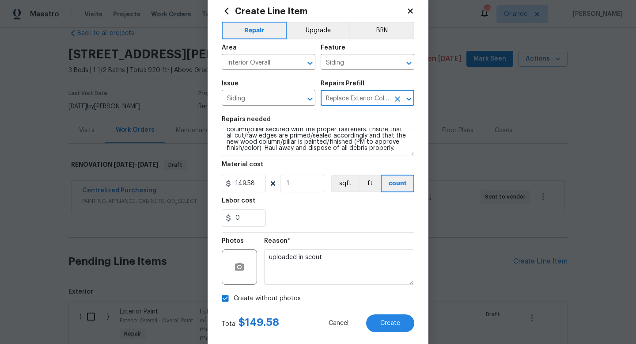
type input "Replace Exterior Column/Pillar $149.58"
click at [397, 151] on textarea "Remove the existing/damaged wood column/pillar. Prep the substrate ensuring the…" at bounding box center [318, 142] width 193 height 28
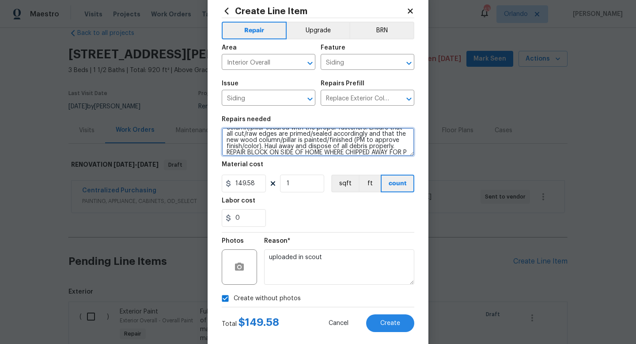
scroll to position [33, 0]
type textarea "Remove the existing/damaged wood column/pillar. Prep the substrate ensuring the…"
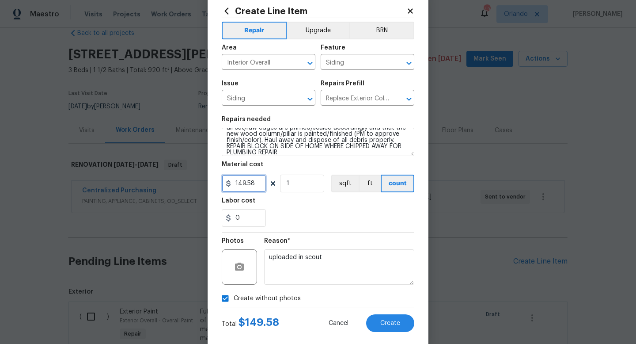
click at [241, 181] on input "149.58" at bounding box center [244, 183] width 44 height 18
click at [322, 219] on div "0" at bounding box center [318, 218] width 193 height 18
click at [398, 325] on span "Create" at bounding box center [390, 323] width 20 height 7
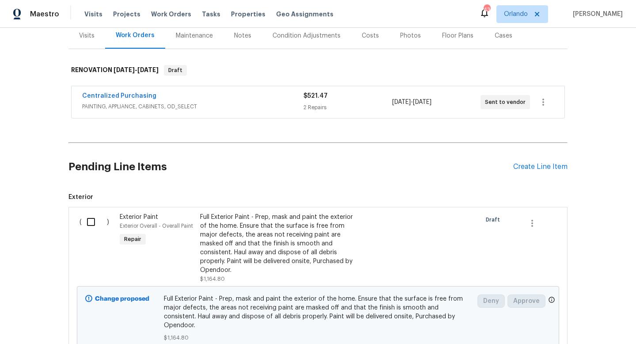
scroll to position [113, 0]
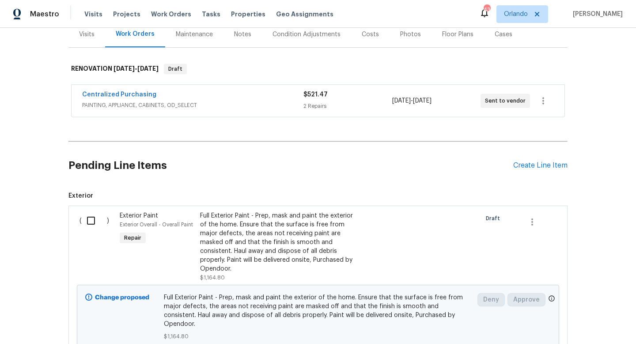
click at [544, 170] on div "Pending Line Items Create Line Item" at bounding box center [317, 165] width 499 height 41
click at [546, 165] on div "Create Line Item" at bounding box center [540, 165] width 54 height 8
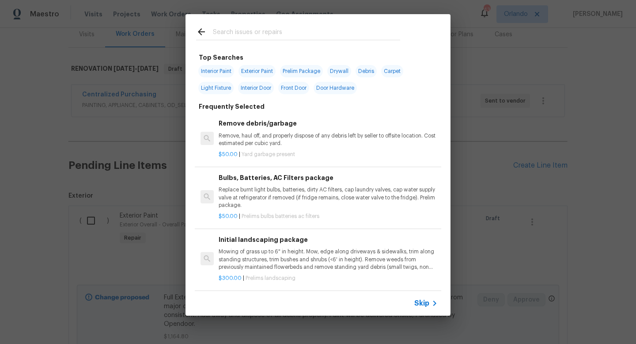
click at [364, 26] on input "text" at bounding box center [306, 32] width 187 height 13
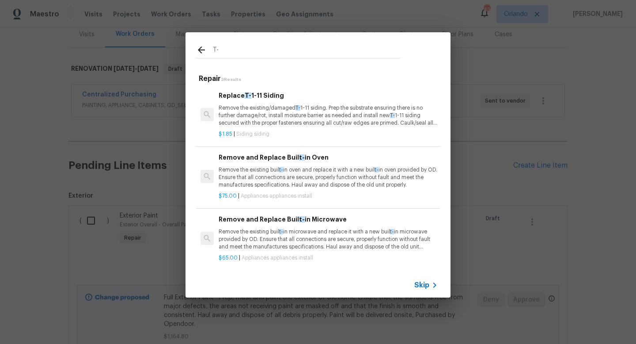
type input "T-"
click at [327, 109] on p "Remove the existing/damaged T- 1-11 siding. Prep the substrate ensuring there i…" at bounding box center [328, 115] width 219 height 23
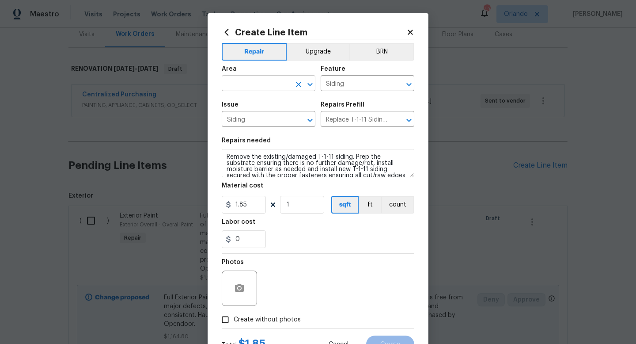
click at [273, 80] on input "text" at bounding box center [256, 84] width 69 height 14
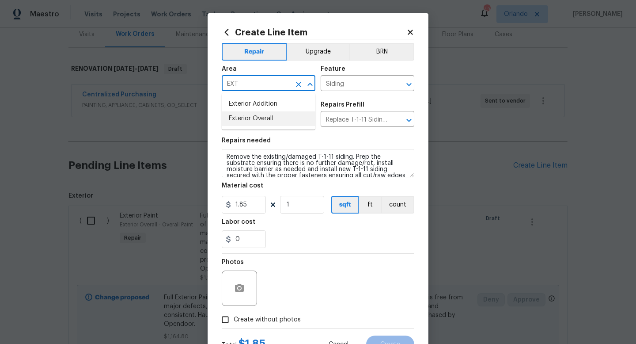
click at [272, 116] on li "Exterior Overall" at bounding box center [269, 118] width 94 height 15
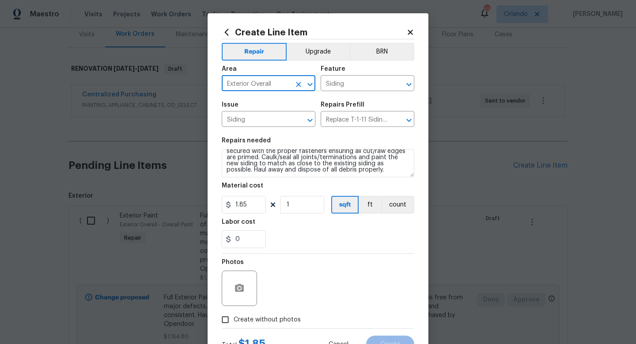
scroll to position [25, 0]
type input "Exterior Overall"
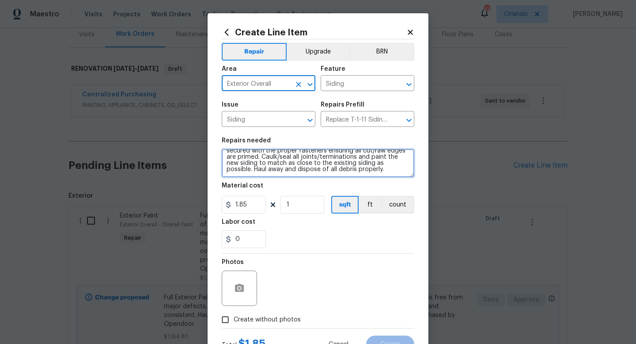
click at [325, 168] on textarea "Remove the existing/damaged T-1-11 siding. Prep the substrate ensuring there is…" at bounding box center [318, 163] width 193 height 28
type textarea "Remove the existing/damaged T-1-11 siding. Prep the substrate ensuring there is…"
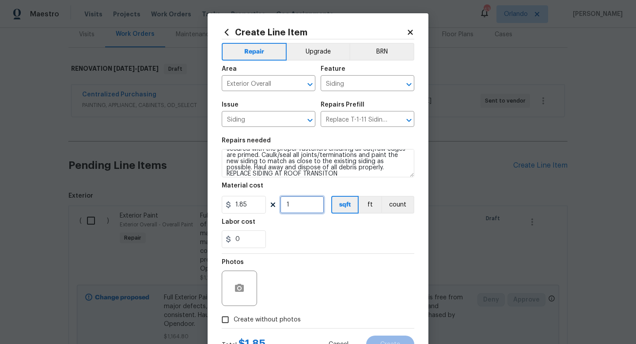
click at [297, 210] on input "1" at bounding box center [302, 205] width 44 height 18
type input "150"
click at [307, 253] on div "Photos" at bounding box center [318, 281] width 193 height 57
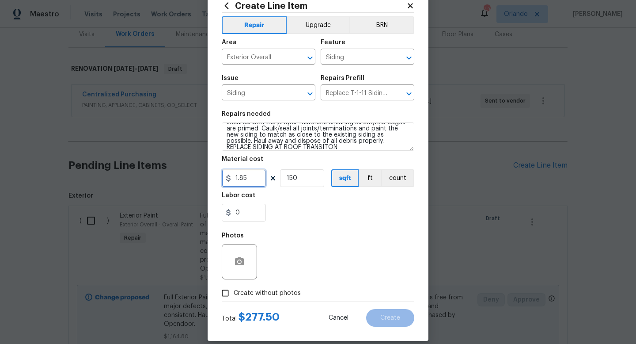
click at [252, 178] on input "1.85" at bounding box center [244, 178] width 44 height 18
click at [286, 217] on div "0" at bounding box center [318, 213] width 193 height 18
click at [256, 176] on input "200" at bounding box center [244, 178] width 44 height 18
type input "2"
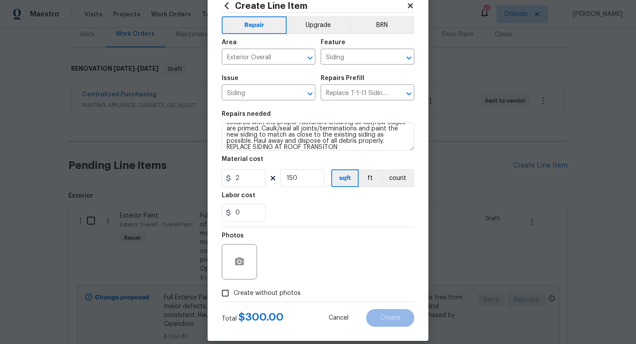
click at [283, 199] on div "Labor cost" at bounding box center [318, 197] width 193 height 11
click at [302, 176] on input "150" at bounding box center [302, 178] width 44 height 18
type input "200"
click at [310, 205] on div "0" at bounding box center [318, 213] width 193 height 18
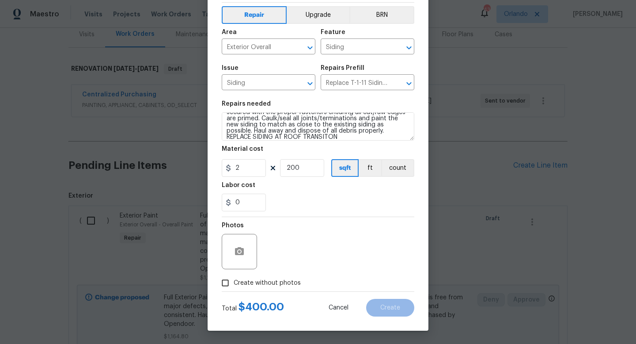
click at [247, 280] on span "Create without photos" at bounding box center [267, 282] width 67 height 9
click at [234, 280] on input "Create without photos" at bounding box center [225, 282] width 17 height 17
checkbox input "true"
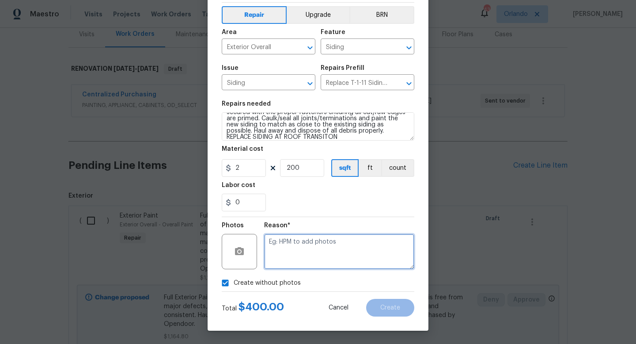
paste textarea "uploaded in scout"
type textarea "uploaded in scout"
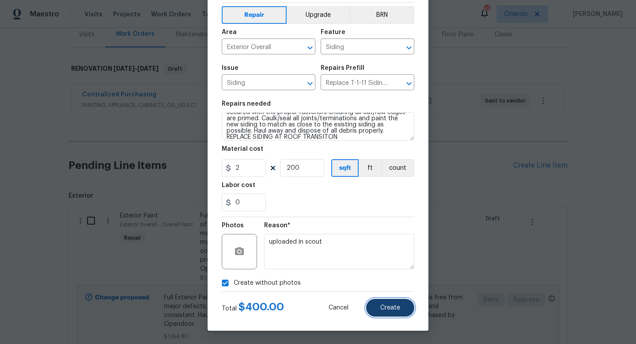
click at [382, 308] on span "Create" at bounding box center [390, 307] width 20 height 7
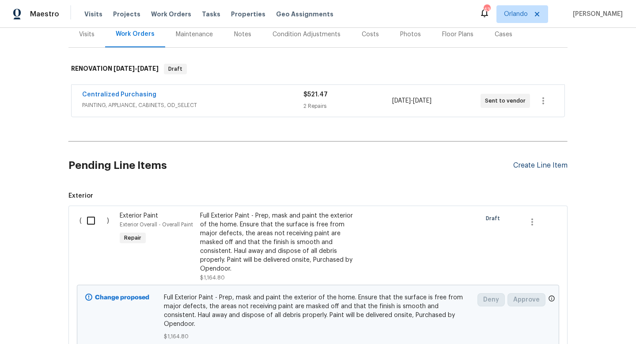
click at [541, 165] on div "Create Line Item" at bounding box center [540, 165] width 54 height 8
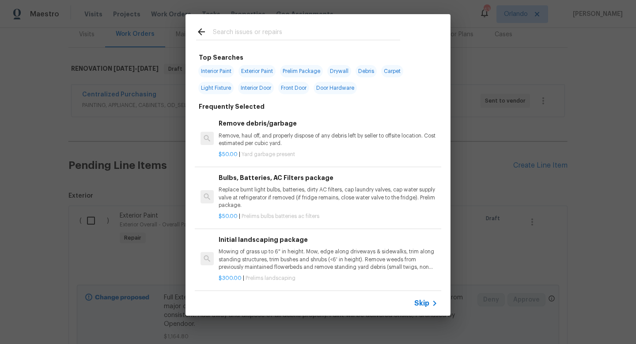
click at [335, 38] on input "text" at bounding box center [306, 32] width 187 height 13
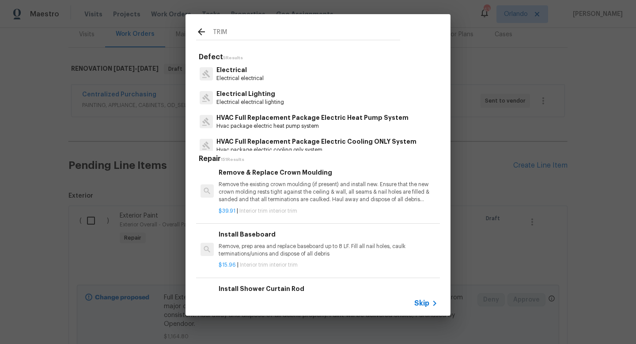
scroll to position [385, 0]
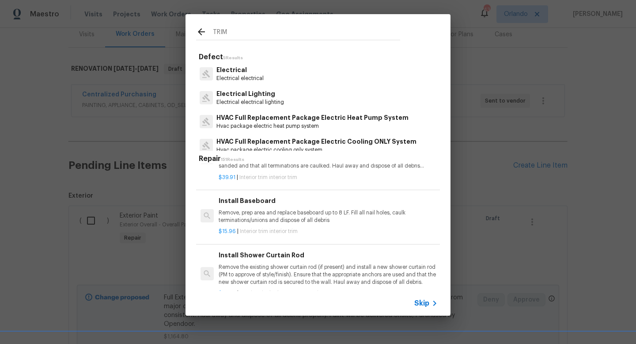
click at [208, 30] on div at bounding box center [204, 32] width 17 height 13
click at [211, 31] on div at bounding box center [204, 32] width 17 height 13
click at [215, 30] on input "TRIM" at bounding box center [306, 32] width 187 height 13
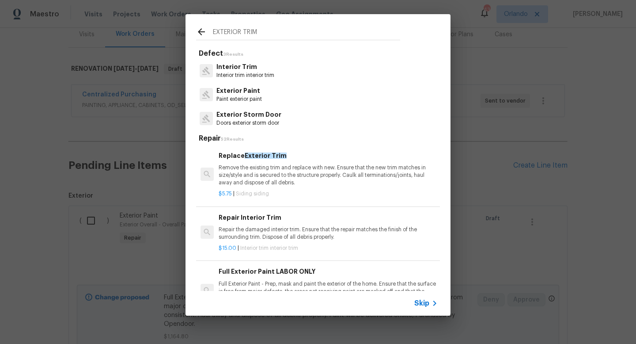
scroll to position [2, 0]
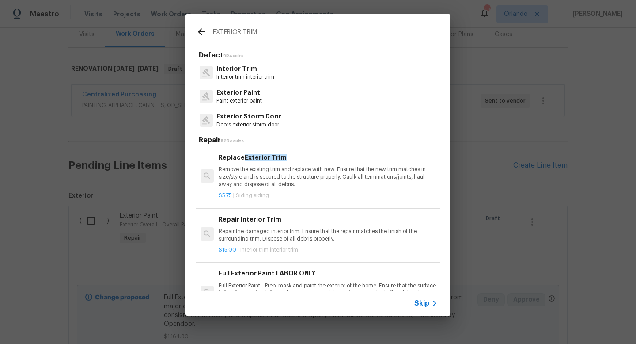
type input "EXTERIOR TRIM"
click at [280, 172] on p "Remove the existing trim and replace with new. Ensure that the new trim matches…" at bounding box center [328, 177] width 219 height 23
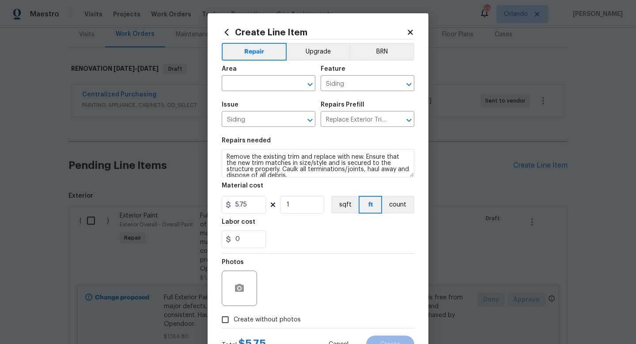
scroll to position [6, 0]
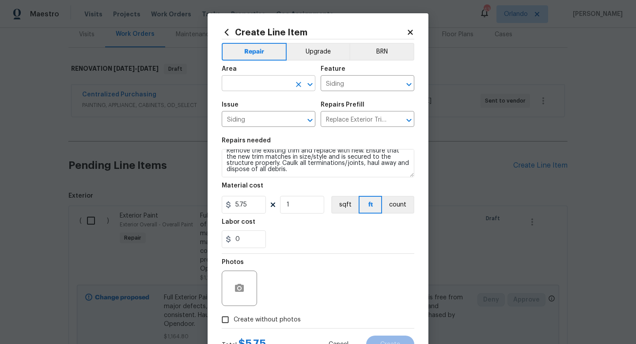
click at [273, 85] on input "text" at bounding box center [256, 84] width 69 height 14
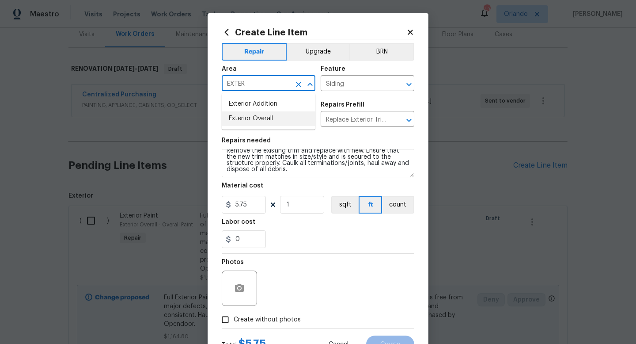
click at [273, 120] on li "Exterior Overall" at bounding box center [269, 118] width 94 height 15
type input "Exterior Overall"
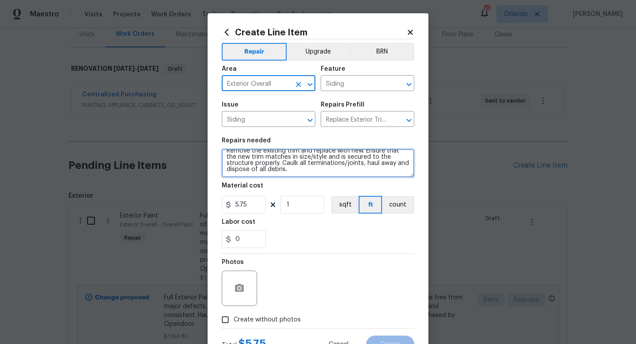
click at [302, 173] on textarea "Remove the existing trim and replace with new. Ensure that the new trim matches…" at bounding box center [318, 163] width 193 height 28
type textarea "Remove the existing trim and replace with new. Ensure that the new trim matches…"
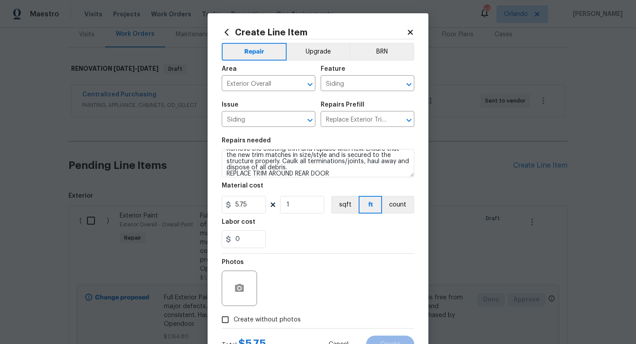
click at [297, 225] on div "Labor cost" at bounding box center [318, 224] width 193 height 11
click at [296, 211] on input "1" at bounding box center [302, 205] width 44 height 18
click at [327, 251] on section "Repairs needed Remove the existing trim and replace with new. Ensure that the n…" at bounding box center [318, 192] width 193 height 121
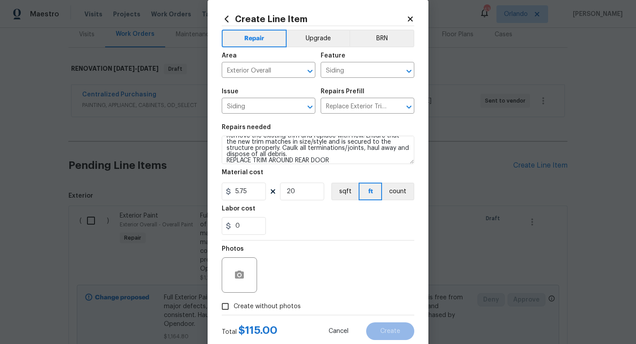
scroll to position [16, 0]
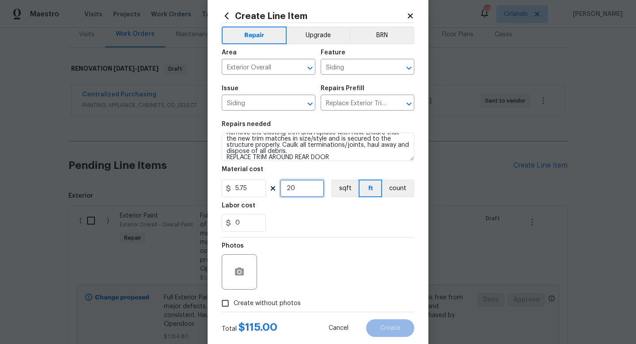
click at [294, 192] on input "20" at bounding box center [302, 188] width 44 height 18
type input "0"
click at [254, 192] on input "5.75" at bounding box center [244, 188] width 44 height 18
type input "3"
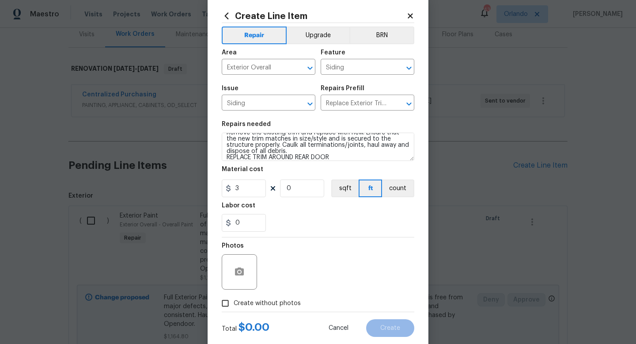
click at [284, 208] on div "Labor cost" at bounding box center [318, 207] width 193 height 11
click at [298, 187] on input "0" at bounding box center [302, 188] width 44 height 18
type input "20"
click at [317, 224] on div "0" at bounding box center [318, 223] width 193 height 18
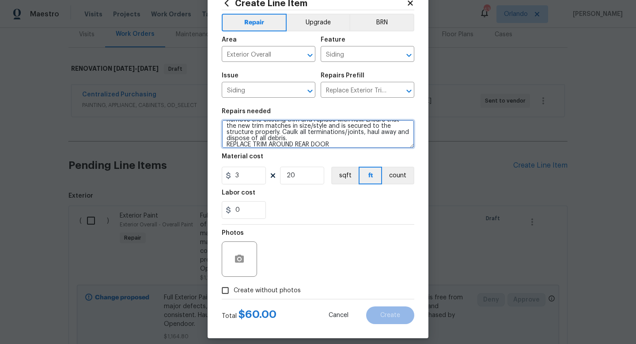
click at [256, 143] on textarea "Remove the existing trim and replace with new. Ensure that the new trim matches…" at bounding box center [318, 134] width 193 height 28
type textarea "Remove the existing trim and replace with new. Ensure that the new trim matches…"
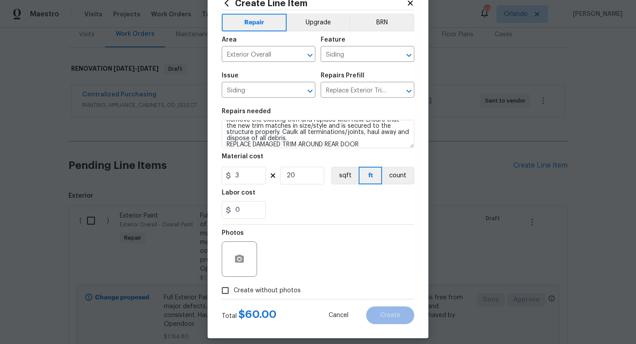
click at [315, 237] on div "Photos" at bounding box center [318, 252] width 193 height 57
click at [277, 289] on span "Create without photos" at bounding box center [267, 290] width 67 height 9
click at [234, 289] on input "Create without photos" at bounding box center [225, 290] width 17 height 17
checkbox input "true"
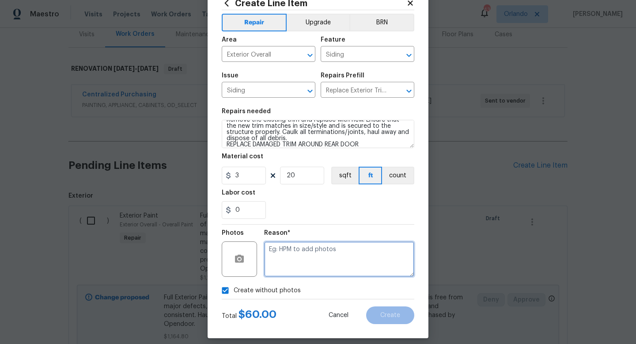
paste textarea "uploaded in scout"
type textarea "uploaded in scout"
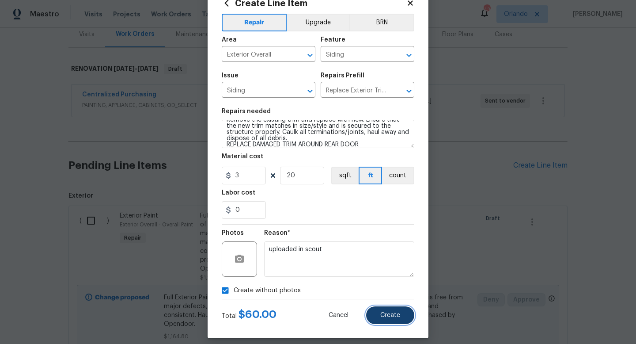
click at [388, 318] on span "Create" at bounding box center [390, 315] width 20 height 7
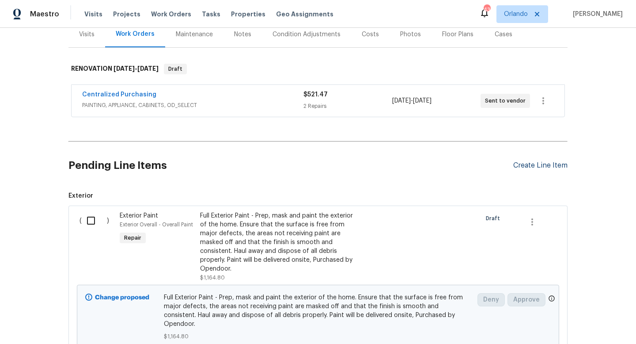
click at [530, 162] on div "Create Line Item" at bounding box center [540, 165] width 54 height 8
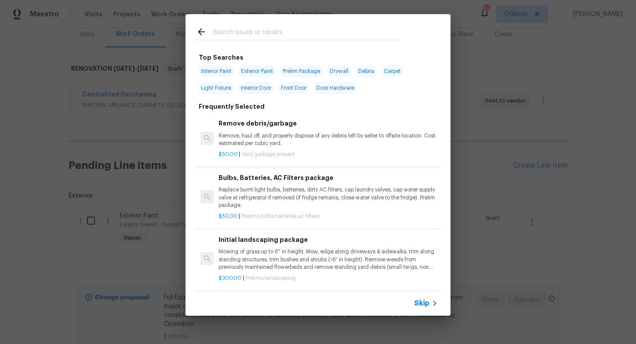
click at [351, 34] on input "text" at bounding box center [306, 32] width 187 height 13
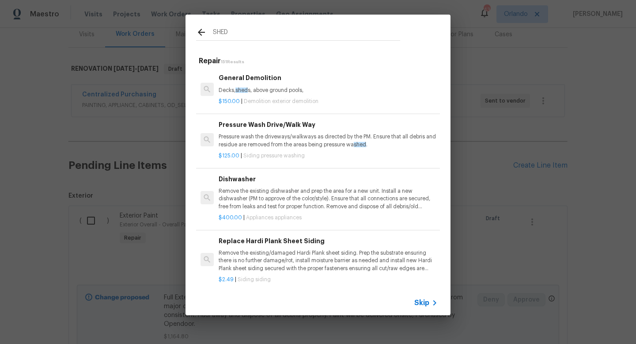
type input "SHED"
click at [292, 89] on p "Decks, shed s, above ground pools," at bounding box center [328, 91] width 219 height 8
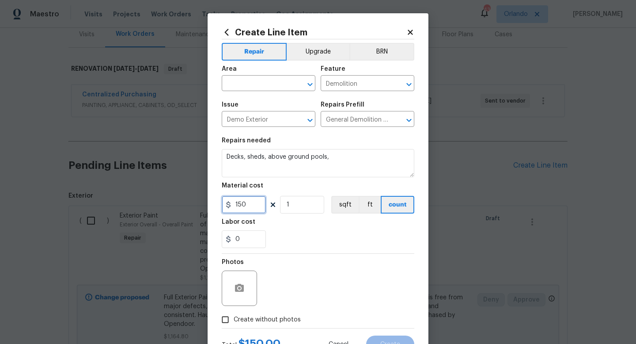
click at [238, 205] on input "150" at bounding box center [244, 205] width 44 height 18
click at [290, 289] on div "Photos" at bounding box center [318, 281] width 193 height 57
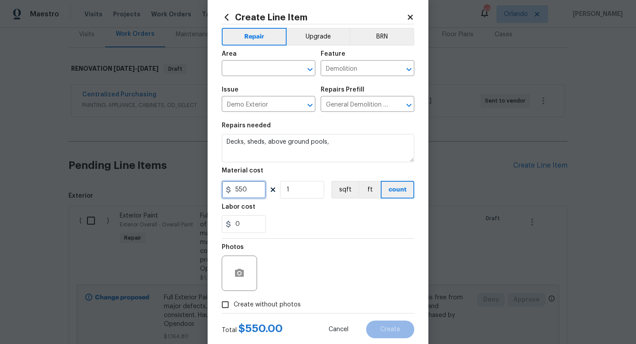
click at [257, 187] on input "550" at bounding box center [244, 190] width 44 height 18
type input "500"
click at [298, 243] on div "Photos" at bounding box center [318, 266] width 193 height 57
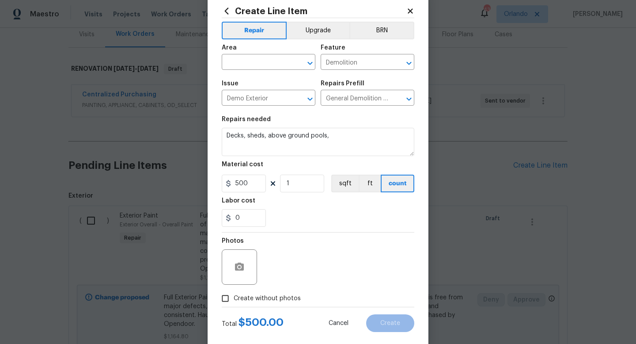
click at [290, 299] on span "Create without photos" at bounding box center [267, 298] width 67 height 9
click at [234, 299] on input "Create without photos" at bounding box center [225, 298] width 17 height 17
checkbox input "true"
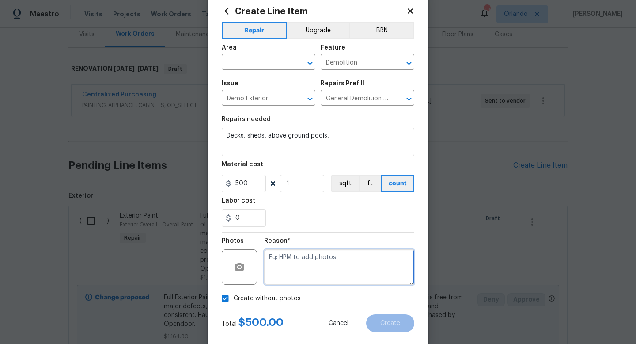
paste textarea "uploaded in scout"
type textarea "uploaded in scout"
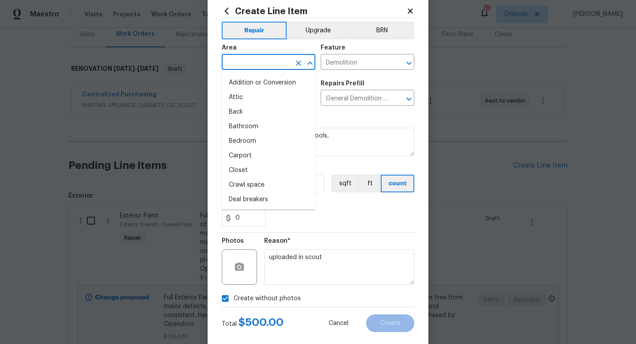
click at [266, 64] on input "text" at bounding box center [256, 63] width 69 height 14
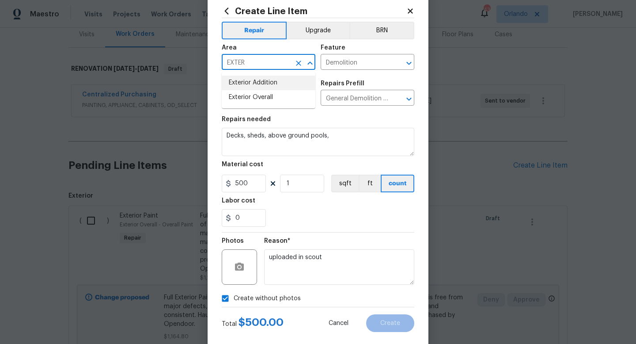
click at [266, 88] on li "Exterior Addition" at bounding box center [269, 83] width 94 height 15
type input "Exterior Addition"
click at [372, 225] on div "0" at bounding box center [318, 218] width 193 height 18
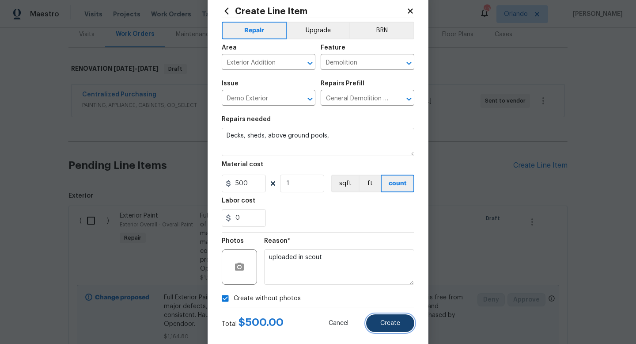
click at [401, 325] on button "Create" at bounding box center [390, 323] width 48 height 18
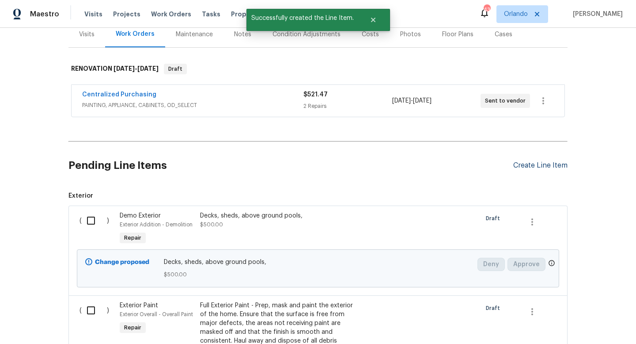
click at [524, 162] on div "Create Line Item" at bounding box center [540, 165] width 54 height 8
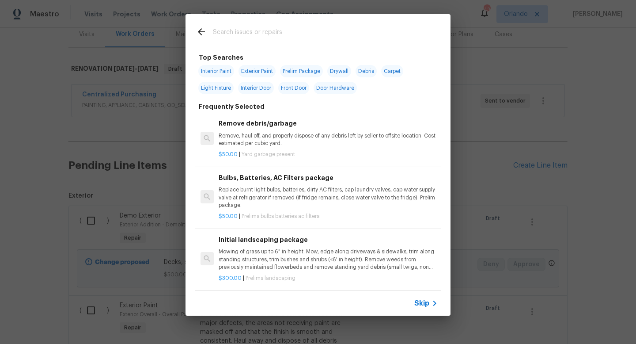
click at [354, 33] on input "text" at bounding box center [306, 32] width 187 height 13
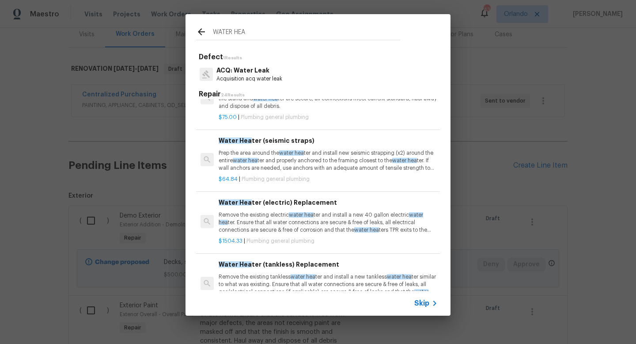
scroll to position [35, 0]
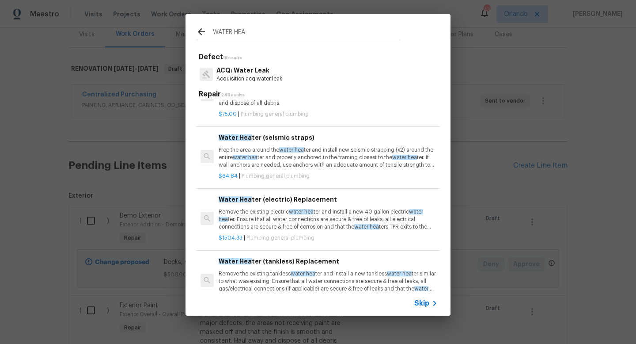
type input "WATER HEA"
click at [340, 212] on p "Remove the existing electric water hea ter and install a new 40 gallon electric…" at bounding box center [328, 219] width 219 height 23
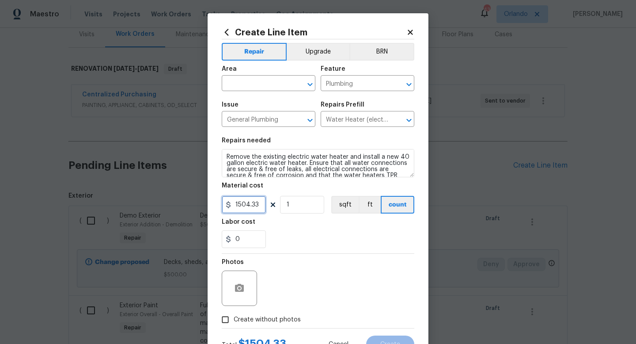
click at [254, 211] on input "1504.33" at bounding box center [244, 205] width 44 height 18
click at [255, 205] on input "1504.33" at bounding box center [244, 205] width 44 height 18
type input "900"
click at [276, 232] on div "0" at bounding box center [318, 239] width 193 height 18
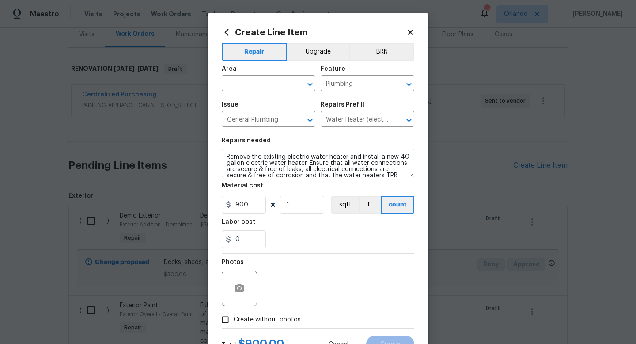
scroll to position [23, 0]
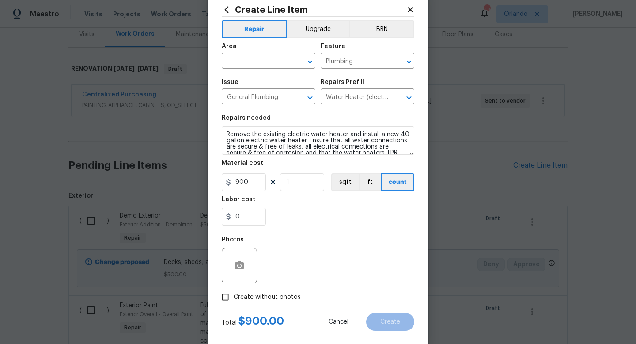
click at [282, 298] on span "Create without photos" at bounding box center [267, 296] width 67 height 9
click at [234, 298] on input "Create without photos" at bounding box center [225, 296] width 17 height 17
checkbox input "true"
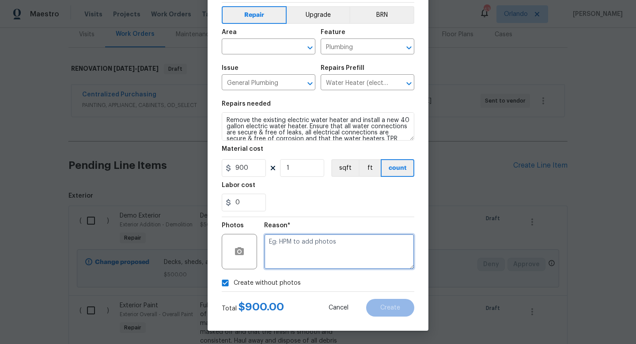
click at [319, 249] on textarea at bounding box center [339, 251] width 150 height 35
paste textarea "uploaded in scout"
type textarea "uploaded in scout"
click at [315, 225] on div "Reason*" at bounding box center [339, 227] width 150 height 11
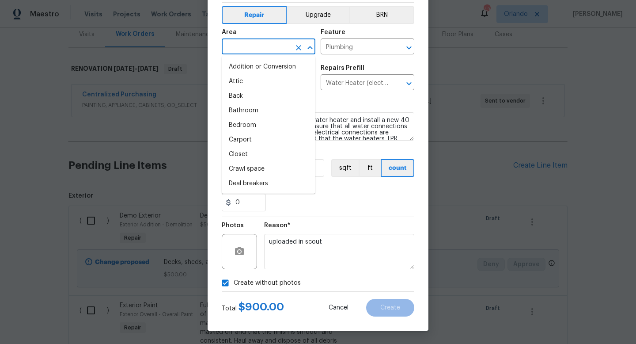
click at [273, 50] on input "text" at bounding box center [256, 48] width 69 height 14
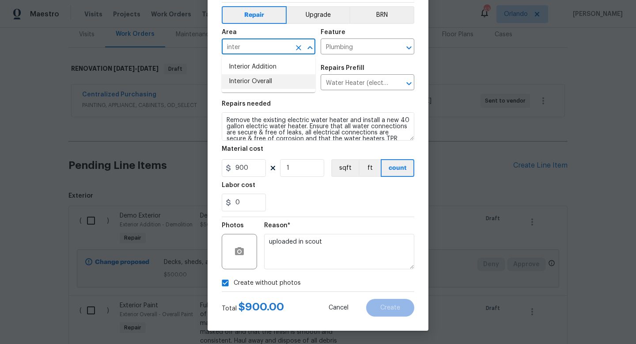
click at [255, 79] on li "Interior Overall" at bounding box center [269, 81] width 94 height 15
type input "Interior Overall"
click at [336, 211] on div "0" at bounding box center [318, 202] width 193 height 18
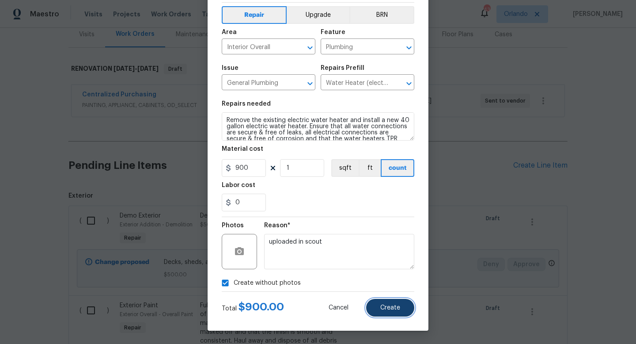
click at [400, 311] on button "Create" at bounding box center [390, 307] width 48 height 18
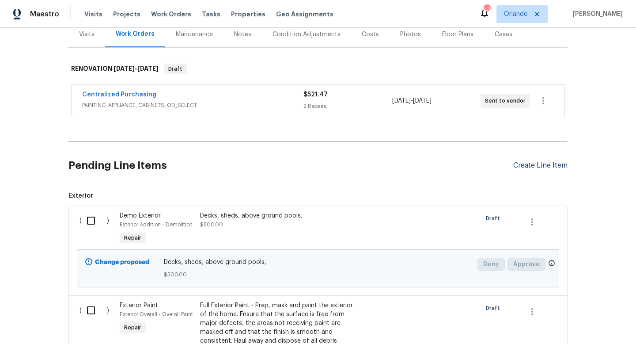
click at [559, 164] on div "Create Line Item" at bounding box center [540, 165] width 54 height 8
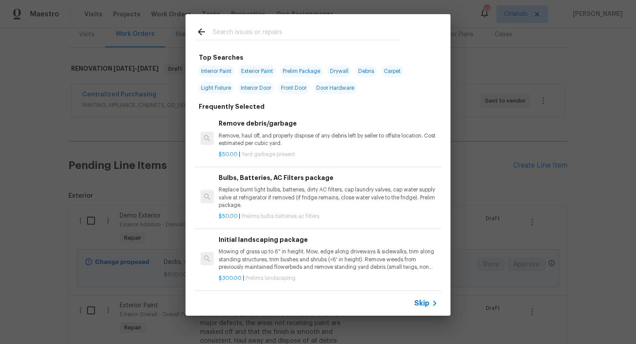
click at [322, 38] on input "text" at bounding box center [306, 32] width 187 height 13
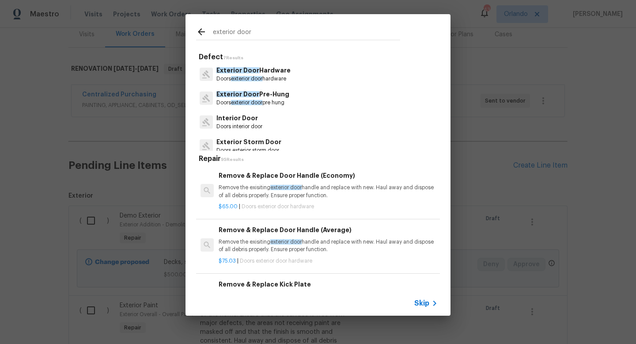
type input "exterior door"
click at [283, 100] on p "Doors exterior door pre hung" at bounding box center [252, 103] width 73 height 8
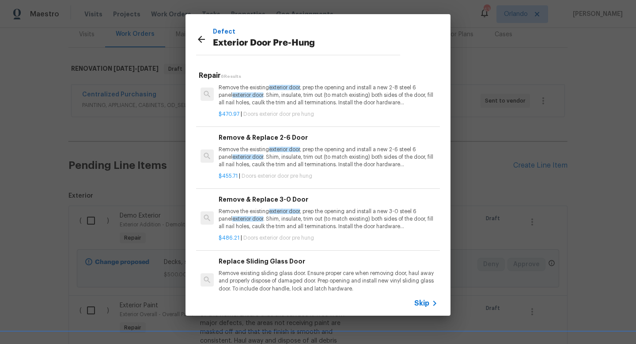
scroll to position [79, 0]
click at [333, 157] on p "Remove the existing exterior door , prep the opening and install a new 2-6 stee…" at bounding box center [328, 156] width 219 height 23
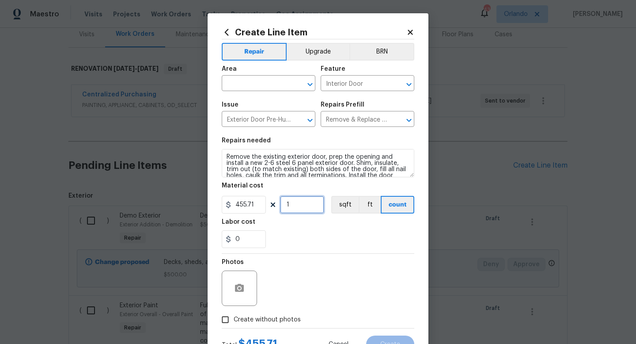
click at [293, 204] on input "1" at bounding box center [302, 205] width 44 height 18
type input "2"
click at [315, 242] on div "0" at bounding box center [318, 239] width 193 height 18
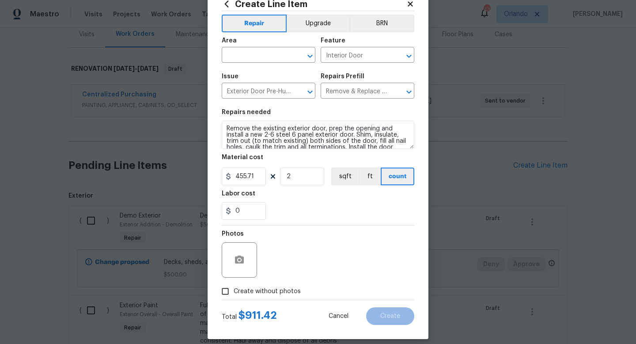
scroll to position [37, 0]
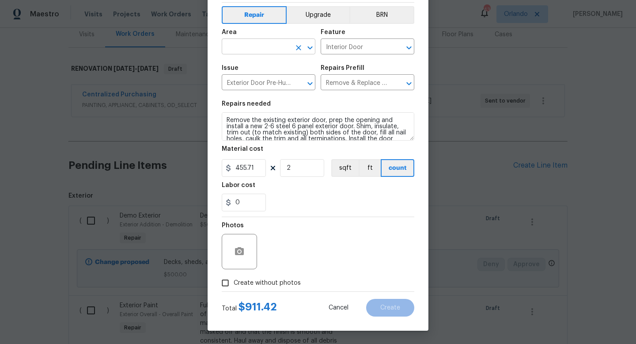
click at [268, 41] on input "text" at bounding box center [256, 48] width 69 height 14
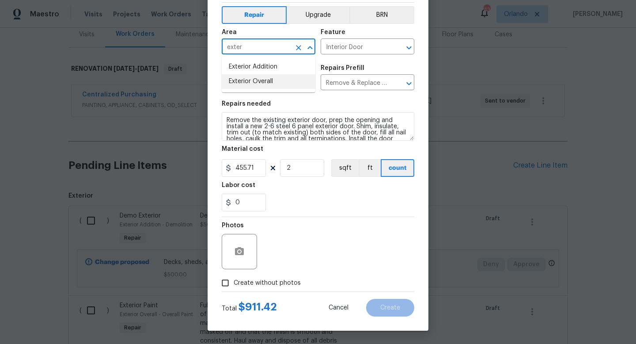
click at [262, 80] on li "Exterior Overall" at bounding box center [269, 81] width 94 height 15
type input "Exterior Overall"
click at [294, 281] on span "Create without photos" at bounding box center [267, 282] width 67 height 9
click at [234, 281] on input "Create without photos" at bounding box center [225, 282] width 17 height 17
checkbox input "true"
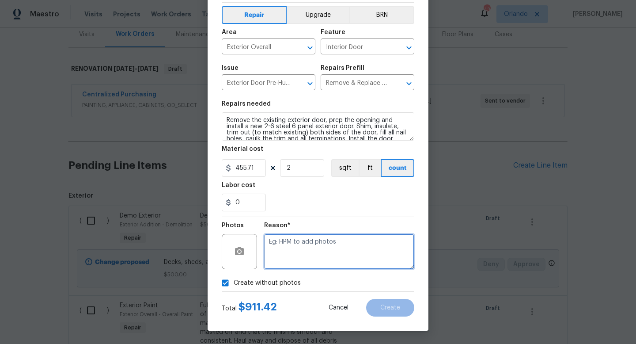
click at [308, 254] on textarea at bounding box center [339, 251] width 150 height 35
paste textarea "uploaded in scout"
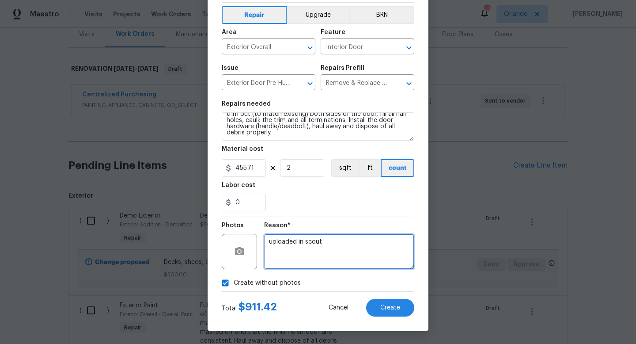
type textarea "uploaded in scout"
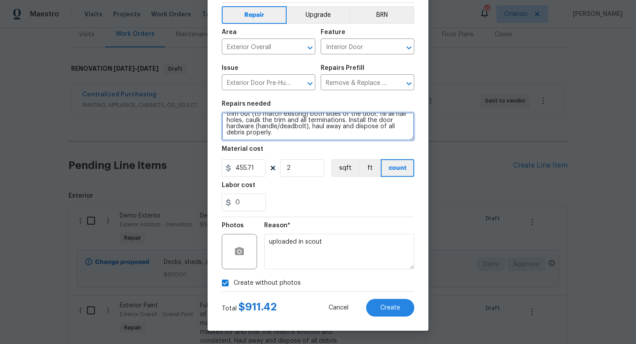
click at [384, 138] on textarea "Remove the existing exterior door, prep the opening and install a new 2-6 steel…" at bounding box center [318, 126] width 193 height 28
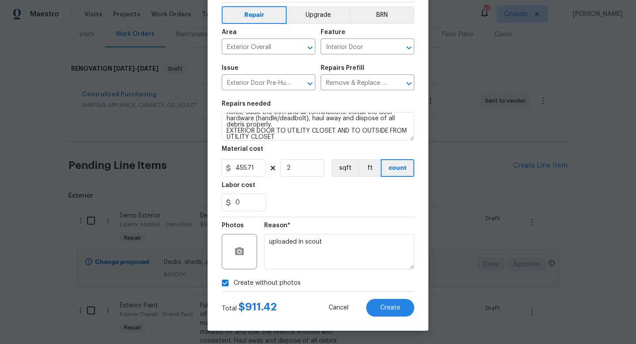
click at [347, 196] on div "0" at bounding box center [318, 202] width 193 height 18
click at [332, 130] on textarea "Remove the existing exterior door, prep the opening and install a new 2-6 steel…" at bounding box center [318, 126] width 193 height 28
click at [329, 128] on textarea "Remove the existing exterior door, prep the opening and install a new 2-6 steel…" at bounding box center [318, 126] width 193 height 28
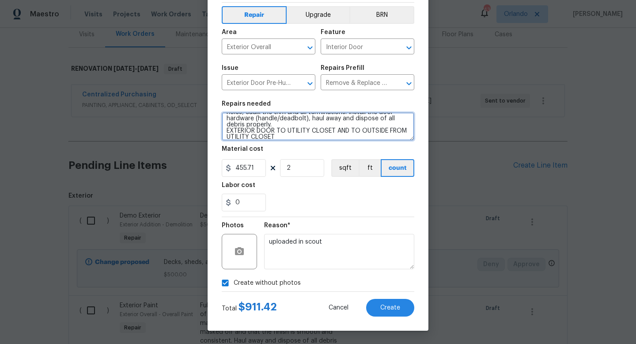
click at [329, 128] on textarea "Remove the existing exterior door, prep the opening and install a new 2-6 steel…" at bounding box center [318, 126] width 193 height 28
click at [327, 130] on textarea "Remove the existing exterior door, prep the opening and install a new 2-6 steel…" at bounding box center [318, 126] width 193 height 28
click at [240, 133] on textarea "Remove the existing exterior door, prep the opening and install a new 2-6 steel…" at bounding box center [318, 126] width 193 height 28
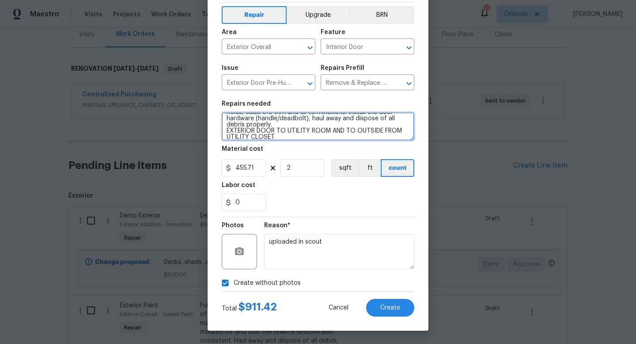
click at [240, 133] on textarea "Remove the existing exterior door, prep the opening and install a new 2-6 steel…" at bounding box center [318, 126] width 193 height 28
click at [254, 134] on textarea "Remove the existing exterior door, prep the opening and install a new 2-6 steel…" at bounding box center [318, 126] width 193 height 28
type textarea "Remove the existing exterior door, prep the opening and install a new 2-6 steel…"
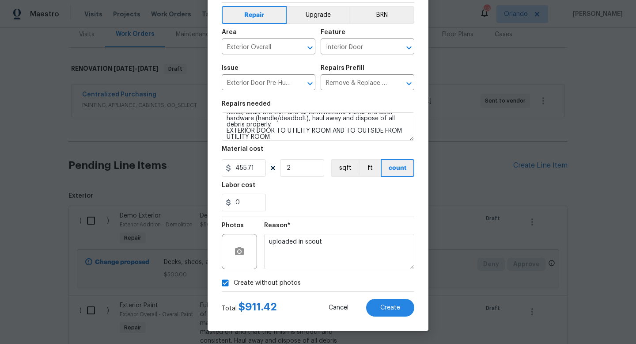
click at [348, 207] on div "0" at bounding box center [318, 202] width 193 height 18
click at [253, 168] on input "455.71" at bounding box center [244, 168] width 44 height 18
type input "400"
click at [292, 210] on div "0" at bounding box center [318, 202] width 193 height 18
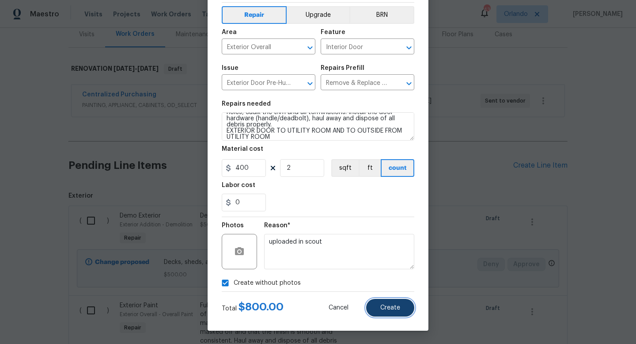
click at [402, 313] on button "Create" at bounding box center [390, 307] width 48 height 18
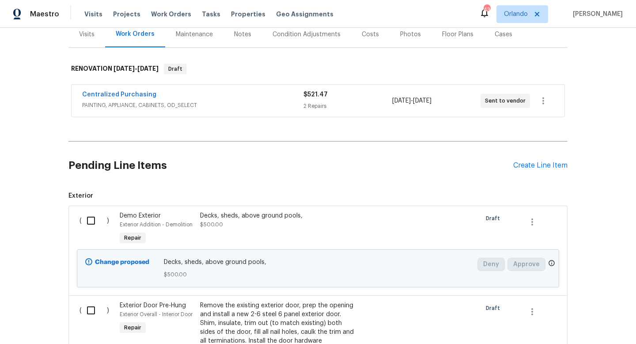
click at [532, 159] on div "Pending Line Items Create Line Item" at bounding box center [317, 165] width 499 height 41
click at [532, 162] on div "Create Line Item" at bounding box center [540, 165] width 54 height 8
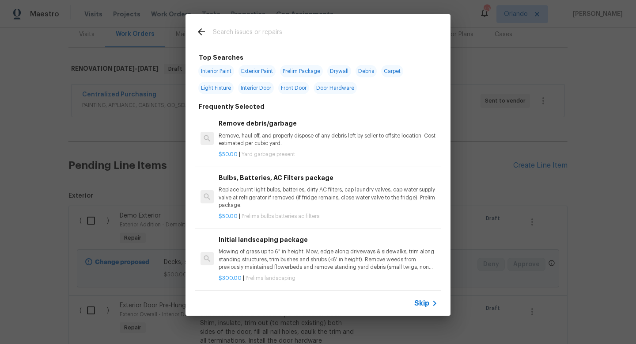
click at [252, 127] on h6 "Remove debris/garbage" at bounding box center [328, 123] width 219 height 10
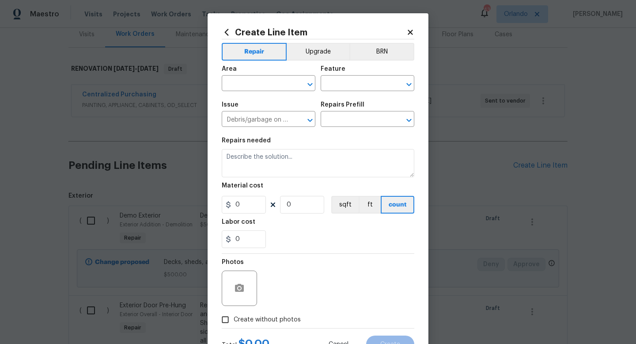
type input "Remove debris/garbage $50.00"
type textarea "Remove, haul off, and properly dispose of any debris left by seller to offsite …"
type input "50"
type input "1"
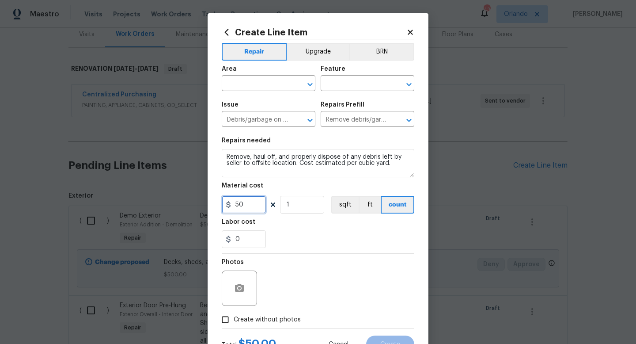
click at [251, 207] on input "50" at bounding box center [244, 205] width 44 height 18
type input "175"
click at [265, 77] on input "text" at bounding box center [256, 84] width 69 height 14
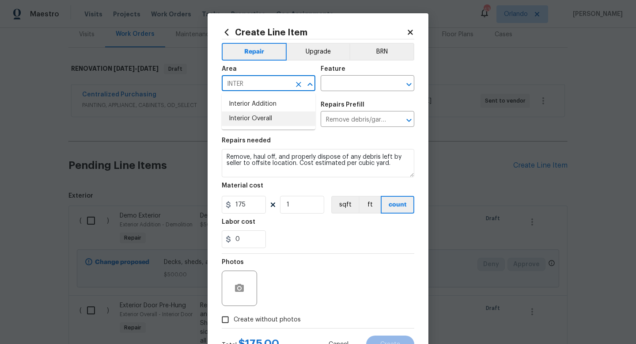
click at [261, 113] on li "Interior Overall" at bounding box center [269, 118] width 94 height 15
type input "Interior Overall"
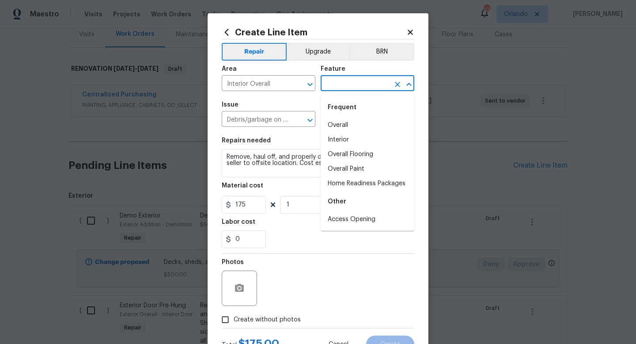
click at [353, 77] on input "text" at bounding box center [355, 84] width 69 height 14
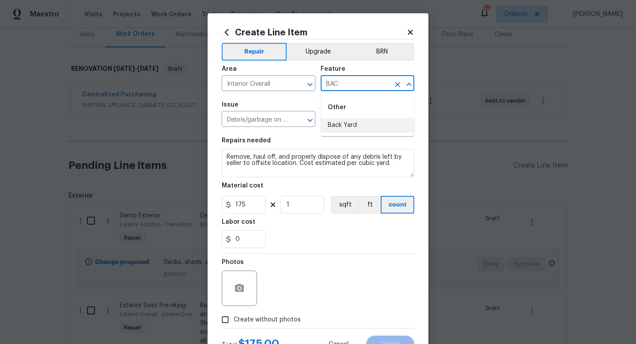
click at [344, 132] on ul "Other Back Yard" at bounding box center [368, 114] width 94 height 43
click at [347, 125] on li "Back Yard" at bounding box center [368, 125] width 94 height 15
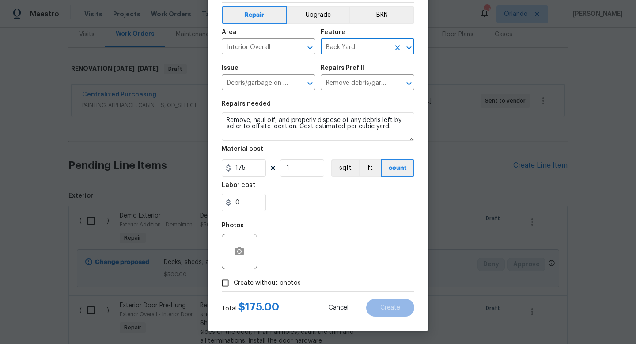
type input "Back Yard"
click at [255, 290] on label "Create without photos" at bounding box center [259, 282] width 84 height 17
click at [234, 290] on input "Create without photos" at bounding box center [225, 282] width 17 height 17
checkbox input "true"
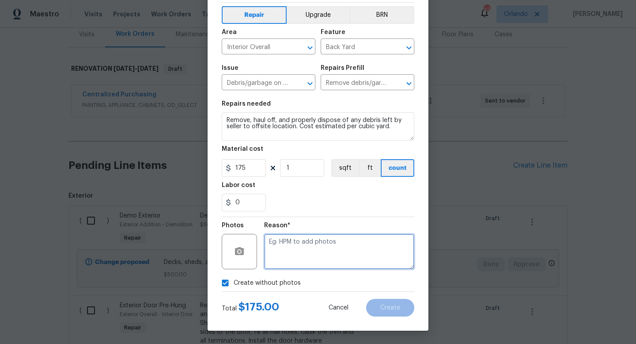
click at [298, 242] on textarea at bounding box center [339, 251] width 150 height 35
type textarea "I"
paste textarea "uploaded in scout"
type textarea "uploaded in scout"
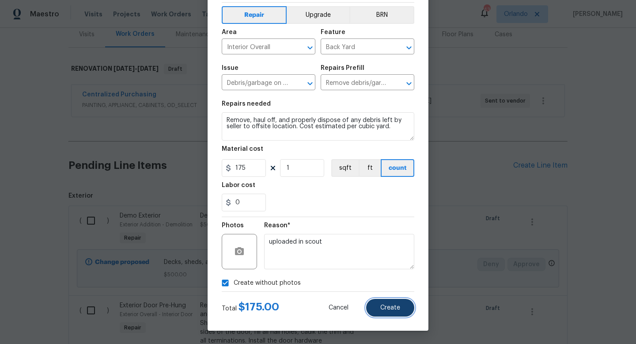
click at [385, 302] on button "Create" at bounding box center [390, 307] width 48 height 18
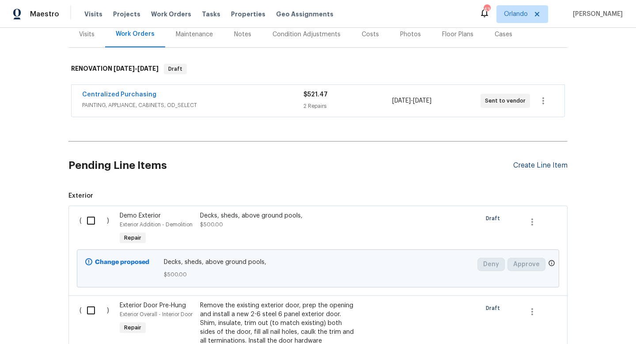
click at [535, 164] on div "Create Line Item" at bounding box center [540, 165] width 54 height 8
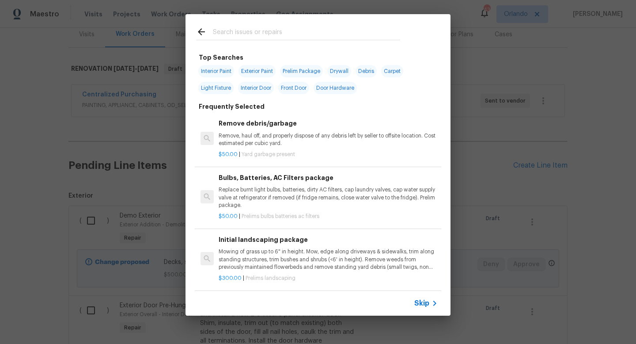
click at [335, 38] on input "text" at bounding box center [306, 32] width 187 height 13
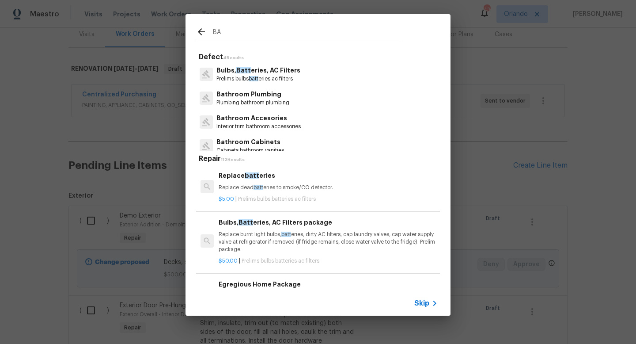
type input "B"
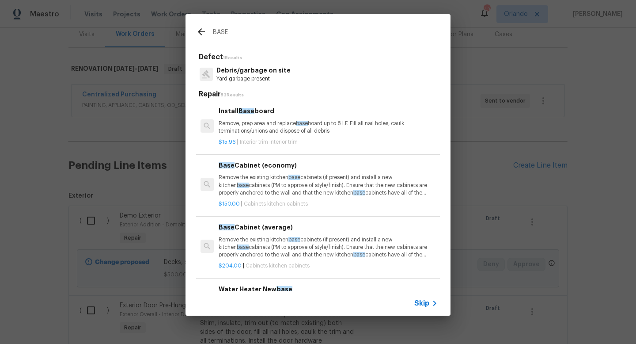
type input "BASE"
click at [272, 127] on p "Remove, prep area and replace base board up to 8 LF. Fill all nail holes, caulk…" at bounding box center [328, 127] width 219 height 15
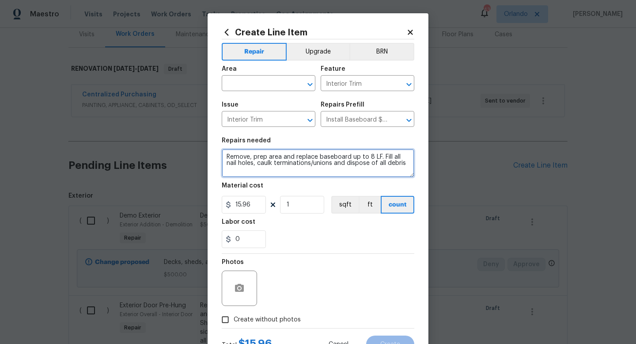
click at [306, 175] on textarea "Remove, prep area and replace baseboard up to 8 LF. Fill all nail holes, caulk …" at bounding box center [318, 163] width 193 height 28
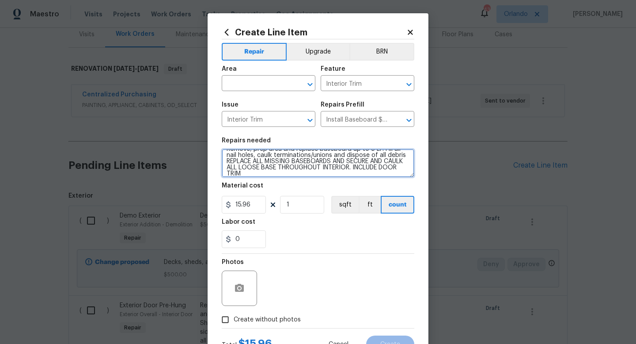
type textarea "Remove, prep area and replace baseboard up to 8 LF. Fill all nail holes, caulk …"
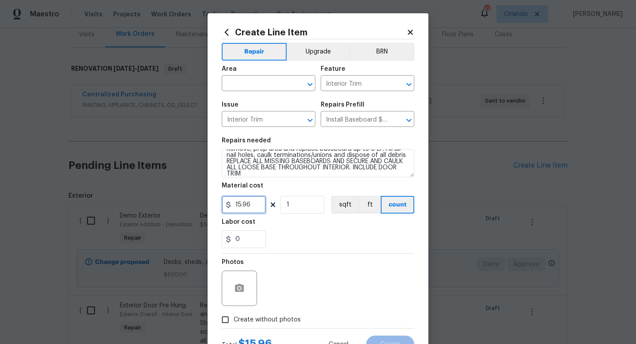
click at [254, 204] on input "15.96" at bounding box center [244, 205] width 44 height 18
type input "4"
click at [302, 208] on input "1" at bounding box center [302, 205] width 44 height 18
type input "0"
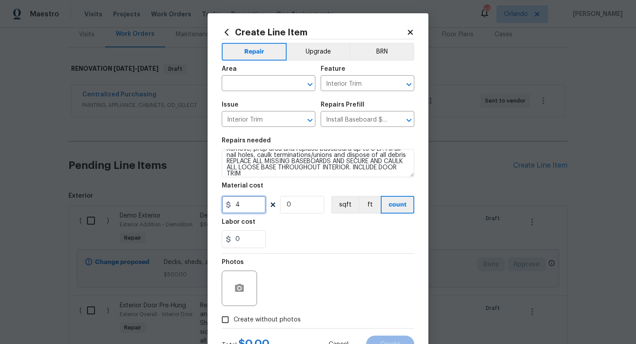
click at [245, 213] on input "4" at bounding box center [244, 205] width 44 height 18
type input "3"
click at [295, 204] on input "0" at bounding box center [302, 205] width 44 height 18
type input "150"
click at [316, 243] on div "0" at bounding box center [318, 239] width 193 height 18
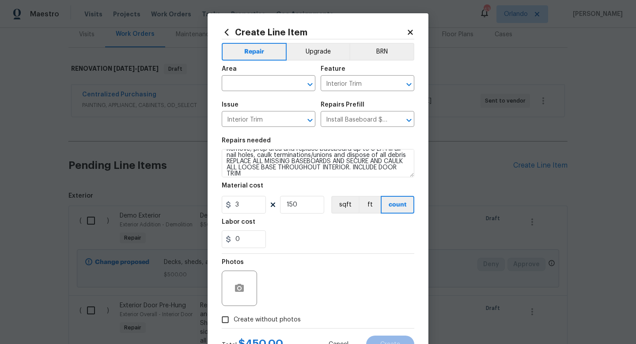
scroll to position [16, 0]
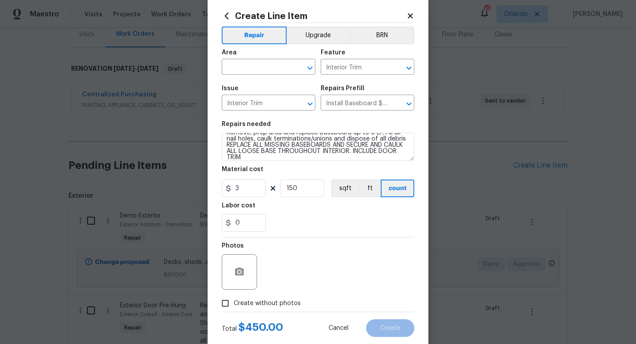
click at [276, 300] on span "Create without photos" at bounding box center [267, 302] width 67 height 9
click at [234, 300] on input "Create without photos" at bounding box center [225, 303] width 17 height 17
checkbox input "true"
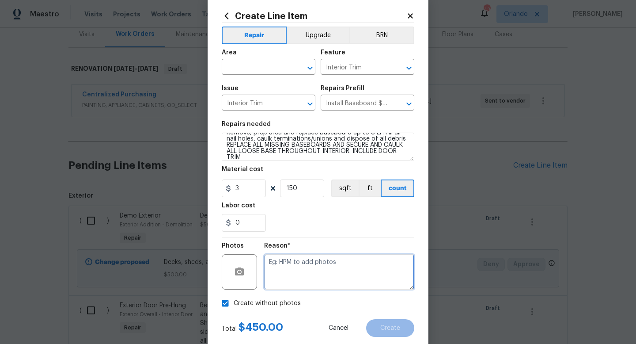
paste textarea "uploaded in scout"
type textarea "uploaded in scout"
click at [261, 62] on input "text" at bounding box center [256, 68] width 69 height 14
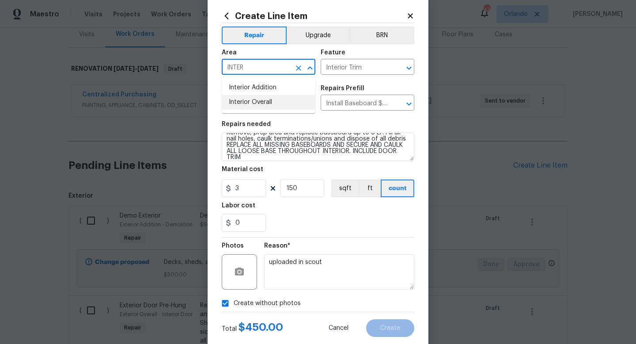
click at [252, 100] on li "Interior Overall" at bounding box center [269, 102] width 94 height 15
type input "Interior Overall"
click at [401, 331] on button "Create" at bounding box center [390, 328] width 48 height 18
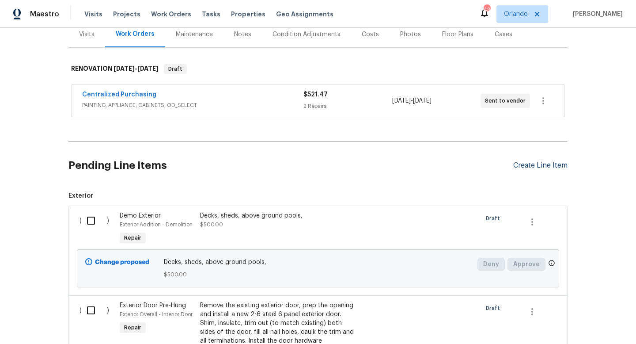
click at [533, 163] on div "Create Line Item" at bounding box center [540, 165] width 54 height 8
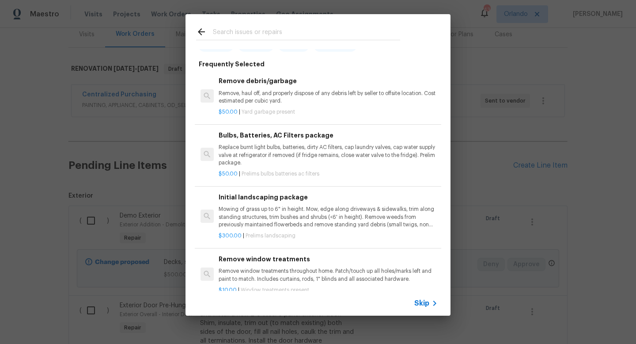
scroll to position [43, 0]
click at [303, 30] on input "text" at bounding box center [306, 32] width 187 height 13
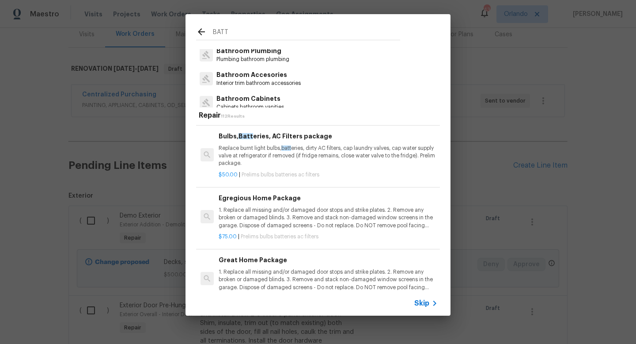
scroll to position [45, 0]
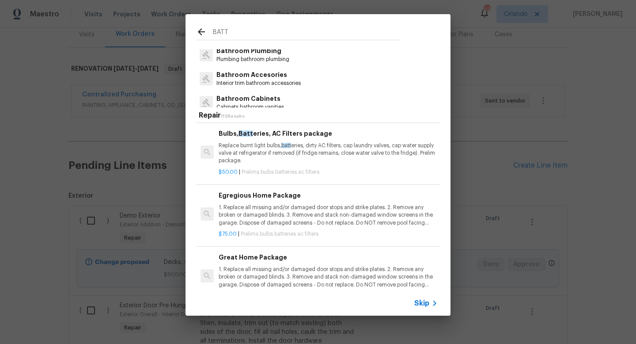
type input "BATT"
click at [331, 209] on p "1. Replace all missing and/or damaged door stops and strike plates. 2. Remove a…" at bounding box center [328, 215] width 219 height 23
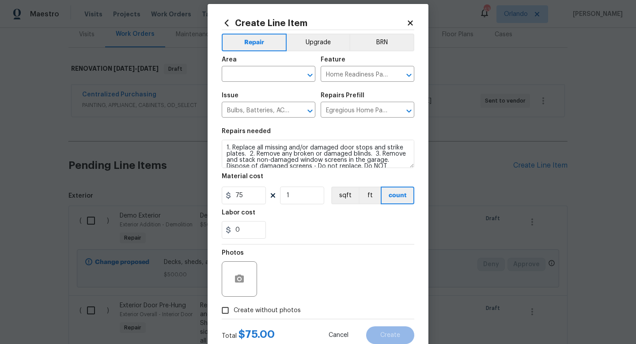
scroll to position [12, 0]
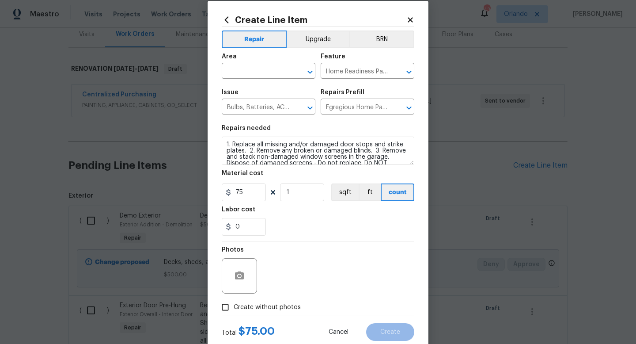
click at [286, 306] on span "Create without photos" at bounding box center [267, 306] width 67 height 9
click at [234, 306] on input "Create without photos" at bounding box center [225, 306] width 17 height 17
checkbox input "true"
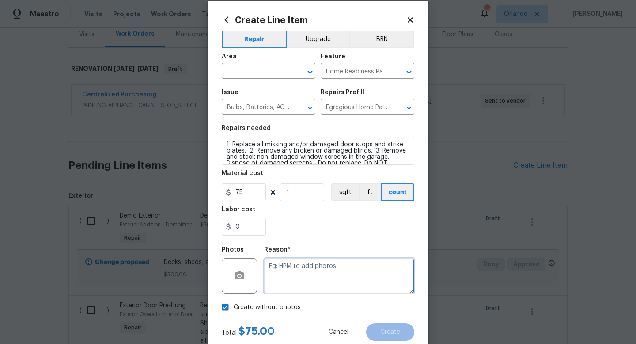
paste textarea "uploaded in scout"
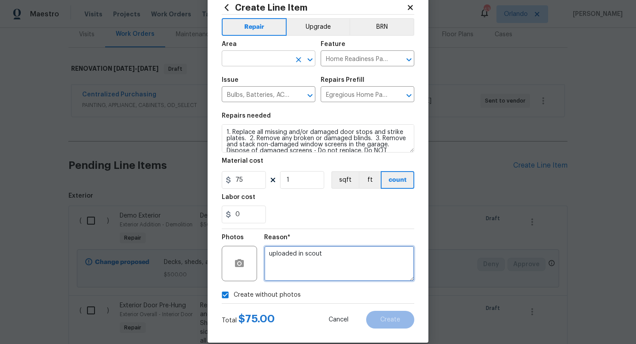
type textarea "uploaded in scout"
click at [250, 57] on input "text" at bounding box center [256, 60] width 69 height 14
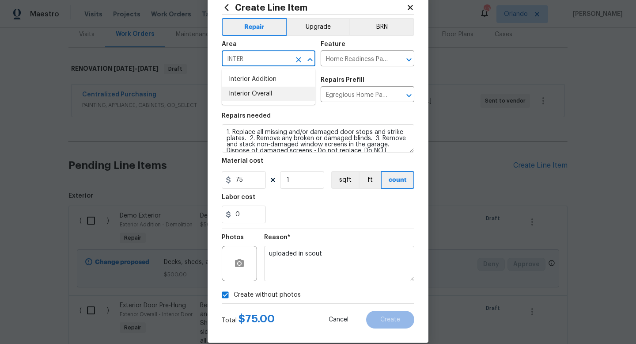
click at [250, 98] on li "Interior Overall" at bounding box center [269, 94] width 94 height 15
type input "Interior Overall"
click at [405, 316] on button "Create" at bounding box center [390, 319] width 48 height 18
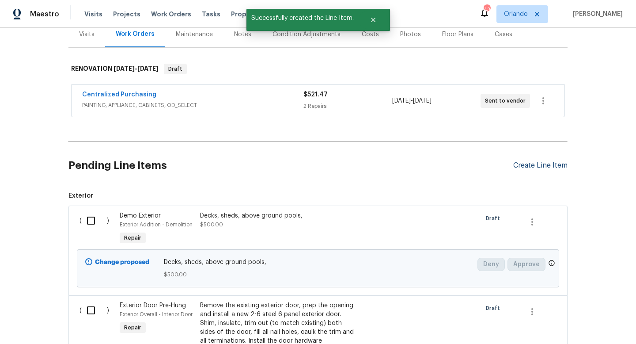
click at [532, 166] on div "Create Line Item" at bounding box center [540, 165] width 54 height 8
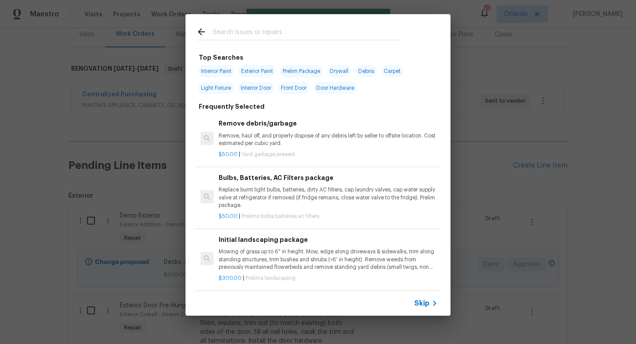
click at [266, 35] on input "text" at bounding box center [306, 32] width 187 height 13
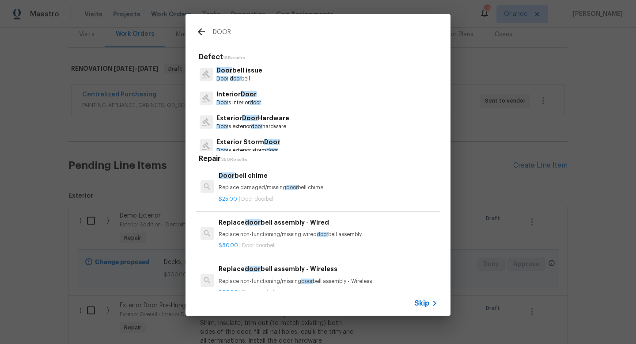
type input "DOOR"
click at [245, 100] on p "Door s interior door" at bounding box center [238, 103] width 45 height 8
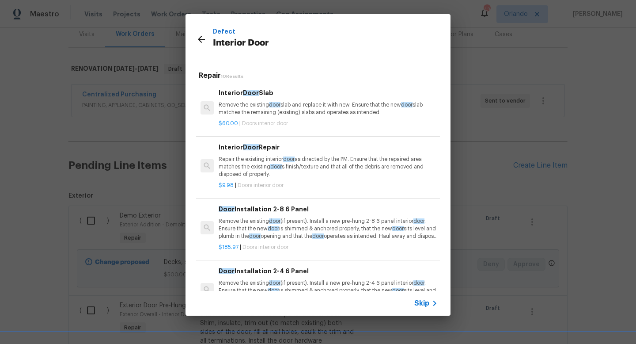
scroll to position [361, 0]
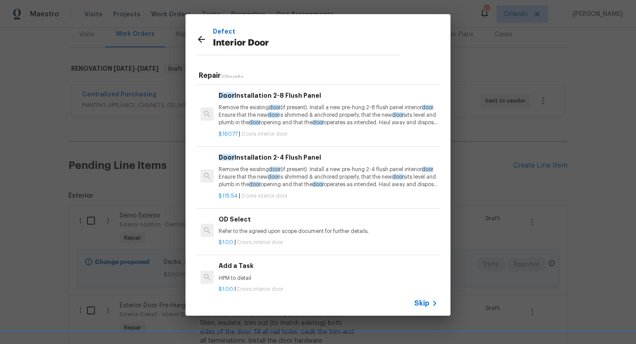
click at [312, 284] on div "$1.00 | Doors interior door" at bounding box center [328, 287] width 219 height 11
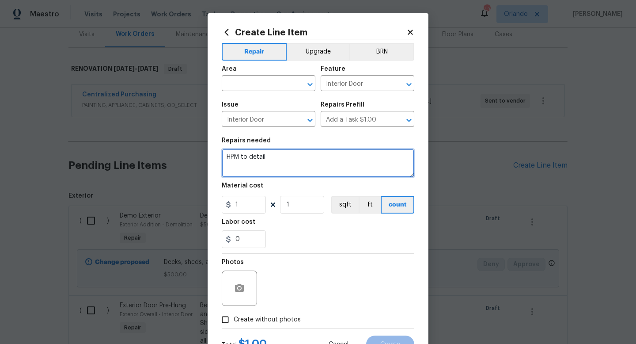
click at [342, 170] on textarea "HPM to detail" at bounding box center [318, 163] width 193 height 28
click at [256, 162] on textarea "HPM to detail REINSTALL DOORS WITH HARDWARE" at bounding box center [318, 163] width 193 height 28
click at [259, 162] on textarea "HPM to detail REINSTALL DOORS WITH HARDWARE" at bounding box center [318, 163] width 193 height 28
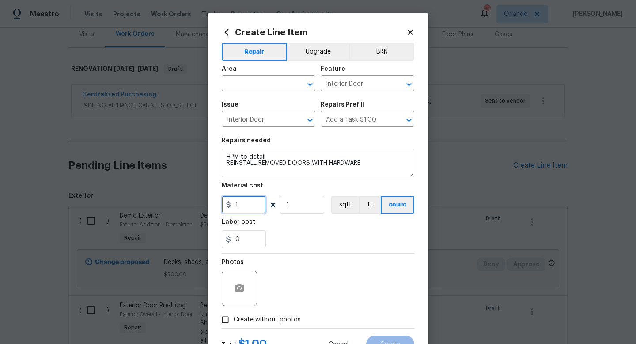
click at [246, 204] on input "1" at bounding box center [244, 205] width 44 height 18
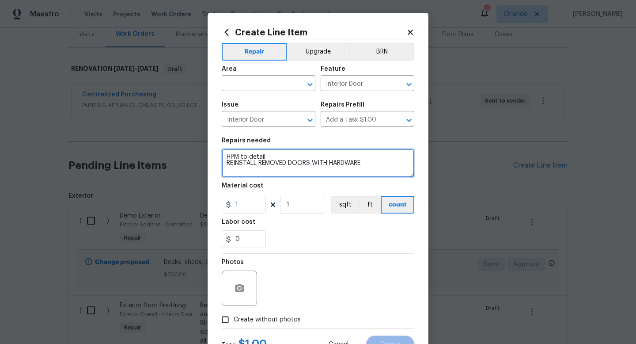
click at [333, 162] on textarea "HPM to detail REINSTALL REMOVED DOORS WITH HARDWARE" at bounding box center [318, 163] width 193 height 28
click at [390, 162] on textarea "HPM to detail REINSTALL REMOVED DOORS WITH NEW HARDWARE" at bounding box center [318, 163] width 193 height 28
type textarea "HPM to detail REINSTALL REMOVED DOORS WITH NEW HARDWARE"
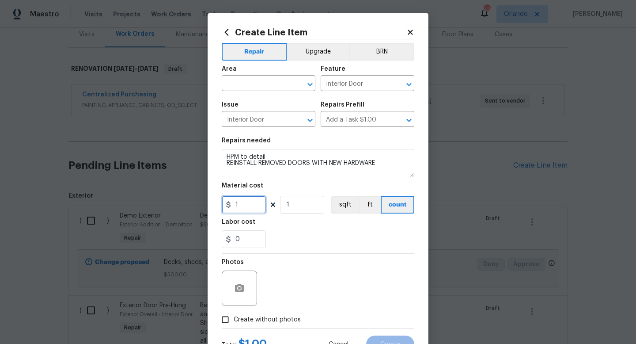
click at [255, 202] on input "1" at bounding box center [244, 205] width 44 height 18
type input "40"
click at [312, 199] on input "1" at bounding box center [302, 205] width 44 height 18
type input "2"
click at [332, 260] on div "Photos" at bounding box center [318, 281] width 193 height 57
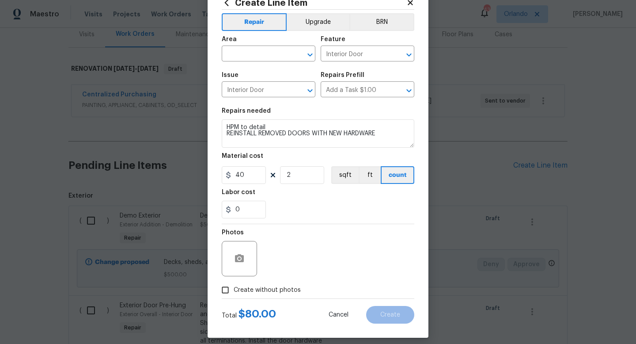
scroll to position [37, 0]
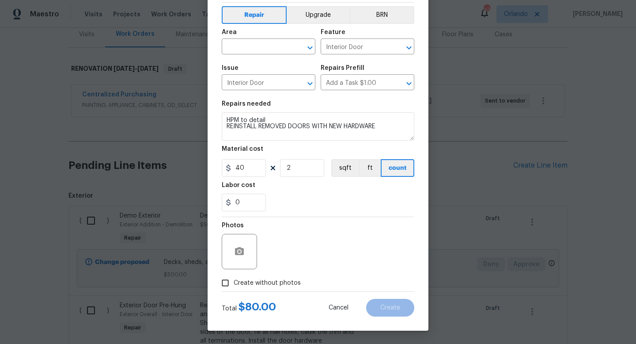
click at [294, 281] on span "Create without photos" at bounding box center [267, 282] width 67 height 9
click at [234, 281] on input "Create without photos" at bounding box center [225, 282] width 17 height 17
checkbox input "true"
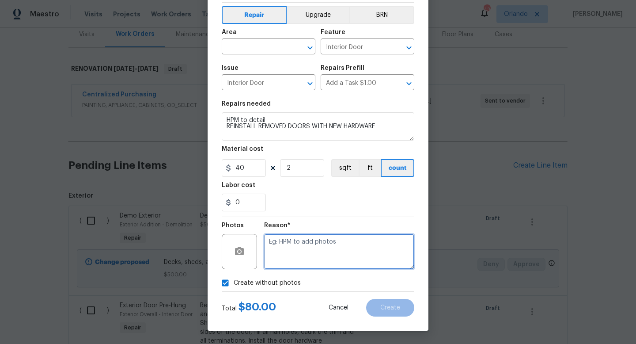
paste textarea "uploaded in scout"
type textarea "uploaded in scout"
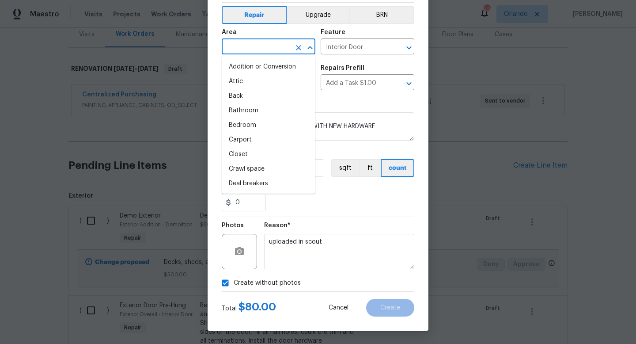
click at [269, 42] on input "text" at bounding box center [256, 48] width 69 height 14
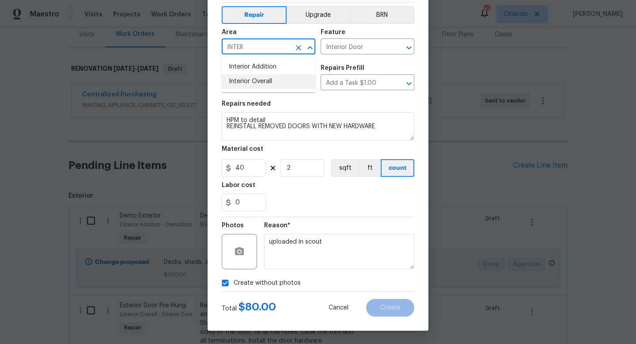
click at [268, 80] on li "Interior Overall" at bounding box center [269, 81] width 94 height 15
type input "Interior Overall"
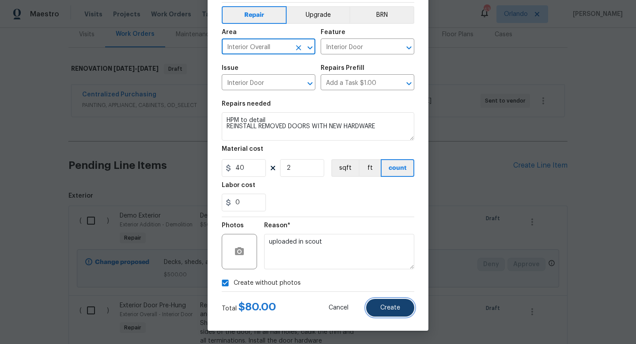
click at [398, 300] on button "Create" at bounding box center [390, 307] width 48 height 18
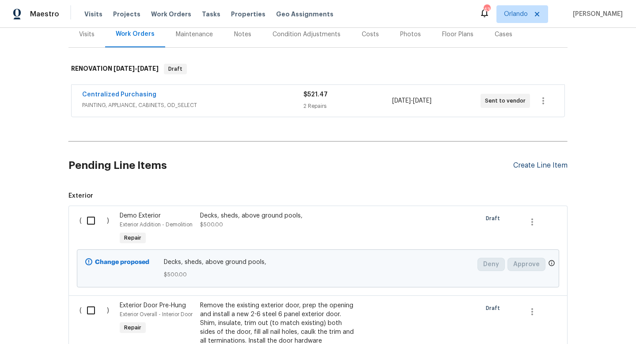
click at [552, 162] on div "Create Line Item" at bounding box center [540, 165] width 54 height 8
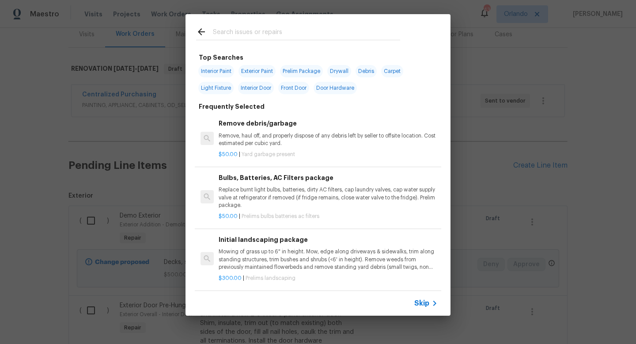
click at [340, 35] on input "text" at bounding box center [306, 32] width 187 height 13
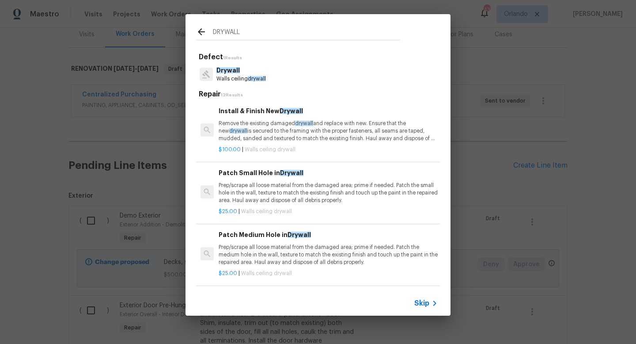
type input "DRYWALL"
click at [306, 203] on p "Prep/scrape all loose material from the damaged area; prime if needed. Patch th…" at bounding box center [328, 192] width 219 height 23
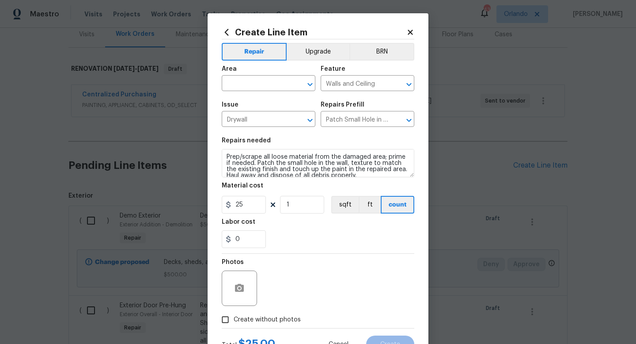
scroll to position [6, 0]
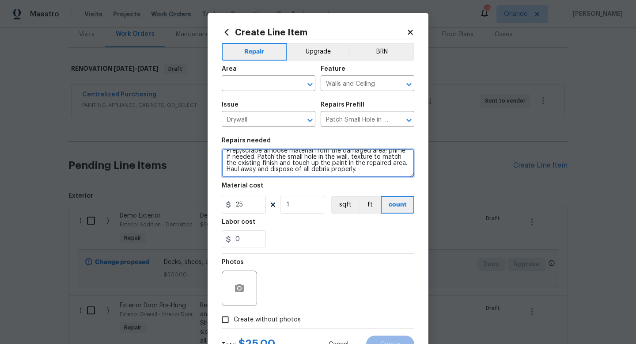
click at [343, 170] on textarea "Prep/scrape all loose material from the damaged area; prime if needed. Patch th…" at bounding box center [318, 163] width 193 height 28
type textarea "Prep/scrape all loose material from the damaged area; prime if needed. Patch th…"
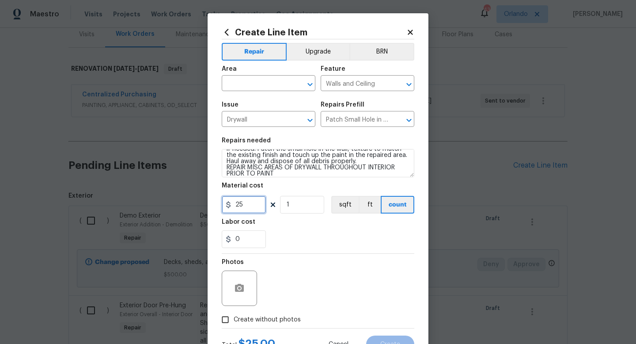
click at [235, 202] on input "25" at bounding box center [244, 205] width 44 height 18
click at [241, 205] on input "25" at bounding box center [244, 205] width 44 height 18
click at [240, 207] on input "25" at bounding box center [244, 205] width 44 height 18
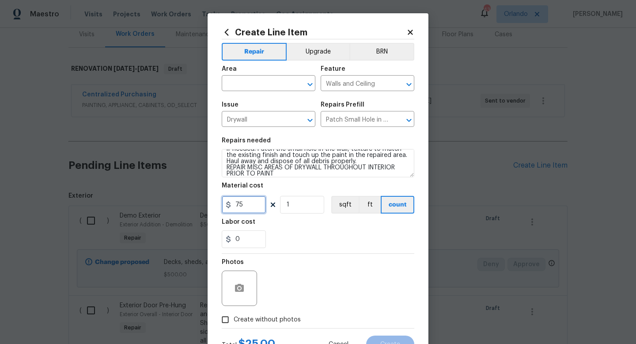
type input "75"
click at [289, 240] on div "0" at bounding box center [318, 239] width 193 height 18
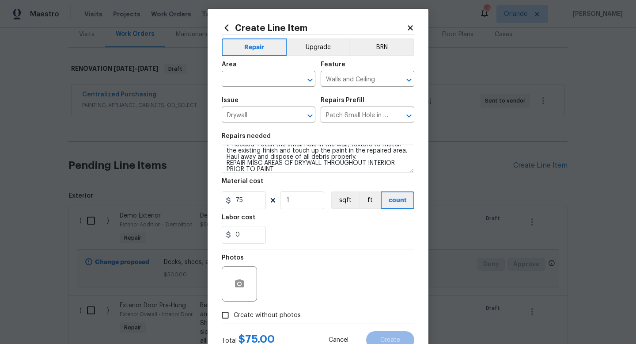
click at [289, 309] on label "Create without photos" at bounding box center [259, 314] width 84 height 17
click at [234, 309] on input "Create without photos" at bounding box center [225, 314] width 17 height 17
checkbox input "true"
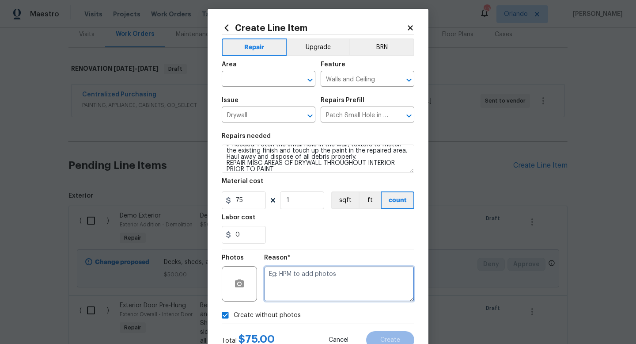
paste textarea "uploaded in scout"
type textarea "uploaded in scout"
click at [275, 84] on input "text" at bounding box center [256, 80] width 69 height 14
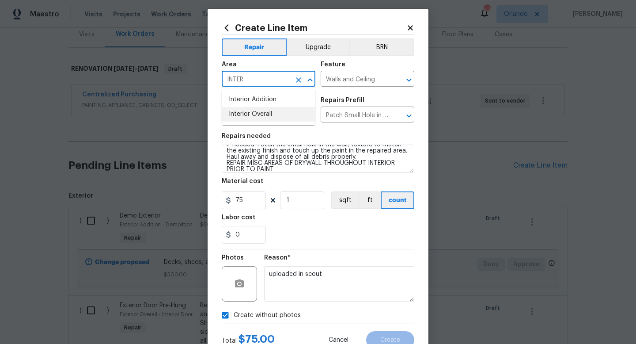
click at [277, 113] on li "Interior Overall" at bounding box center [269, 114] width 94 height 15
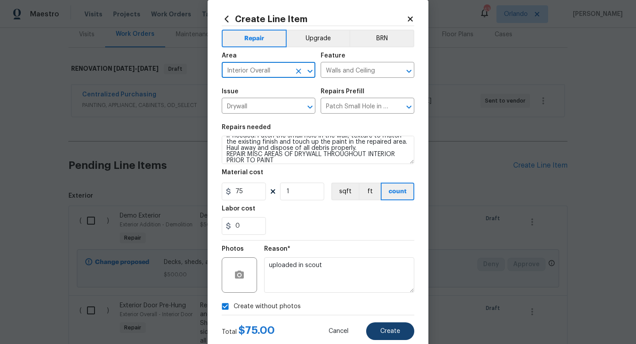
type input "Interior Overall"
click at [391, 333] on span "Create" at bounding box center [390, 331] width 20 height 7
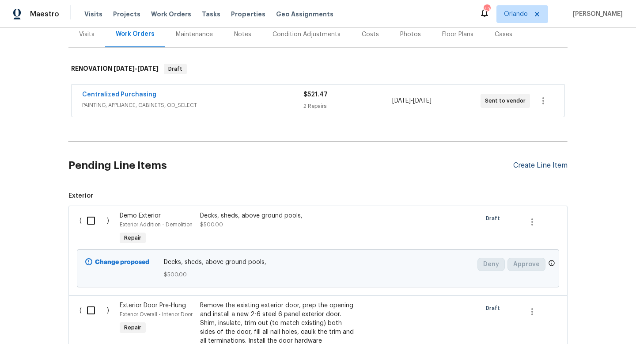
click at [542, 164] on div "Create Line Item" at bounding box center [540, 165] width 54 height 8
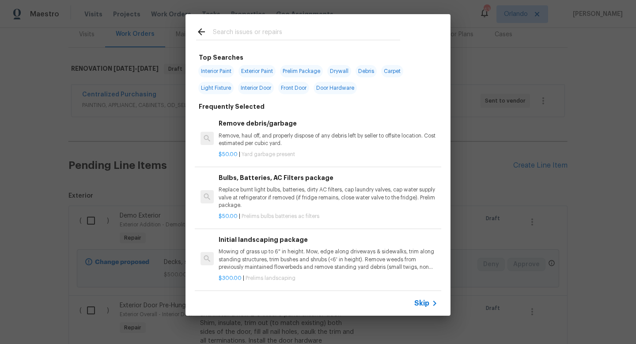
click at [388, 37] on input "text" at bounding box center [306, 32] width 187 height 13
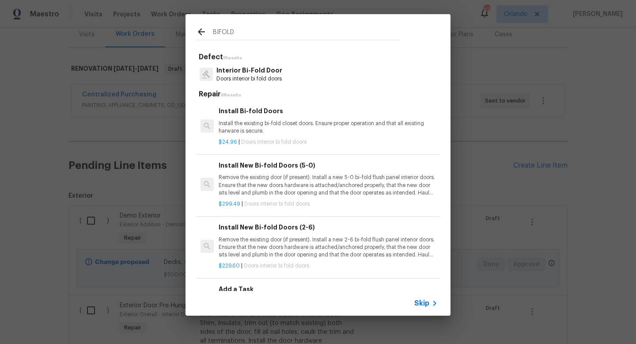
type input "BIFOLD"
click at [293, 174] on div "Install New Bi-fold Doors (5-0) Remove the existing door (if present). Install …" at bounding box center [328, 178] width 219 height 36
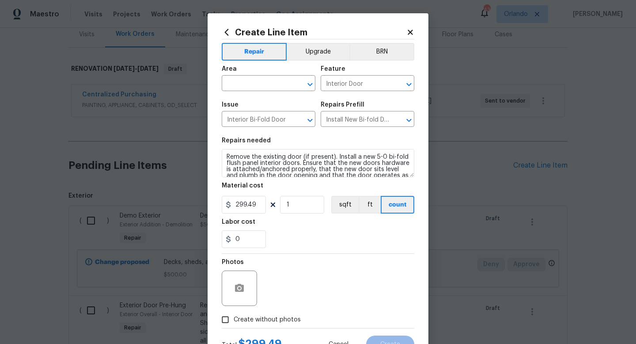
click at [252, 215] on section "Repairs needed Remove the existing door (if present). Install a new 5-0 bi-fold…" at bounding box center [318, 192] width 193 height 121
click at [253, 208] on input "299.49" at bounding box center [244, 205] width 44 height 18
type input "125"
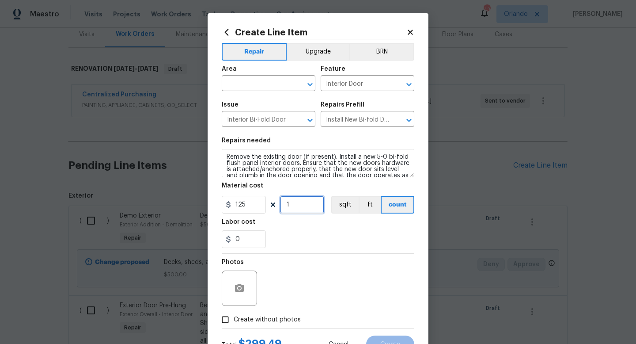
click at [293, 211] on input "1" at bounding box center [302, 205] width 44 height 18
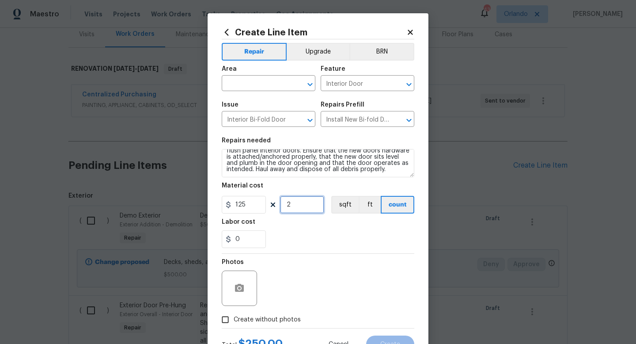
type input "2"
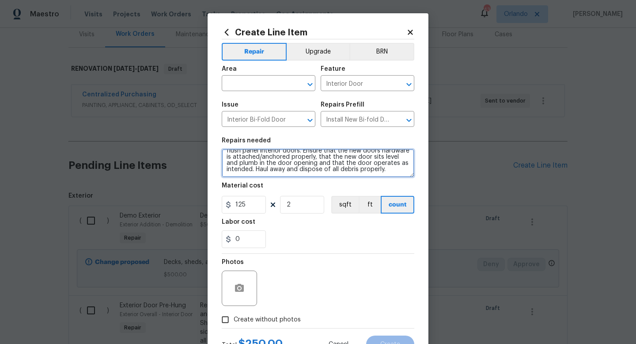
click at [389, 169] on textarea "Remove the existing door (if present). Install a new 5-0 bi-fold flush panel in…" at bounding box center [318, 163] width 193 height 28
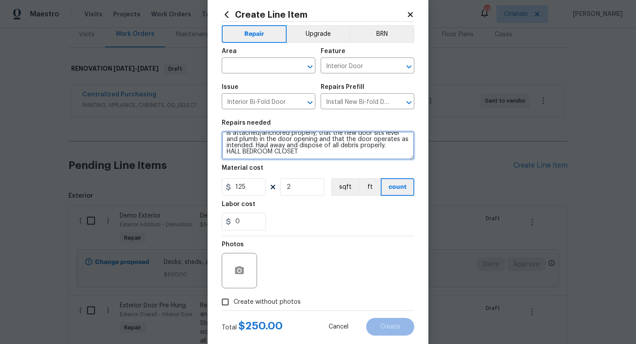
scroll to position [37, 0]
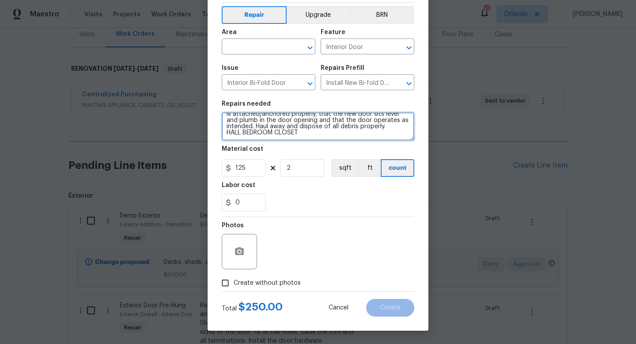
type textarea "Remove the existing door (if present). Install a new 5-0 bi-fold flush panel in…"
click at [247, 285] on span "Create without photos" at bounding box center [267, 282] width 67 height 9
click at [234, 285] on input "Create without photos" at bounding box center [225, 282] width 17 height 17
checkbox input "true"
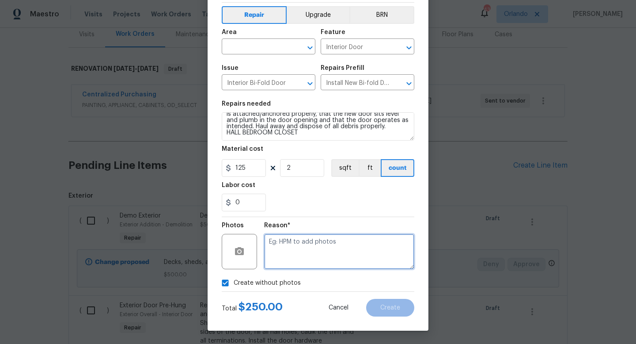
click at [299, 254] on textarea at bounding box center [339, 251] width 150 height 35
type textarea "I"
paste textarea "uploaded in scout"
type textarea "uploaded in scout"
click at [285, 56] on span "Area ​" at bounding box center [269, 42] width 94 height 36
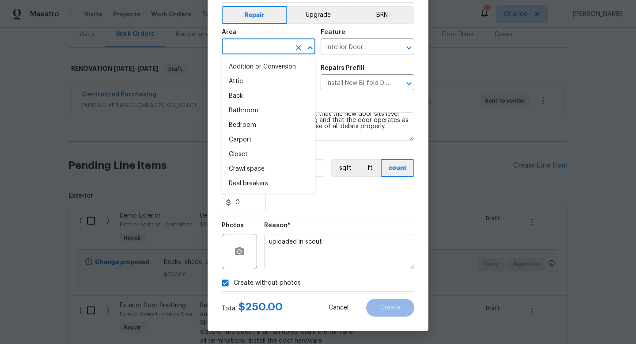
click at [285, 53] on input "text" at bounding box center [256, 48] width 69 height 14
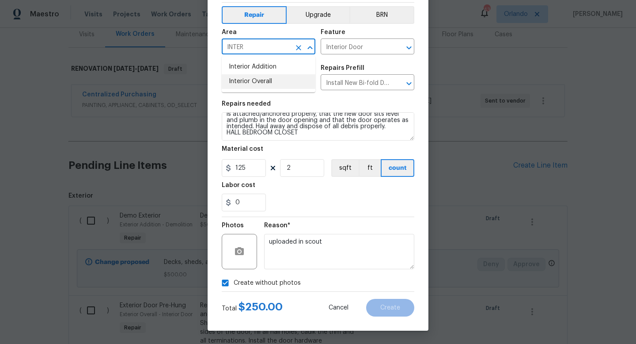
click at [270, 80] on li "Interior Overall" at bounding box center [269, 81] width 94 height 15
type input "Interior Overall"
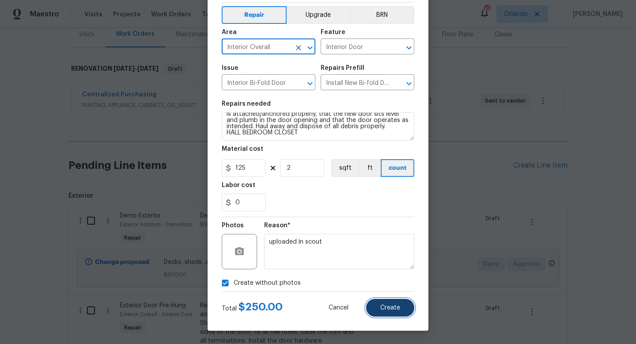
click at [384, 306] on span "Create" at bounding box center [390, 307] width 20 height 7
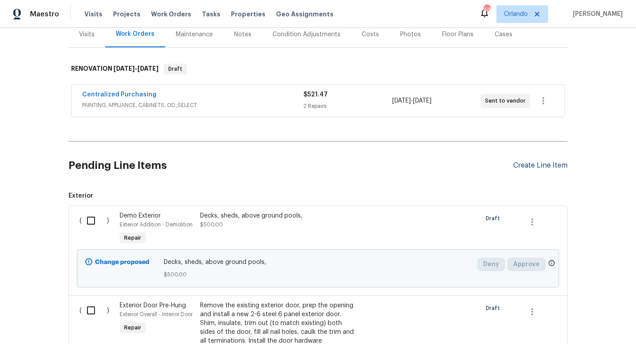
click at [544, 162] on div "Create Line Item" at bounding box center [540, 165] width 54 height 8
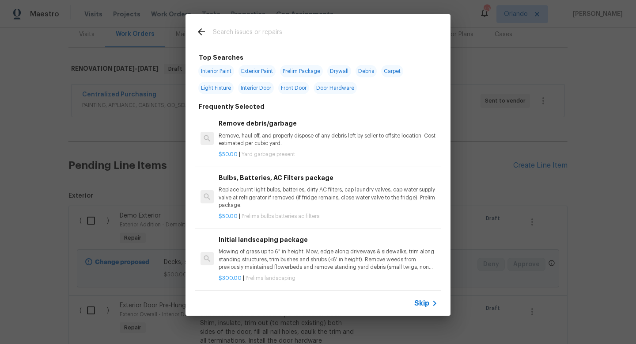
click at [268, 37] on input "text" at bounding box center [306, 32] width 187 height 13
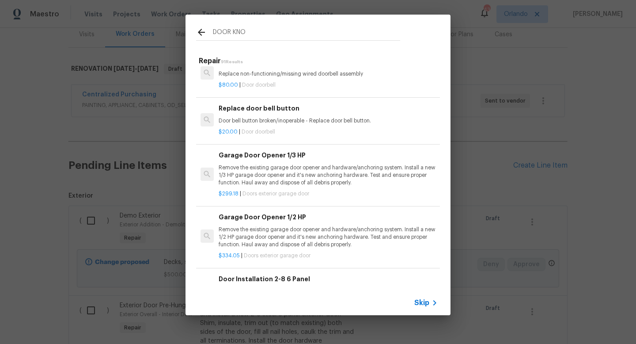
scroll to position [111, 0]
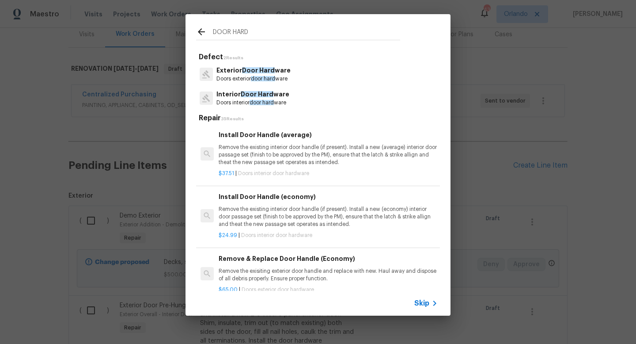
type input "DOOR HARD"
click at [299, 141] on div "Install Door Handle (average) Remove the existing interior door handle (if pres…" at bounding box center [328, 148] width 219 height 36
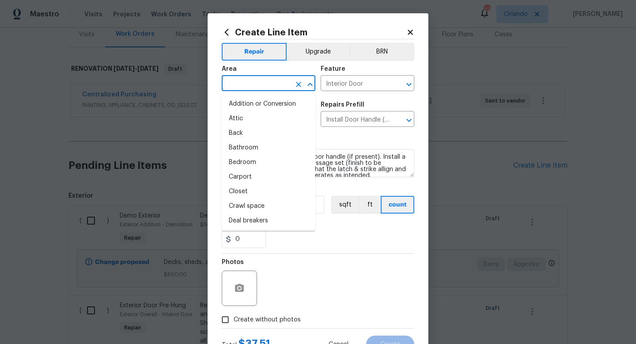
click at [280, 84] on input "text" at bounding box center [256, 84] width 69 height 14
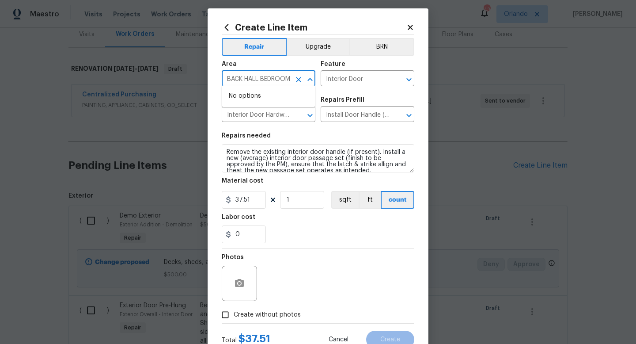
scroll to position [8, 0]
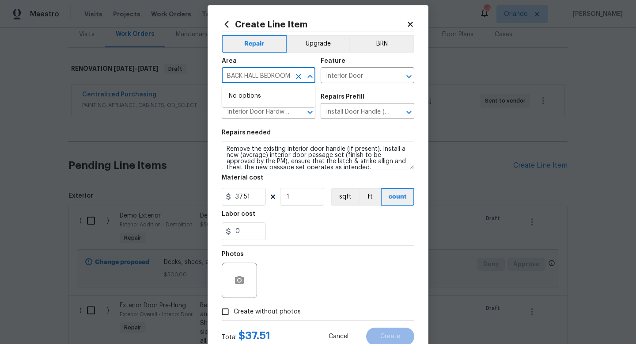
type input "BACK HALL BEDROOM"
click at [266, 307] on span "Create without photos" at bounding box center [267, 311] width 67 height 9
click at [234, 307] on input "Create without photos" at bounding box center [225, 311] width 17 height 17
checkbox input "true"
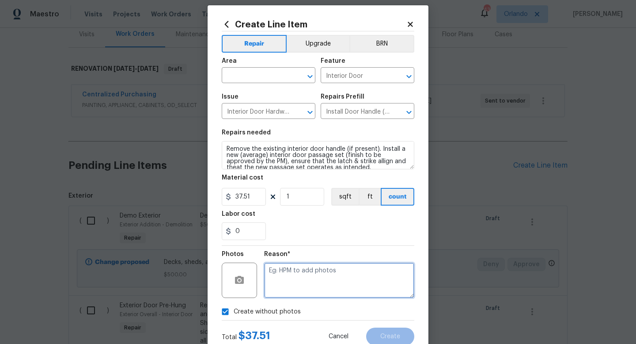
paste textarea "uploaded in scout"
type textarea "uploaded in scout"
click at [334, 229] on div "0" at bounding box center [318, 231] width 193 height 18
click at [278, 84] on span "Area ​" at bounding box center [269, 71] width 94 height 36
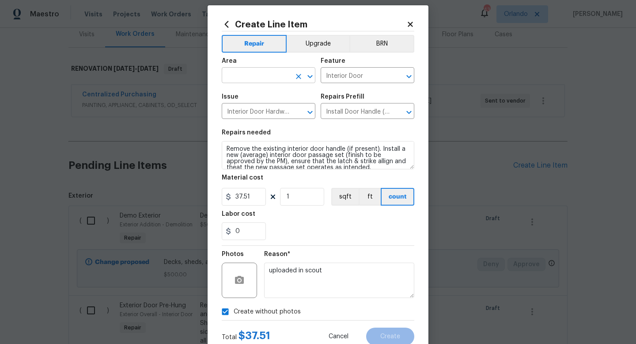
click at [280, 82] on input "text" at bounding box center [256, 76] width 69 height 14
click at [266, 113] on li "Interior Overall" at bounding box center [269, 110] width 94 height 15
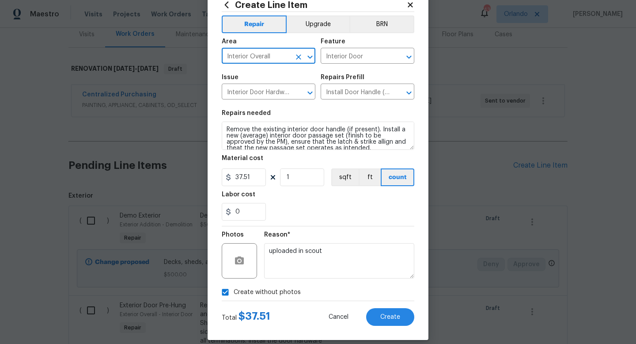
scroll to position [37, 0]
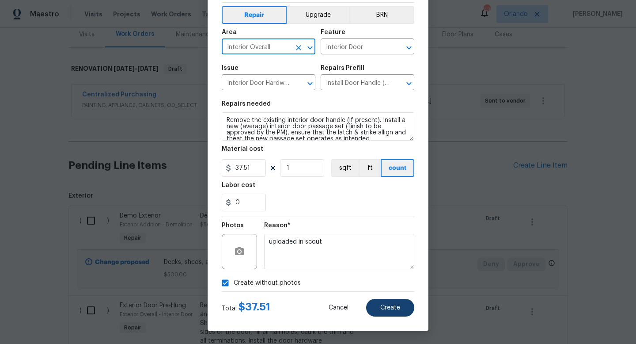
type input "Interior Overall"
click at [393, 308] on span "Create" at bounding box center [390, 307] width 20 height 7
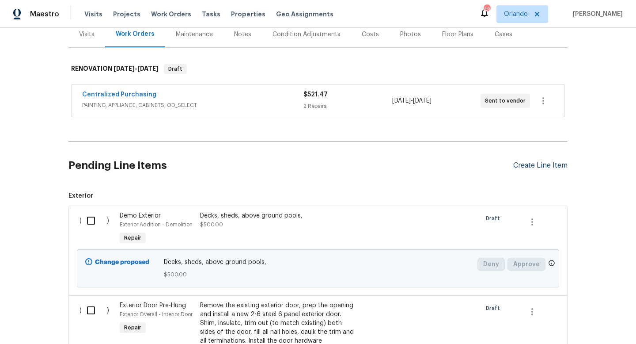
click at [551, 164] on div "Create Line Item" at bounding box center [540, 165] width 54 height 8
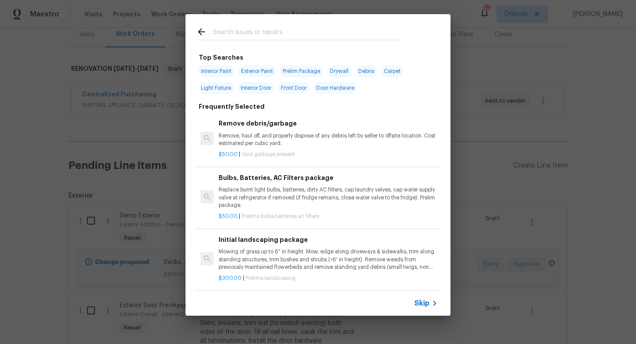
click at [346, 36] on input "text" at bounding box center [306, 32] width 187 height 13
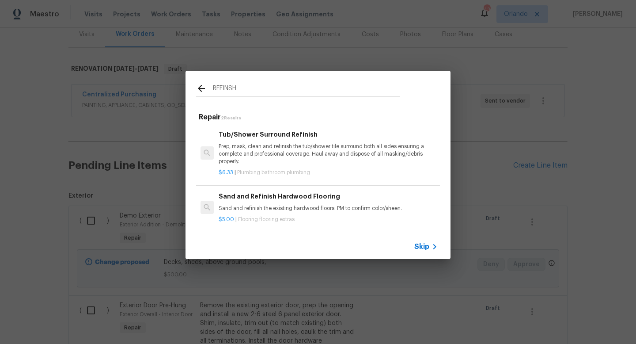
type input "REFINSH"
click at [317, 143] on p "Prep, mask, clean and refinish the tub/shower tile surround both all sides ensu…" at bounding box center [328, 154] width 219 height 23
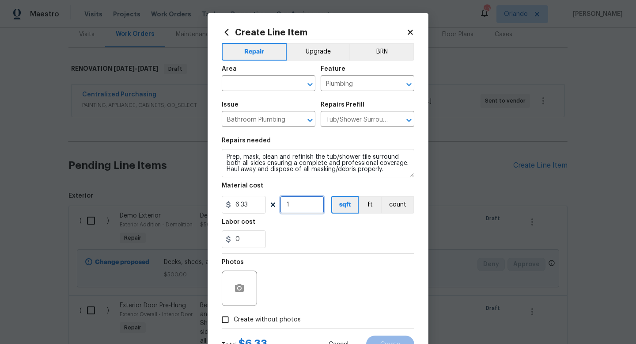
click at [295, 204] on input "1" at bounding box center [302, 205] width 44 height 18
type input "75"
click at [305, 235] on div "0" at bounding box center [318, 239] width 193 height 18
click at [284, 317] on span "Create without photos" at bounding box center [267, 319] width 67 height 9
click at [234, 317] on input "Create without photos" at bounding box center [225, 319] width 17 height 17
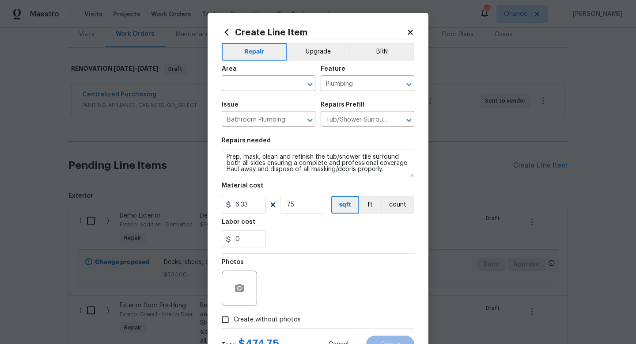
checkbox input "true"
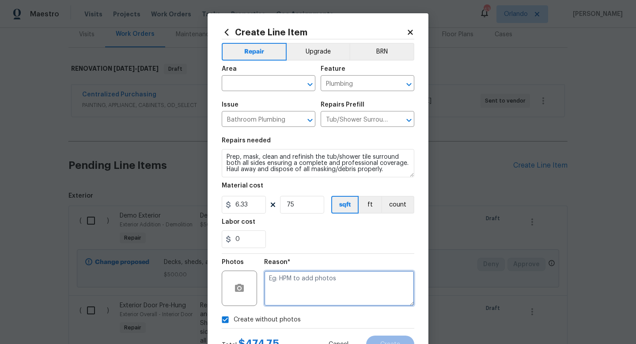
paste textarea "uploaded in scout"
type textarea "uploaded in scout"
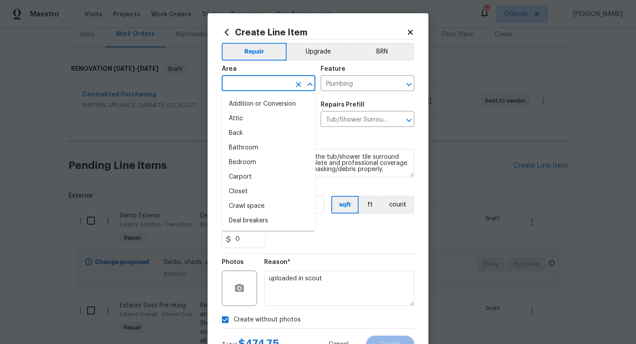
click at [248, 83] on input "text" at bounding box center [256, 84] width 69 height 14
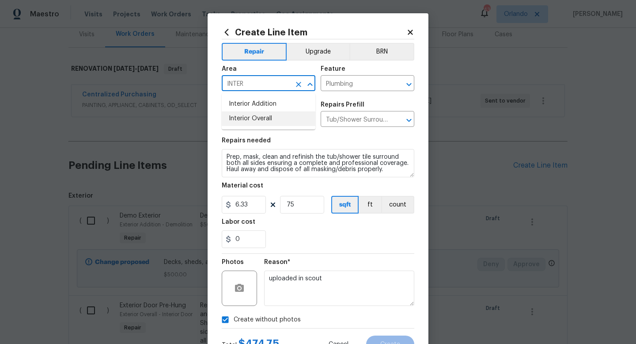
click at [247, 119] on li "Interior Overall" at bounding box center [269, 118] width 94 height 15
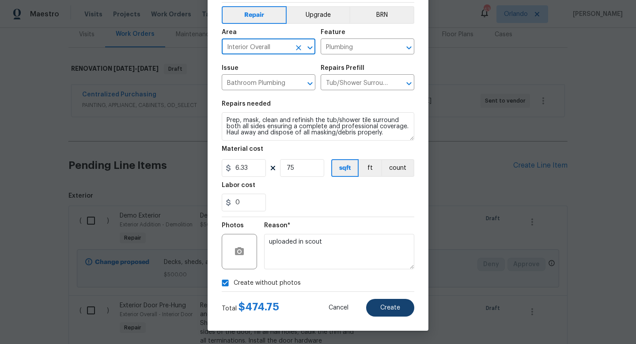
type input "Interior Overall"
click at [396, 301] on button "Create" at bounding box center [390, 307] width 48 height 18
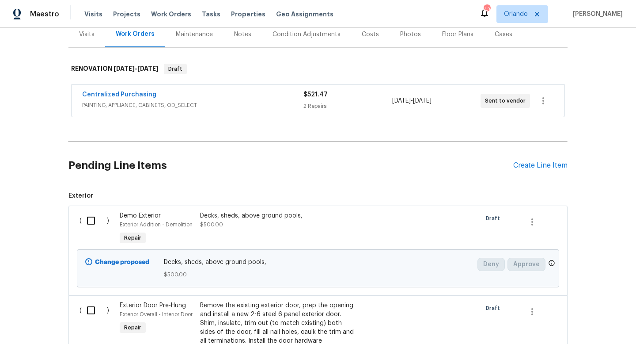
click at [527, 161] on div "Pending Line Items Create Line Item" at bounding box center [317, 165] width 499 height 41
click at [529, 169] on div "Create Line Item" at bounding box center [540, 165] width 54 height 8
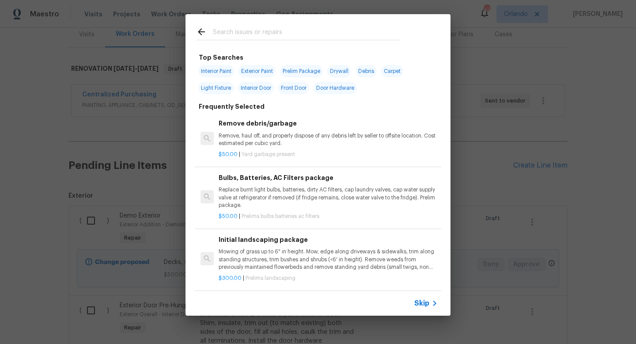
click at [304, 34] on input "text" at bounding box center [306, 32] width 187 height 13
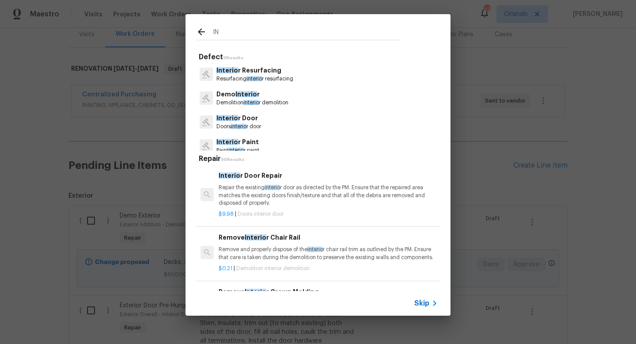
type input "I"
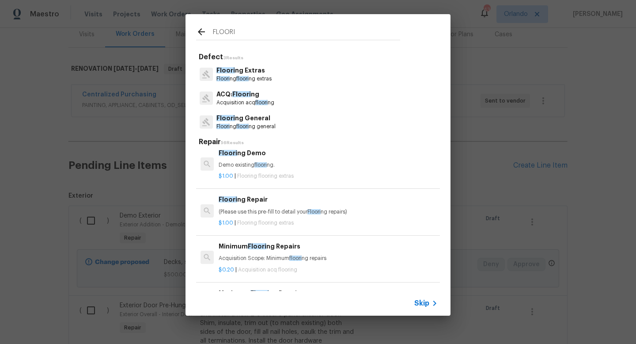
scroll to position [0, 0]
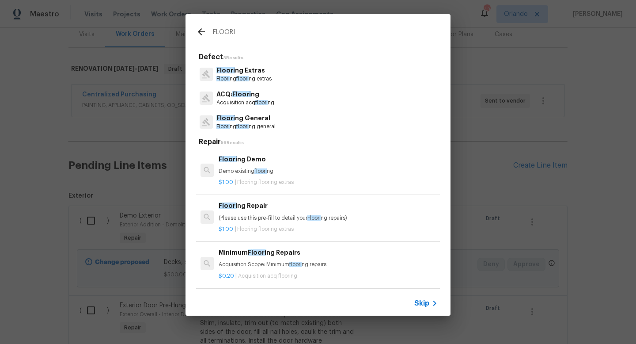
type input "FLOORI"
click at [266, 122] on p "Floori ng General" at bounding box center [245, 117] width 59 height 9
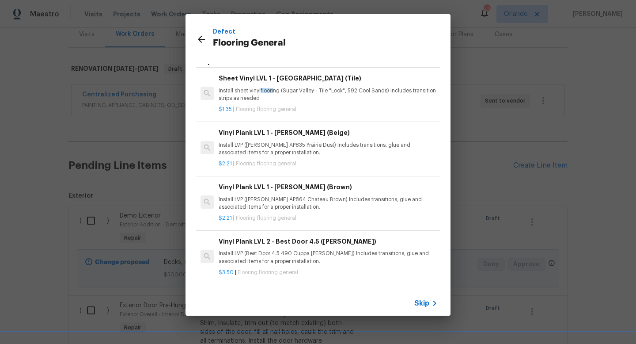
scroll to position [106, 0]
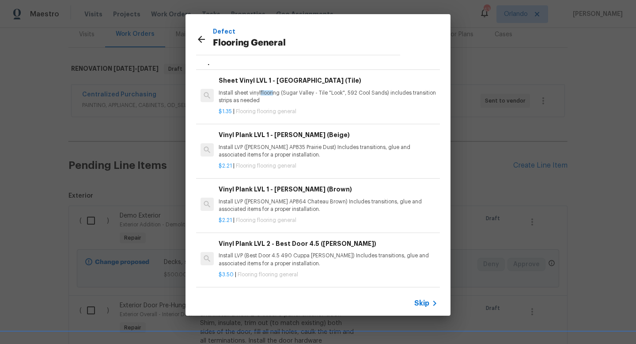
click at [346, 144] on p "Install LVP ([PERSON_NAME] AP835 Prairie Dust) Includes transitions, glue and a…" at bounding box center [328, 150] width 219 height 15
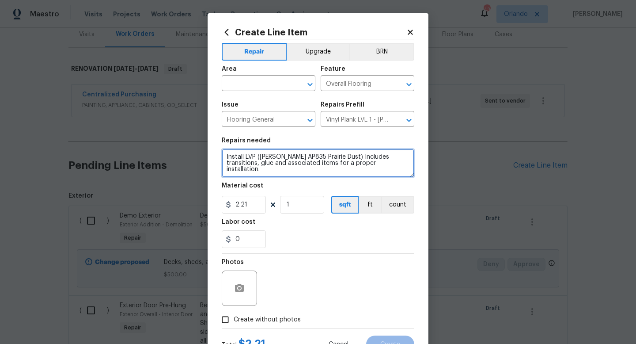
click at [384, 162] on textarea "Install LVP ([PERSON_NAME] AP835 Prairie Dust) Includes transitions, glue and a…" at bounding box center [318, 163] width 193 height 28
type textarea "Install LVP ([PERSON_NAME] AP835 Prairie Dust) Includes transitions, glue and a…"
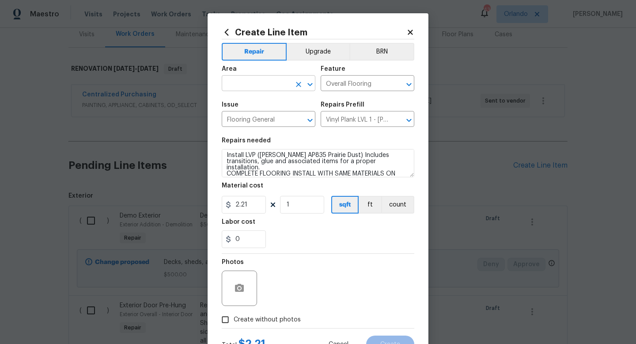
click at [282, 87] on input "text" at bounding box center [256, 84] width 69 height 14
click at [275, 120] on li "Interior Overall" at bounding box center [269, 118] width 94 height 15
type input "Interior Overall"
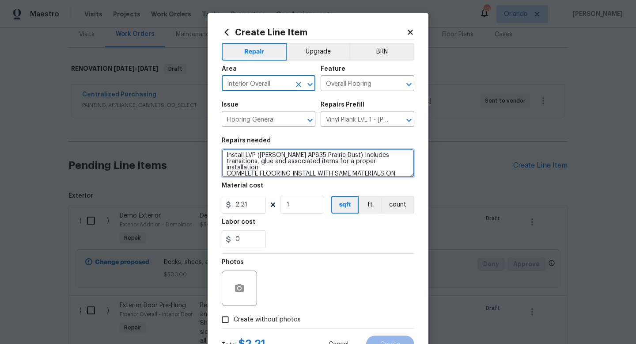
click at [307, 172] on textarea "Install LVP ([PERSON_NAME] AP835 Prairie Dust) Includes transitions, glue and a…" at bounding box center [318, 163] width 193 height 28
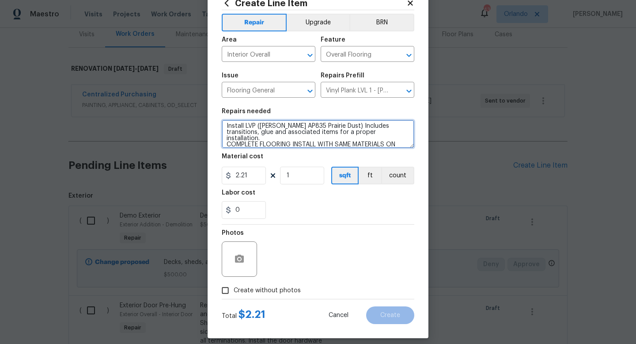
scroll to position [31, 0]
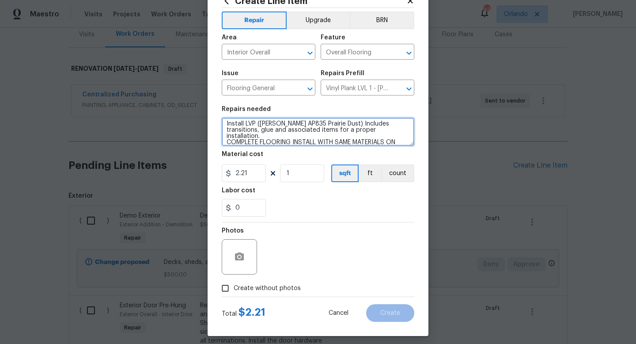
type textarea "Install LVP ([PERSON_NAME] AP835 Prairie Dust) Includes transitions, glue and a…"
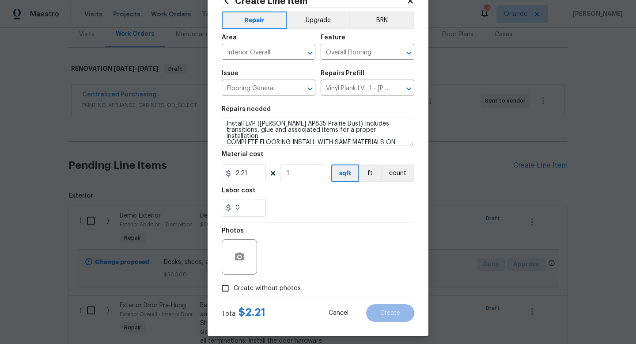
click at [280, 288] on span "Create without photos" at bounding box center [267, 287] width 67 height 9
click at [234, 288] on input "Create without photos" at bounding box center [225, 287] width 17 height 17
checkbox input "true"
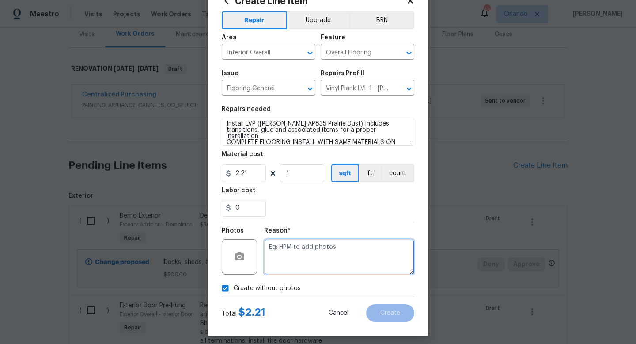
paste textarea "uploaded in scout"
type textarea "uploaded in scout"
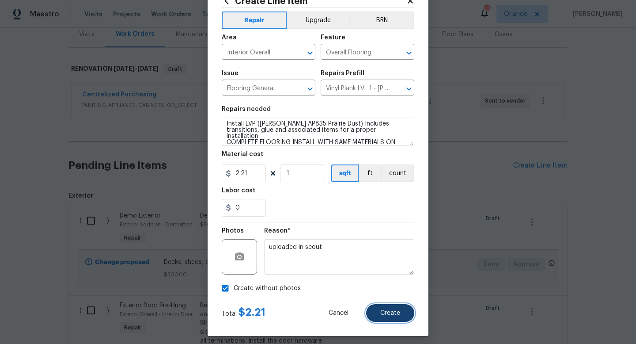
click at [390, 311] on span "Create" at bounding box center [390, 313] width 20 height 7
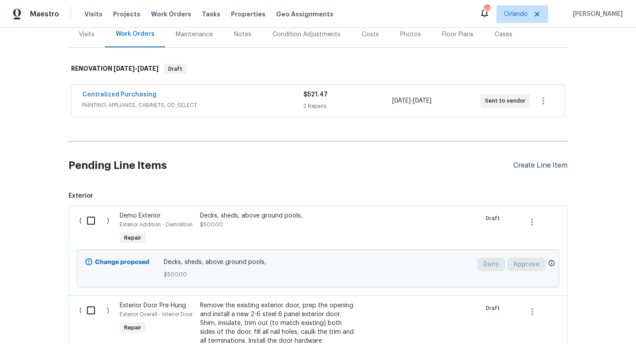
click at [549, 162] on div "Create Line Item" at bounding box center [540, 165] width 54 height 8
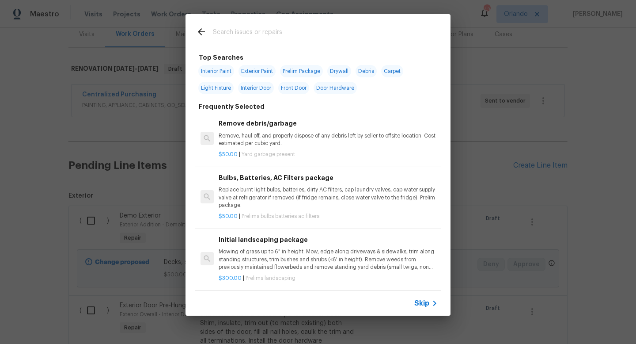
click at [345, 37] on input "text" at bounding box center [306, 32] width 187 height 13
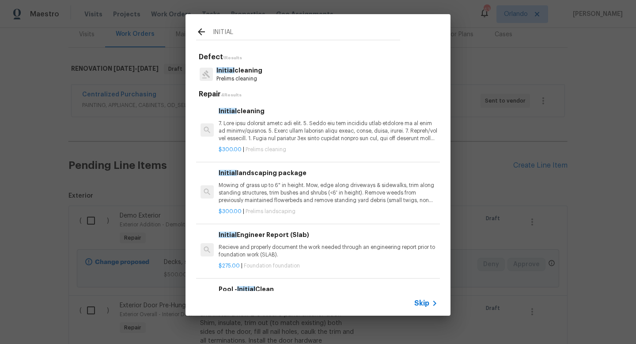
type input "INITIAL"
click at [312, 116] on h6 "Initial cleaning" at bounding box center [328, 111] width 219 height 10
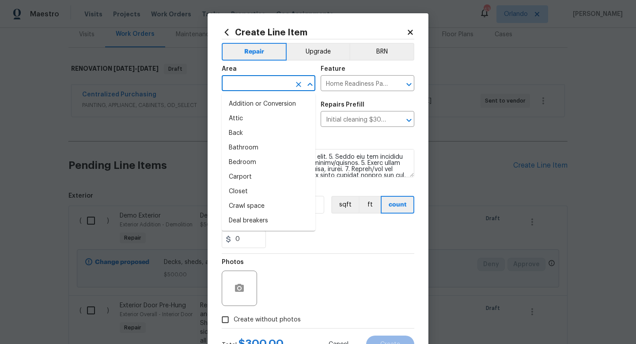
click at [276, 84] on input "text" at bounding box center [256, 84] width 69 height 14
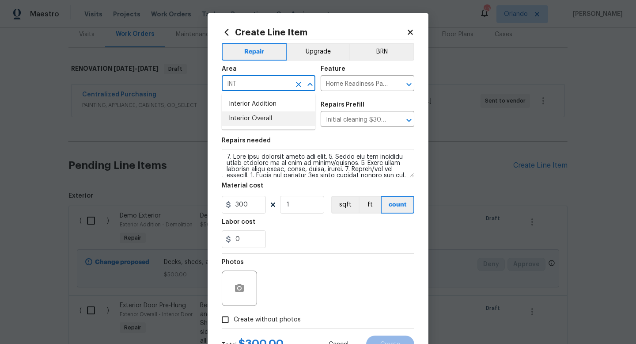
click at [267, 117] on li "Interior Overall" at bounding box center [269, 118] width 94 height 15
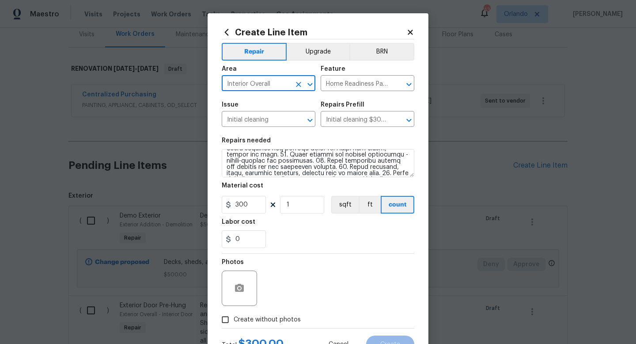
scroll to position [14, 0]
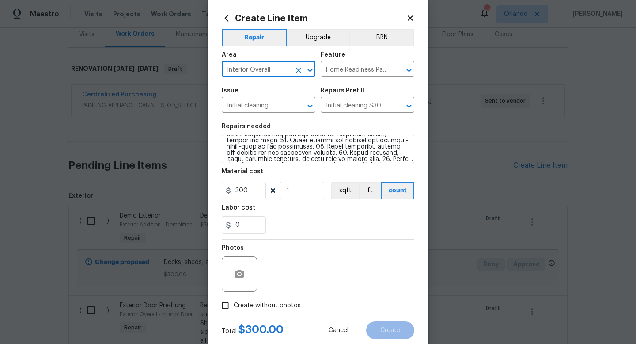
type input "Interior Overall"
click at [276, 303] on span "Create without photos" at bounding box center [267, 305] width 67 height 9
click at [234, 303] on input "Create without photos" at bounding box center [225, 305] width 17 height 17
checkbox input "true"
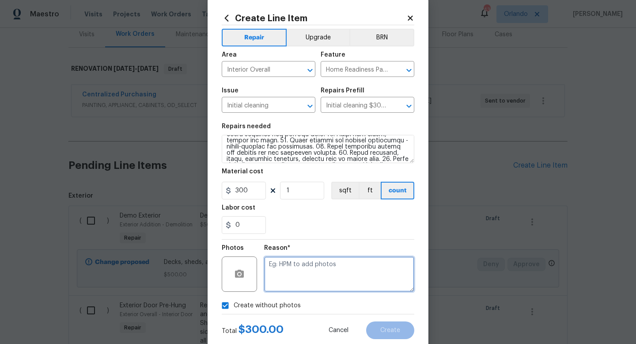
click at [289, 280] on textarea at bounding box center [339, 273] width 150 height 35
paste textarea "uploaded in scout"
type textarea "uploaded in scout"
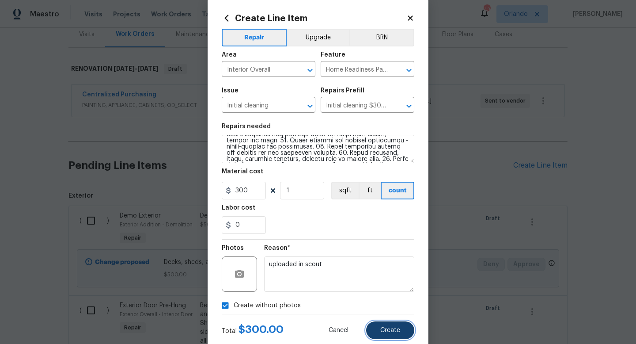
click at [396, 323] on button "Create" at bounding box center [390, 330] width 48 height 18
